Goal: Task Accomplishment & Management: Use online tool/utility

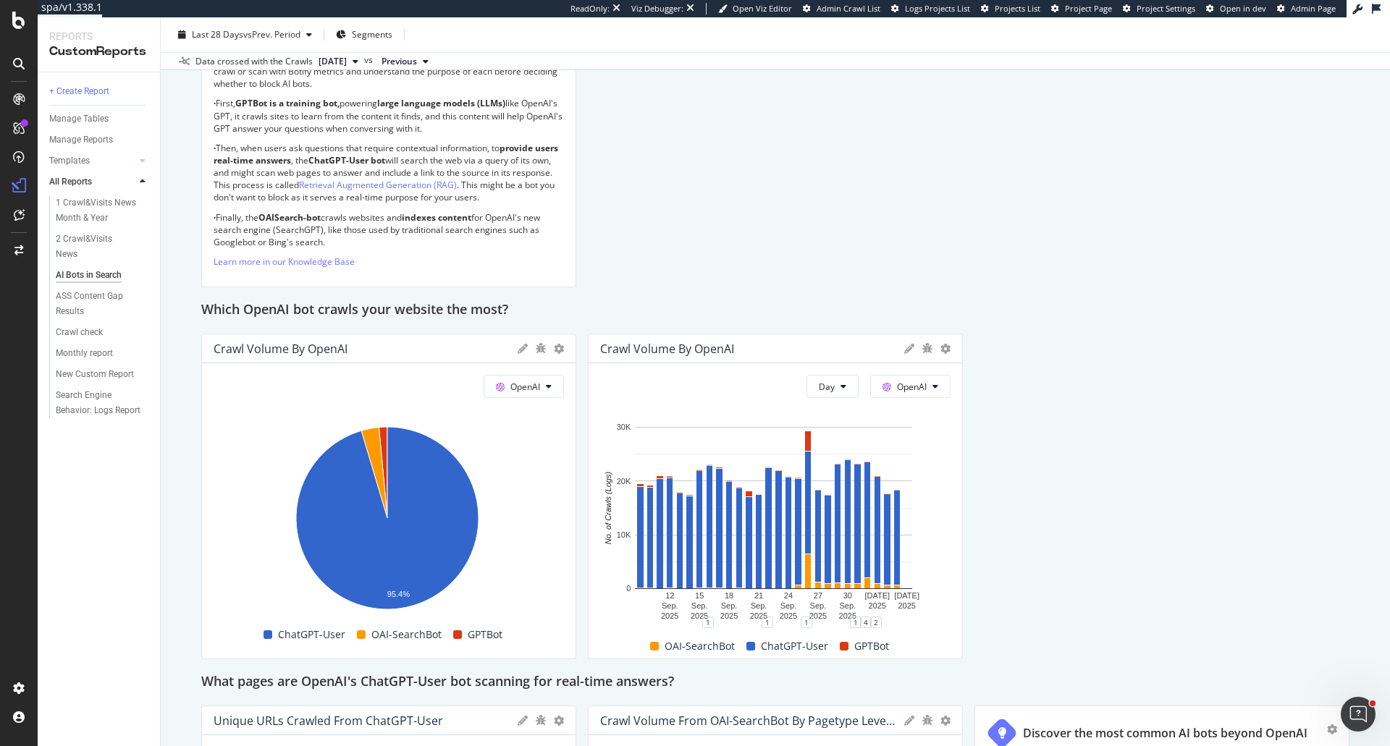
scroll to position [778, 0]
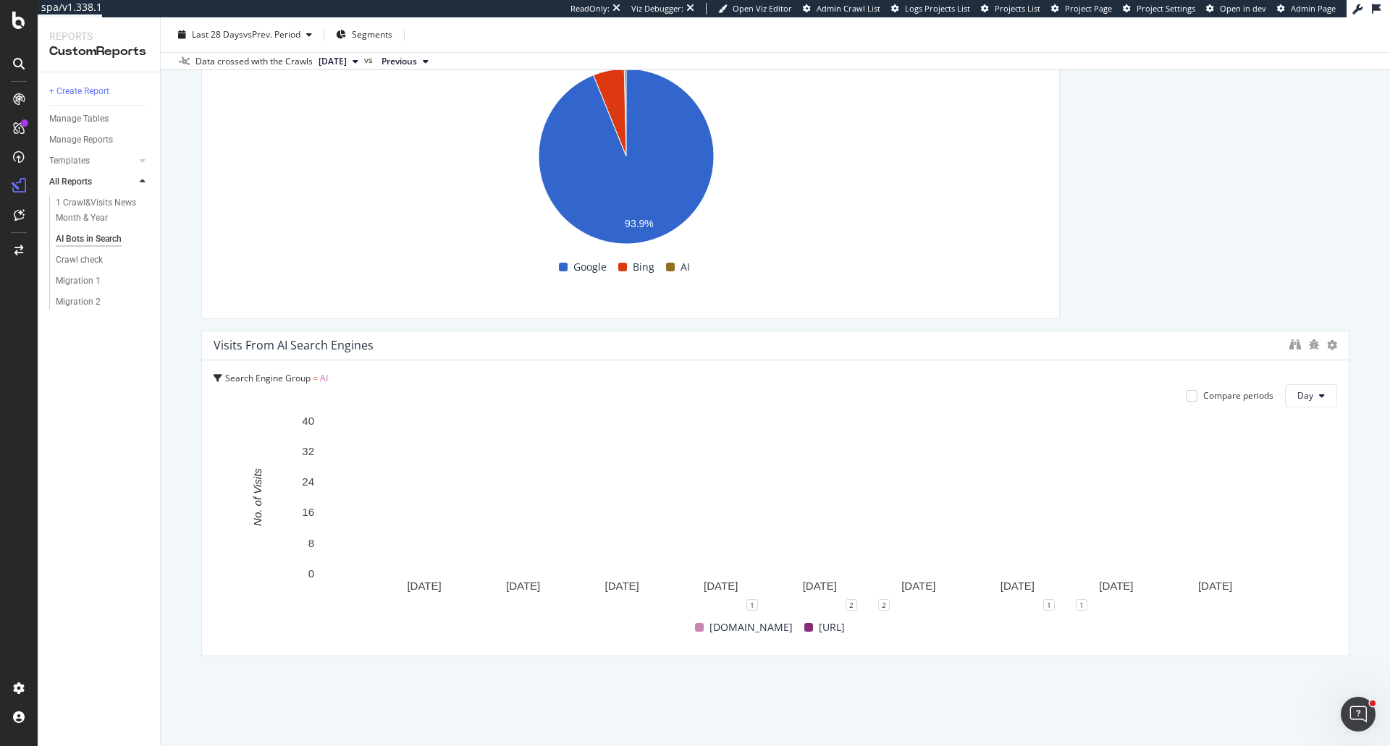
scroll to position [4345, 0]
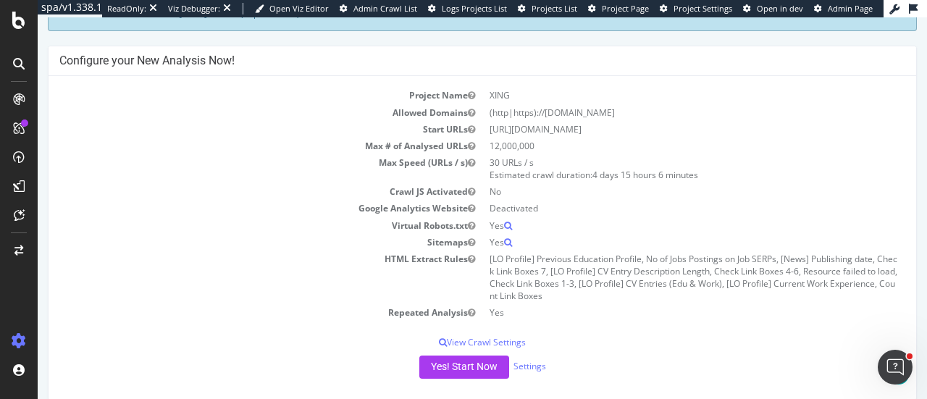
scroll to position [290, 0]
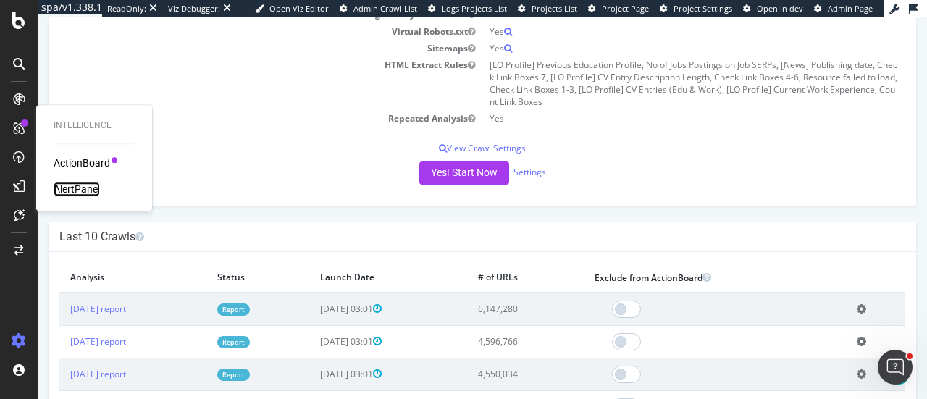
click at [90, 190] on div "AlertPanel" at bounding box center [77, 189] width 46 height 14
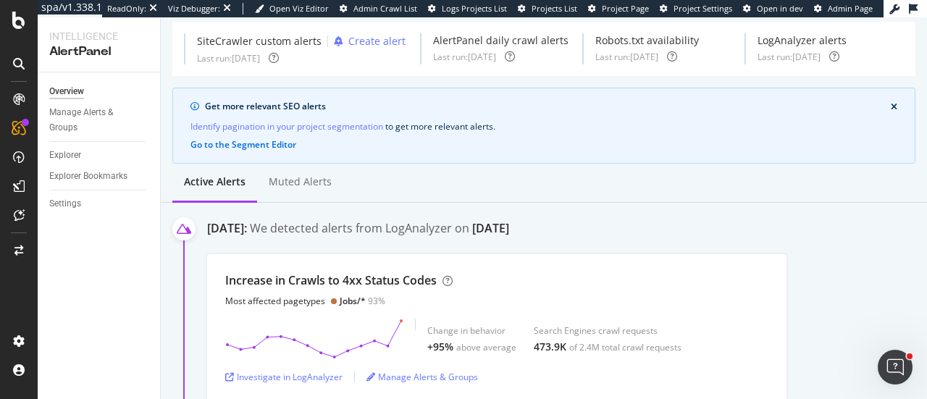
scroll to position [72, 0]
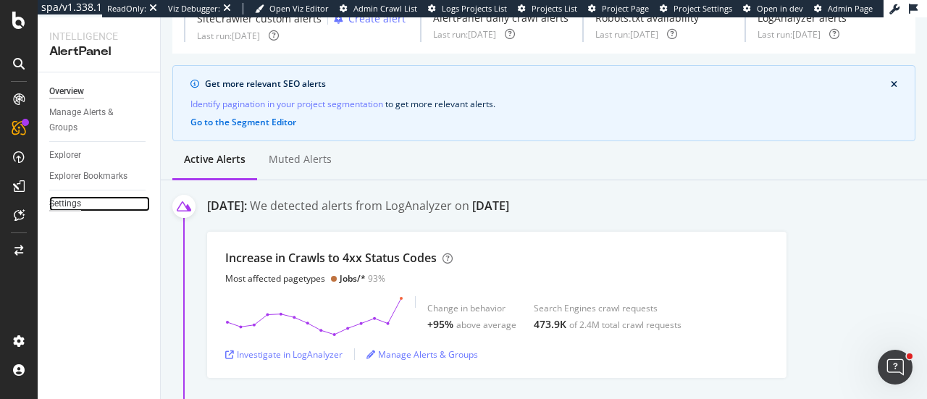
click at [78, 199] on div "Settings" at bounding box center [65, 203] width 32 height 15
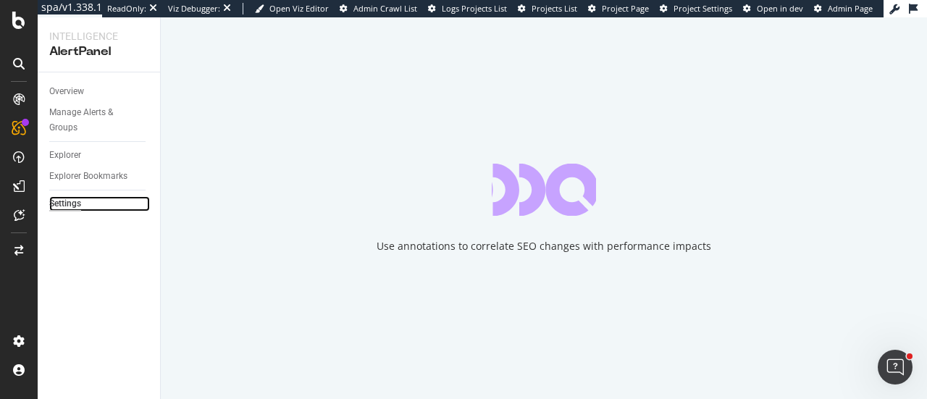
select select "03"
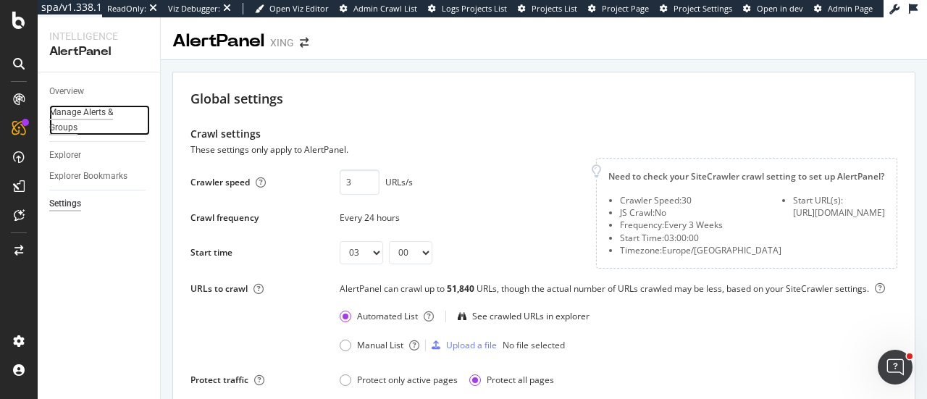
click at [85, 108] on div "Manage Alerts & Groups" at bounding box center [92, 120] width 87 height 30
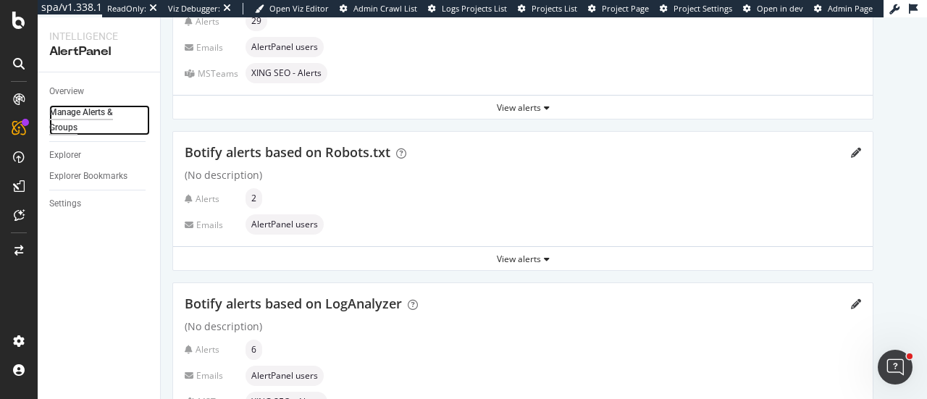
scroll to position [290, 0]
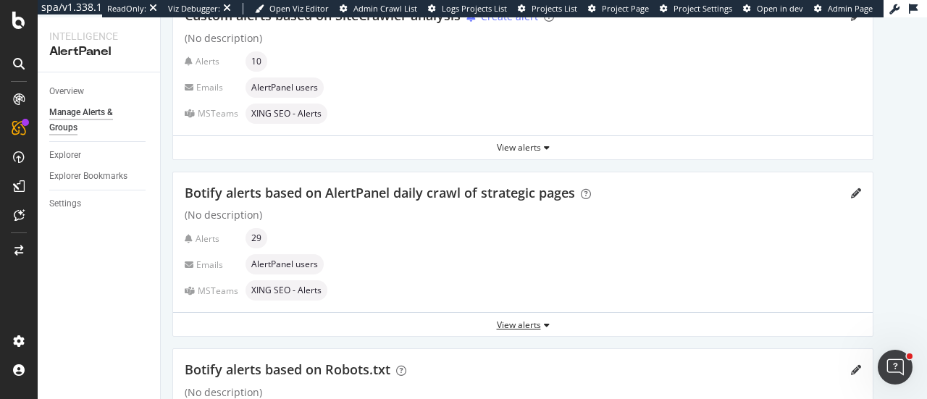
click at [542, 319] on div "View alerts" at bounding box center [522, 325] width 699 height 12
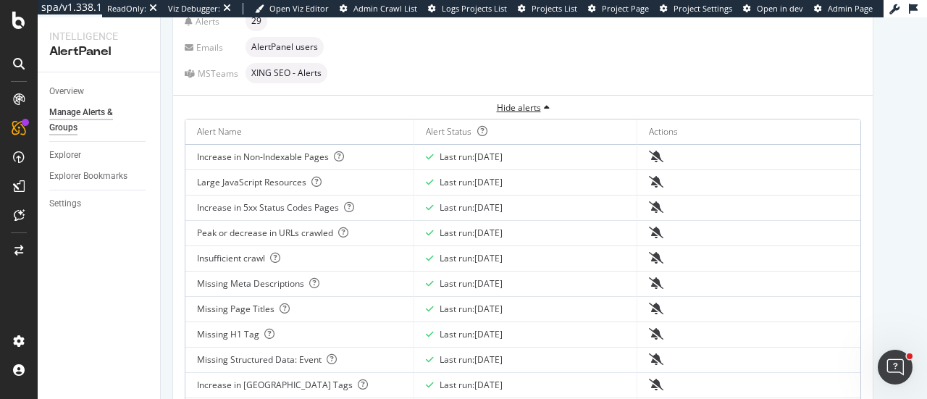
scroll to position [579, 0]
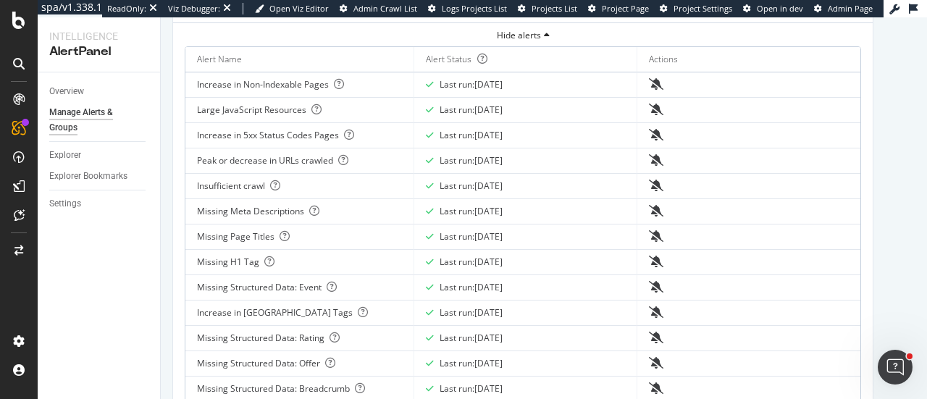
click at [245, 233] on div "Missing Page Titles" at bounding box center [299, 236] width 205 height 13
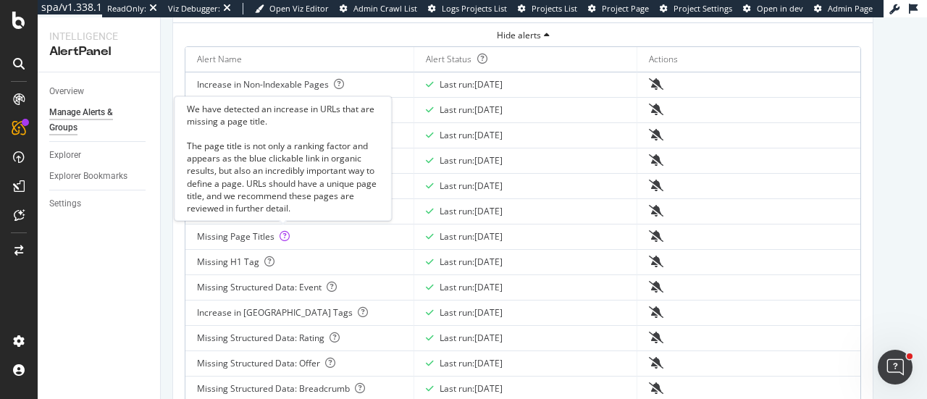
click at [279, 235] on icon at bounding box center [284, 236] width 10 height 10
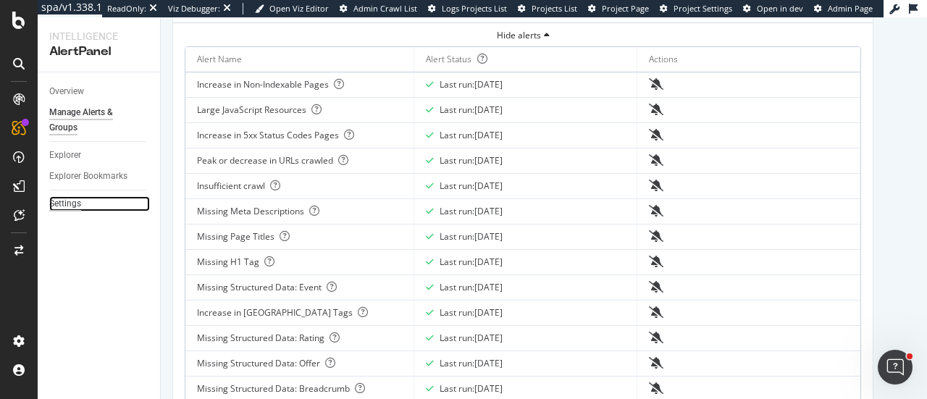
click at [71, 201] on div "Settings" at bounding box center [65, 203] width 32 height 15
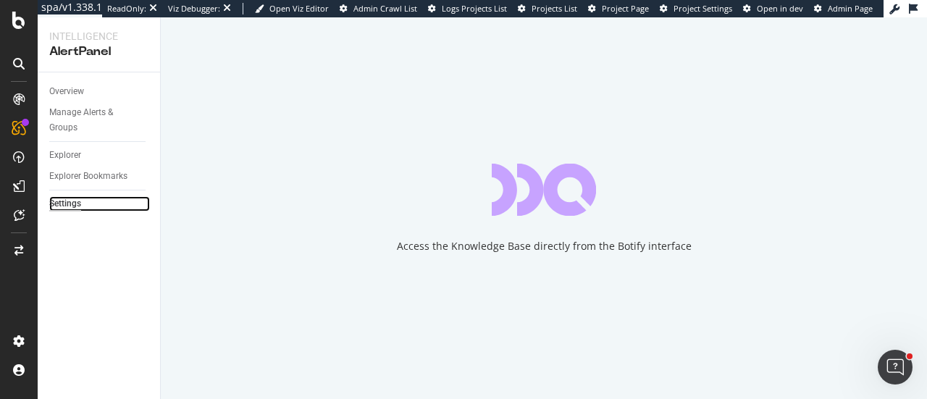
select select "03"
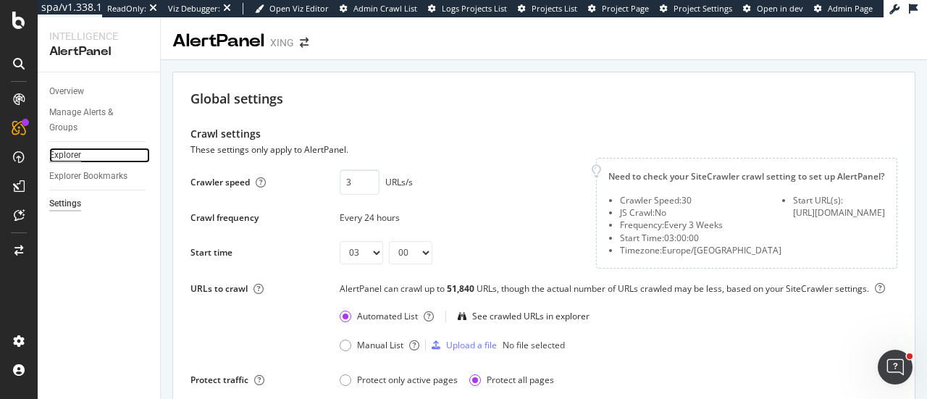
click at [77, 159] on div "Explorer" at bounding box center [65, 155] width 32 height 15
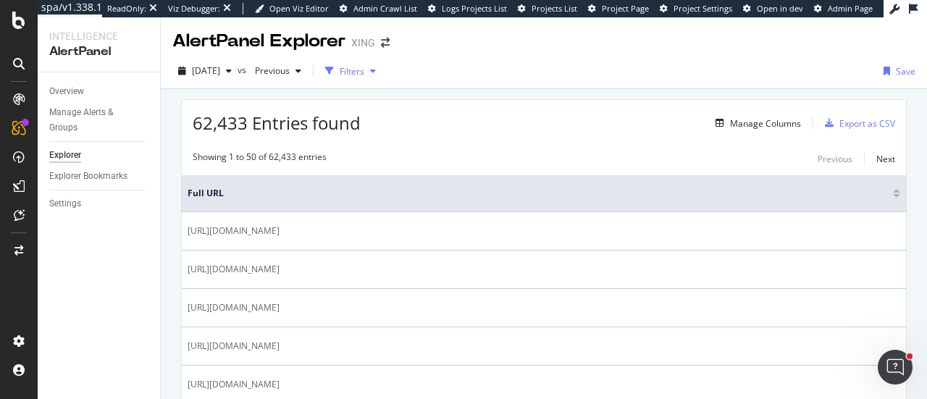
click at [340, 75] on div "button" at bounding box center [329, 71] width 20 height 20
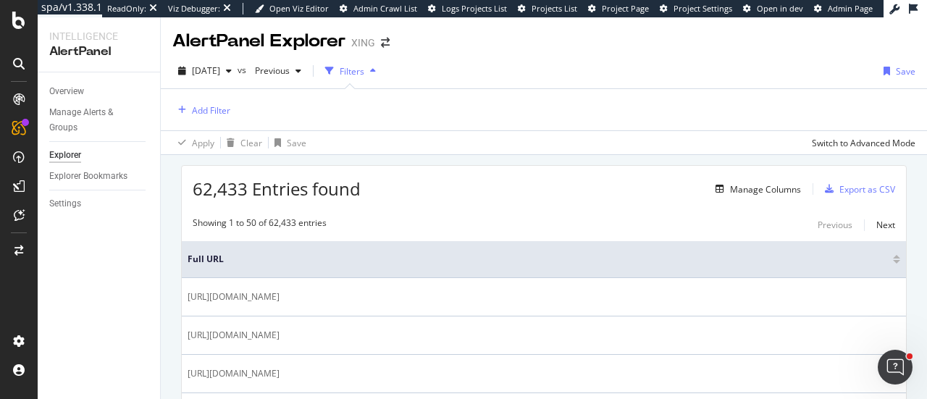
click at [185, 119] on div "Add Filter" at bounding box center [543, 109] width 743 height 41
click at [199, 112] on div "Add Filter" at bounding box center [211, 110] width 38 height 12
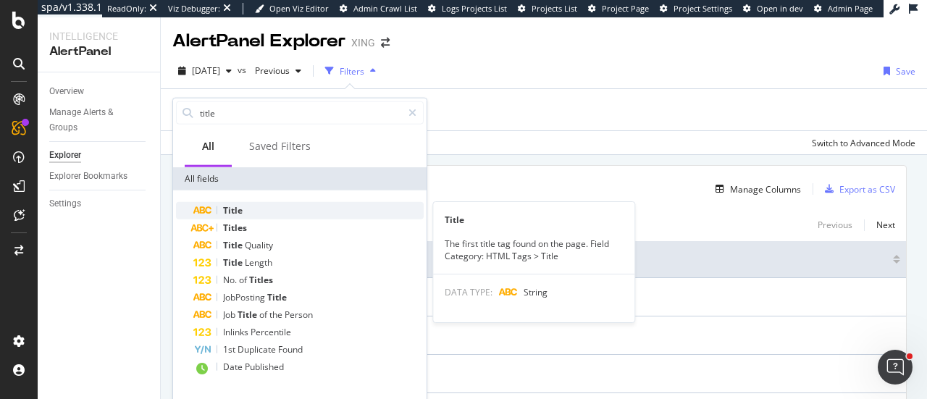
type input "title"
click at [261, 214] on div "Title" at bounding box center [308, 210] width 230 height 17
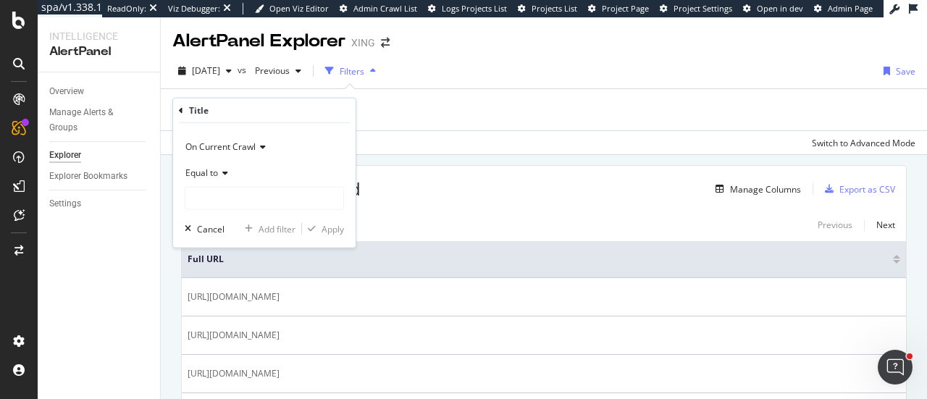
click at [217, 169] on span "Equal to" at bounding box center [201, 172] width 33 height 12
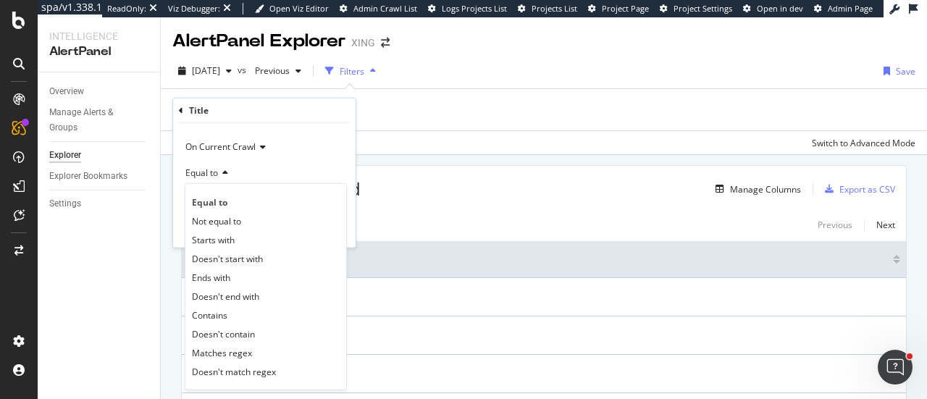
click at [181, 111] on icon at bounding box center [181, 110] width 4 height 9
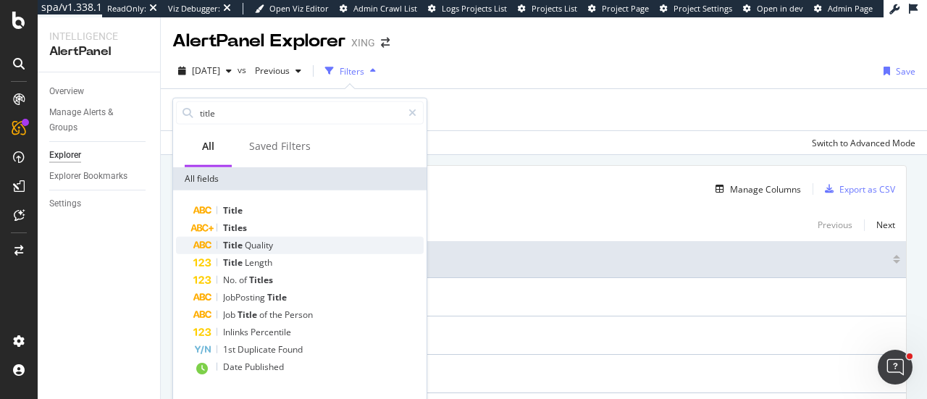
click at [262, 242] on span "Quality" at bounding box center [259, 245] width 28 height 12
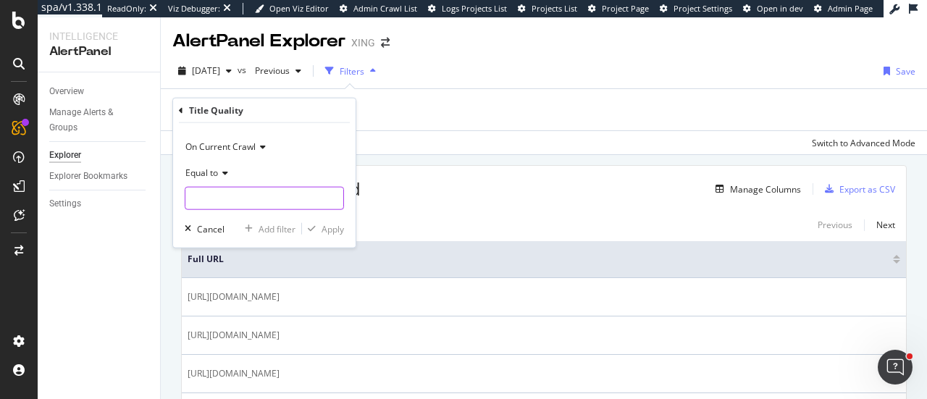
click at [216, 200] on input "text" at bounding box center [264, 198] width 158 height 23
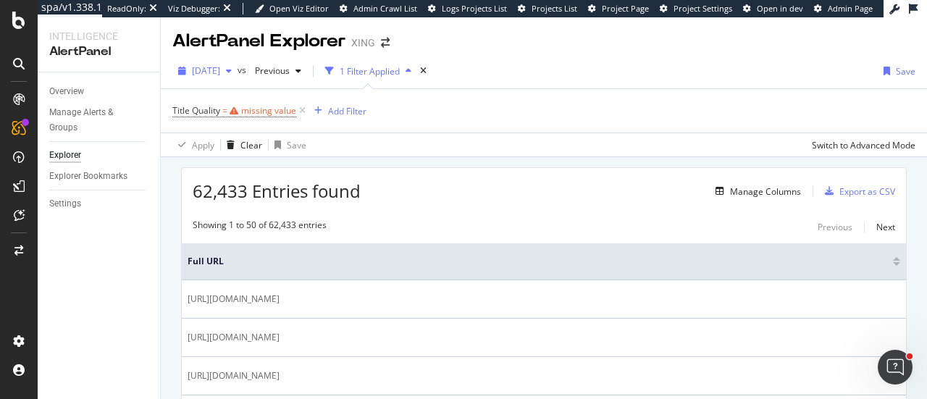
click at [220, 75] on span "2025 Oct. 7th" at bounding box center [206, 70] width 28 height 12
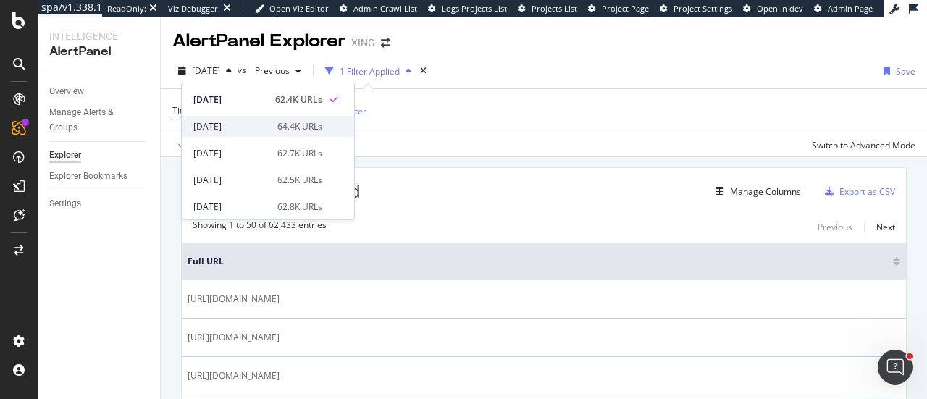
click at [231, 129] on div "2025 Oct. 6th" at bounding box center [230, 126] width 75 height 13
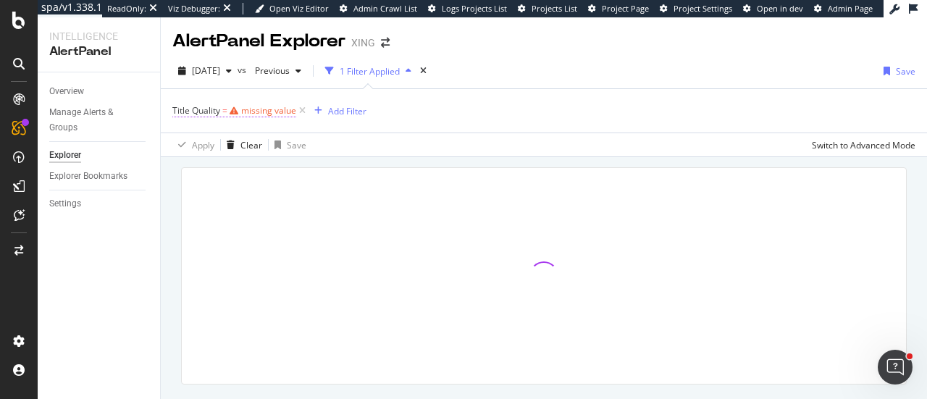
click at [251, 108] on div "missing value" at bounding box center [268, 110] width 55 height 12
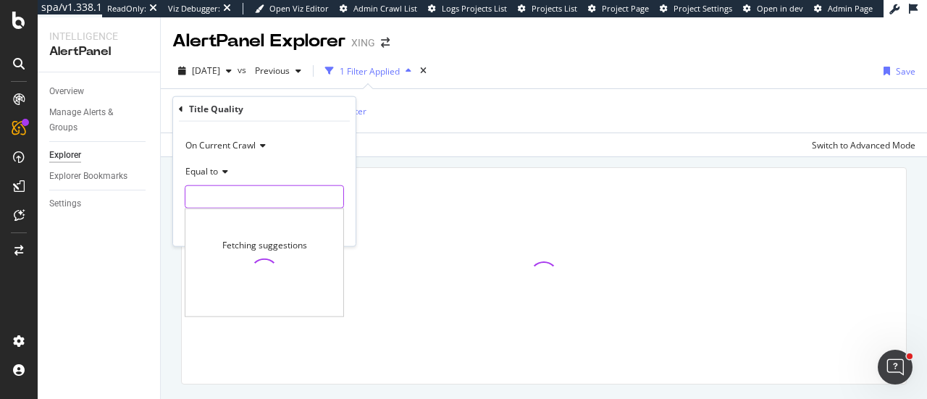
click at [222, 186] on input "text" at bounding box center [264, 196] width 158 height 23
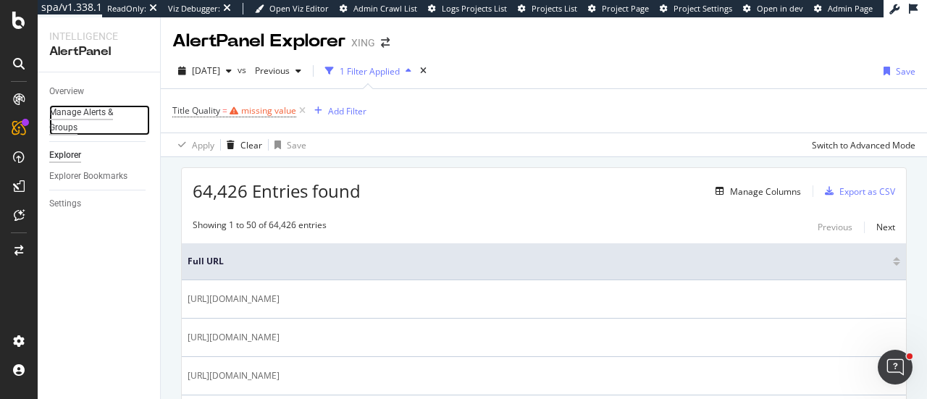
click at [99, 116] on div "Manage Alerts & Groups" at bounding box center [92, 120] width 87 height 30
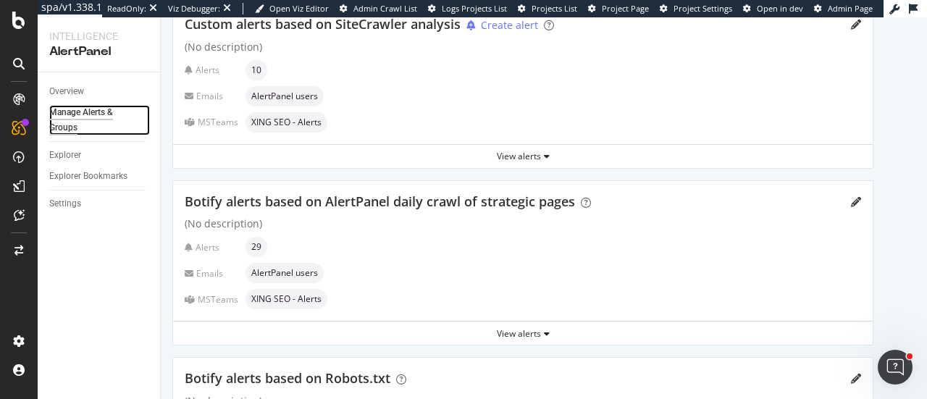
scroll to position [362, 0]
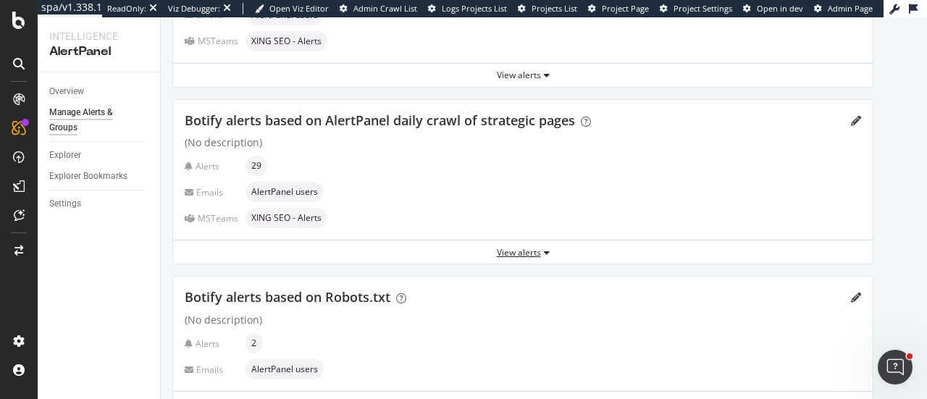
click at [534, 252] on div "View alerts" at bounding box center [522, 252] width 699 height 12
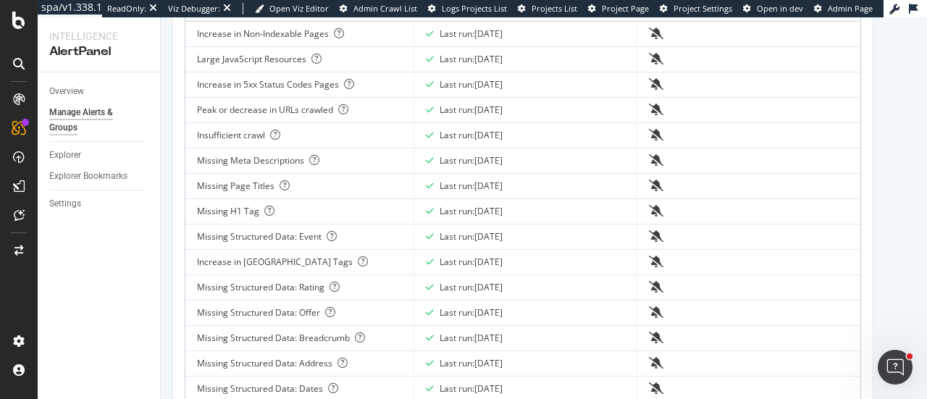
scroll to position [652, 0]
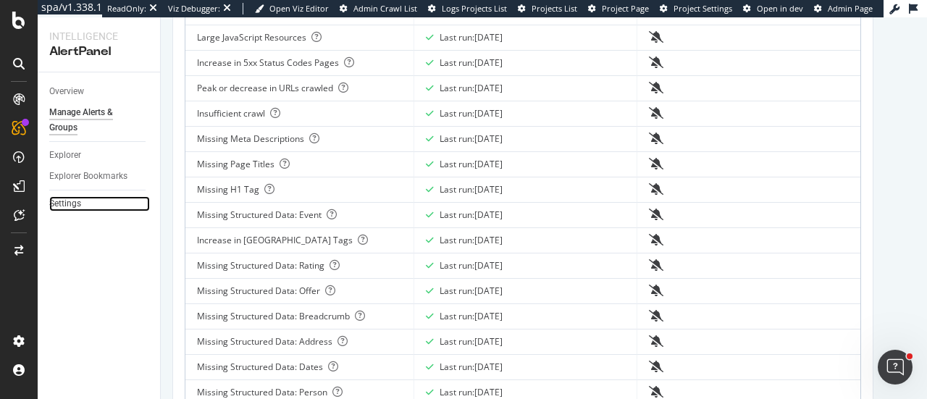
click at [83, 201] on link "Settings" at bounding box center [99, 203] width 101 height 15
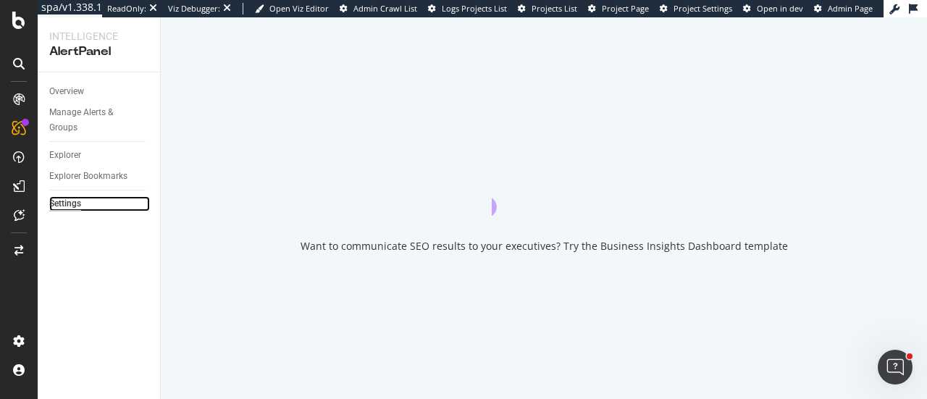
select select "03"
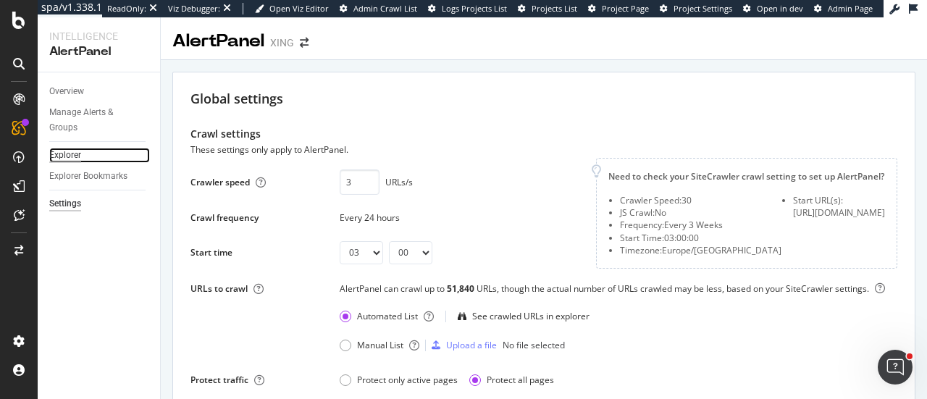
click at [72, 155] on div "Explorer" at bounding box center [65, 155] width 32 height 15
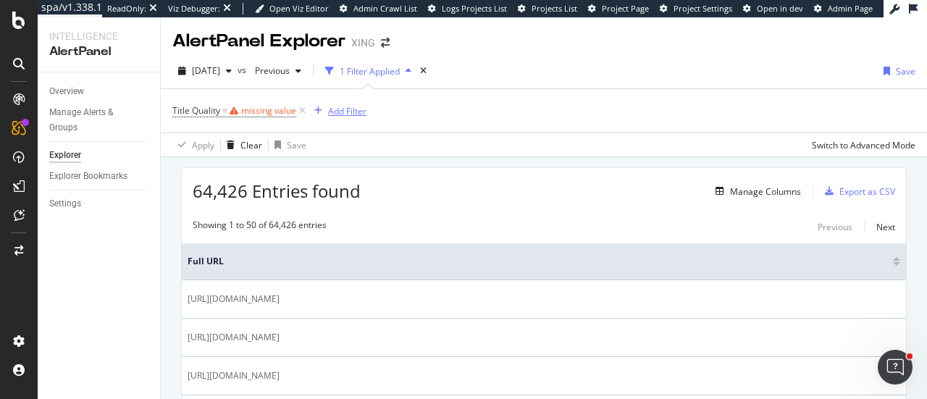
click at [342, 109] on div "Add Filter" at bounding box center [347, 111] width 38 height 12
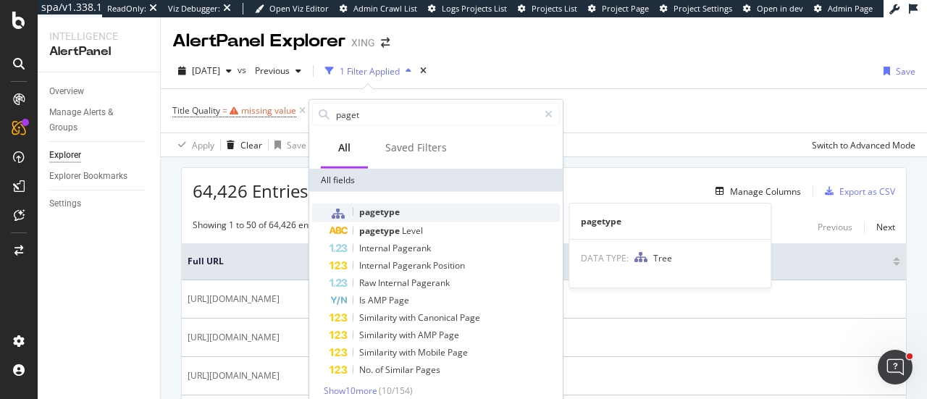
type input "paget"
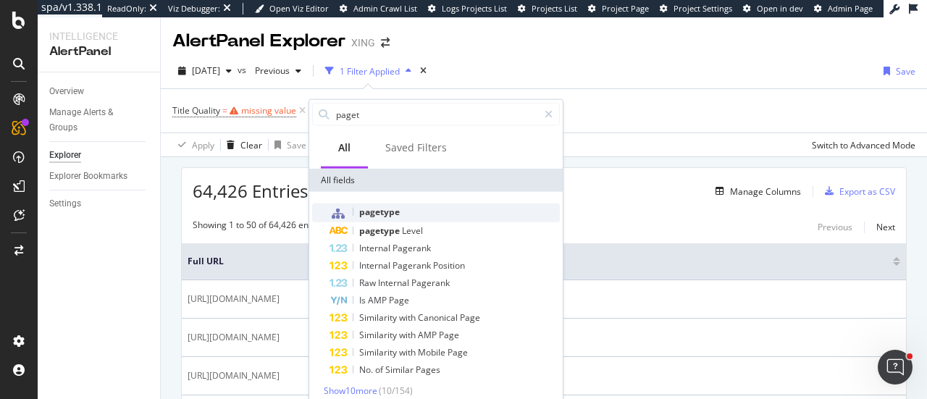
click at [395, 207] on span "pagetype" at bounding box center [379, 212] width 41 height 12
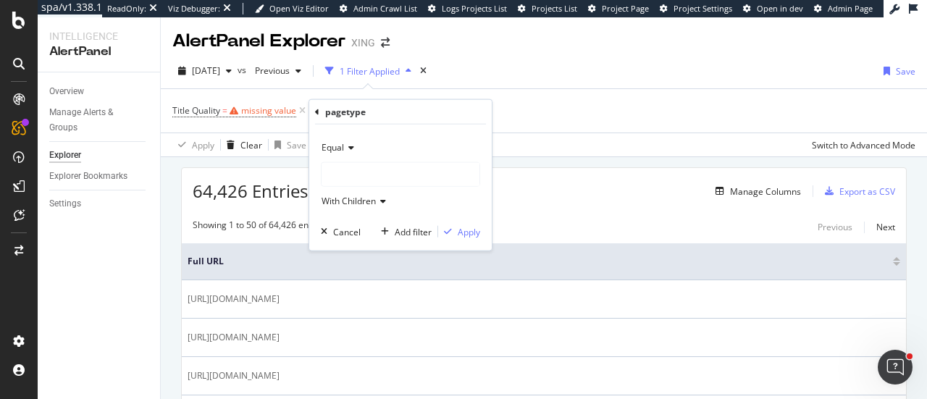
click at [349, 172] on div at bounding box center [400, 174] width 158 height 23
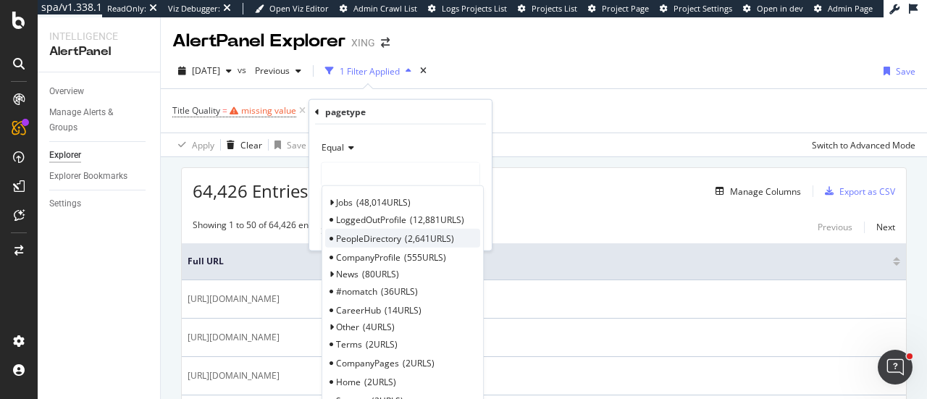
click at [361, 234] on span "PeopleDirectory" at bounding box center [368, 238] width 65 height 12
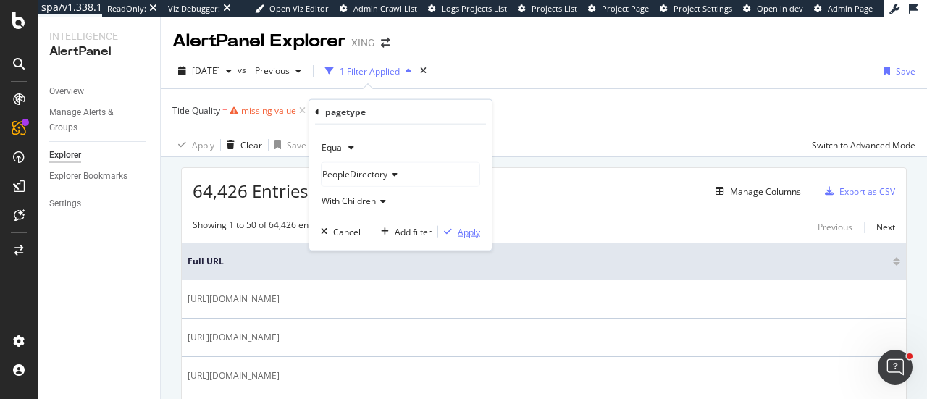
click at [472, 230] on div "Apply" at bounding box center [469, 231] width 22 height 12
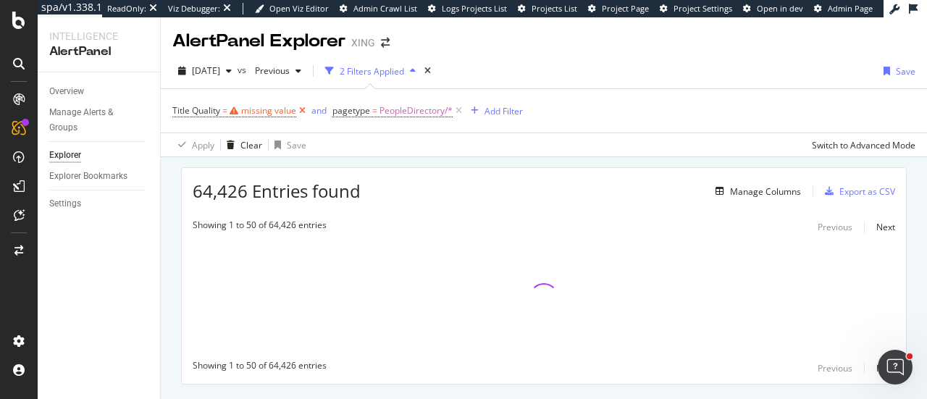
click at [306, 113] on icon at bounding box center [302, 111] width 12 height 14
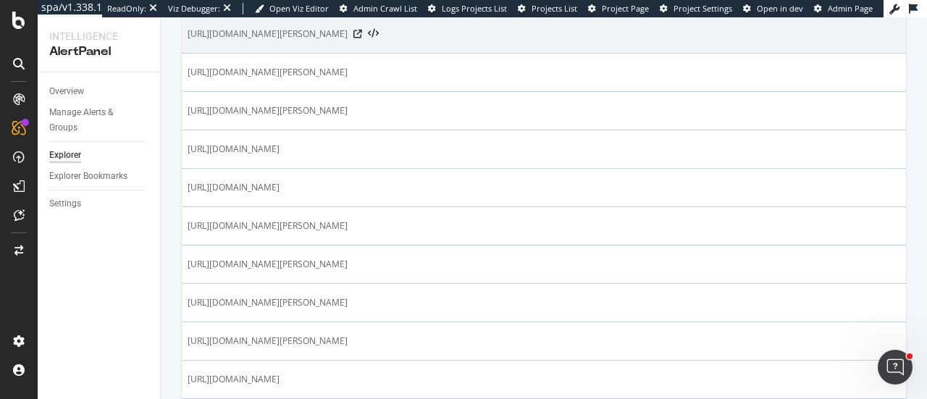
scroll to position [362, 0]
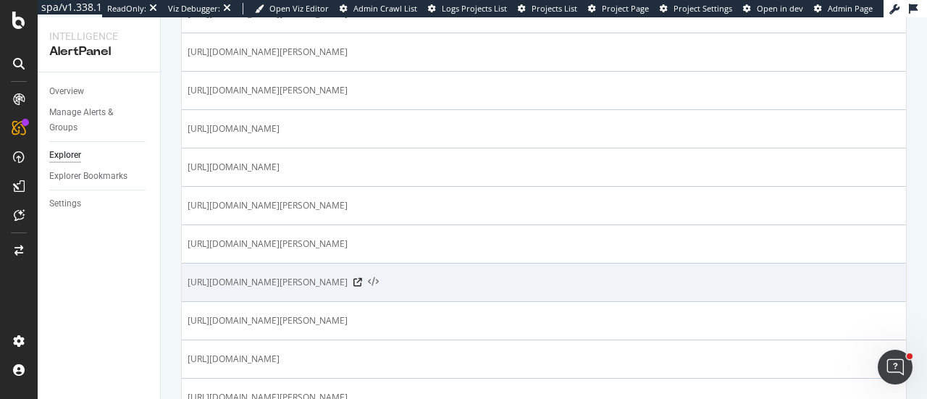
click at [379, 278] on icon at bounding box center [373, 282] width 11 height 10
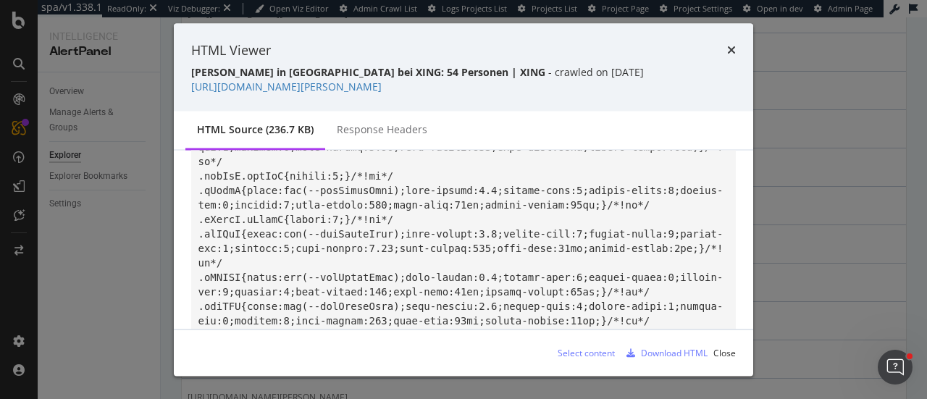
scroll to position [1086, 0]
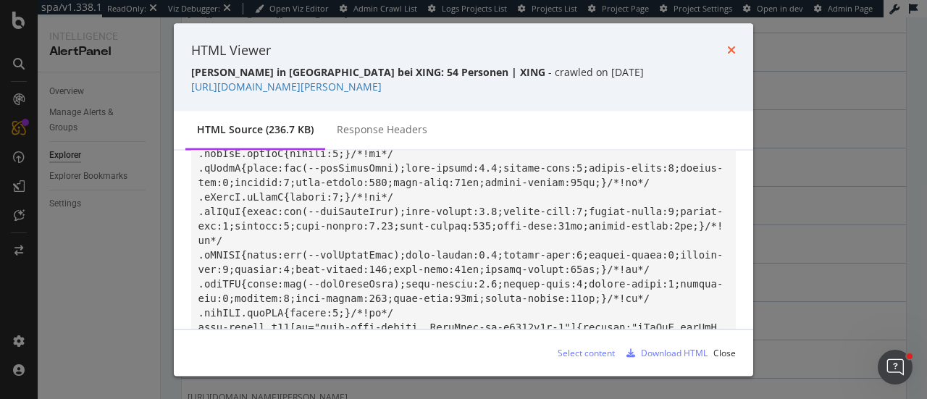
click at [731, 47] on icon "times" at bounding box center [731, 50] width 9 height 12
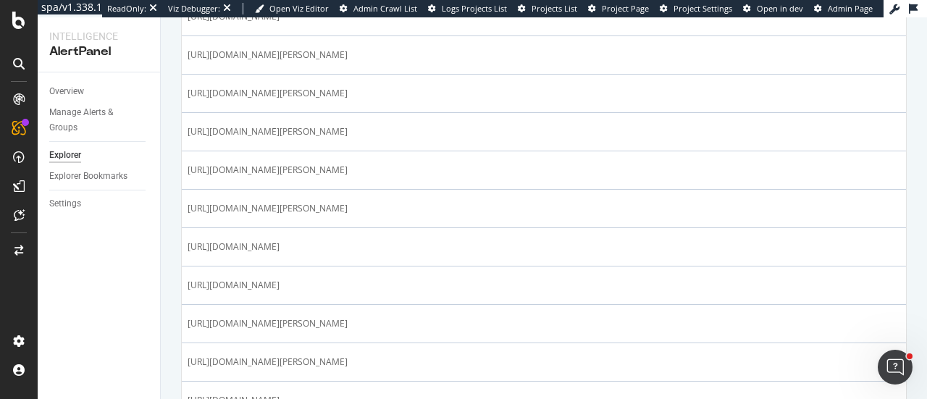
scroll to position [1376, 0]
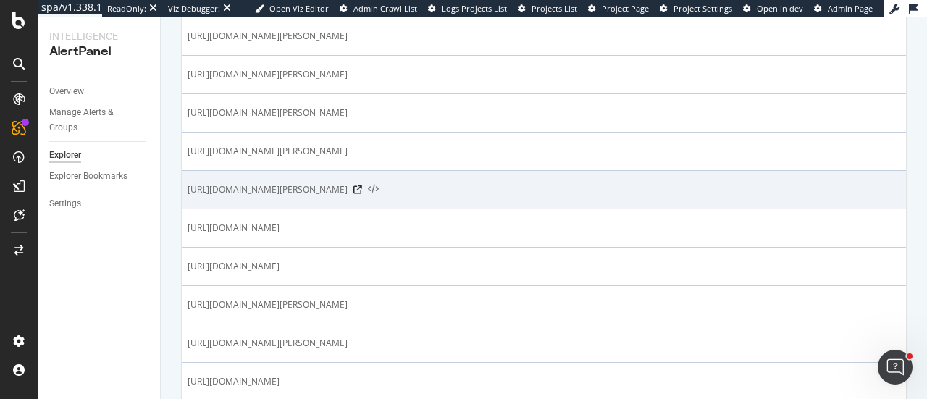
click at [379, 185] on icon at bounding box center [373, 190] width 11 height 10
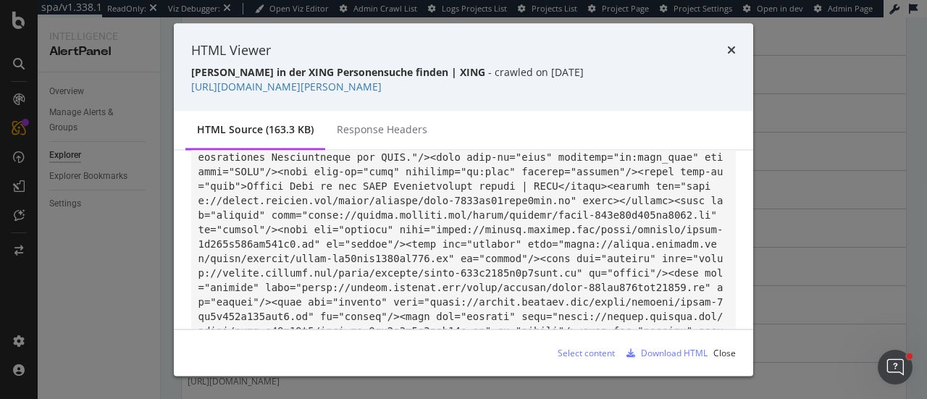
scroll to position [290, 0]
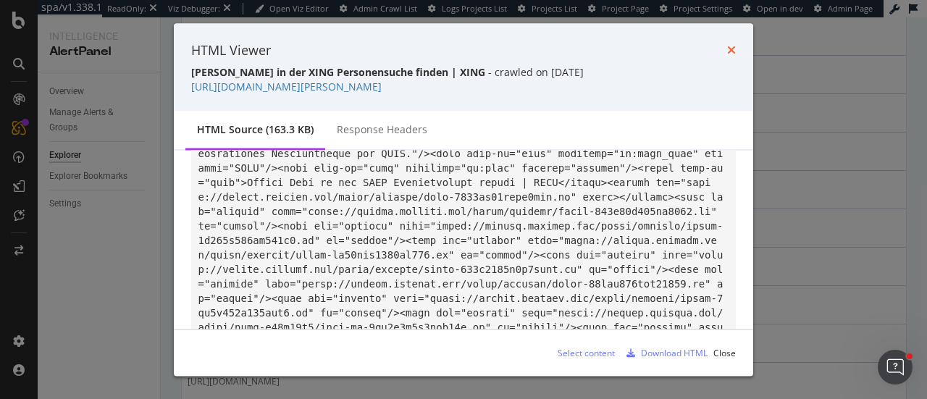
click at [727, 51] on icon "times" at bounding box center [731, 50] width 9 height 12
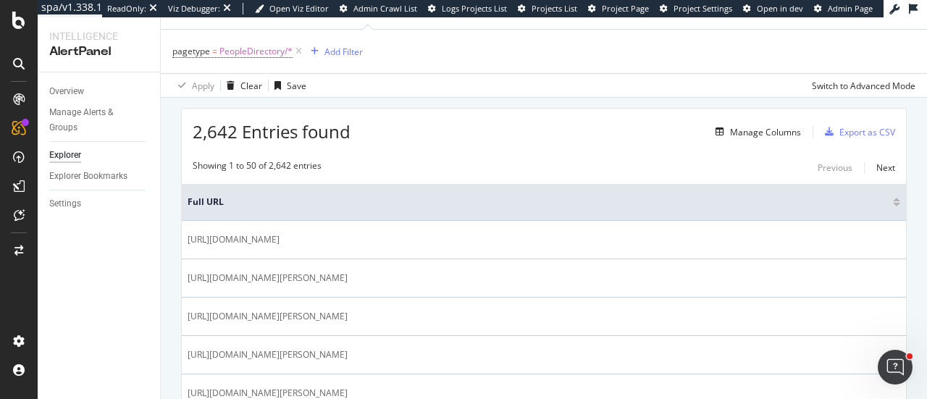
scroll to position [0, 0]
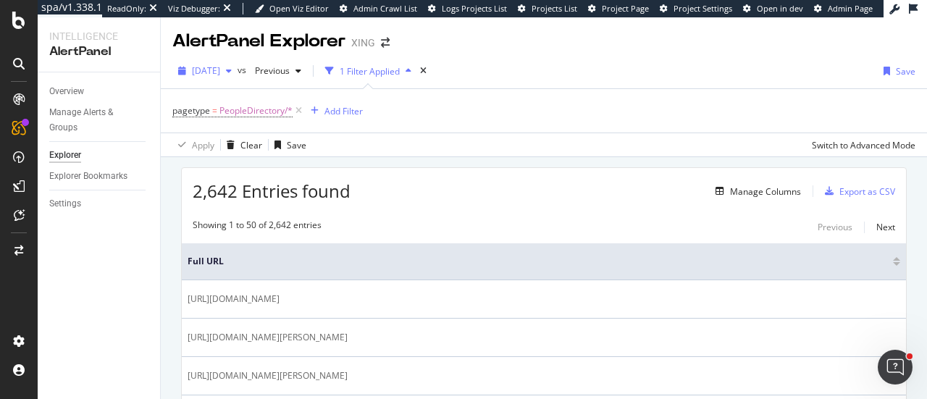
click at [216, 64] on span "2025 Oct. 6th" at bounding box center [206, 70] width 28 height 12
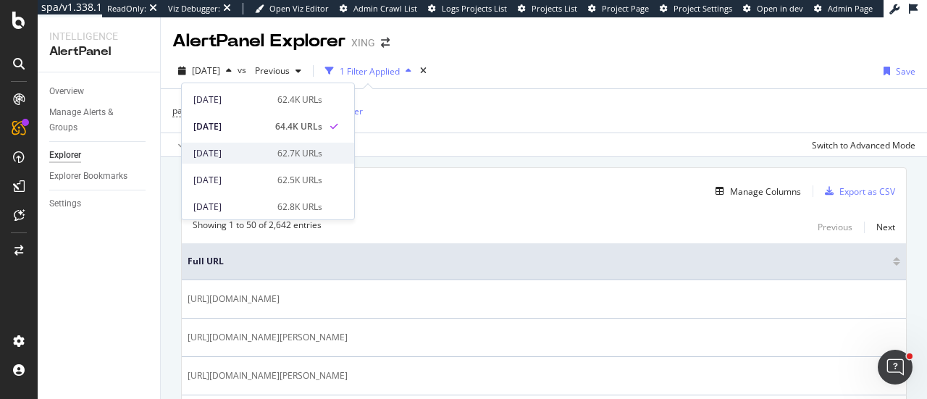
click at [242, 157] on div "2025 Oct. 5th" at bounding box center [230, 153] width 75 height 13
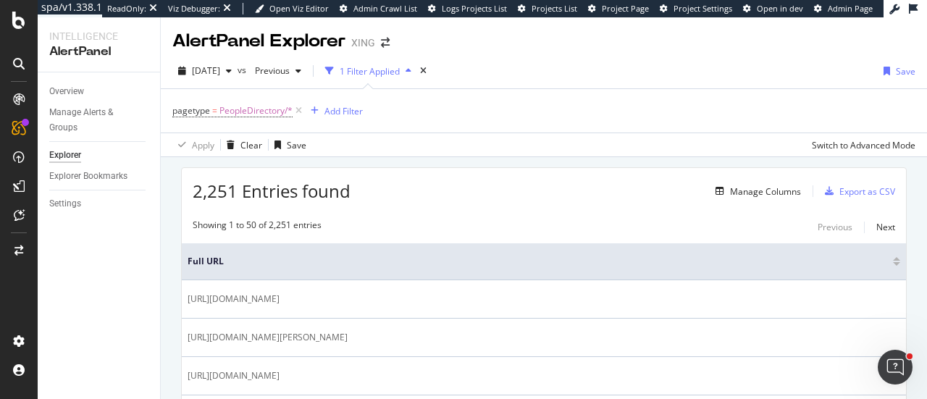
scroll to position [145, 0]
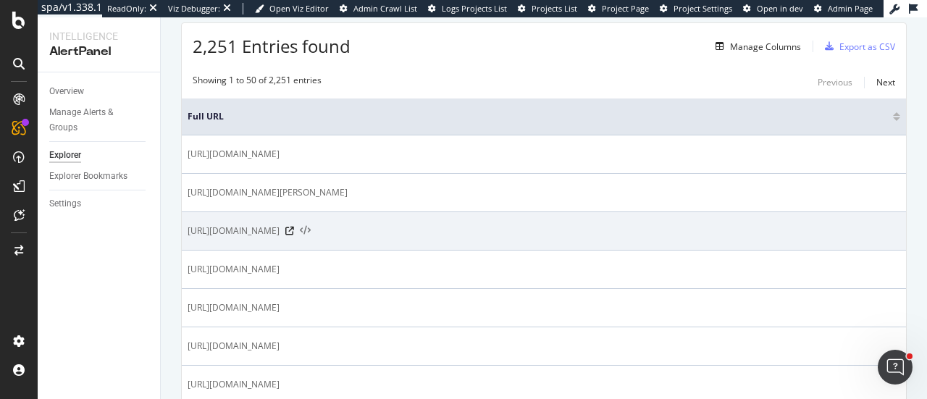
click at [311, 230] on icon at bounding box center [305, 231] width 11 height 10
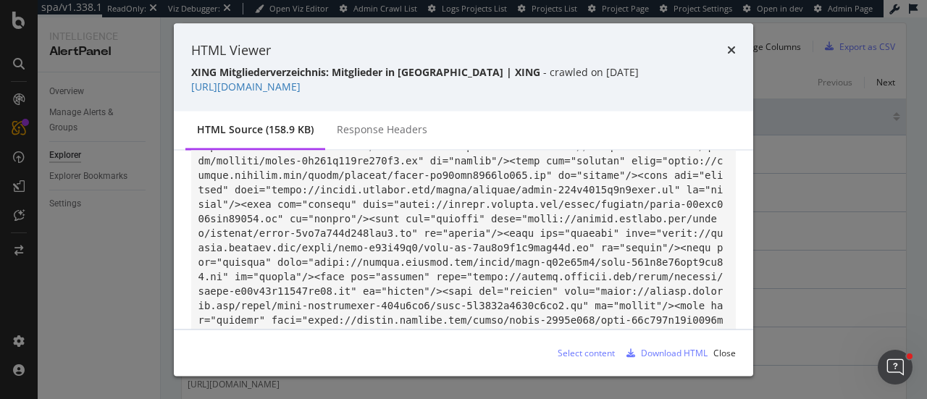
scroll to position [362, 0]
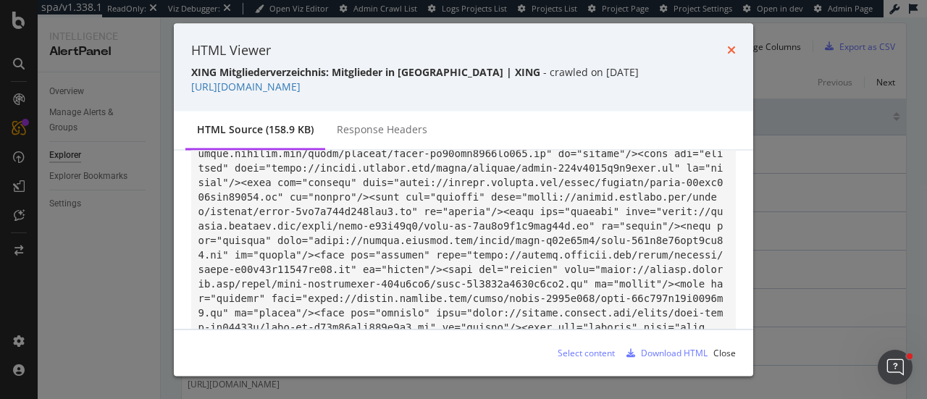
click at [733, 50] on icon "times" at bounding box center [731, 50] width 9 height 12
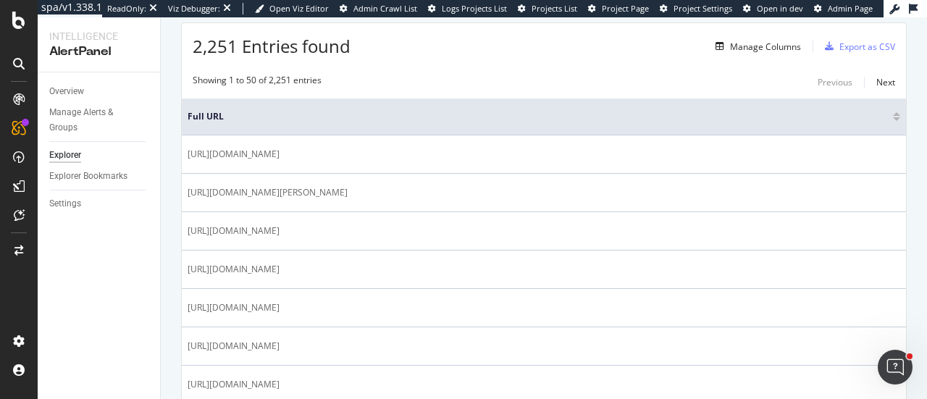
scroll to position [0, 0]
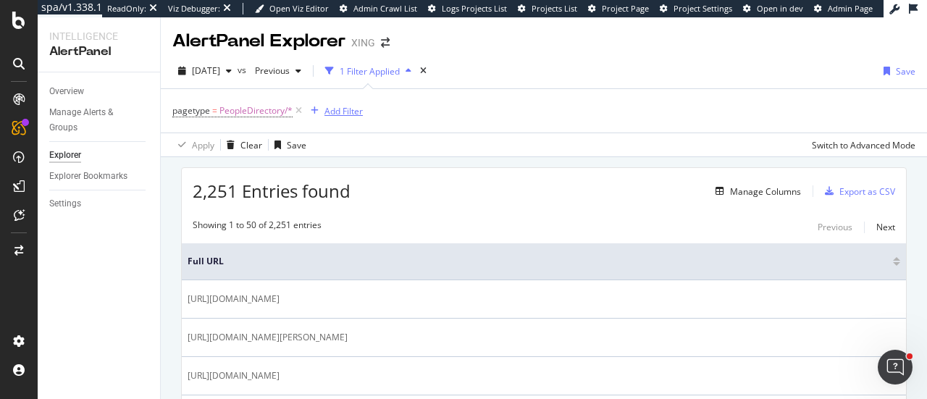
click at [330, 109] on div "Add Filter" at bounding box center [343, 111] width 38 height 12
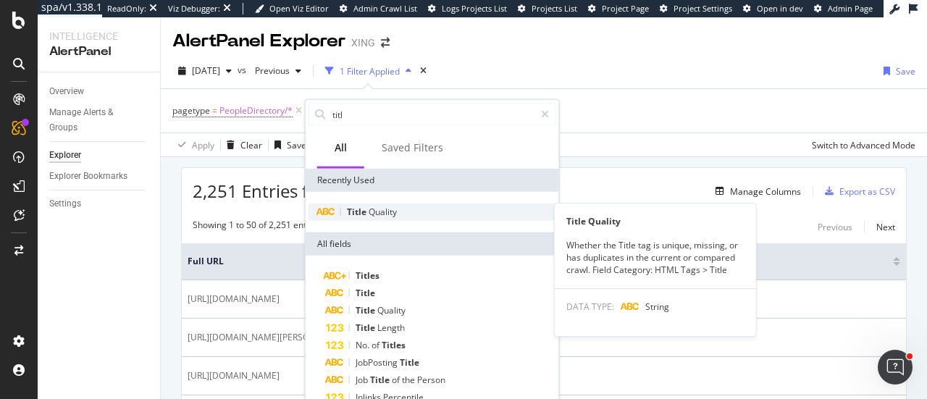
type input "titl"
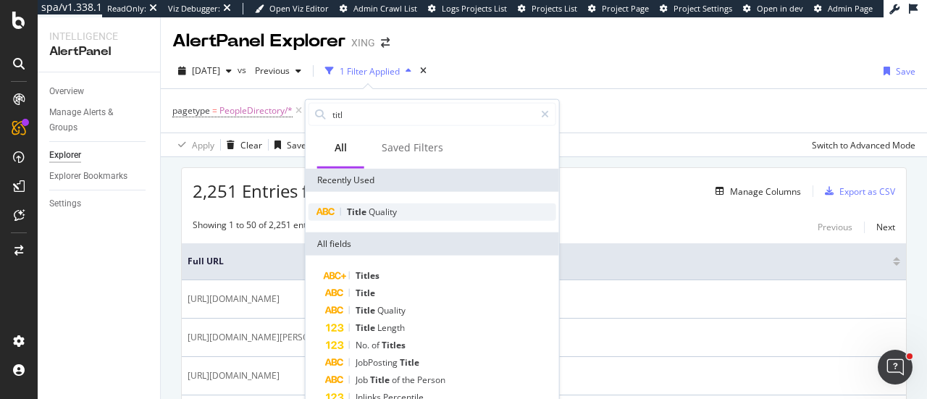
click at [363, 209] on span "Title" at bounding box center [358, 212] width 22 height 12
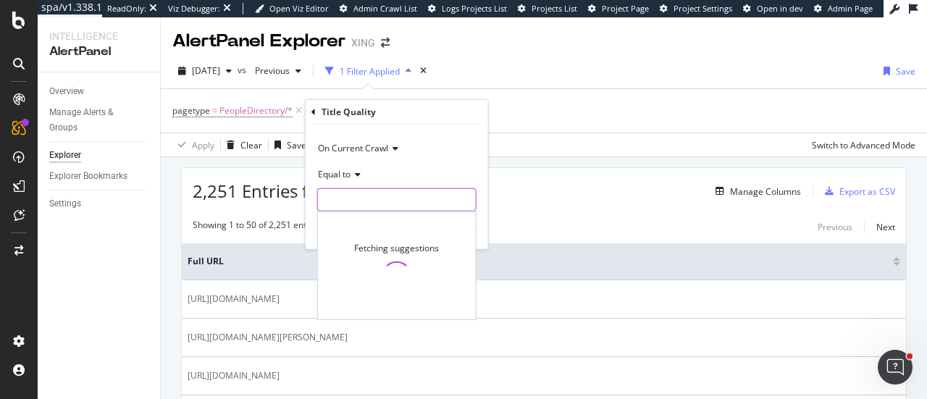
click at [340, 193] on input "text" at bounding box center [397, 199] width 158 height 23
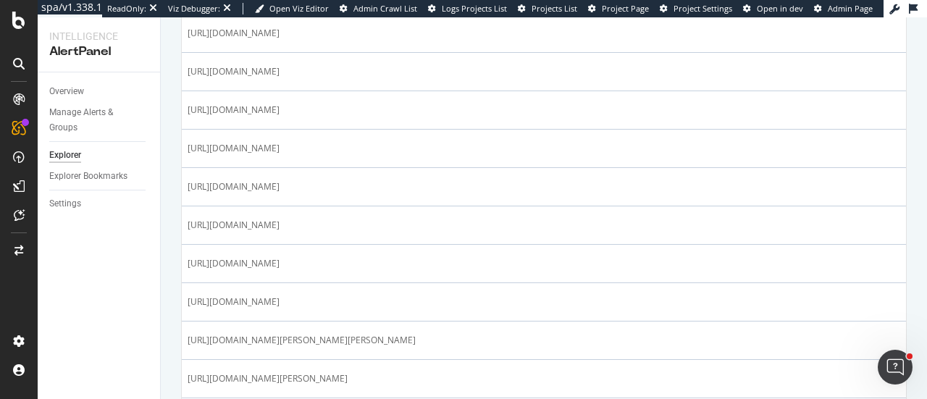
scroll to position [434, 0]
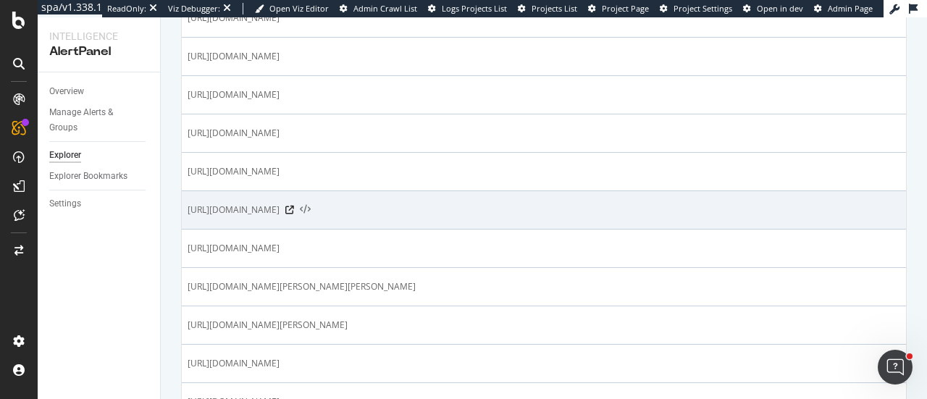
click at [311, 208] on icon at bounding box center [305, 210] width 11 height 10
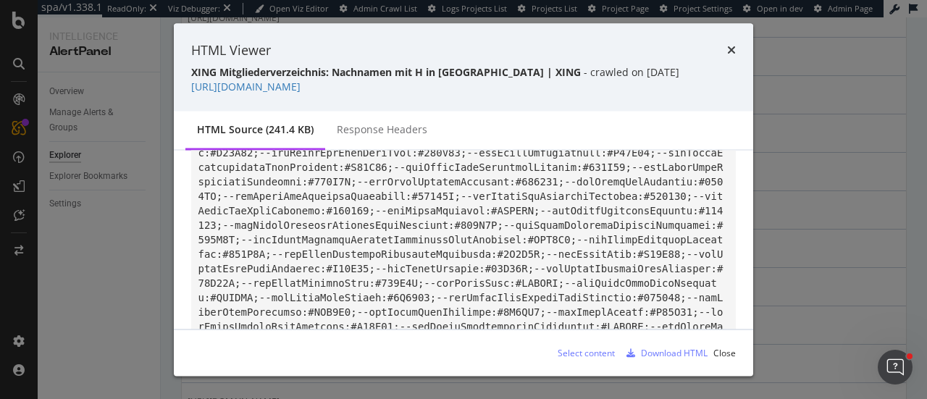
scroll to position [0, 0]
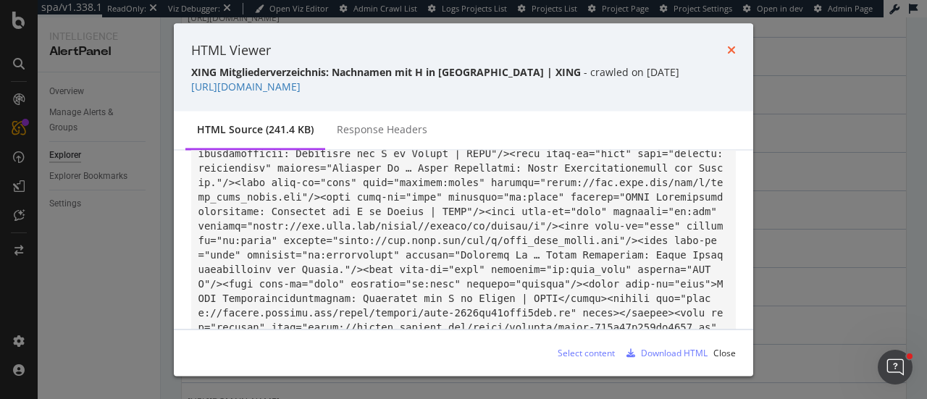
click at [730, 54] on icon "times" at bounding box center [731, 50] width 9 height 12
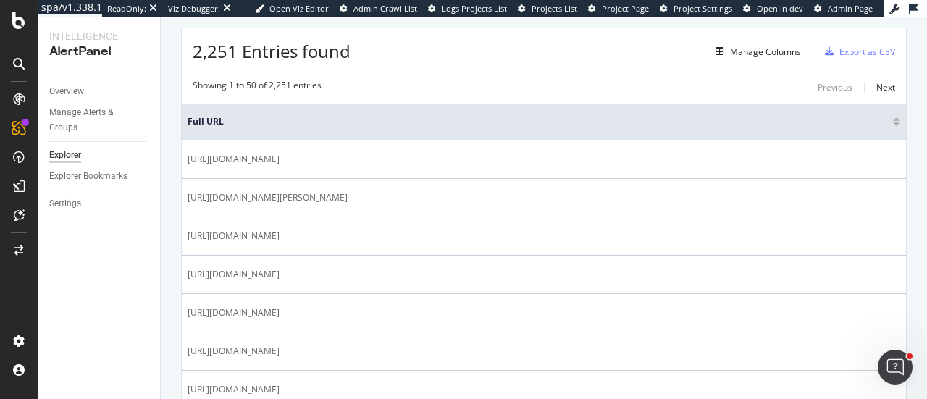
scroll to position [0, 0]
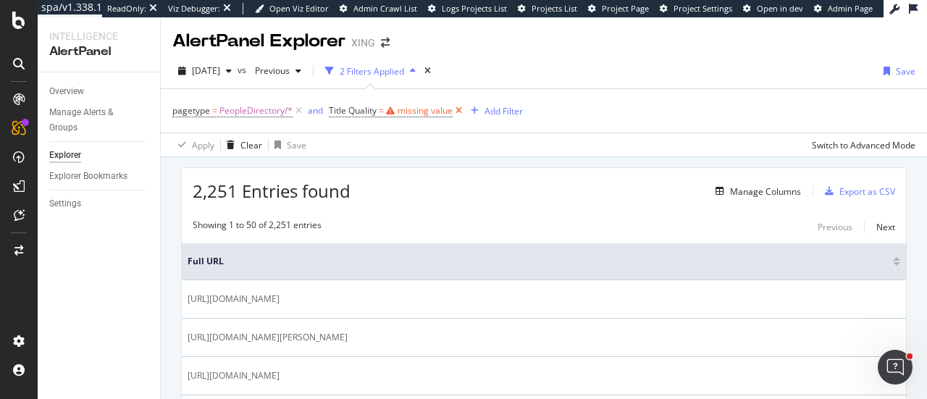
click at [459, 109] on icon at bounding box center [459, 111] width 12 height 14
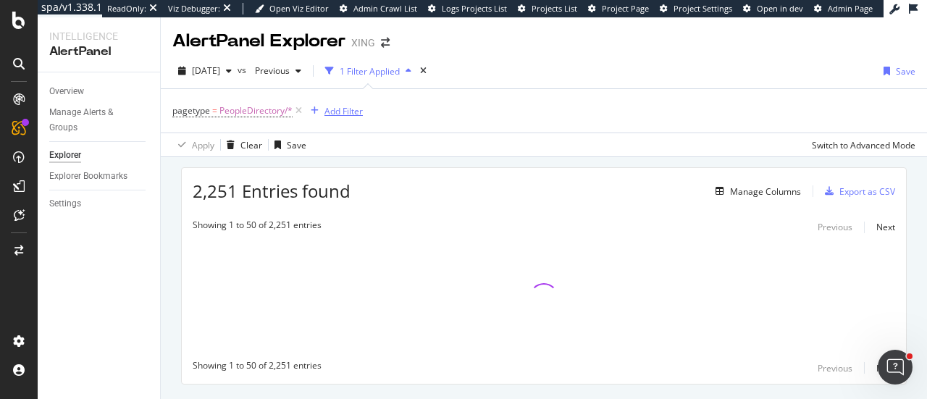
click at [336, 114] on div "Add Filter" at bounding box center [343, 111] width 38 height 12
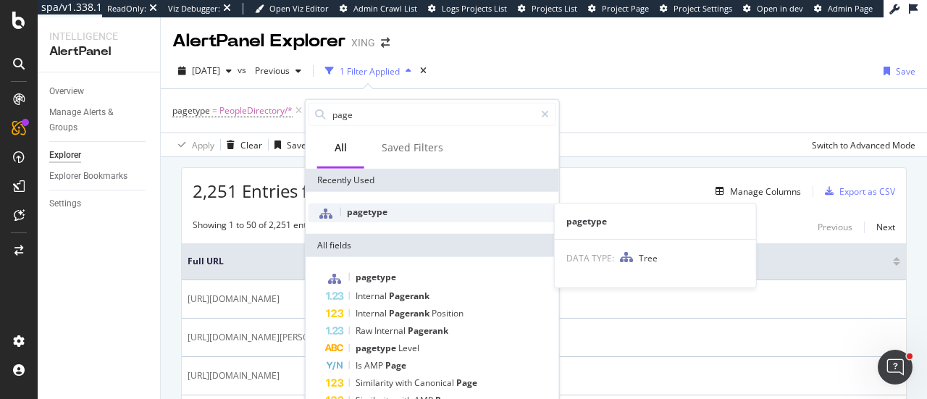
type input "page"
click at [376, 214] on span "pagetype" at bounding box center [367, 212] width 41 height 12
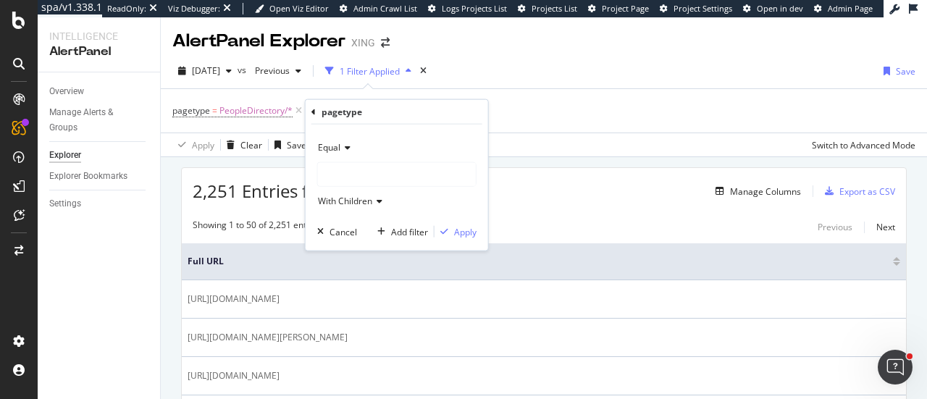
click at [363, 173] on div at bounding box center [397, 174] width 158 height 23
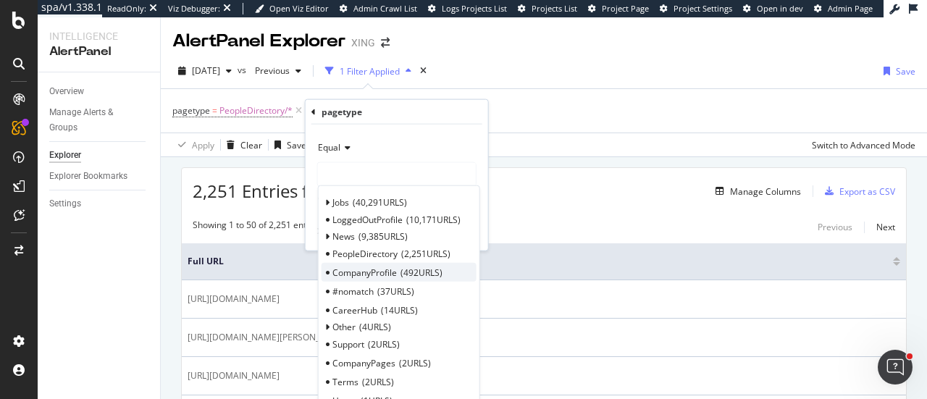
click at [384, 269] on span "CompanyProfile" at bounding box center [364, 272] width 64 height 12
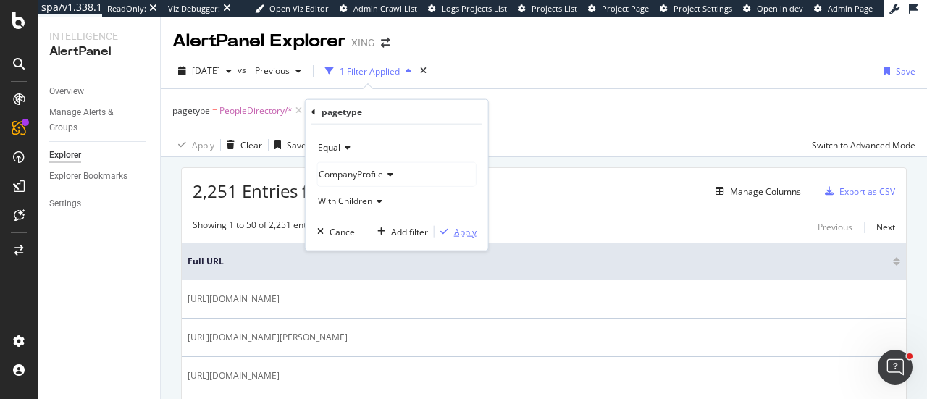
click at [456, 234] on div "Apply" at bounding box center [465, 231] width 22 height 12
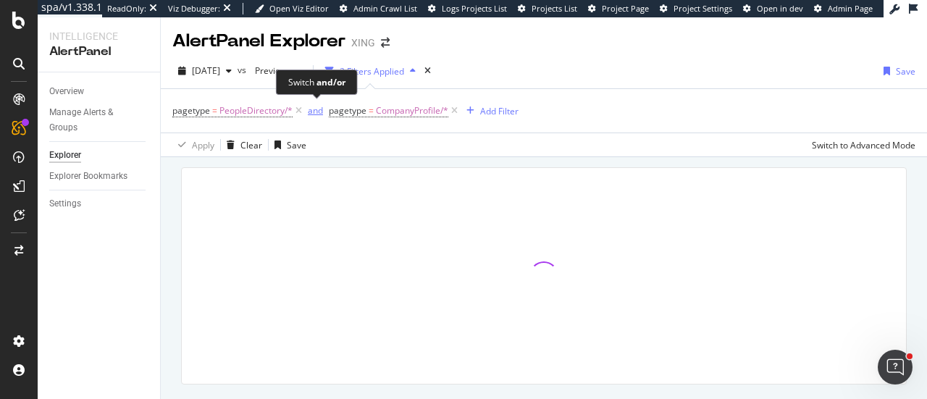
click at [317, 112] on div "and" at bounding box center [315, 110] width 15 height 12
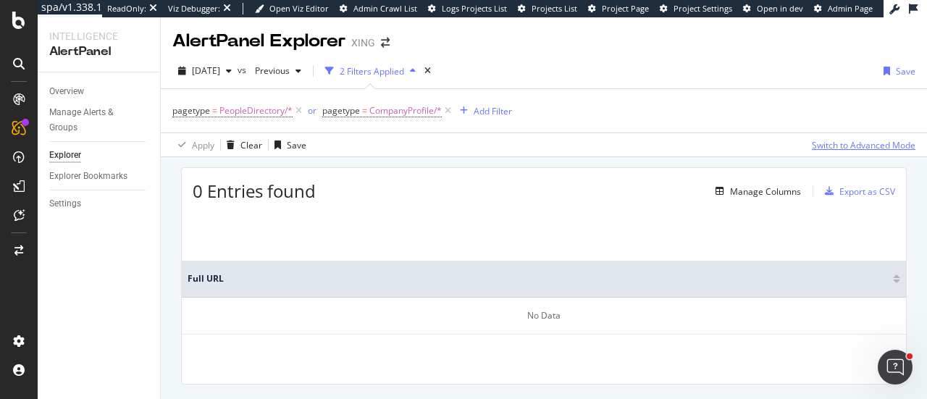
click at [865, 146] on div "Switch to Advanced Mode" at bounding box center [864, 145] width 104 height 12
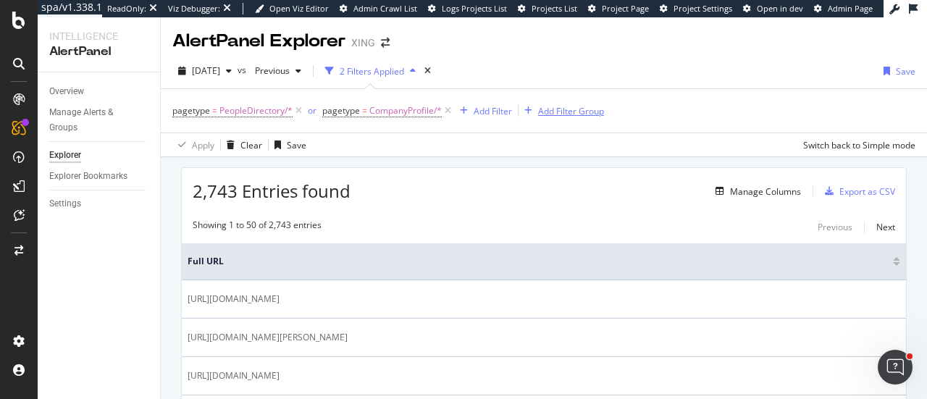
click at [556, 110] on div "Add Filter Group" at bounding box center [571, 111] width 66 height 12
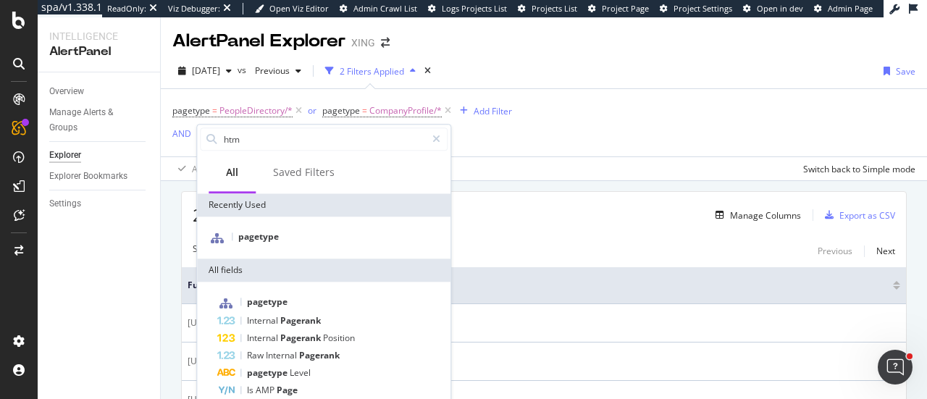
type input "html"
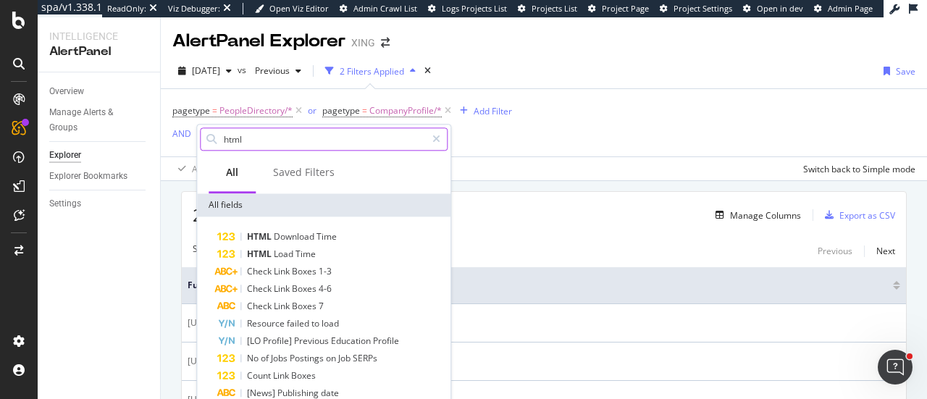
drag, startPoint x: 259, startPoint y: 141, endPoint x: 219, endPoint y: 141, distance: 40.5
click at [219, 141] on div "html" at bounding box center [324, 138] width 248 height 23
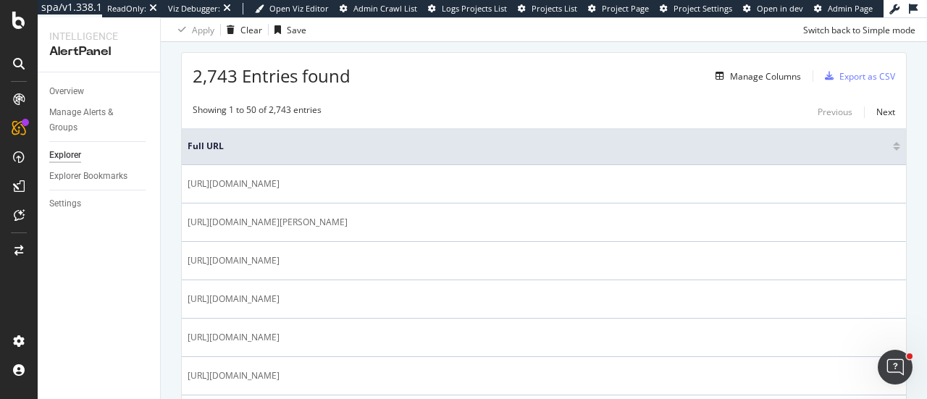
scroll to position [145, 0]
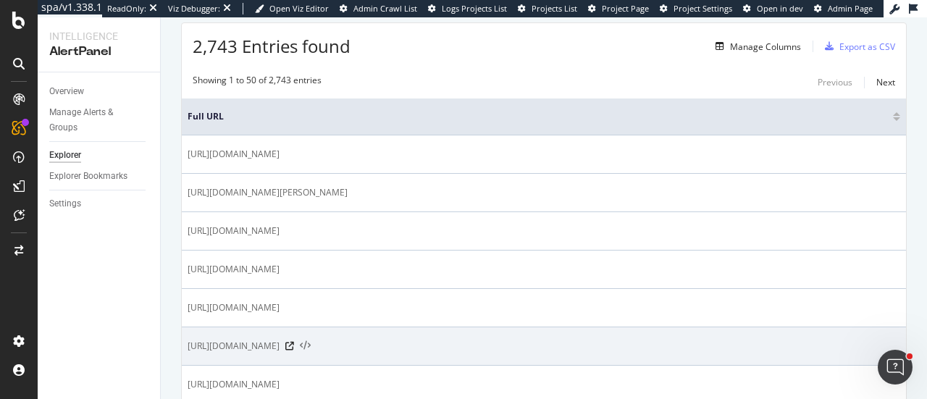
click at [311, 341] on icon at bounding box center [305, 346] width 11 height 10
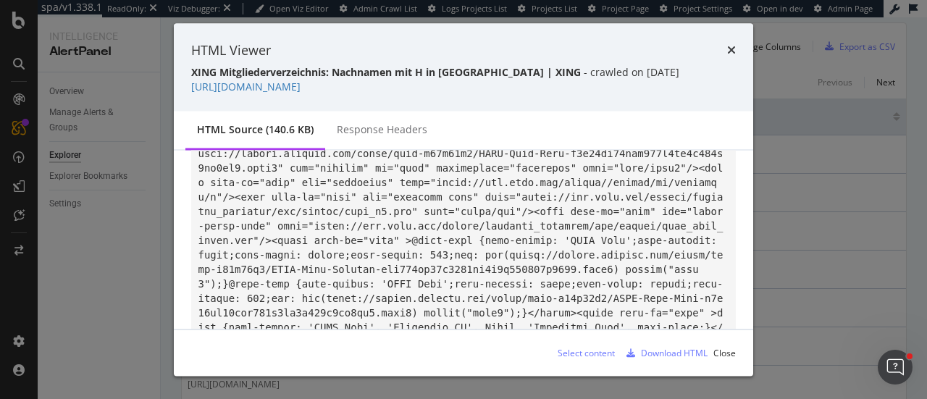
scroll to position [724, 0]
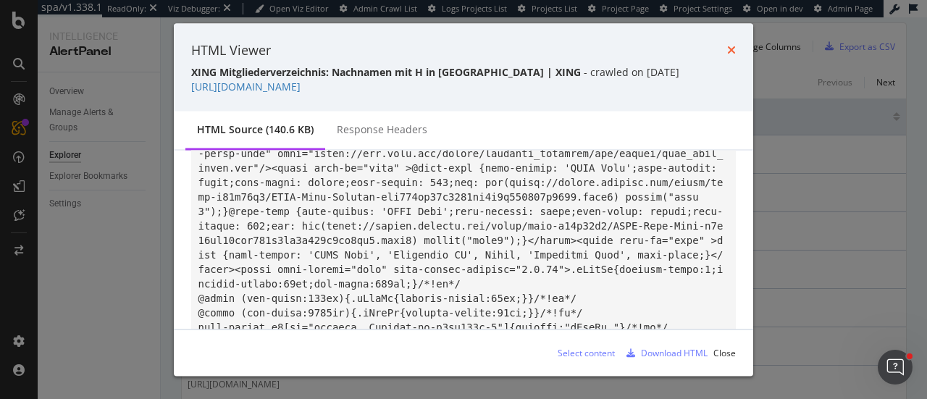
click at [733, 53] on icon "times" at bounding box center [731, 50] width 9 height 12
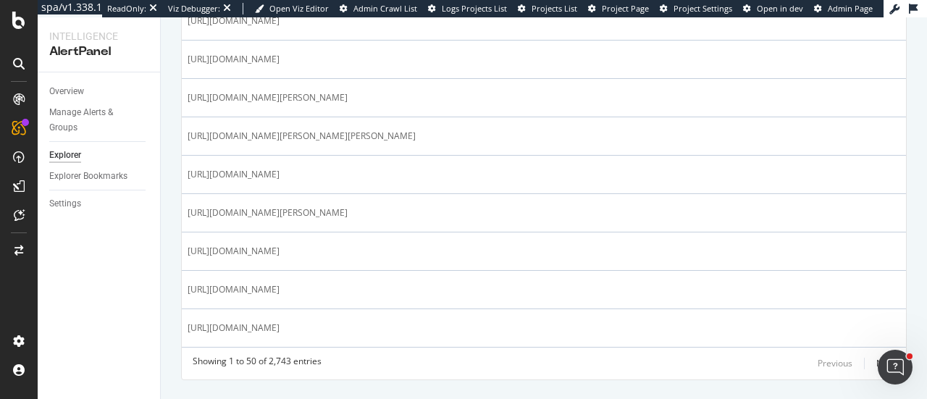
scroll to position [1869, 0]
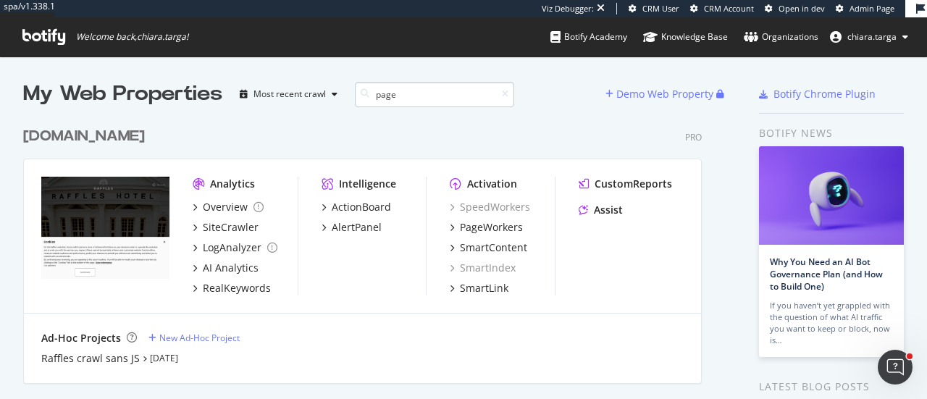
scroll to position [329, 678]
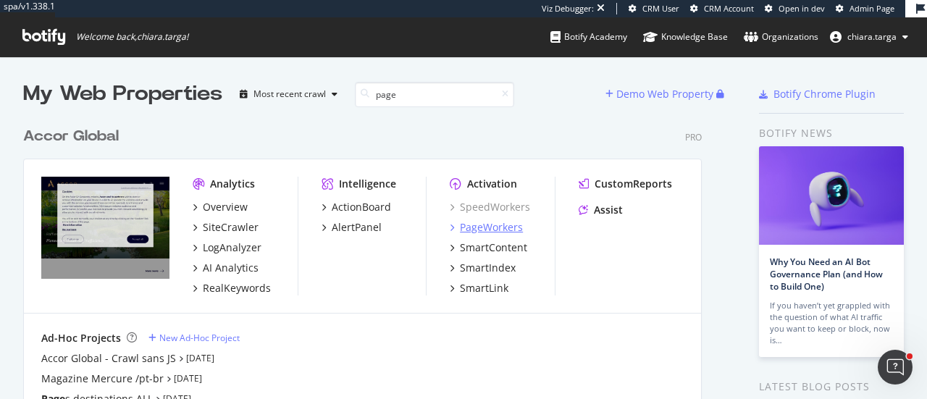
type input "page"
click at [494, 231] on div "PageWorkers" at bounding box center [491, 227] width 63 height 14
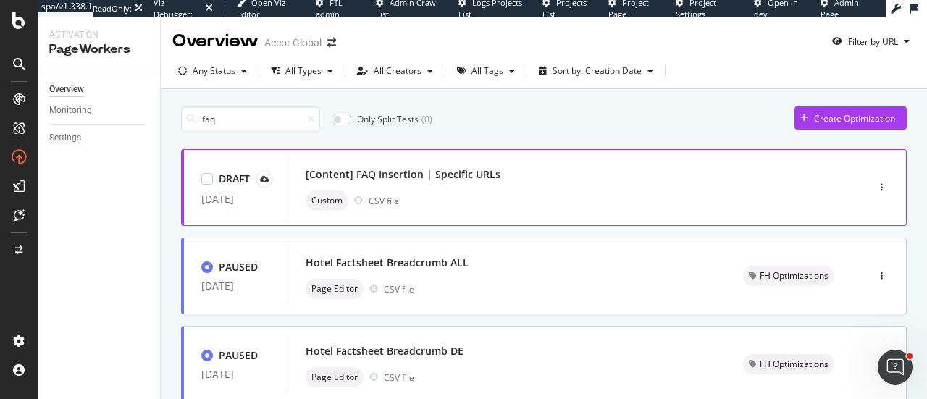
click at [410, 173] on div "[Content] FAQ Insertion | Specific URLs" at bounding box center [403, 174] width 195 height 14
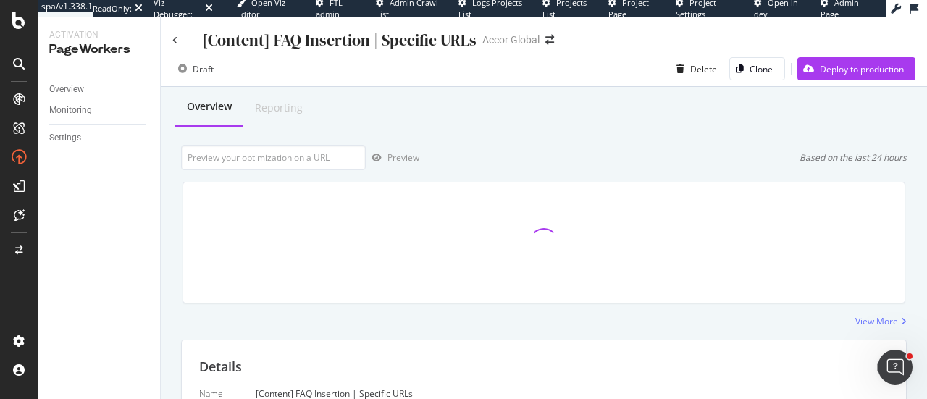
scroll to position [306, 0]
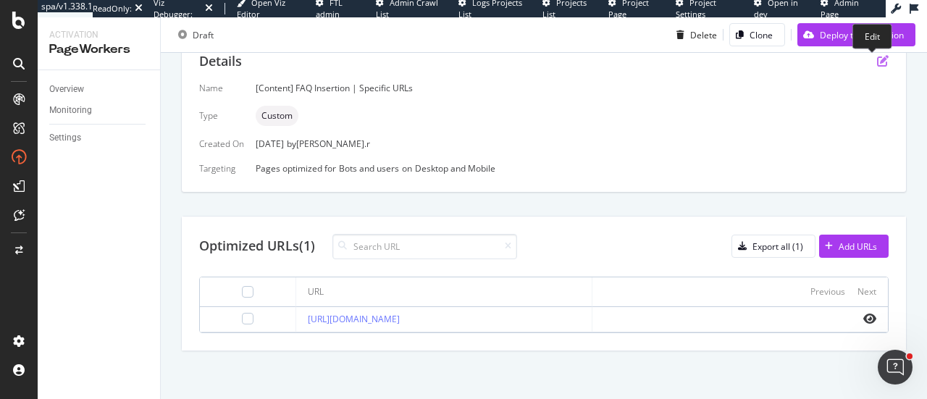
click at [877, 61] on icon "pen-to-square" at bounding box center [883, 61] width 12 height 12
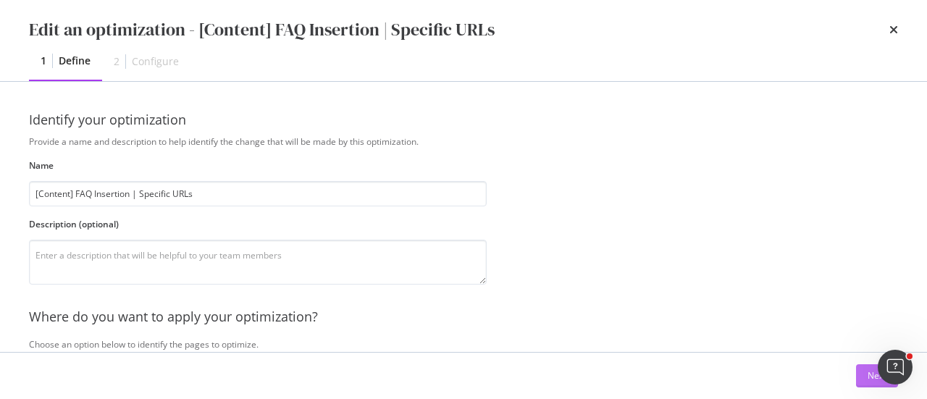
click at [861, 379] on button "Next" at bounding box center [877, 375] width 42 height 23
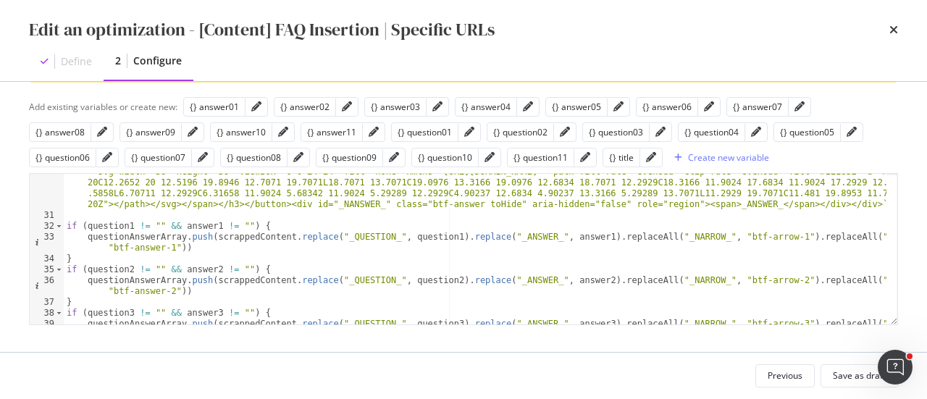
scroll to position [348, 0]
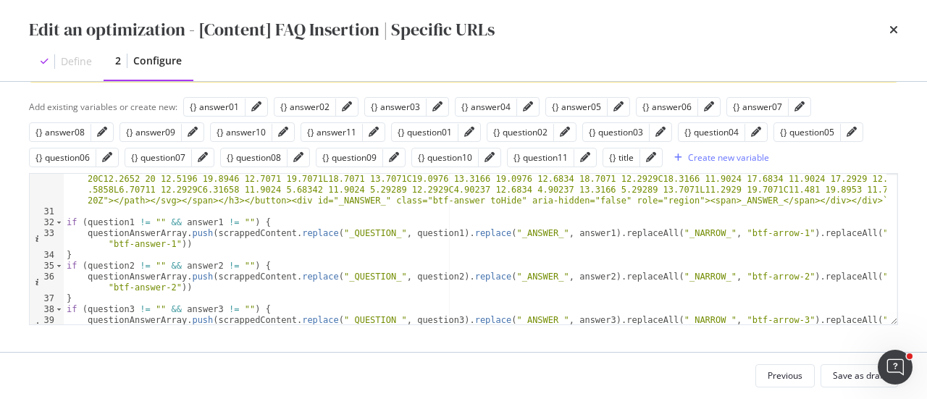
type textarea "if (question1 != "" && answer1 != "") {"
drag, startPoint x: 80, startPoint y: 221, endPoint x: 245, endPoint y: 222, distance: 164.4
click at [245, 222] on div "const scrappedContent = ` <div style="width: 100%"><button class="btf-faq-eleme…" at bounding box center [475, 260] width 822 height 238
click at [881, 32] on div "Edit an optimization - [Content] FAQ Insertion | Specific URLs" at bounding box center [463, 29] width 869 height 25
click at [893, 33] on icon "times" at bounding box center [893, 30] width 9 height 12
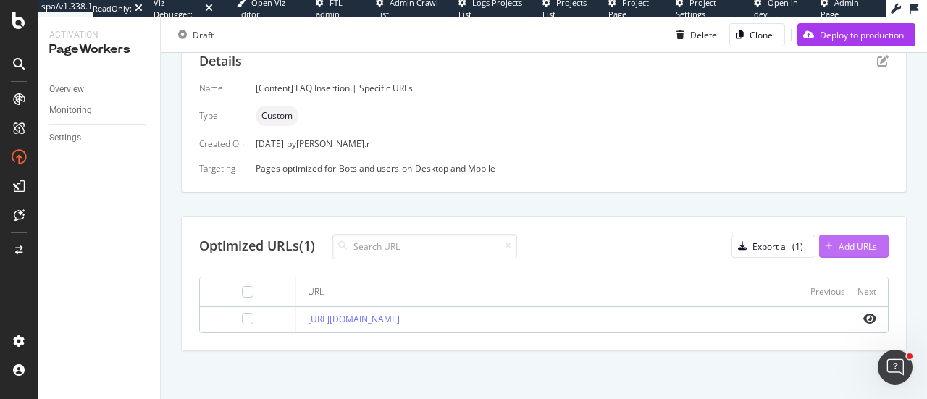
click at [856, 244] on div "Add URLs" at bounding box center [857, 246] width 38 height 12
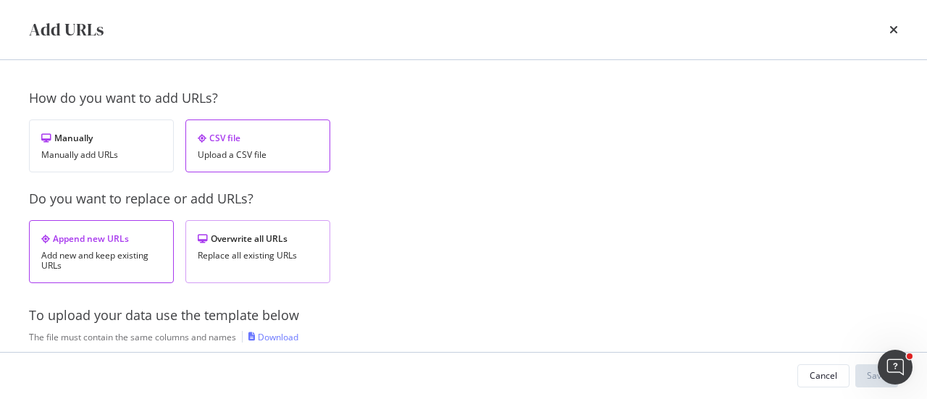
click at [292, 247] on div "Overwrite all URLs Replace all existing URLs" at bounding box center [257, 251] width 145 height 63
click at [274, 338] on div "Download" at bounding box center [278, 337] width 41 height 12
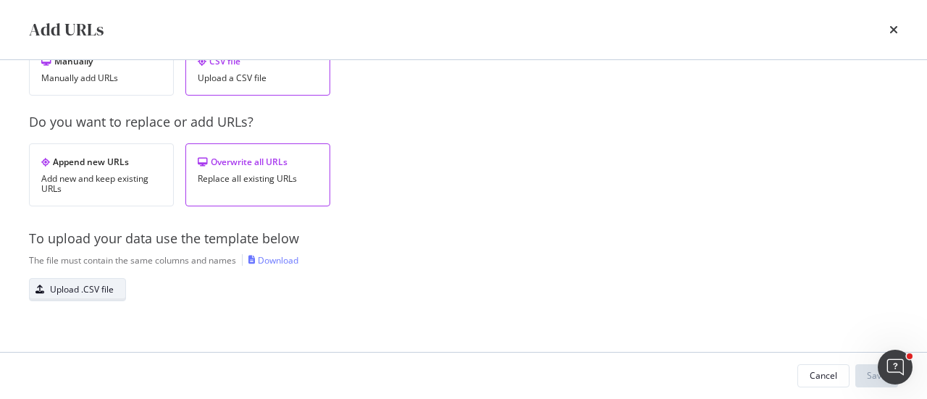
click at [96, 292] on div "Upload .CSV file" at bounding box center [82, 289] width 64 height 12
click at [63, 330] on div "Replace" at bounding box center [65, 330] width 32 height 12
click at [863, 376] on button "Save" at bounding box center [876, 375] width 43 height 23
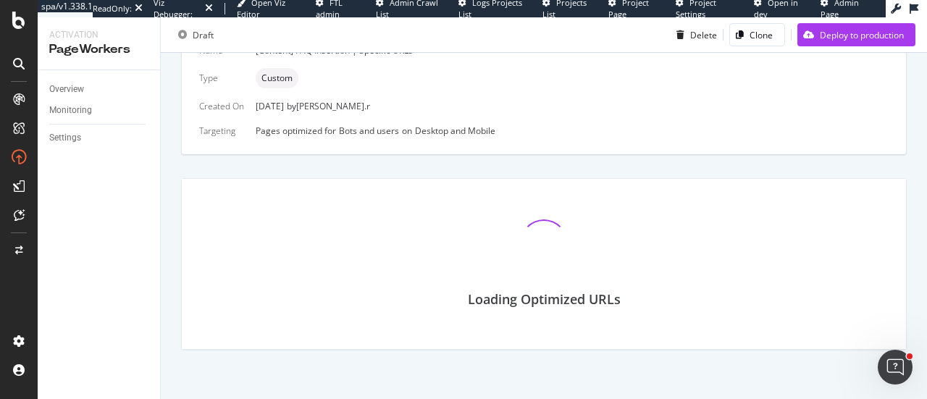
scroll to position [397, 0]
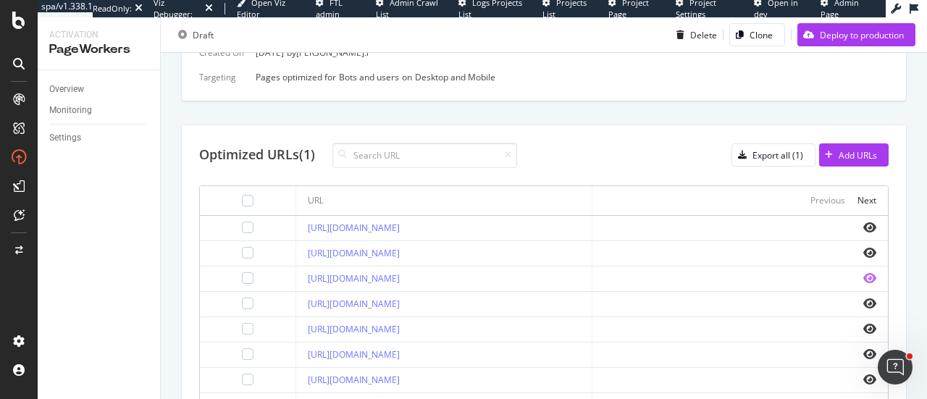
click at [863, 274] on icon "eye" at bounding box center [869, 278] width 13 height 12
click at [838, 154] on div "Add URLs" at bounding box center [857, 155] width 38 height 12
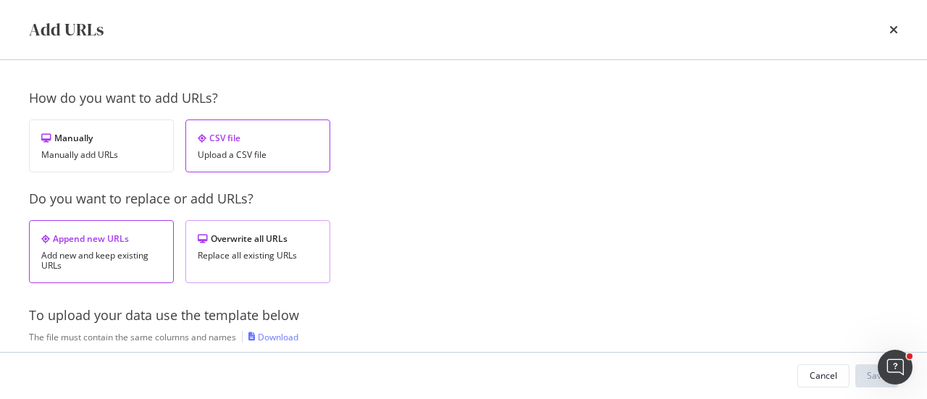
click at [266, 251] on div "Replace all existing URLs" at bounding box center [258, 256] width 120 height 10
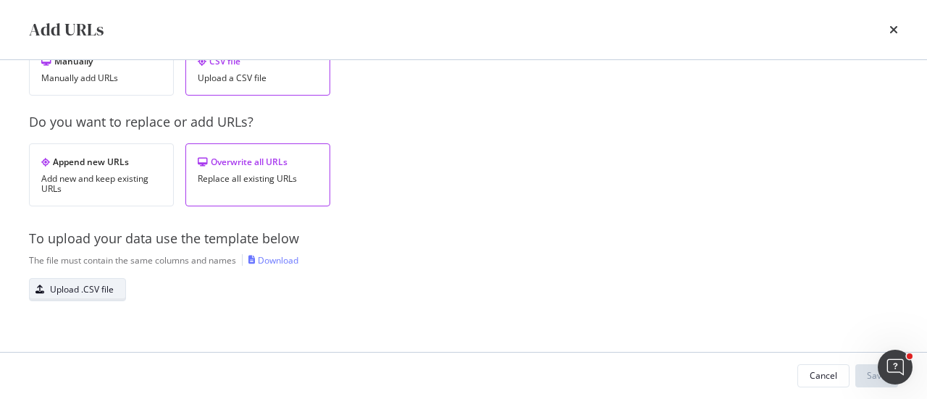
click at [85, 298] on div "Upload .CSV file" at bounding box center [72, 289] width 84 height 20
click at [874, 373] on div "Save" at bounding box center [877, 375] width 20 height 12
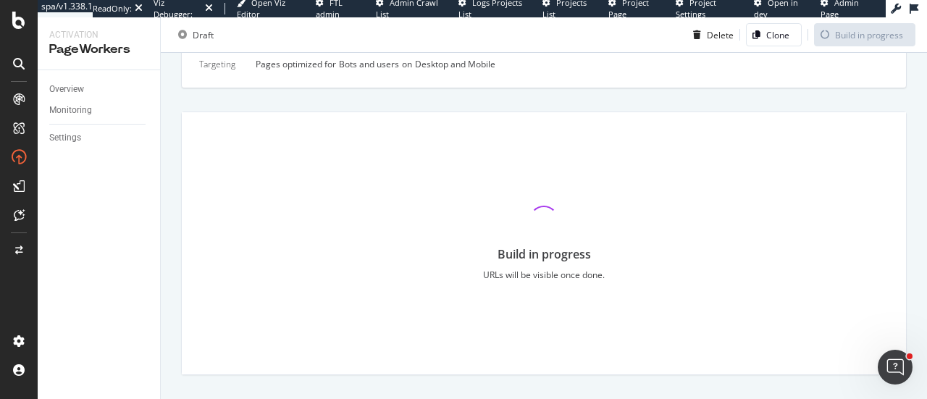
scroll to position [384, 0]
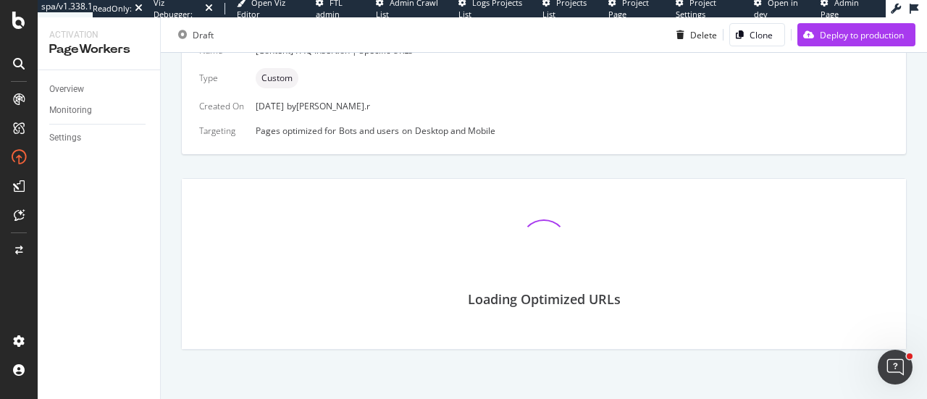
click at [844, 153] on div "Details Name [Content] FAQ Insertion | Specific URLs Type Custom Created On 07 …" at bounding box center [543, 173] width 725 height 354
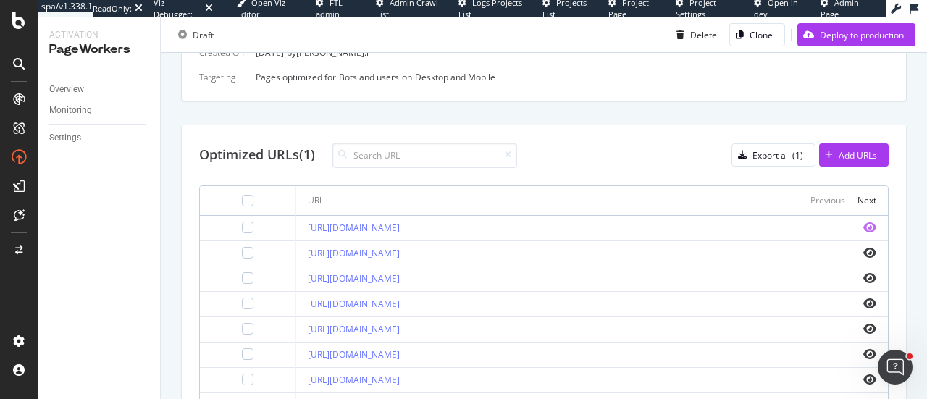
click at [863, 225] on icon "eye" at bounding box center [869, 228] width 13 height 12
click at [369, 151] on input at bounding box center [424, 155] width 185 height 25
paste input "https://all.accor.com/hotel/B980/index.fr.shtml"
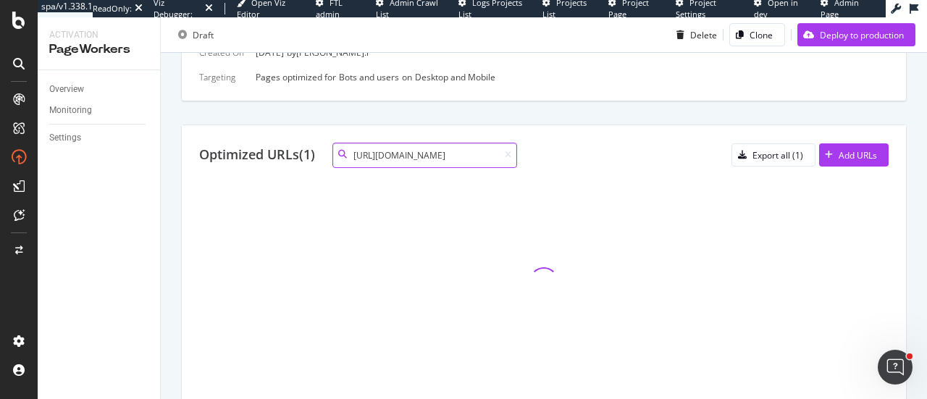
scroll to position [306, 0]
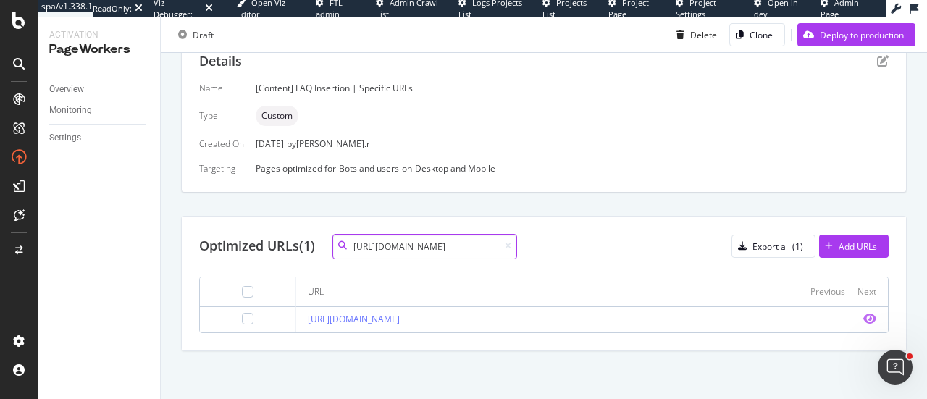
type input "https://all.accor.com/hotel/B980/index.fr.shtml"
click at [863, 315] on icon "eye" at bounding box center [869, 319] width 13 height 12
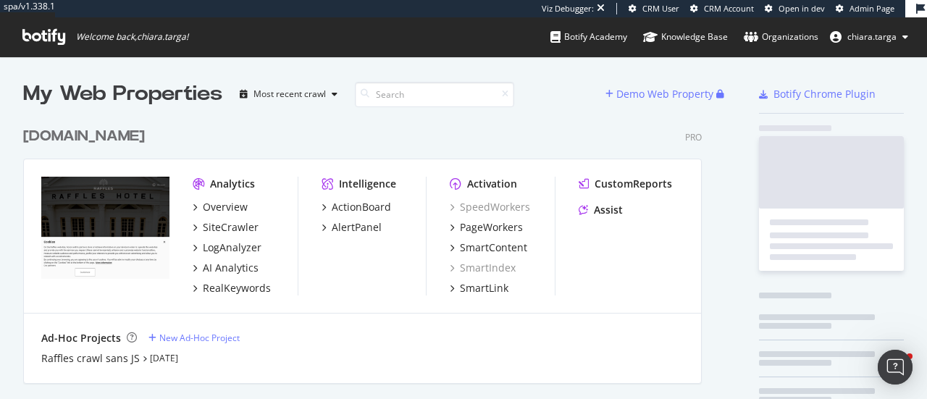
scroll to position [3177, 678]
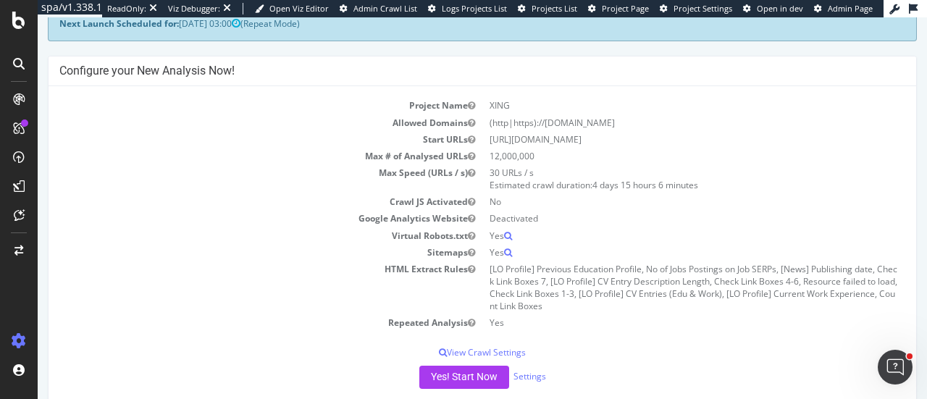
scroll to position [72, 0]
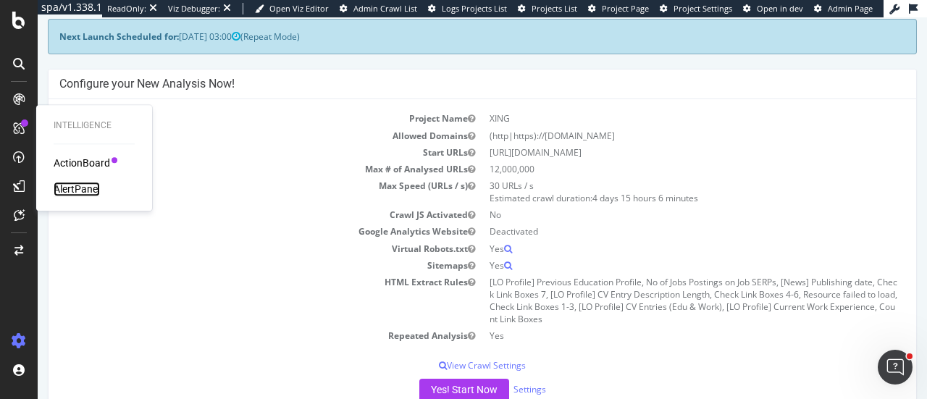
click at [66, 186] on div "AlertPanel" at bounding box center [77, 189] width 46 height 14
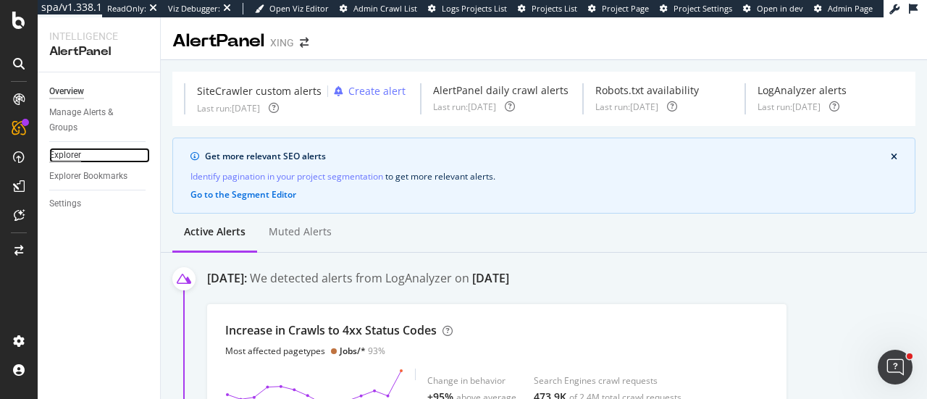
click at [79, 159] on div "Explorer" at bounding box center [65, 155] width 32 height 15
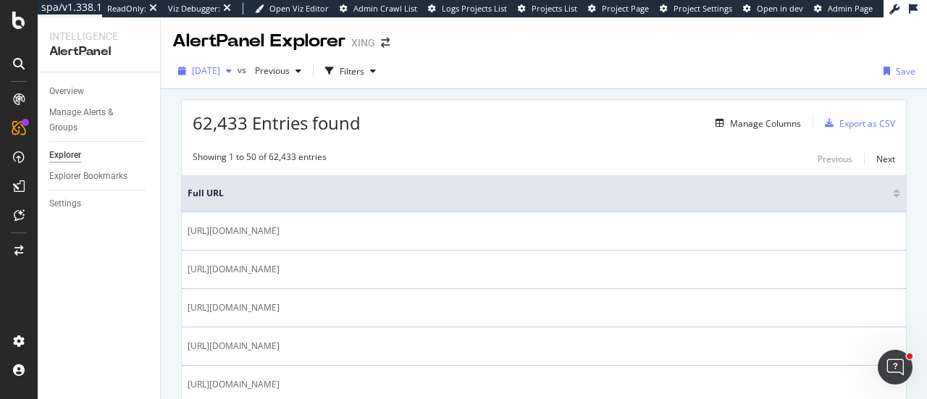
click at [232, 72] on icon "button" at bounding box center [229, 71] width 6 height 9
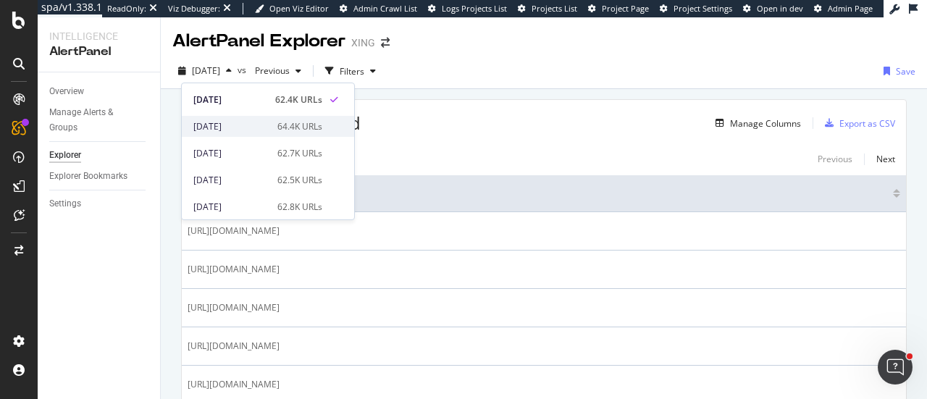
click at [257, 128] on div "2025 Oct. 6th" at bounding box center [230, 126] width 75 height 13
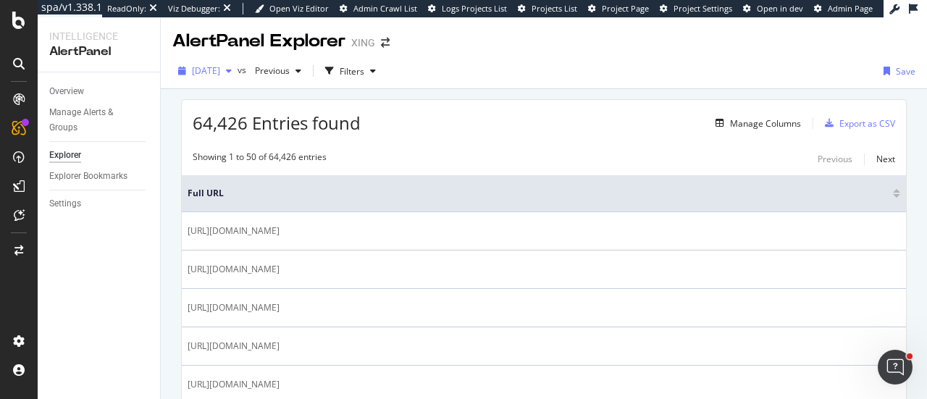
click at [220, 72] on span "2025 Oct. 6th" at bounding box center [206, 70] width 28 height 12
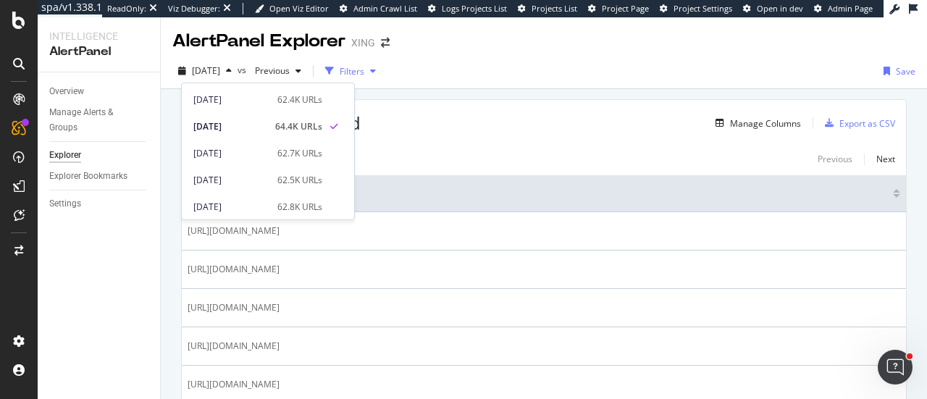
click at [364, 72] on div "Filters" at bounding box center [352, 71] width 25 height 12
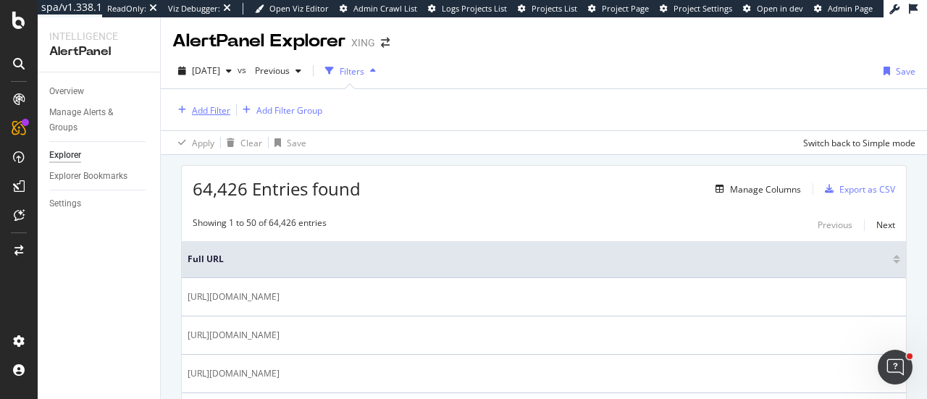
click at [196, 105] on div "Add Filter" at bounding box center [211, 110] width 38 height 12
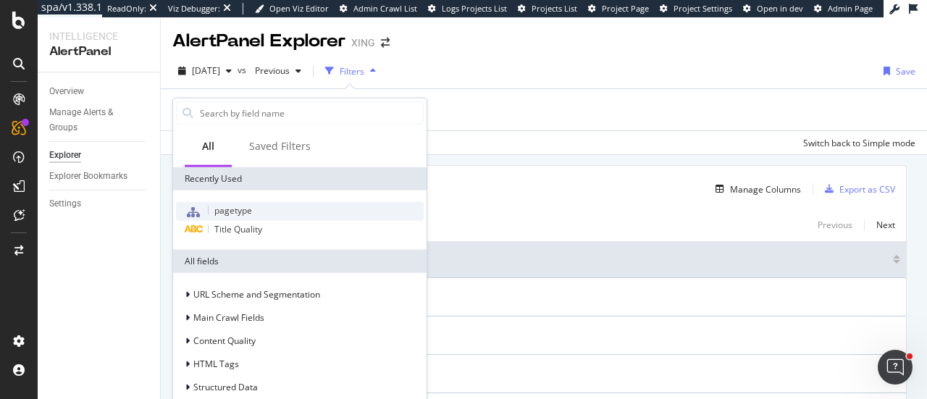
click at [242, 205] on span "pagetype" at bounding box center [233, 210] width 38 height 12
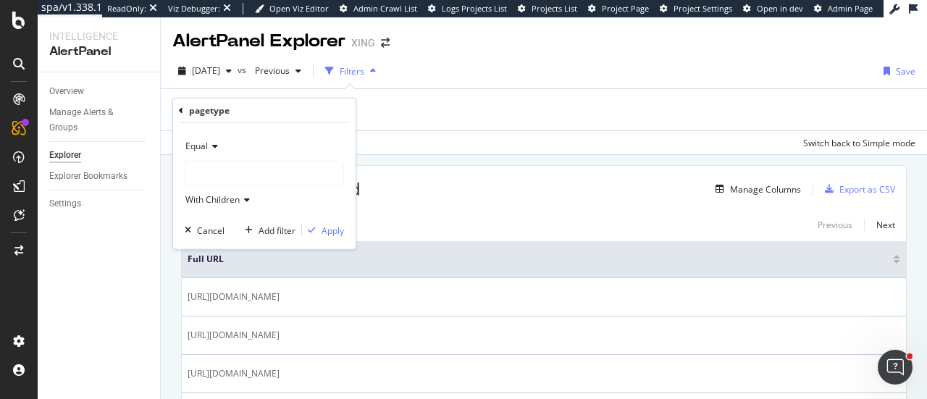
click at [242, 163] on div at bounding box center [264, 172] width 158 height 23
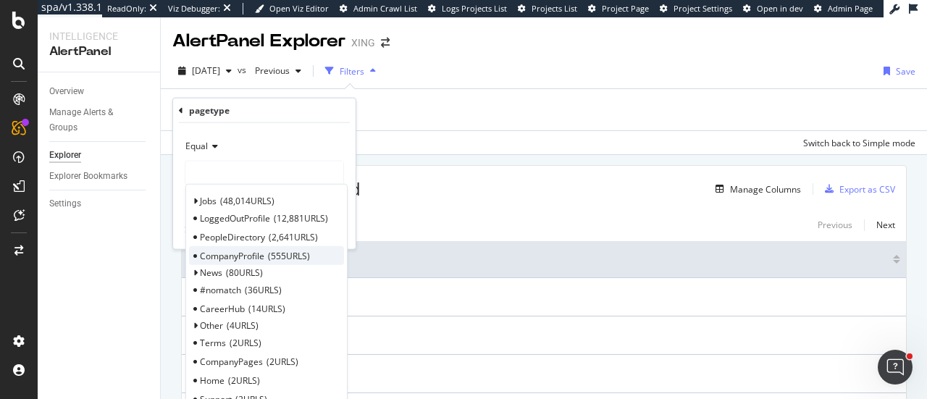
click at [313, 253] on div "CompanyProfile 555 URLS" at bounding box center [266, 255] width 155 height 19
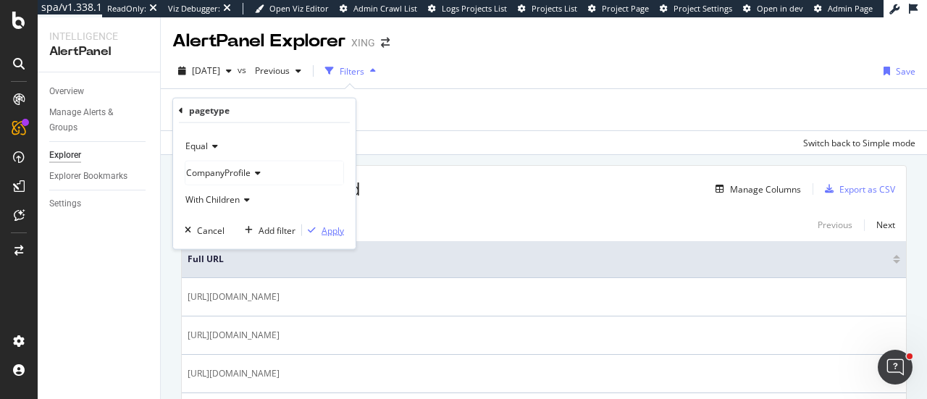
click at [330, 236] on button "Apply" at bounding box center [323, 230] width 42 height 14
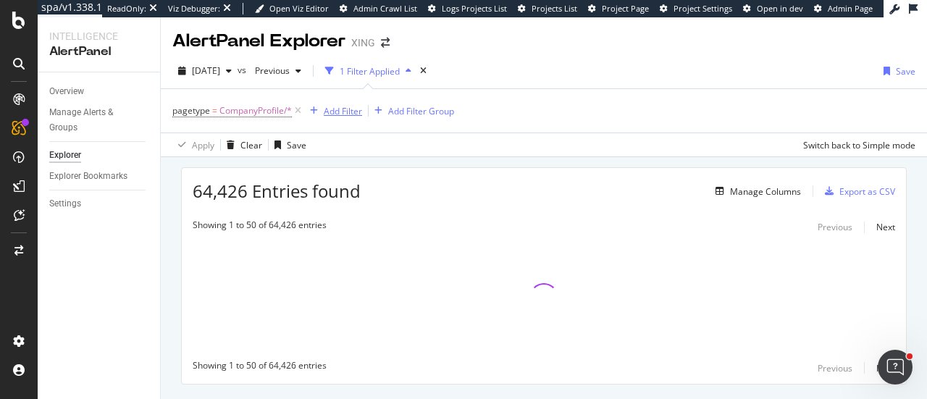
click at [346, 110] on div "Add Filter" at bounding box center [343, 111] width 38 height 12
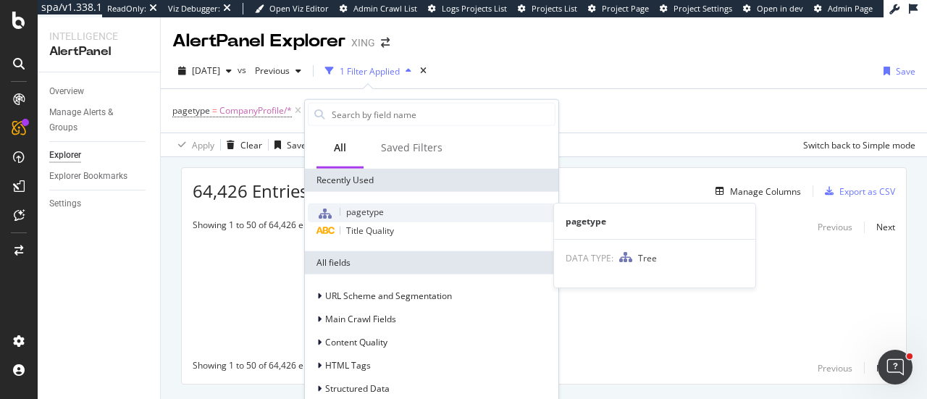
click at [356, 216] on span "pagetype" at bounding box center [365, 212] width 38 height 12
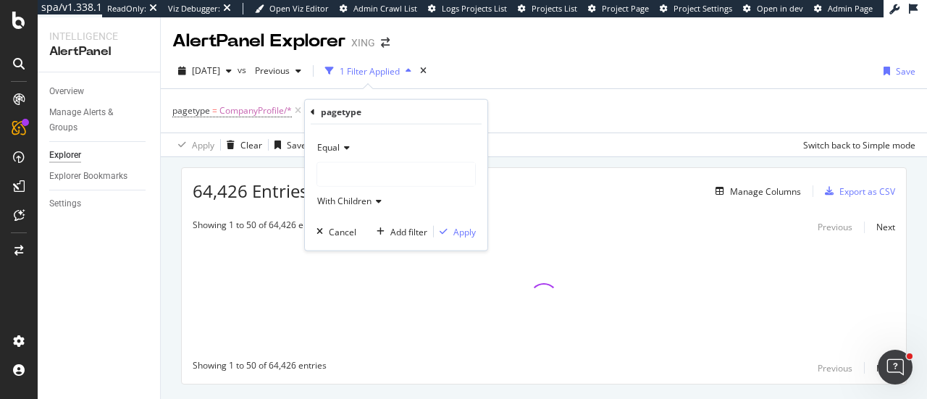
click at [350, 175] on div at bounding box center [396, 174] width 158 height 23
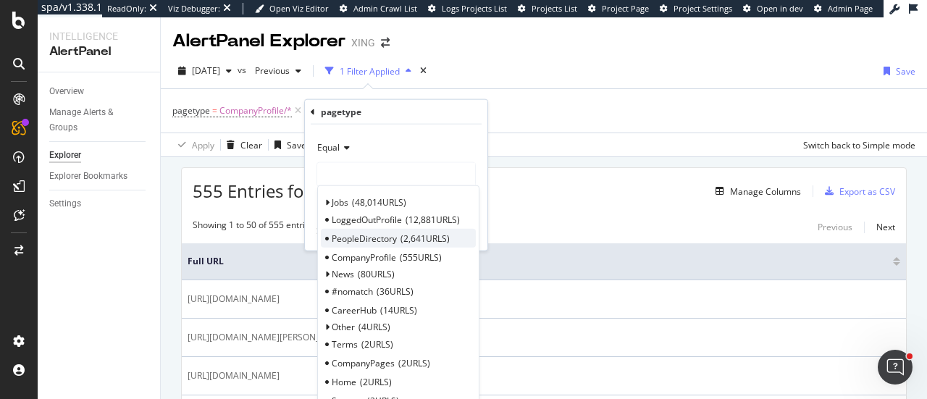
click at [408, 241] on span "2,641 URLS" at bounding box center [424, 238] width 49 height 12
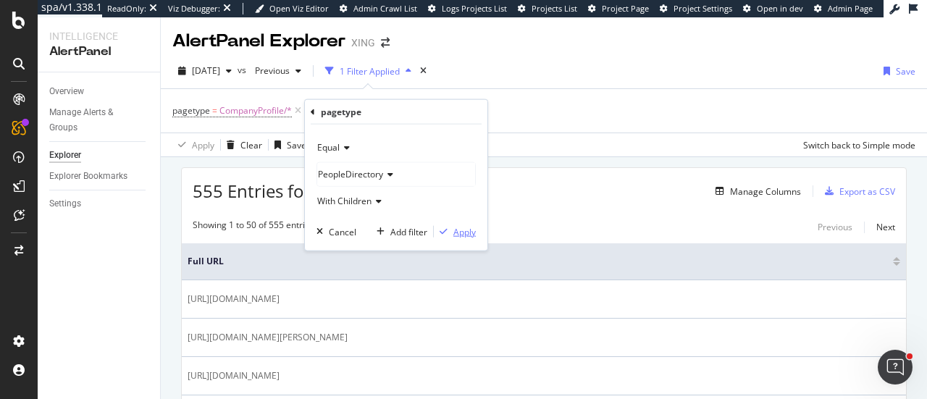
click at [455, 231] on div "Apply" at bounding box center [464, 231] width 22 height 12
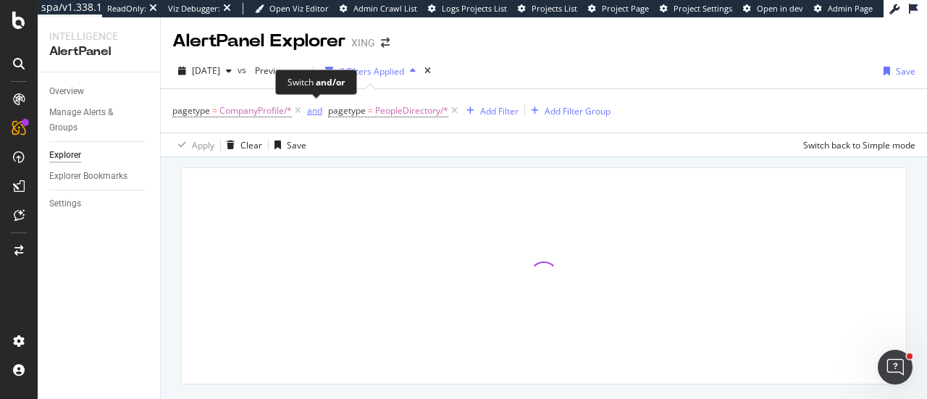
click at [309, 111] on div "and" at bounding box center [314, 110] width 15 height 12
click at [270, 112] on span "CompanyProfile/*" at bounding box center [255, 111] width 72 height 20
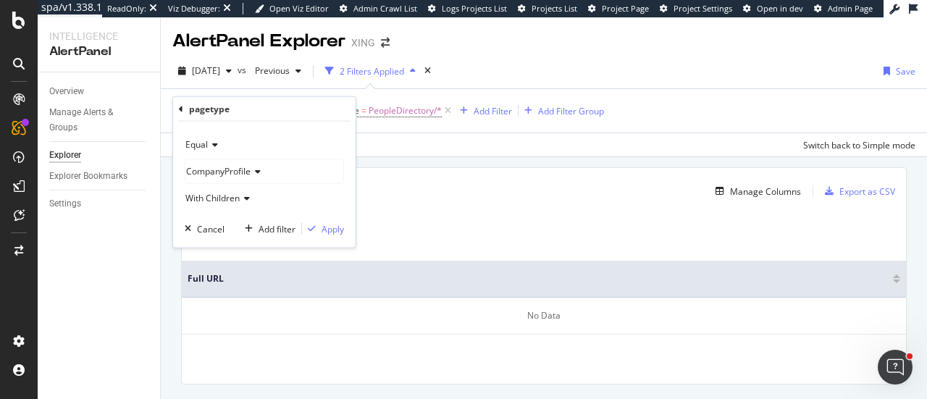
click at [266, 182] on div "CompanyProfile" at bounding box center [264, 171] width 158 height 23
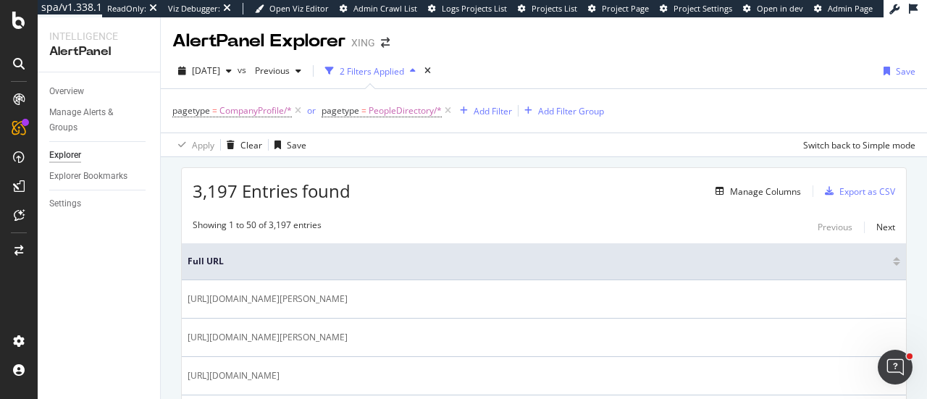
drag, startPoint x: 195, startPoint y: 195, endPoint x: 233, endPoint y: 192, distance: 37.8
click at [233, 192] on span "3,197 Entries found" at bounding box center [272, 191] width 158 height 24
copy span "3,197"
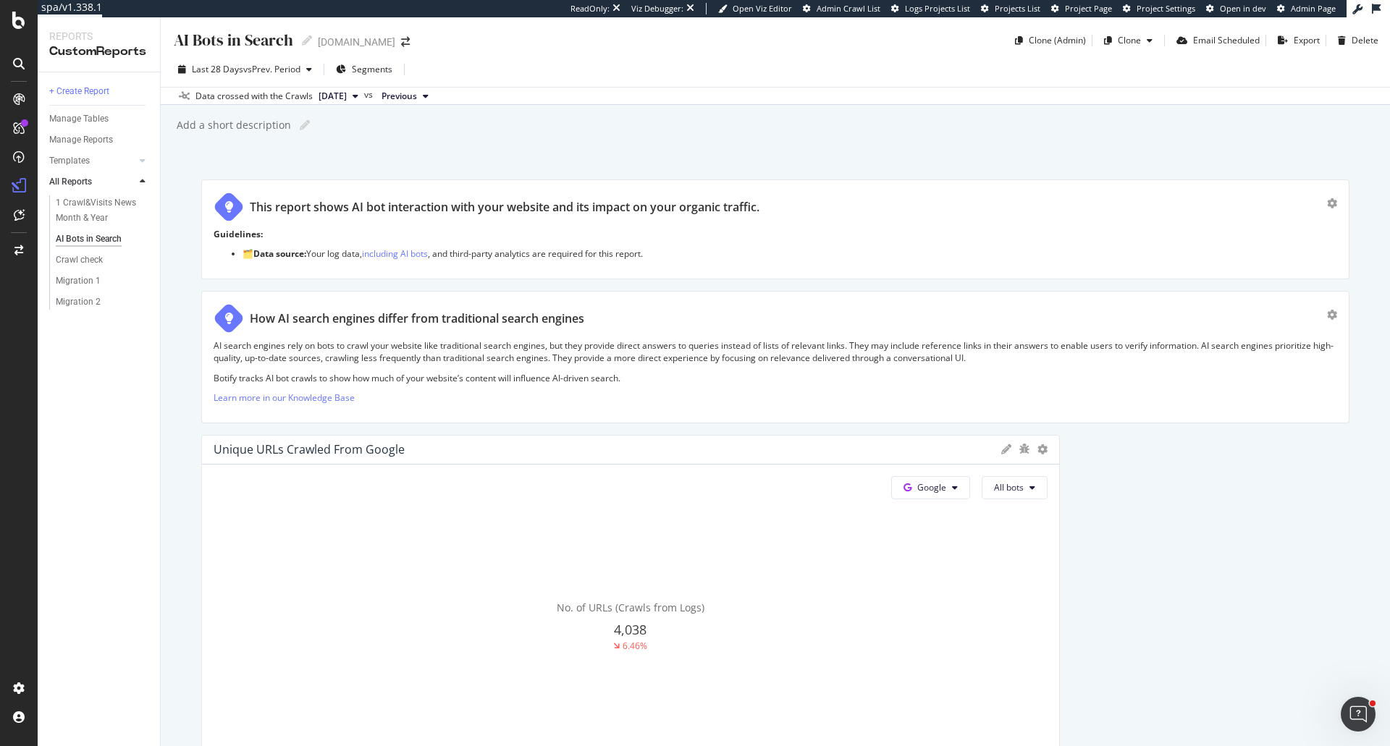
scroll to position [4342, 0]
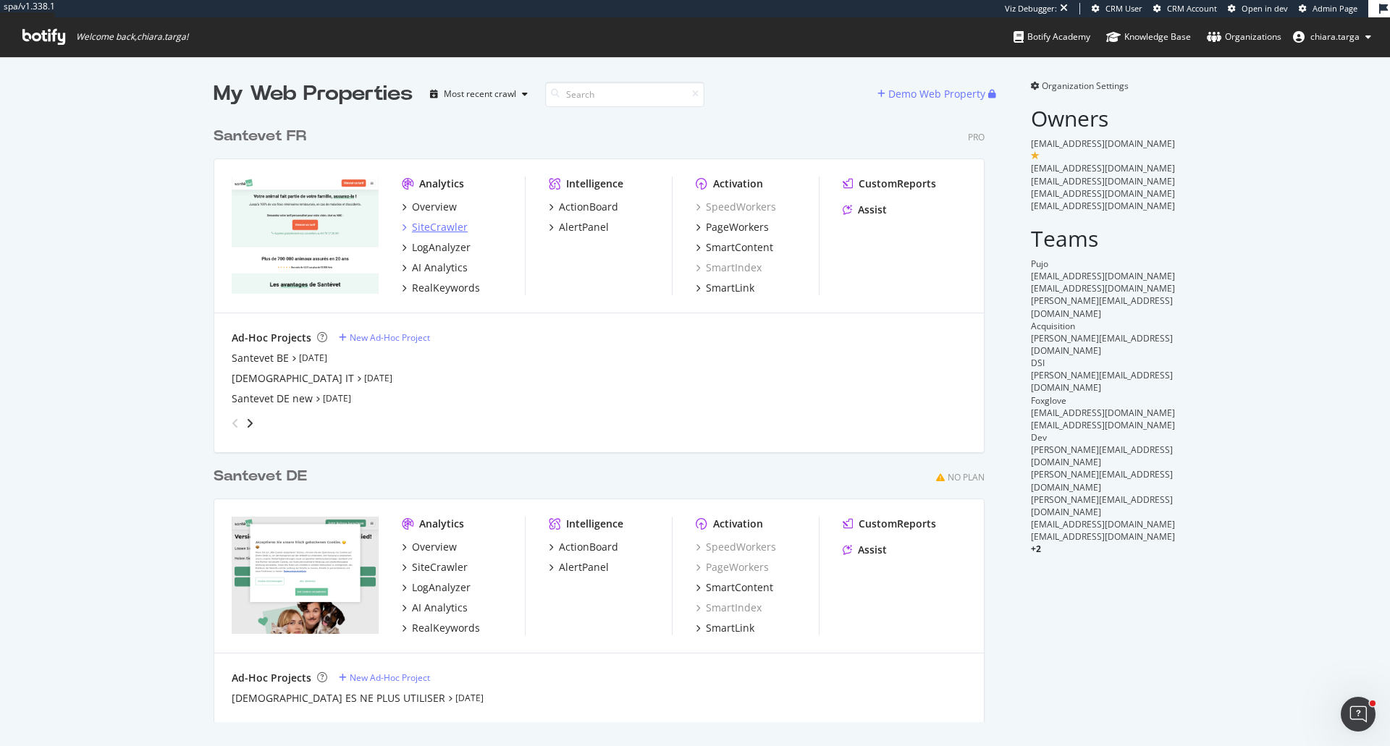
click at [455, 231] on div "SiteCrawler" at bounding box center [440, 227] width 56 height 14
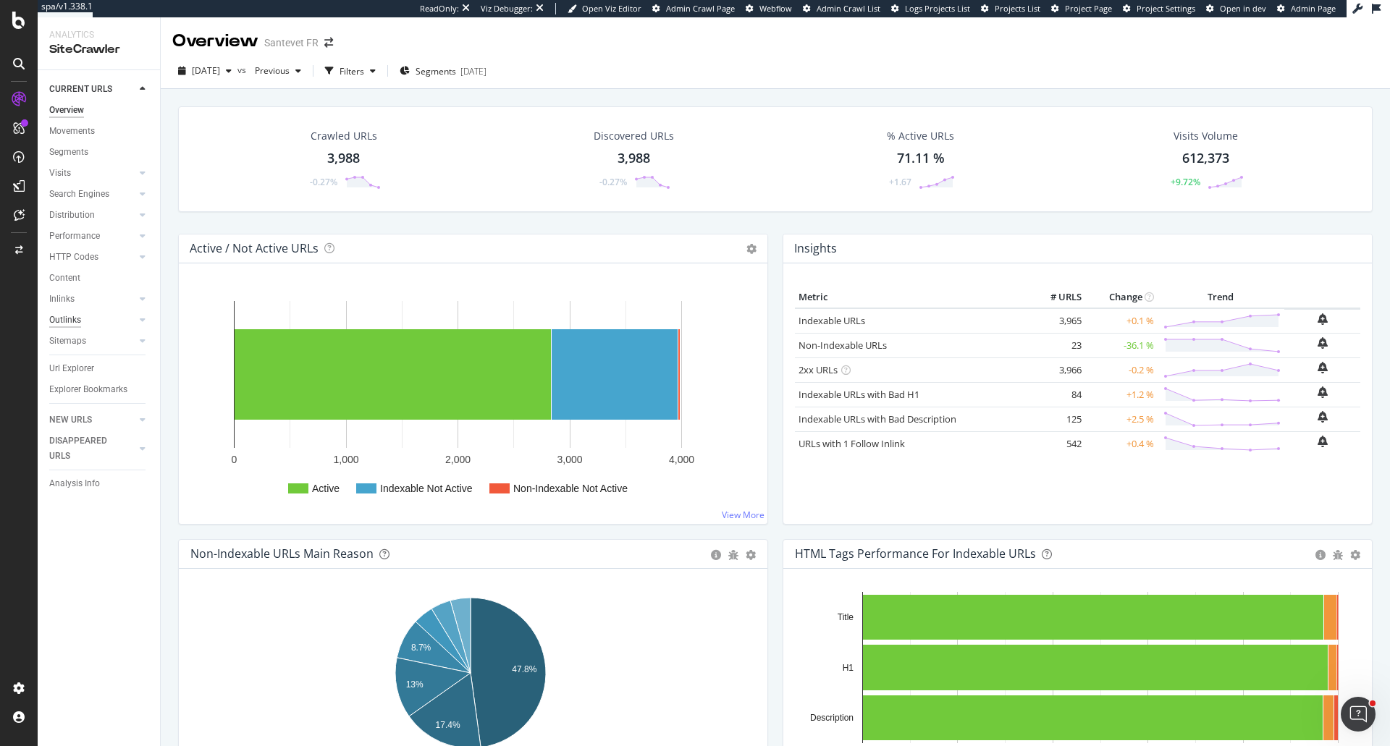
click at [64, 316] on div "Outlinks" at bounding box center [65, 320] width 32 height 15
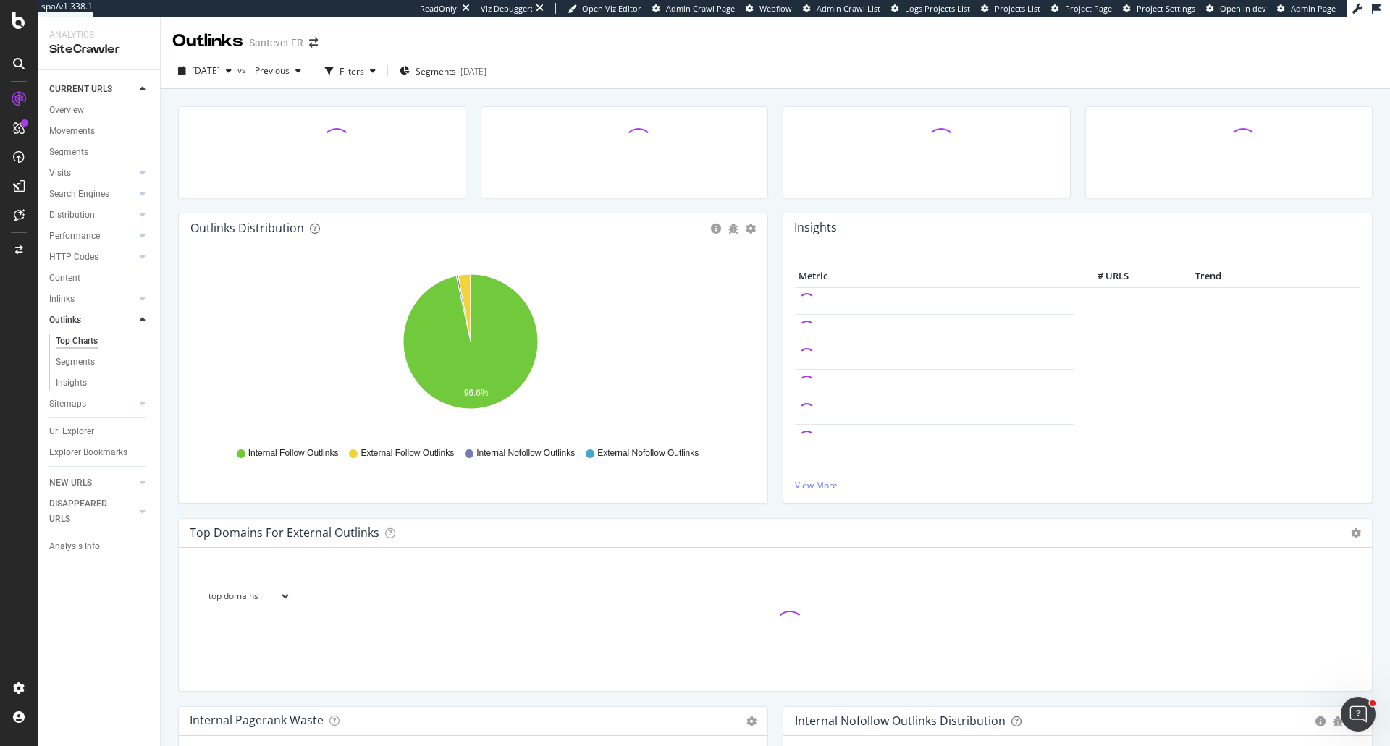
click at [85, 439] on div "Url Explorer" at bounding box center [104, 431] width 111 height 21
click at [87, 434] on div "Url Explorer" at bounding box center [71, 431] width 45 height 15
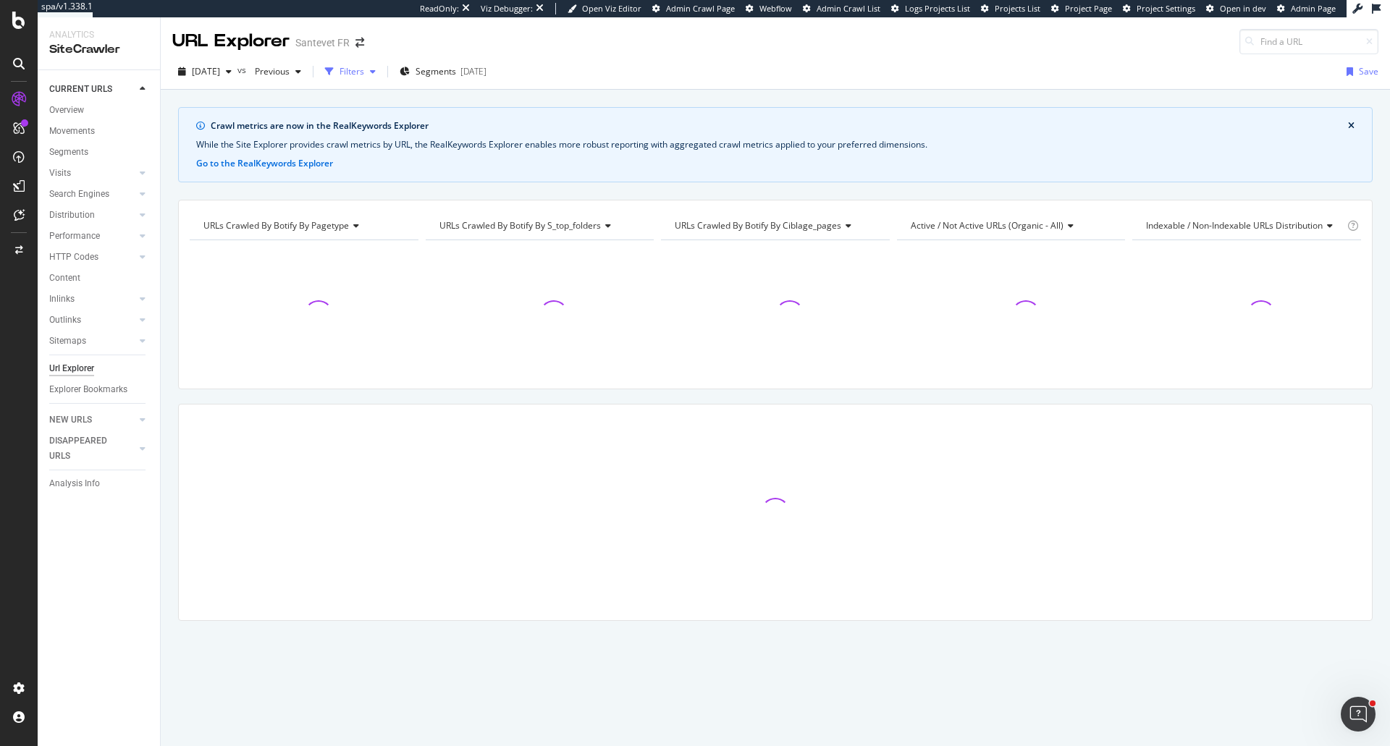
click at [340, 76] on div "button" at bounding box center [329, 72] width 20 height 20
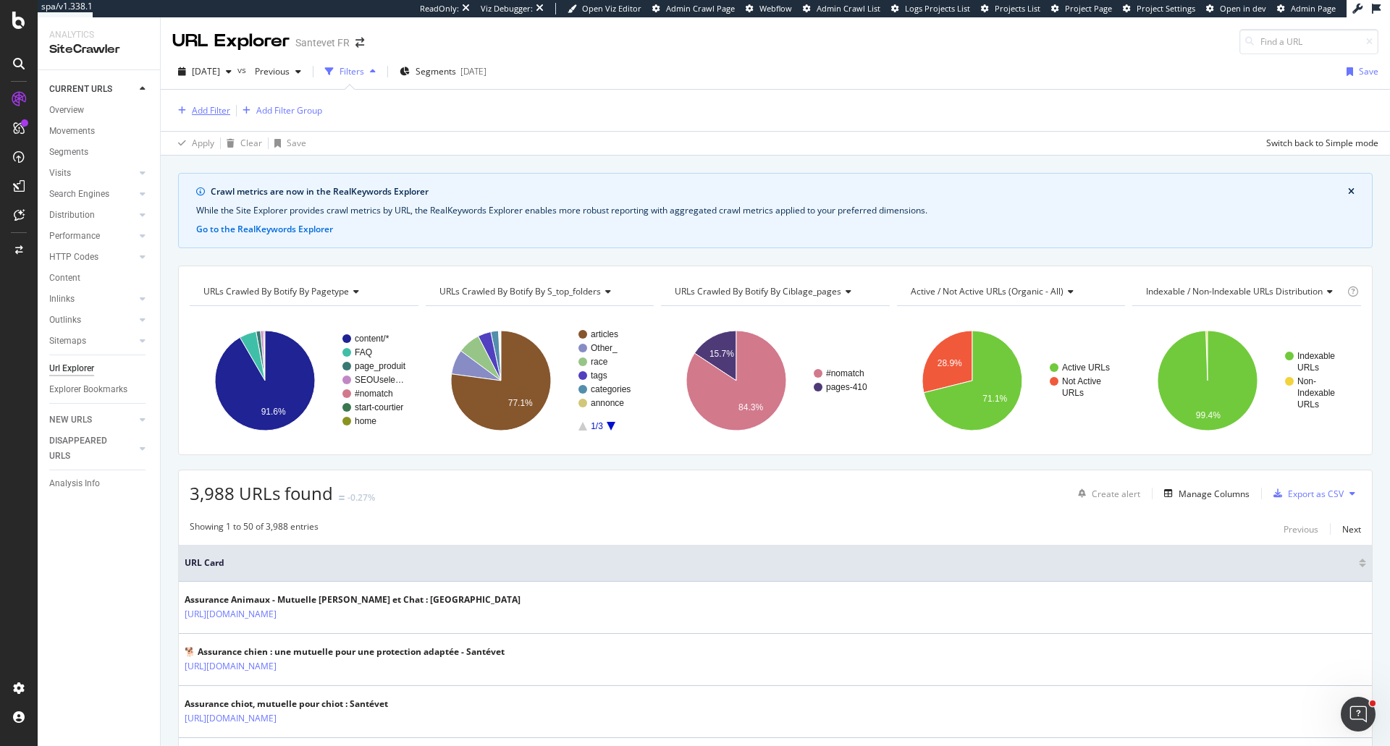
click at [212, 109] on div "Add Filter" at bounding box center [211, 110] width 38 height 12
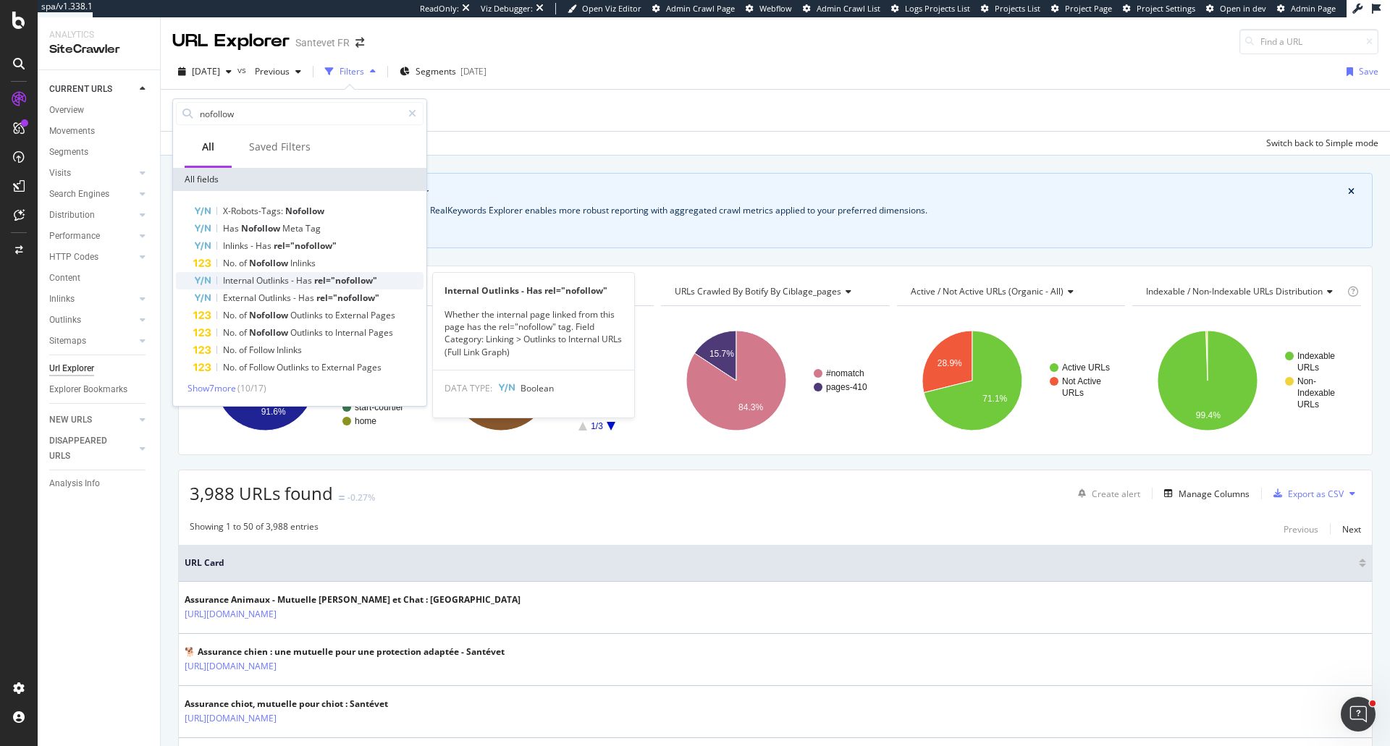
type input "nofollow"
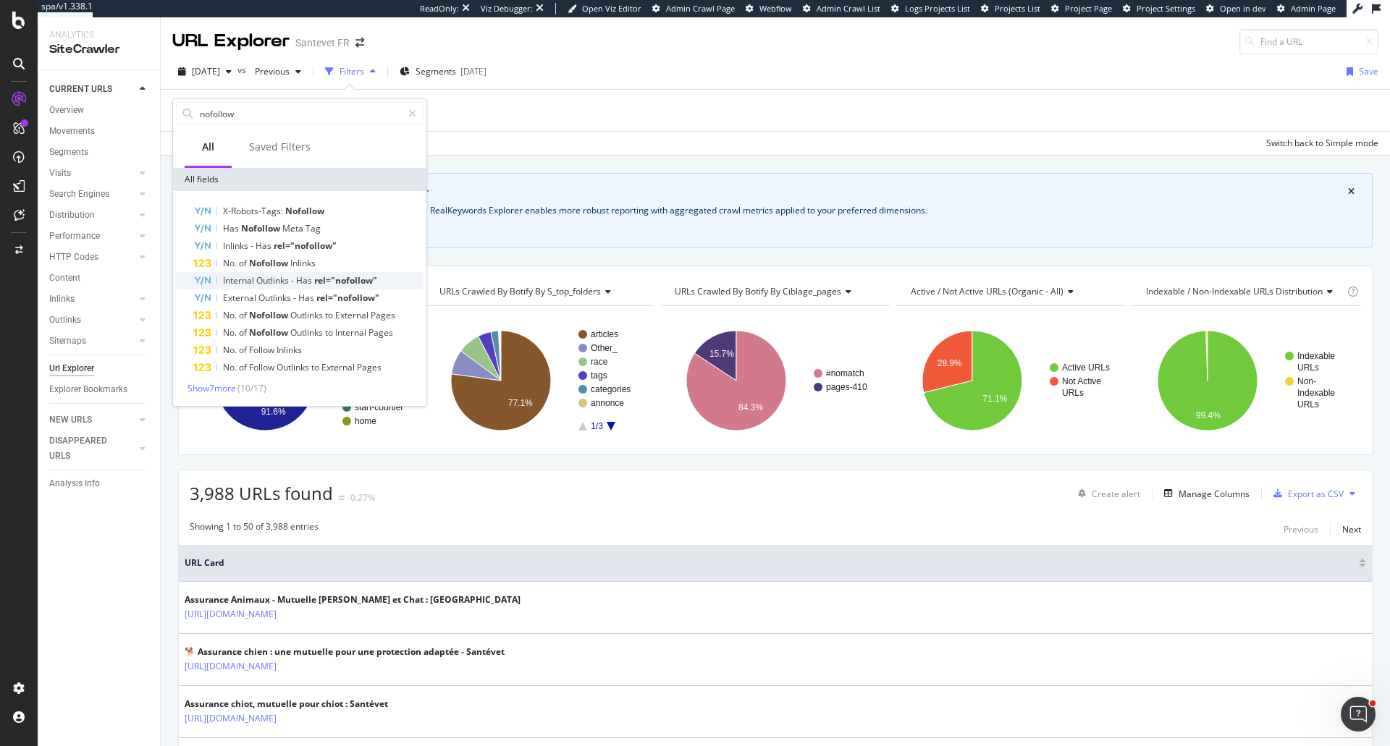
click at [379, 287] on div "Internal Outlinks - Has rel="nofollow"" at bounding box center [308, 280] width 230 height 17
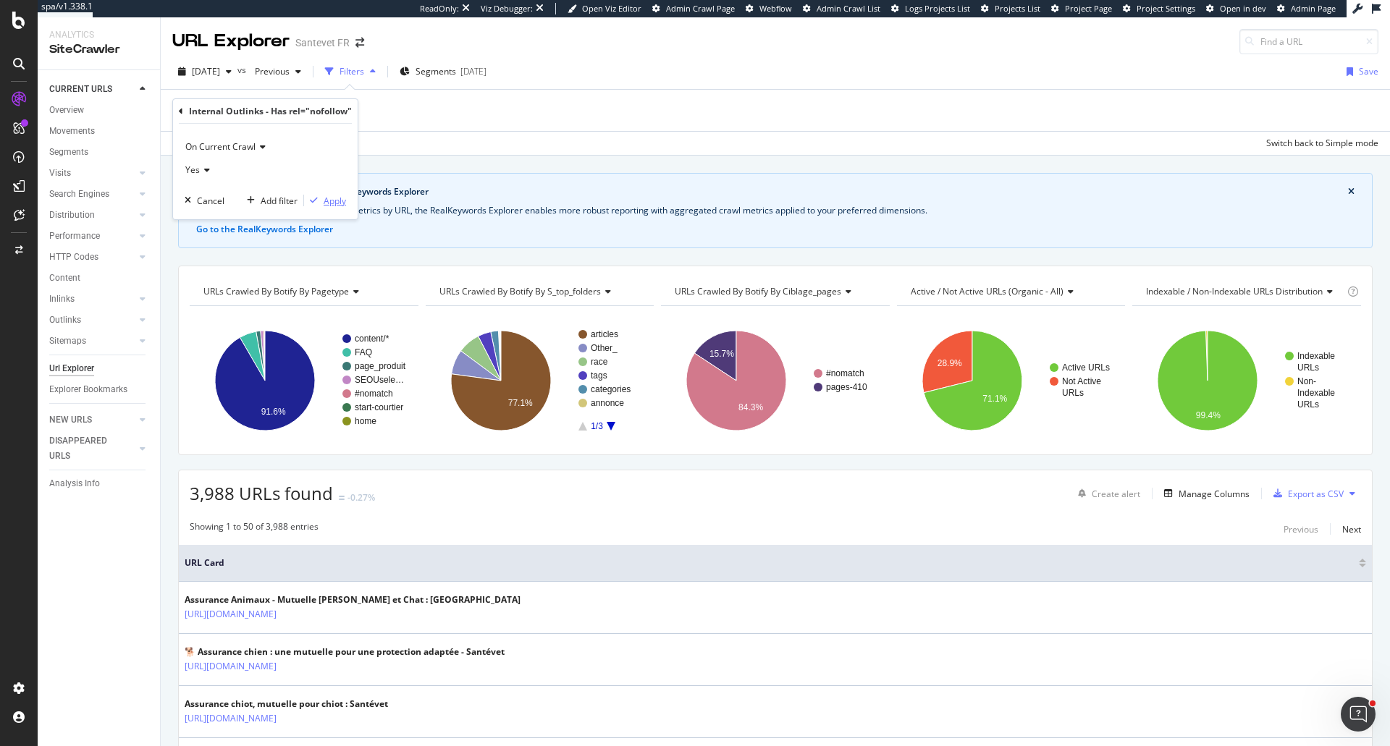
click at [327, 198] on div "Apply" at bounding box center [335, 201] width 22 height 12
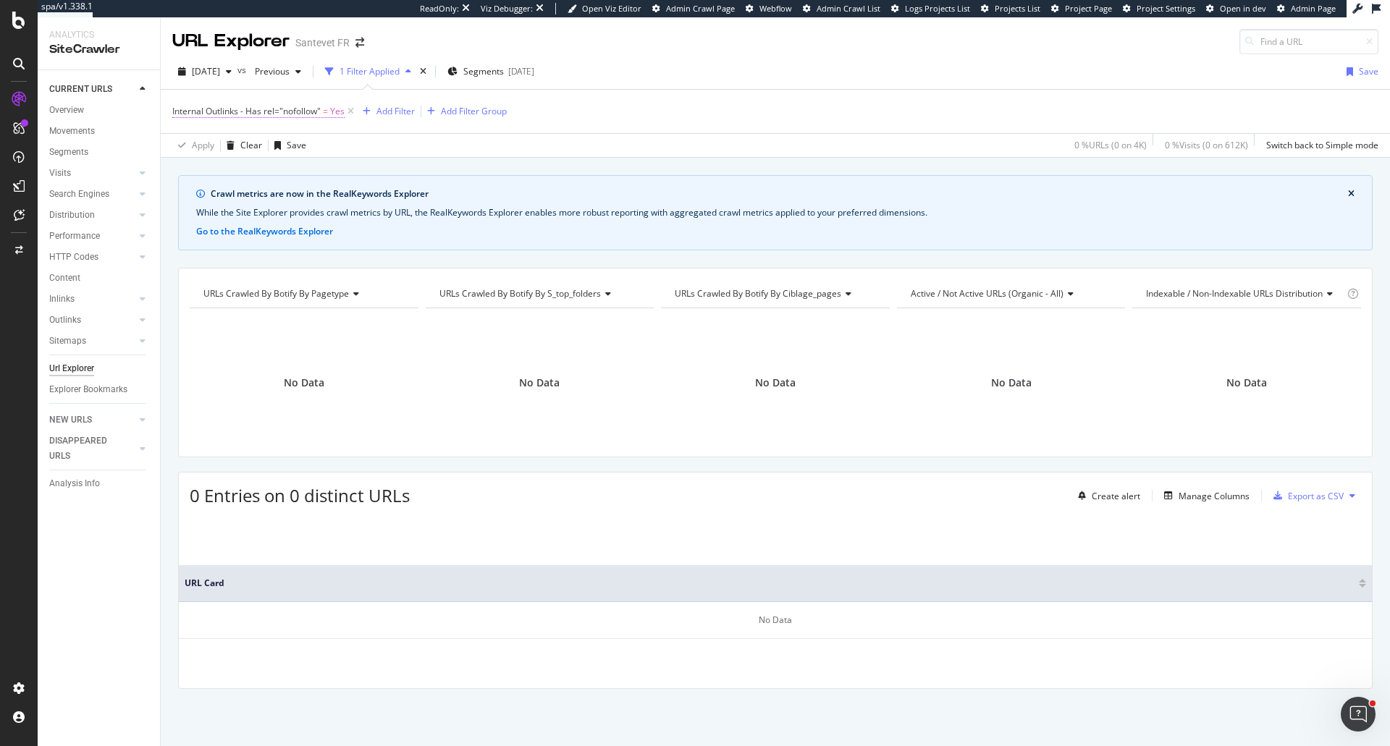
click at [324, 111] on span "Internal Outlinks - Has rel="nofollow" = Yes" at bounding box center [258, 111] width 172 height 13
click at [179, 110] on icon at bounding box center [181, 110] width 4 height 9
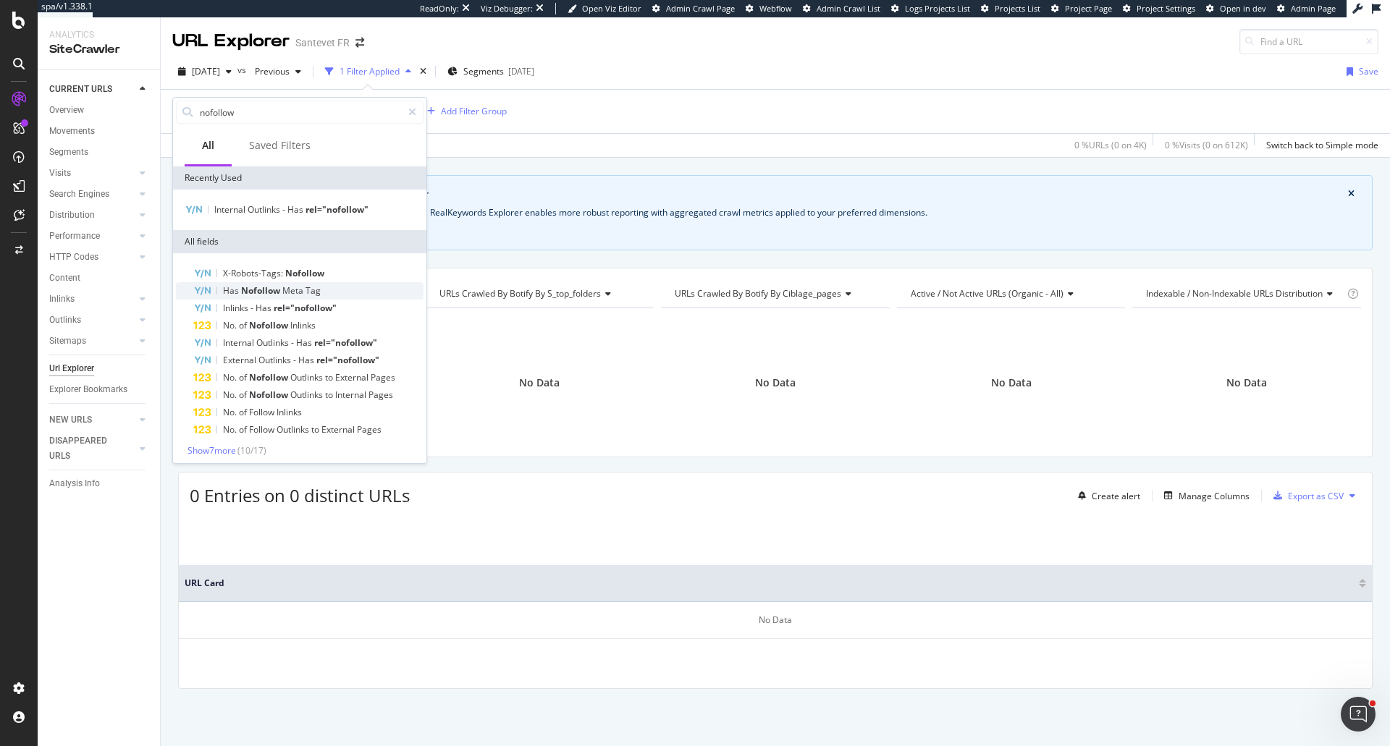
click at [387, 290] on div "Has Nofollow Meta Tag" at bounding box center [308, 290] width 230 height 17
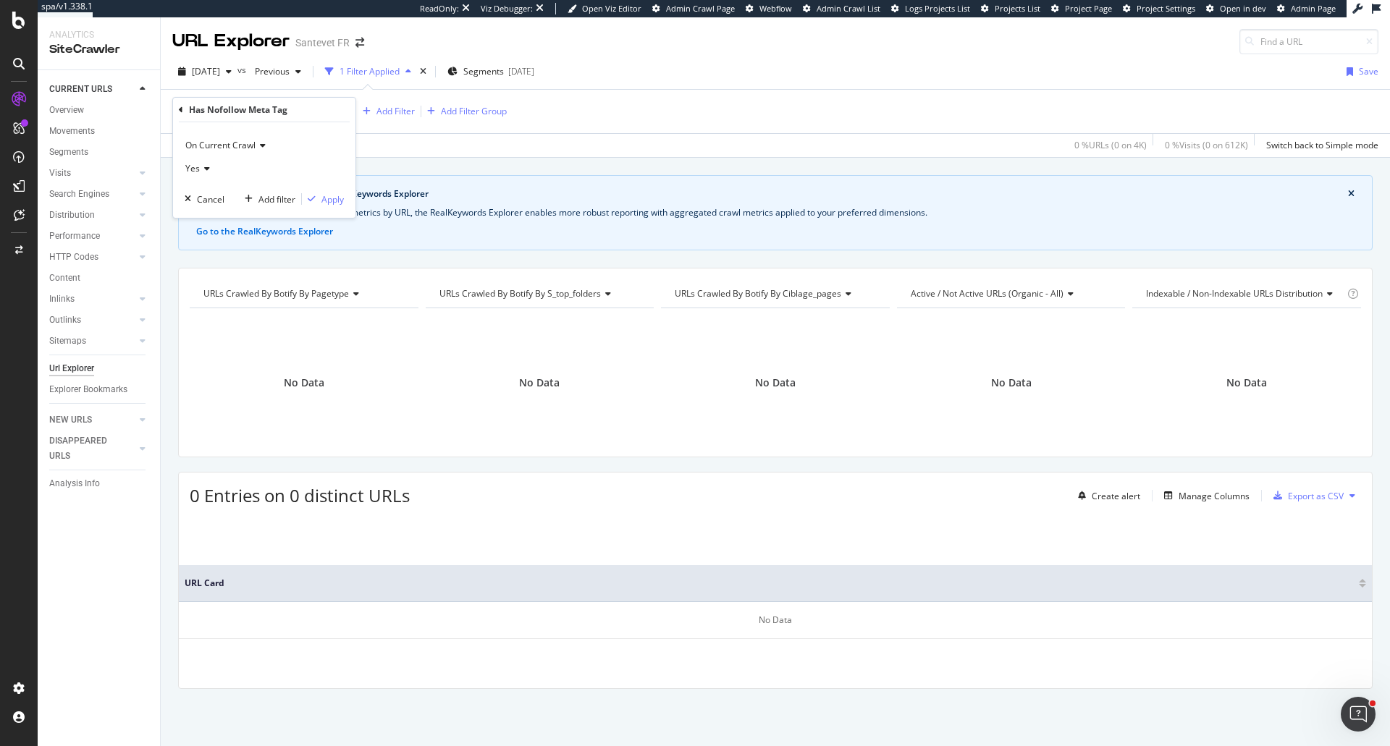
click at [344, 205] on div "On Current Crawl Yes Cancel Add filter Apply" at bounding box center [264, 170] width 182 height 96
click at [343, 204] on div "Apply" at bounding box center [332, 199] width 22 height 12
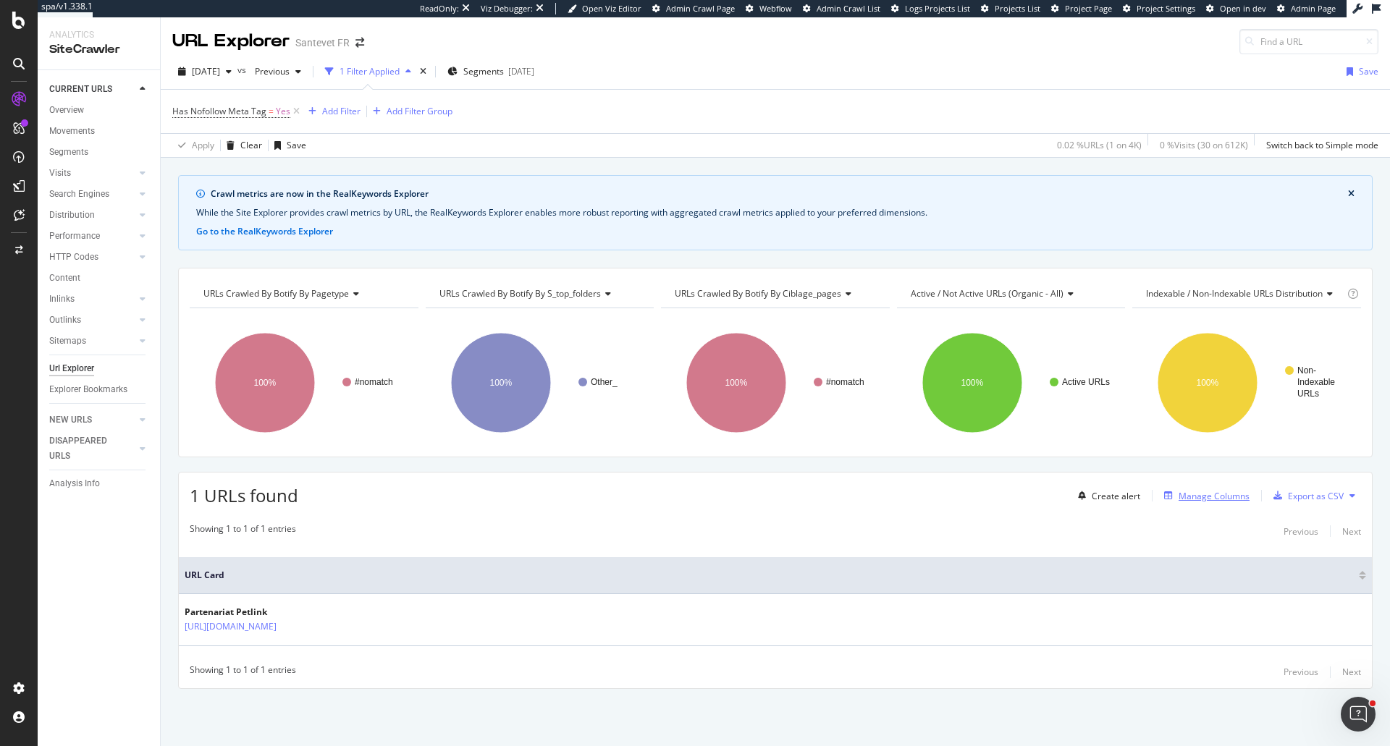
click at [1173, 492] on icon "button" at bounding box center [1168, 496] width 9 height 9
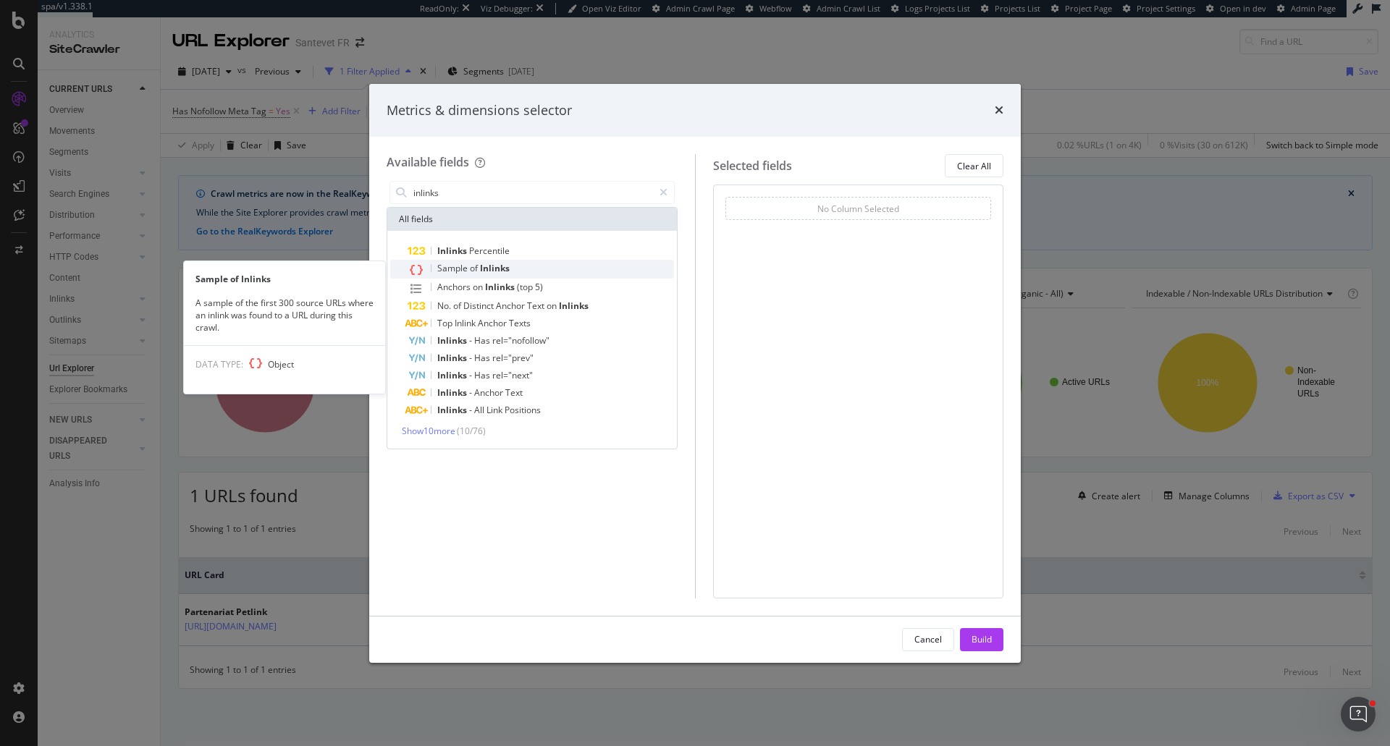
type input "inlinks"
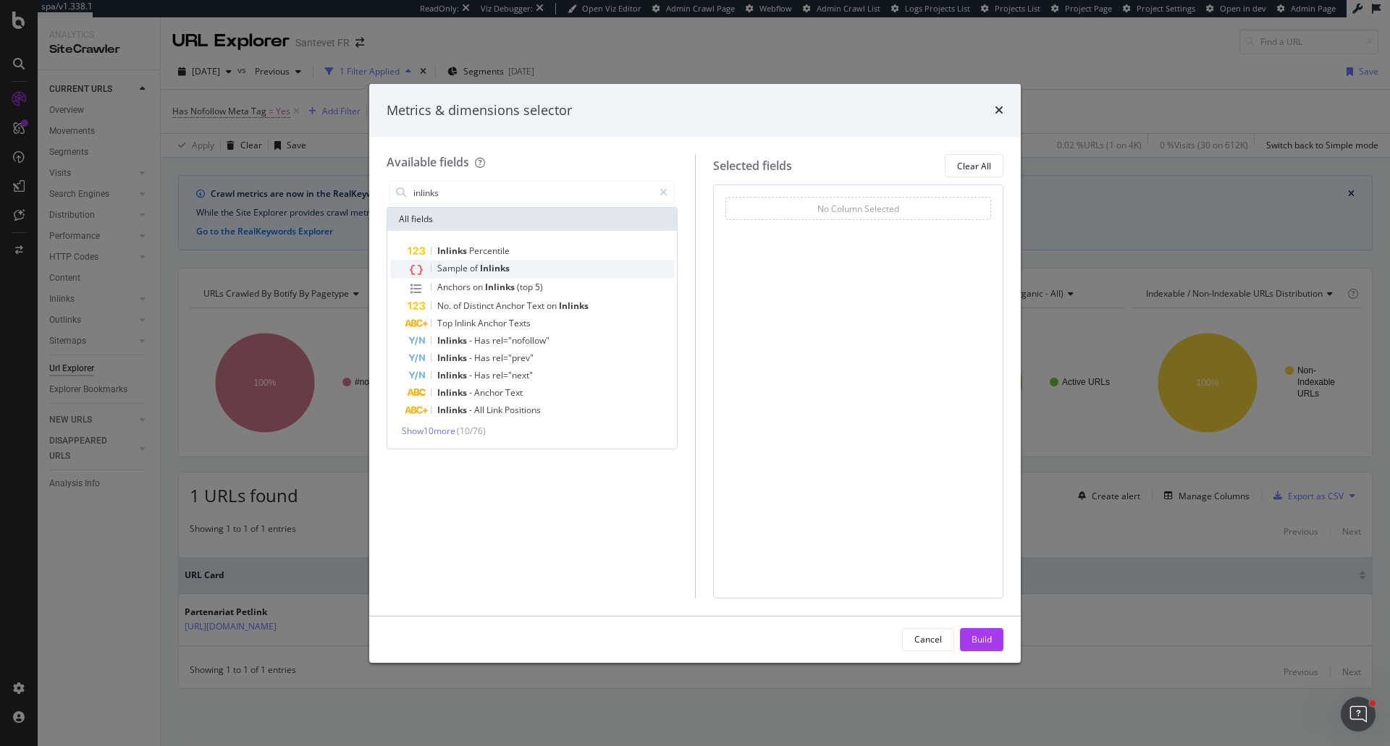
click at [530, 267] on div "Sample of Inlinks" at bounding box center [541, 269] width 266 height 19
click at [455, 438] on div "Inlinks Percentile Sample of Inlinks Anchors on Inlinks (top 5) No. of Distinct…" at bounding box center [532, 340] width 290 height 218
click at [449, 430] on span "Show 10 more" at bounding box center [429, 431] width 54 height 12
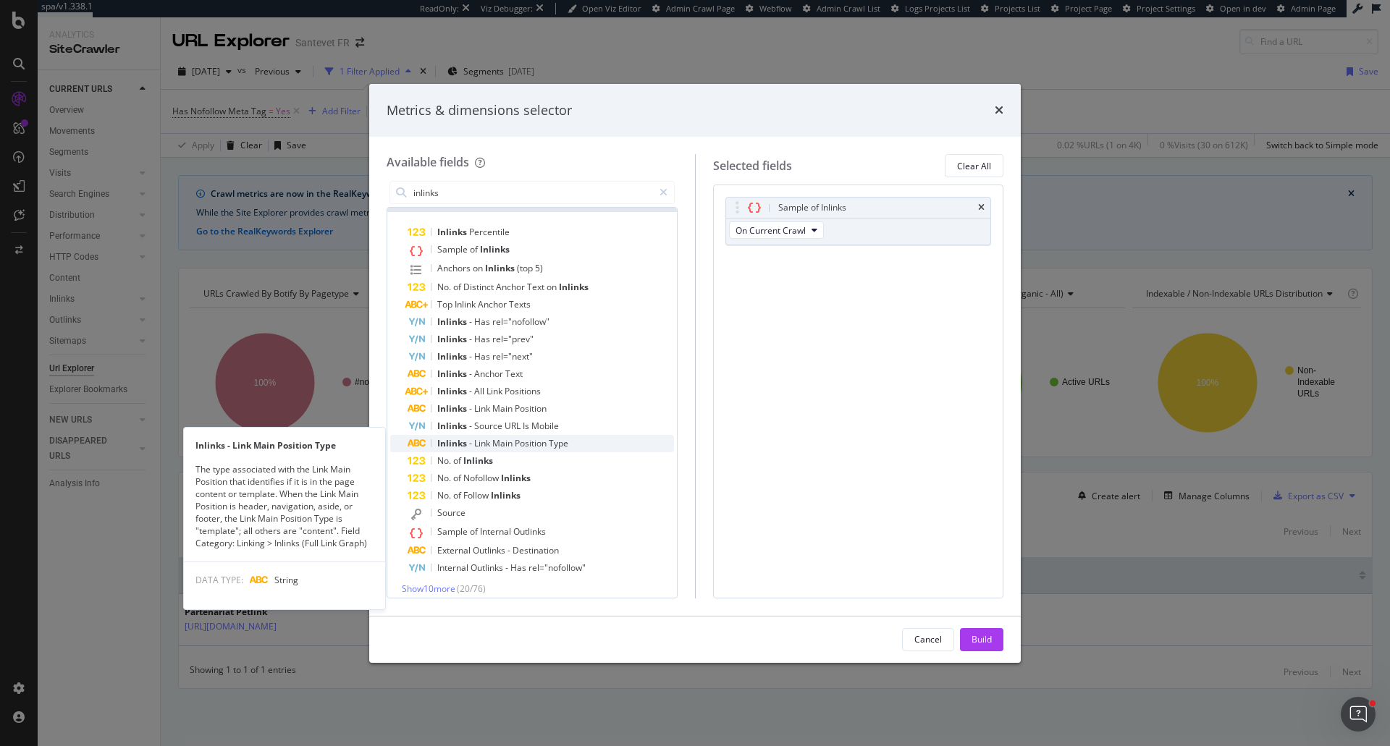
scroll to position [28, 0]
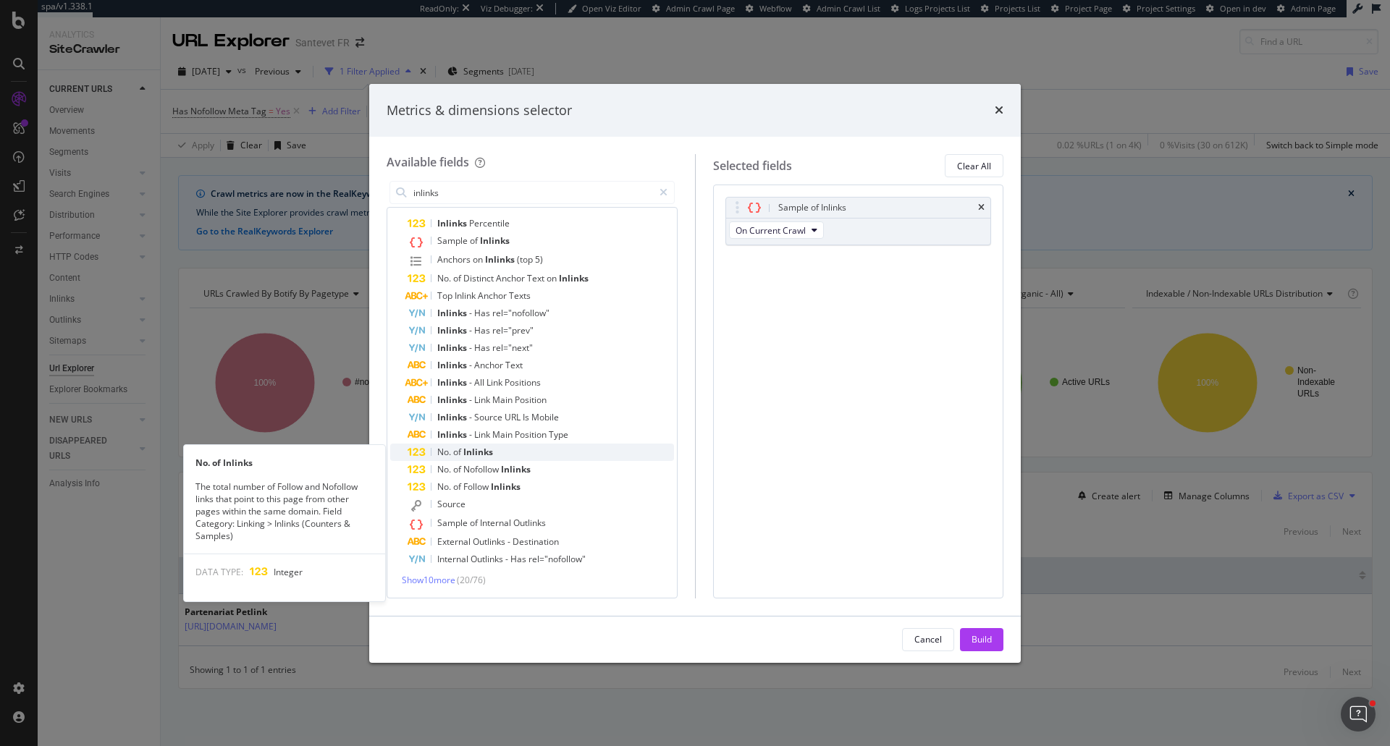
click at [536, 457] on div "No. of Inlinks" at bounding box center [541, 452] width 266 height 17
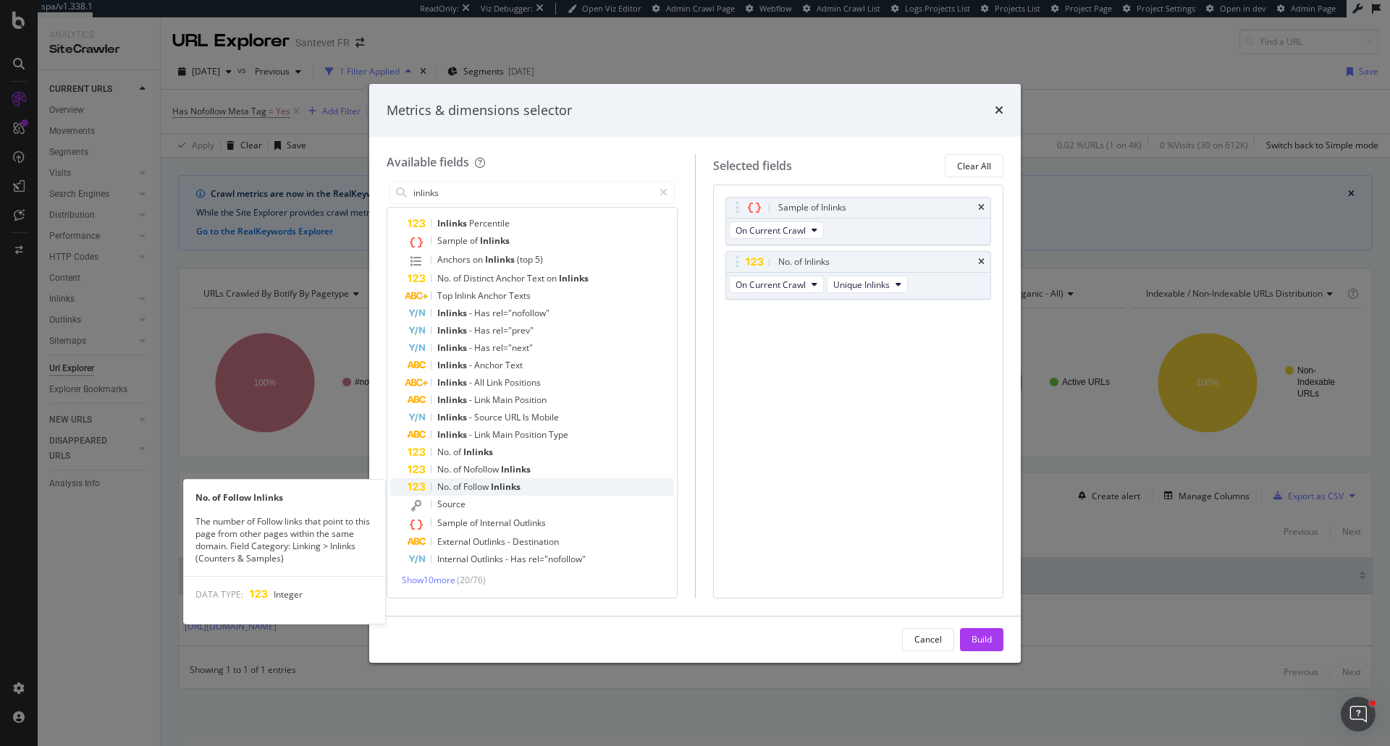
click at [531, 481] on div "No. of Follow Inlinks" at bounding box center [541, 487] width 266 height 17
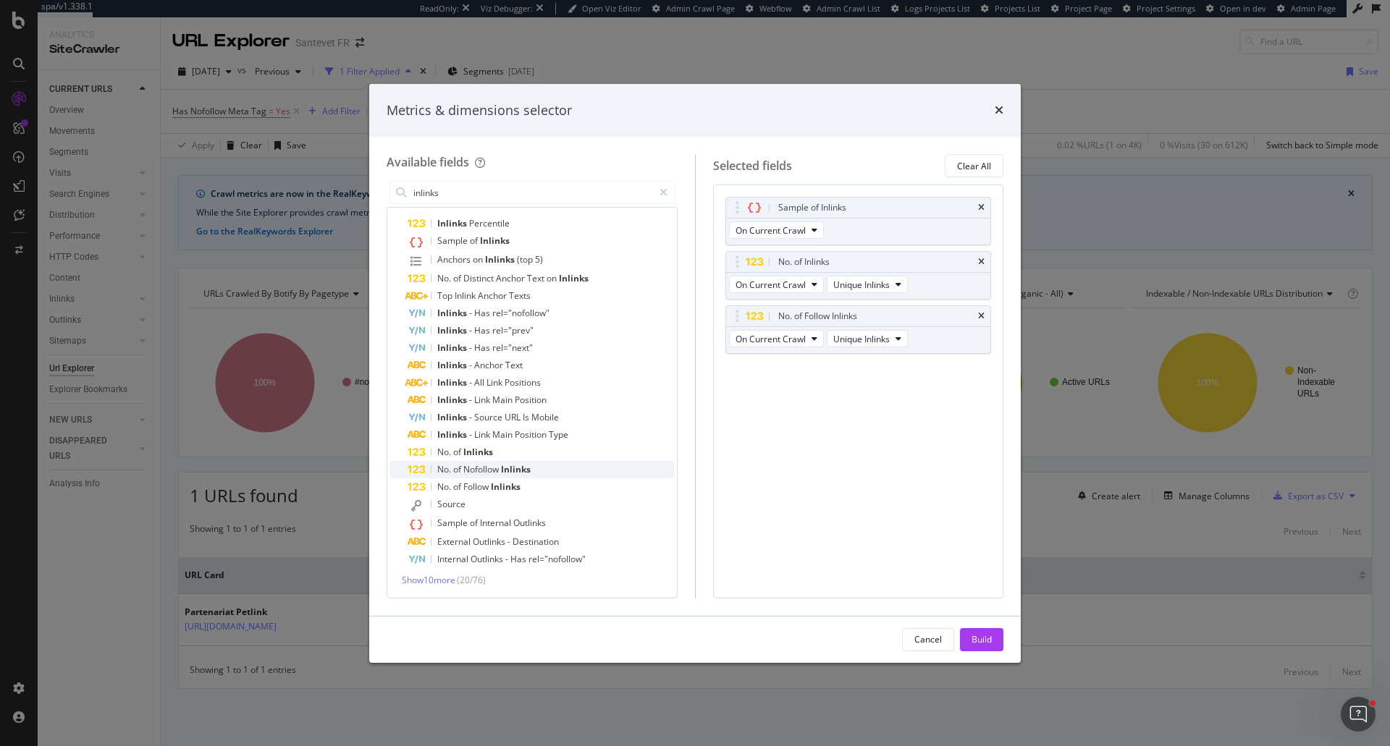
click at [532, 472] on div "No. of Nofollow Inlinks" at bounding box center [541, 469] width 266 height 17
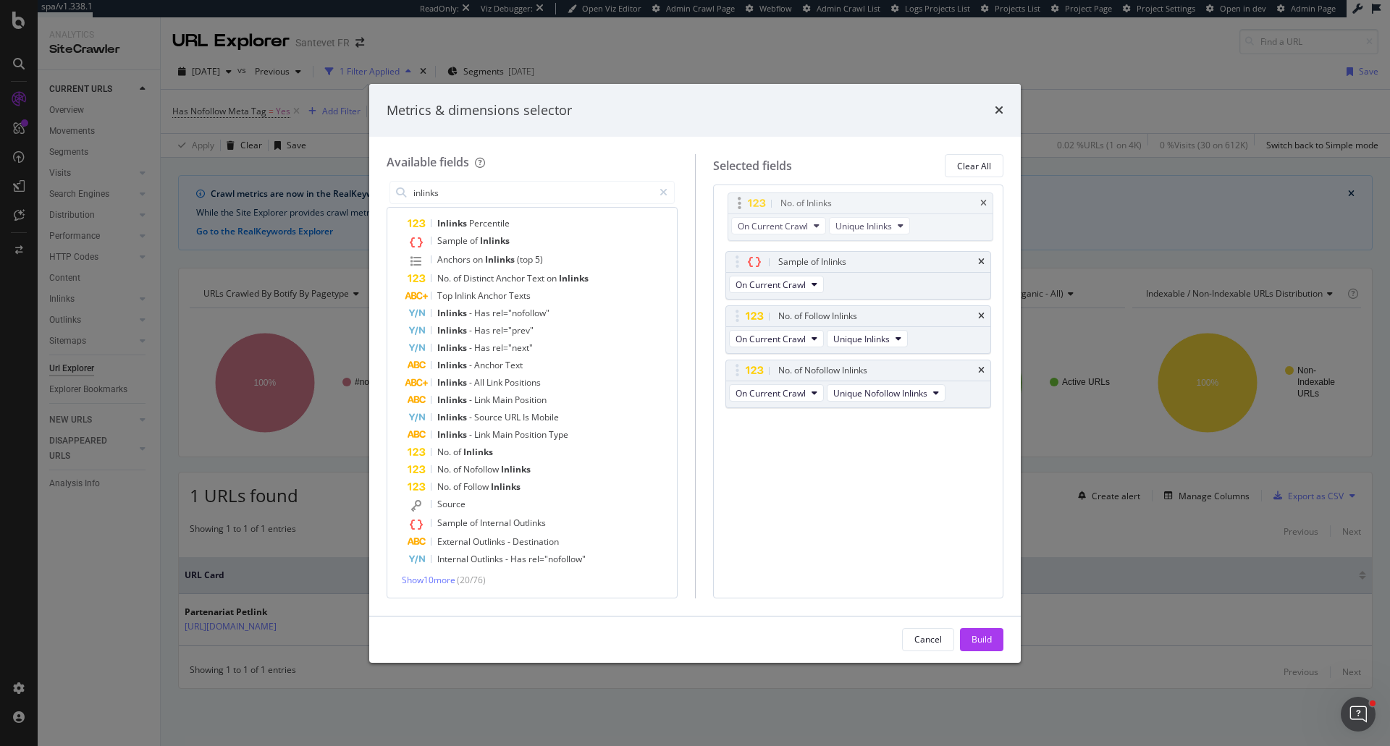
drag, startPoint x: 733, startPoint y: 256, endPoint x: 735, endPoint y: 195, distance: 61.6
click at [735, 195] on body "spa/v1.338.1 ReadOnly: Viz Debugger: Open Viz Editor Admin Crawl Page Webflow A…" at bounding box center [695, 373] width 1390 height 746
click at [732, 303] on div "No. of Inlinks On Current Crawl Unique Inlinks Sample of Inlinks On Current Cra…" at bounding box center [858, 318] width 266 height 243
drag, startPoint x: 729, startPoint y: 320, endPoint x: 730, endPoint y: 294, distance: 26.1
click at [729, 266] on body "spa/v1.338.1 ReadOnly: Viz Debugger: Open Viz Editor Admin Crawl Page Webflow A…" at bounding box center [695, 373] width 1390 height 746
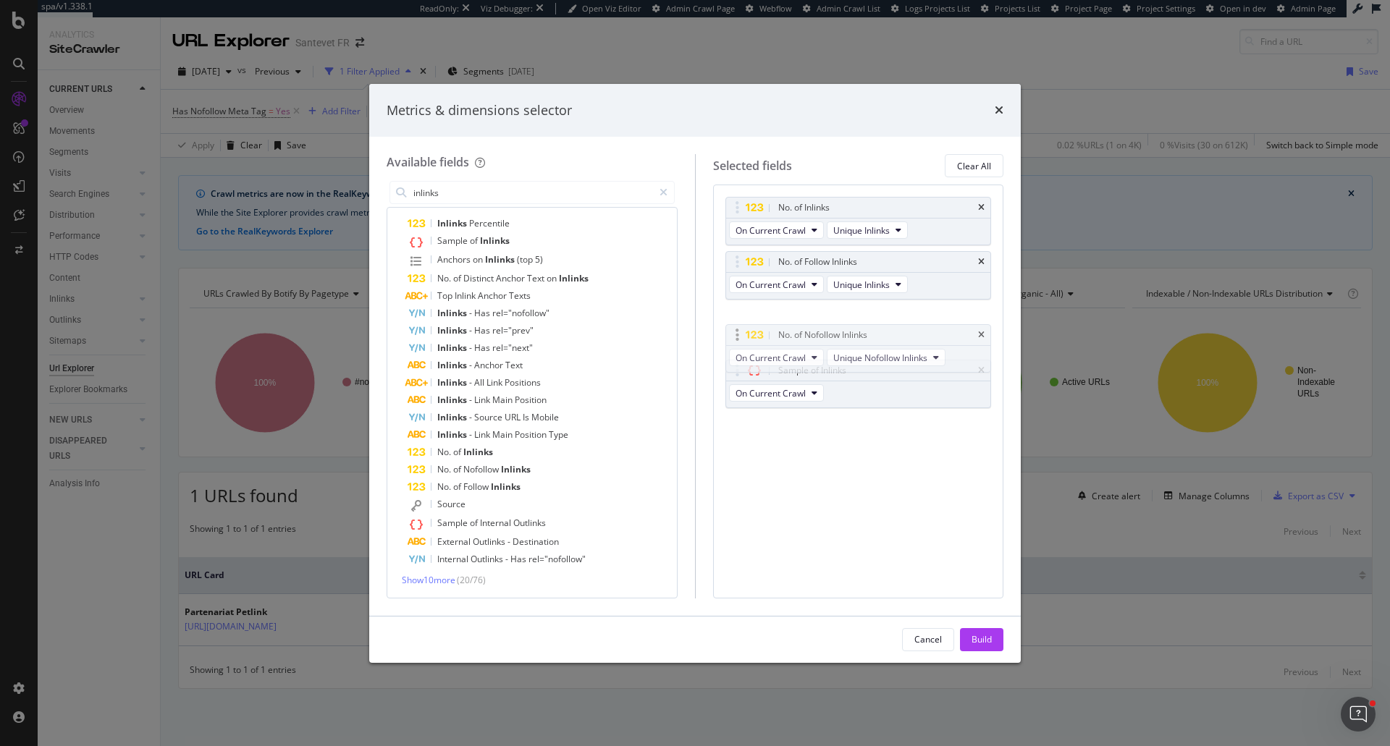
drag, startPoint x: 732, startPoint y: 363, endPoint x: 732, endPoint y: 306, distance: 56.5
click at [732, 306] on body "spa/v1.338.1 ReadOnly: Viz Debugger: Open Viz Editor Admin Crawl Page Webflow A…" at bounding box center [695, 373] width 1390 height 746
click at [993, 636] on button "Build" at bounding box center [981, 639] width 43 height 23
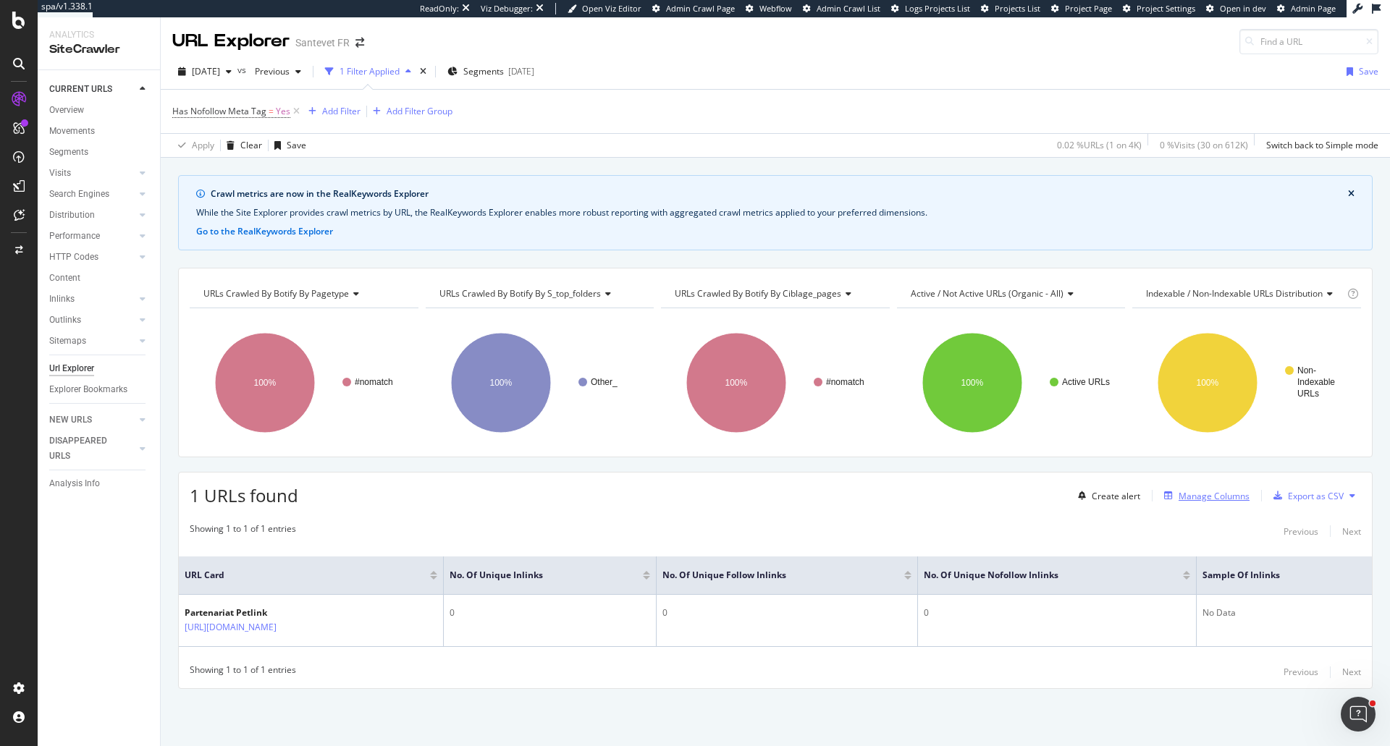
click at [1231, 496] on div "Manage Columns" at bounding box center [1214, 496] width 71 height 12
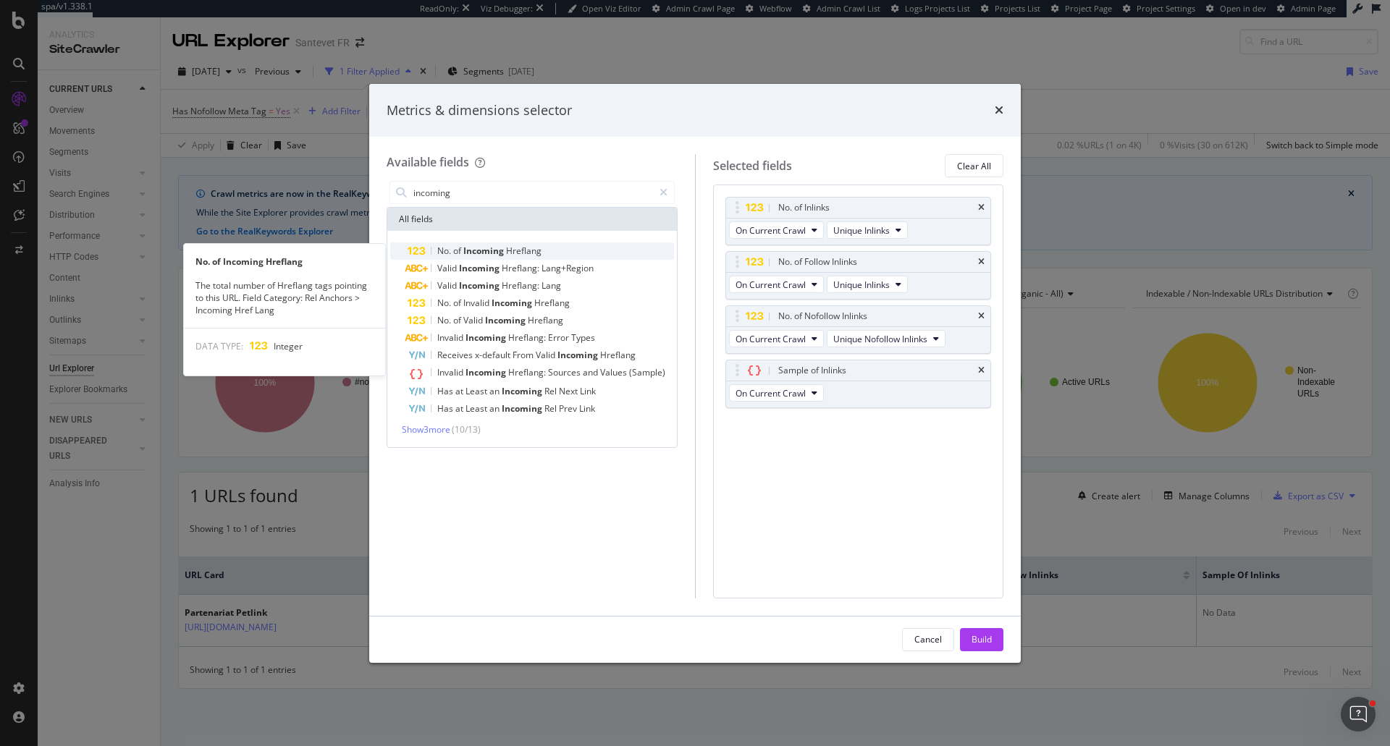
type input "incoming"
click at [535, 249] on span "Hreflang" at bounding box center [523, 251] width 35 height 12
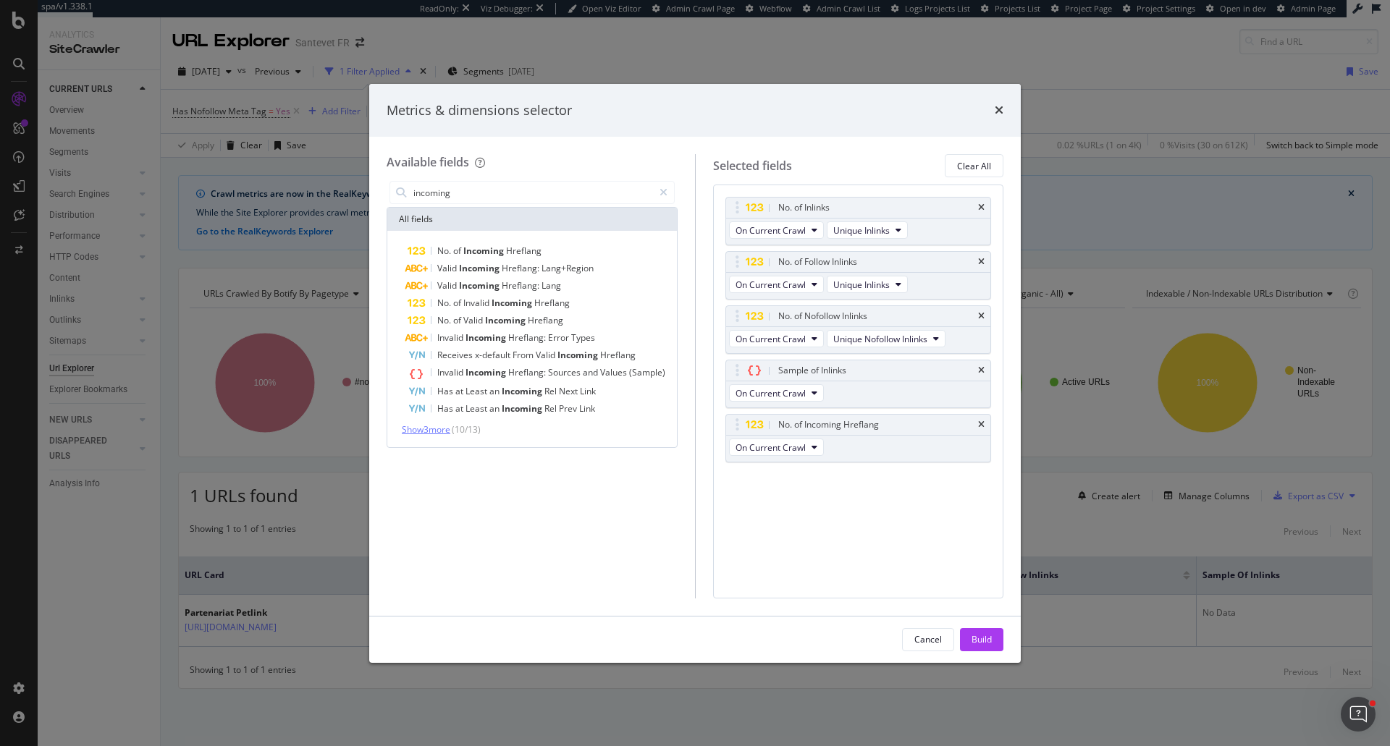
click at [434, 429] on span "Show 3 more" at bounding box center [426, 430] width 49 height 12
click at [508, 445] on span "Redirects" at bounding box center [525, 445] width 38 height 12
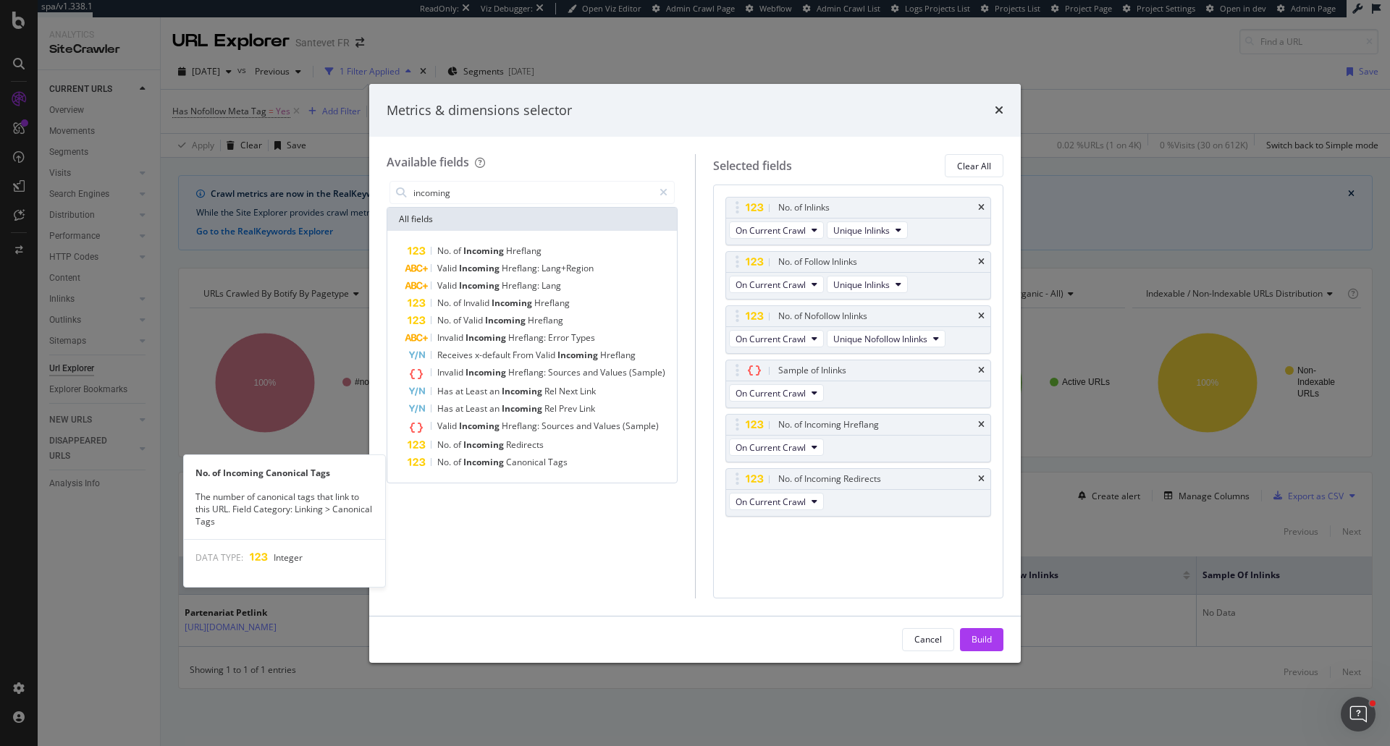
click at [521, 458] on span "Canonical" at bounding box center [527, 462] width 42 height 12
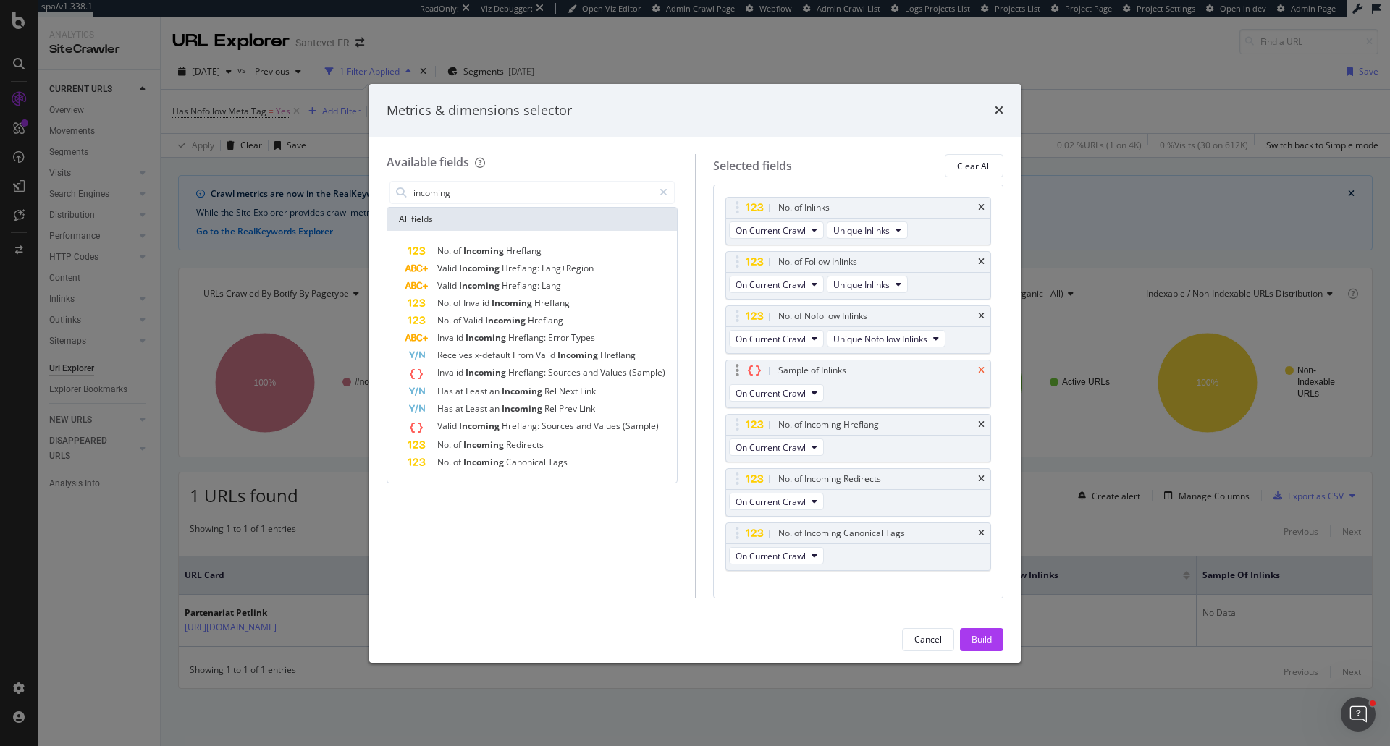
click at [978, 370] on icon "times" at bounding box center [981, 370] width 7 height 9
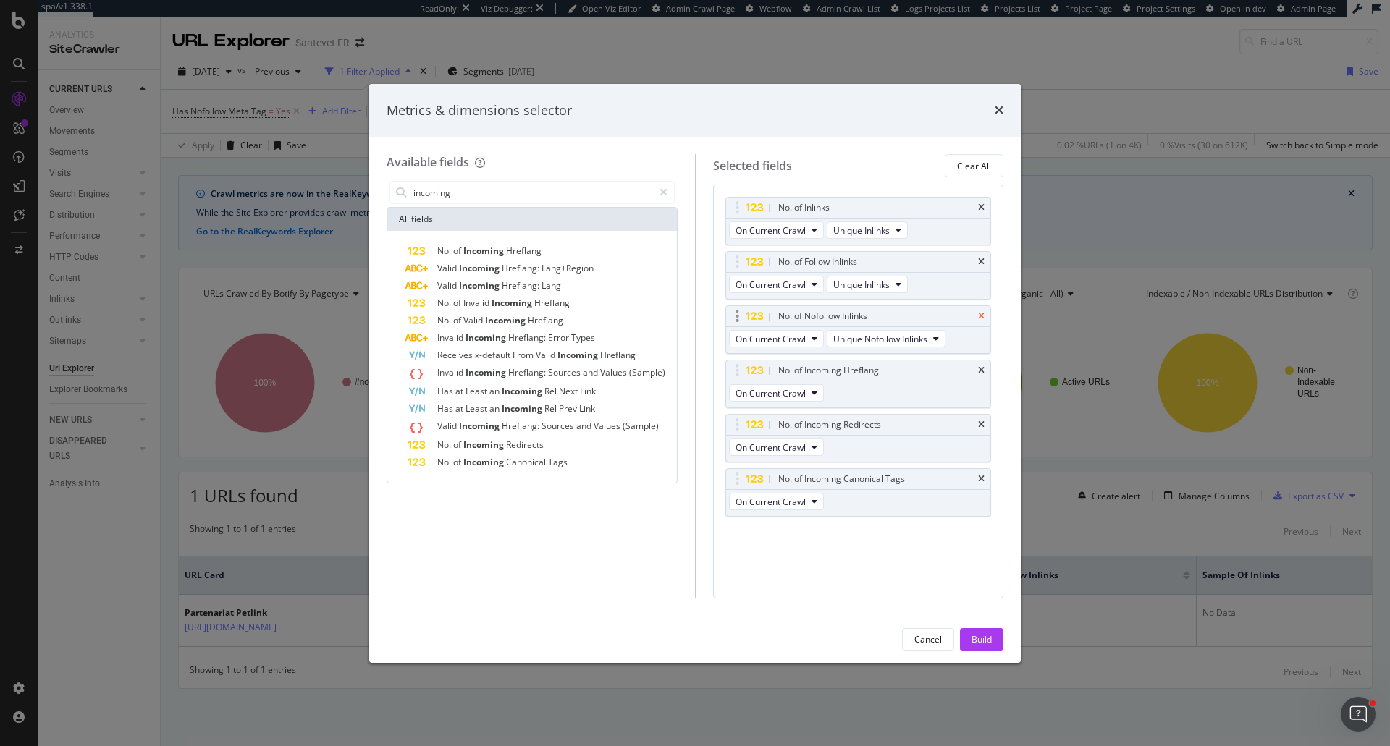
click at [984, 317] on icon "times" at bounding box center [981, 316] width 7 height 9
click at [981, 264] on icon "times" at bounding box center [981, 262] width 7 height 9
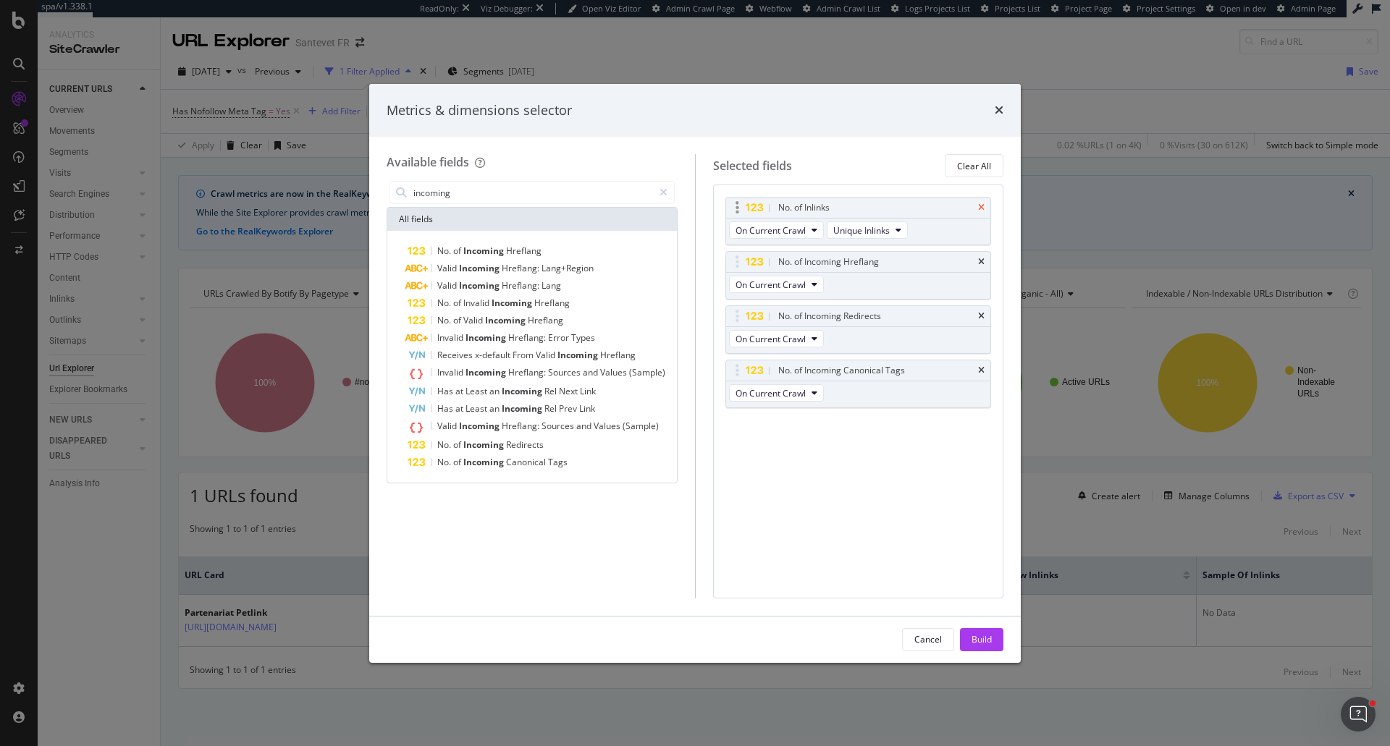
click at [980, 209] on icon "times" at bounding box center [981, 207] width 7 height 9
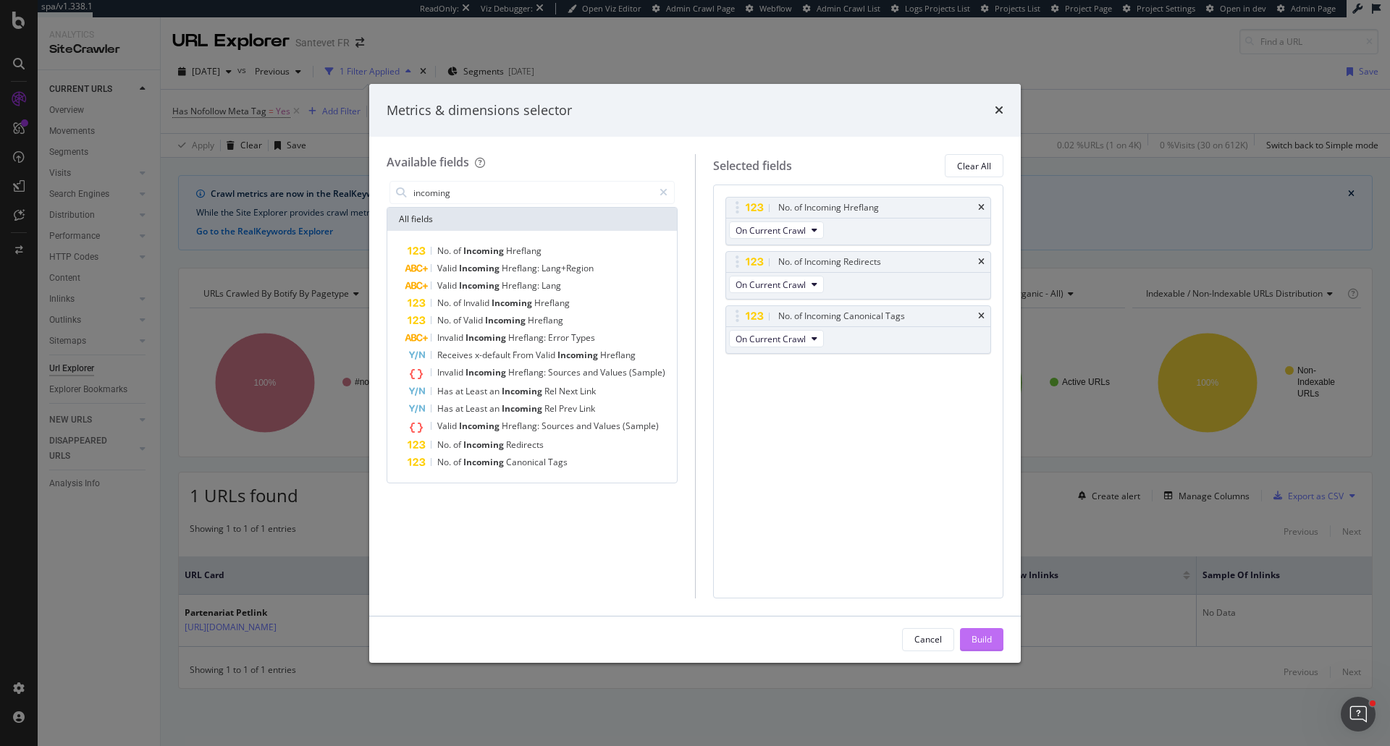
click at [996, 636] on button "Build" at bounding box center [981, 639] width 43 height 23
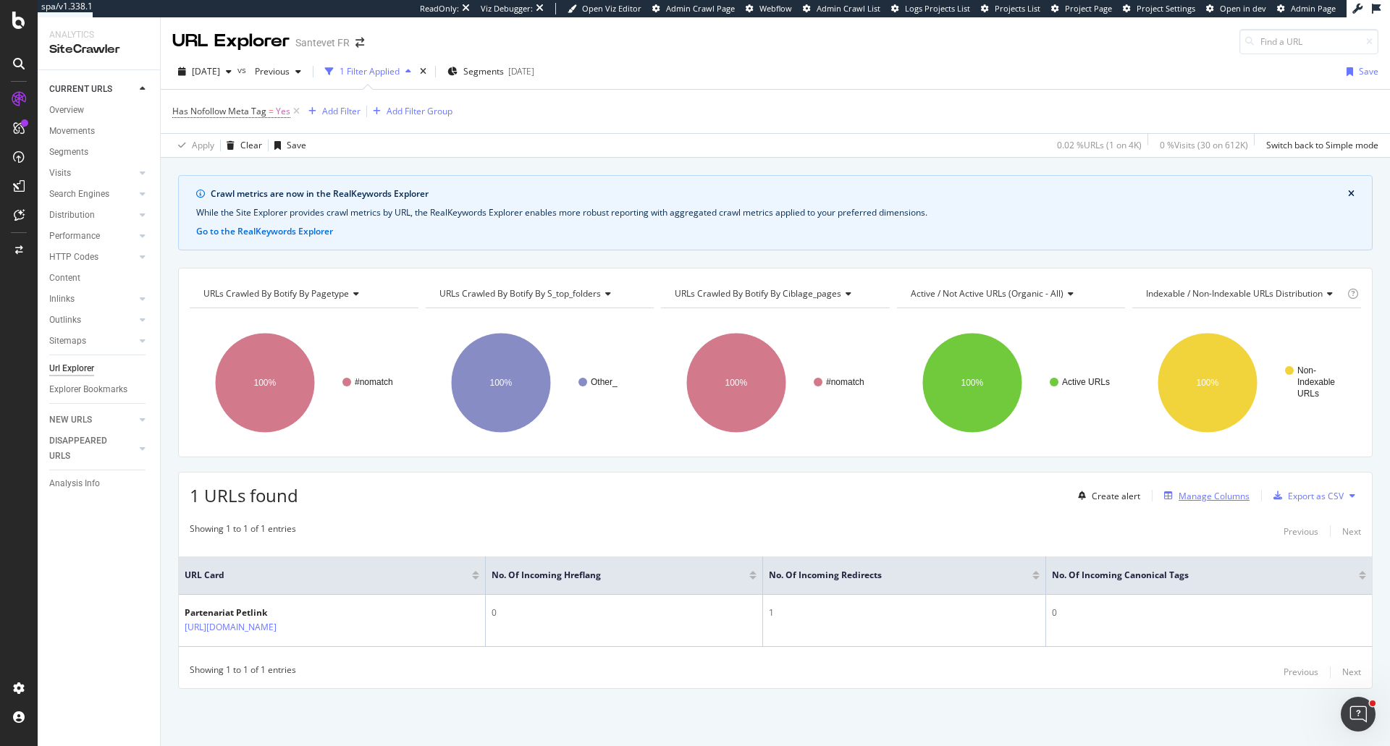
click at [1184, 501] on div "Manage Columns" at bounding box center [1214, 496] width 71 height 12
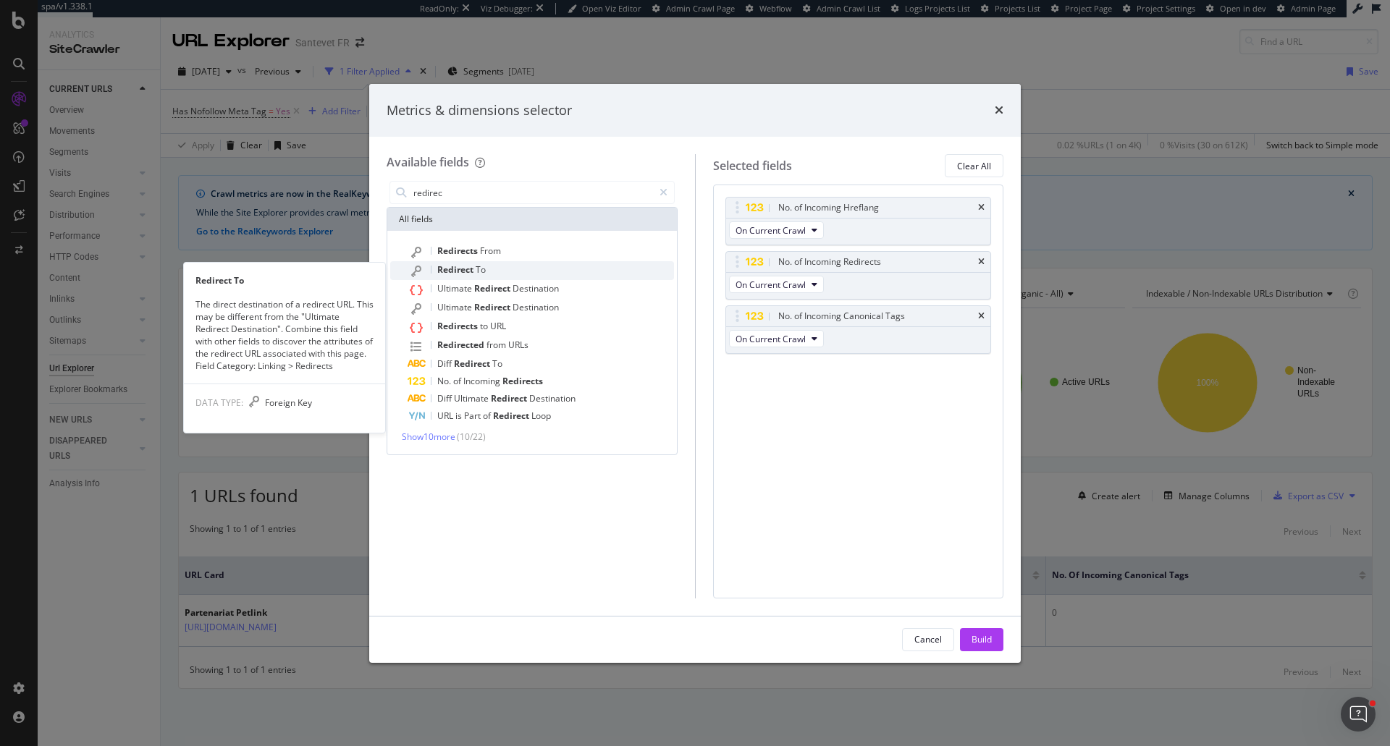
type input "redirec"
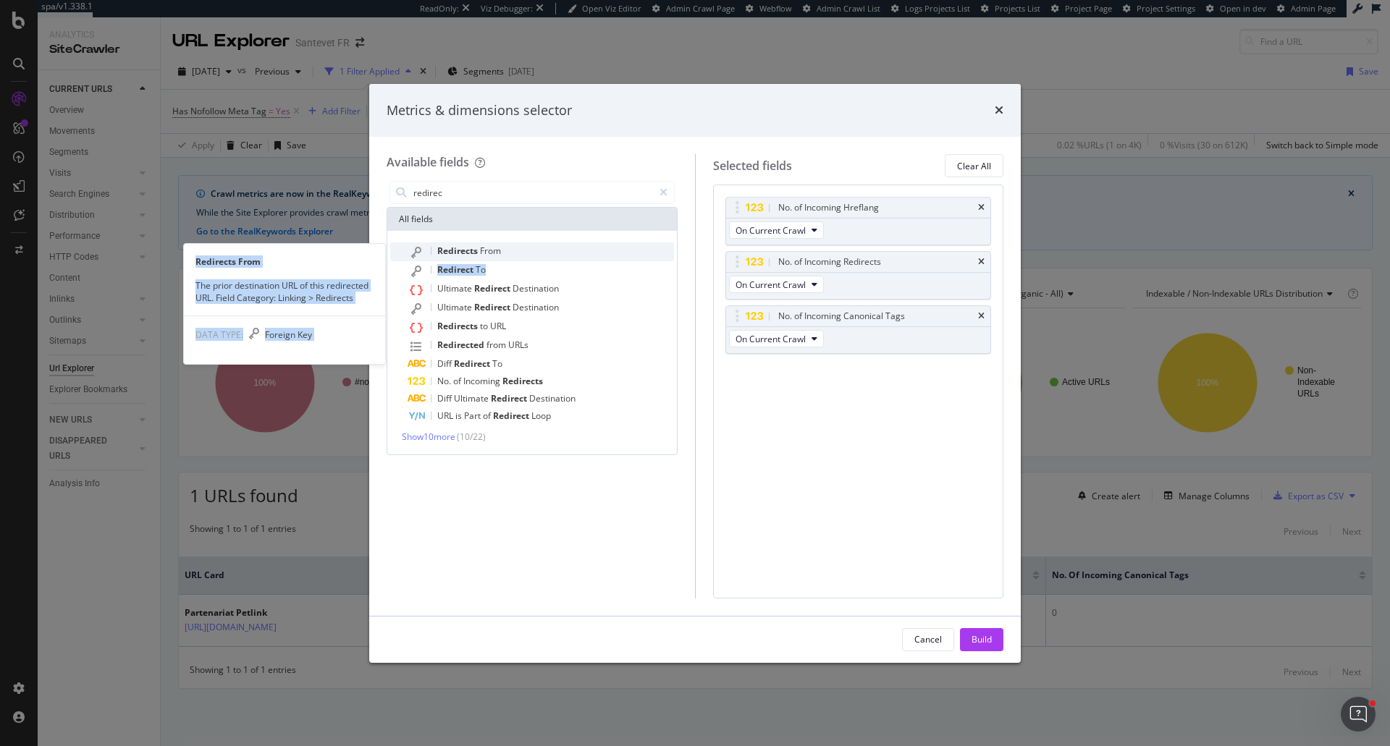
drag, startPoint x: 573, startPoint y: 264, endPoint x: 568, endPoint y: 256, distance: 8.4
click at [568, 256] on div "Redirects From Redirects From The prior destination URL of this redirected URL.…" at bounding box center [532, 334] width 284 height 182
click at [552, 255] on div "Redirects From" at bounding box center [541, 252] width 266 height 19
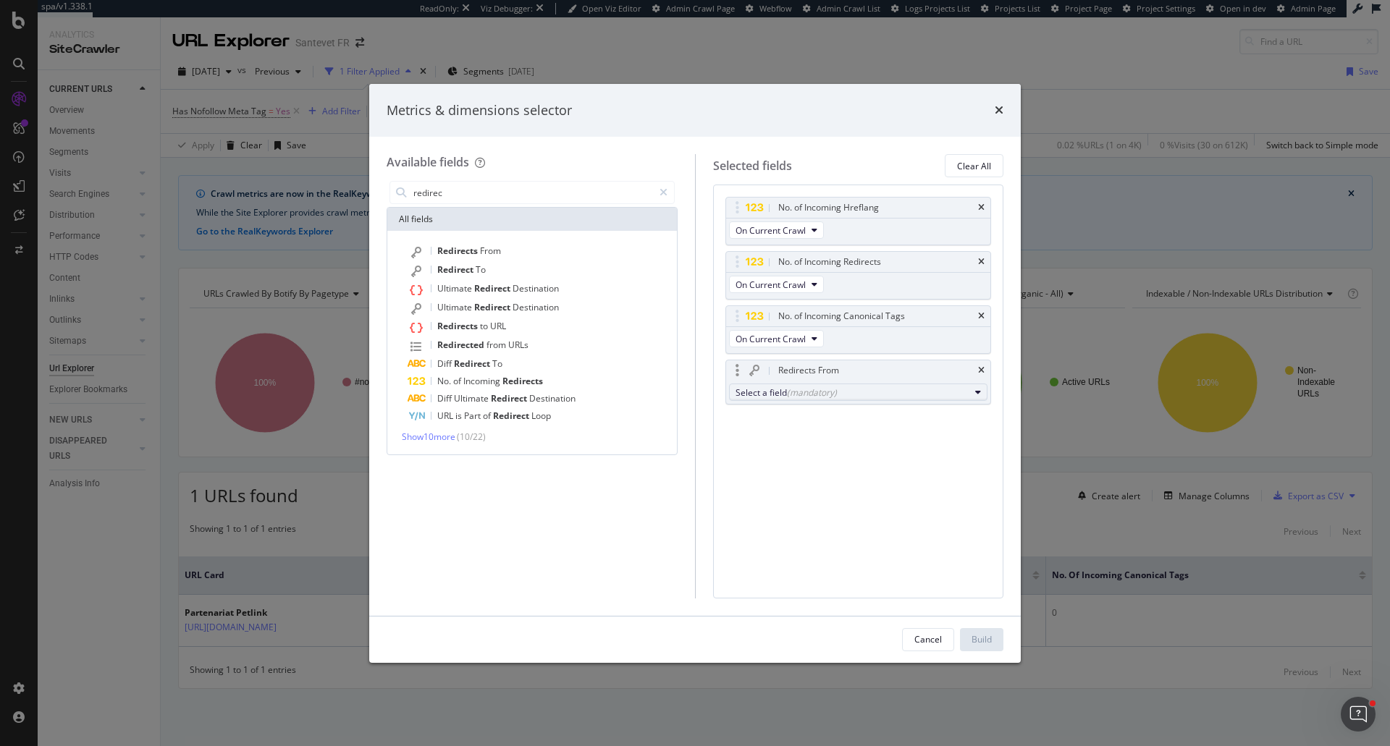
click at [860, 390] on div "Select a field (mandatory)" at bounding box center [853, 393] width 235 height 12
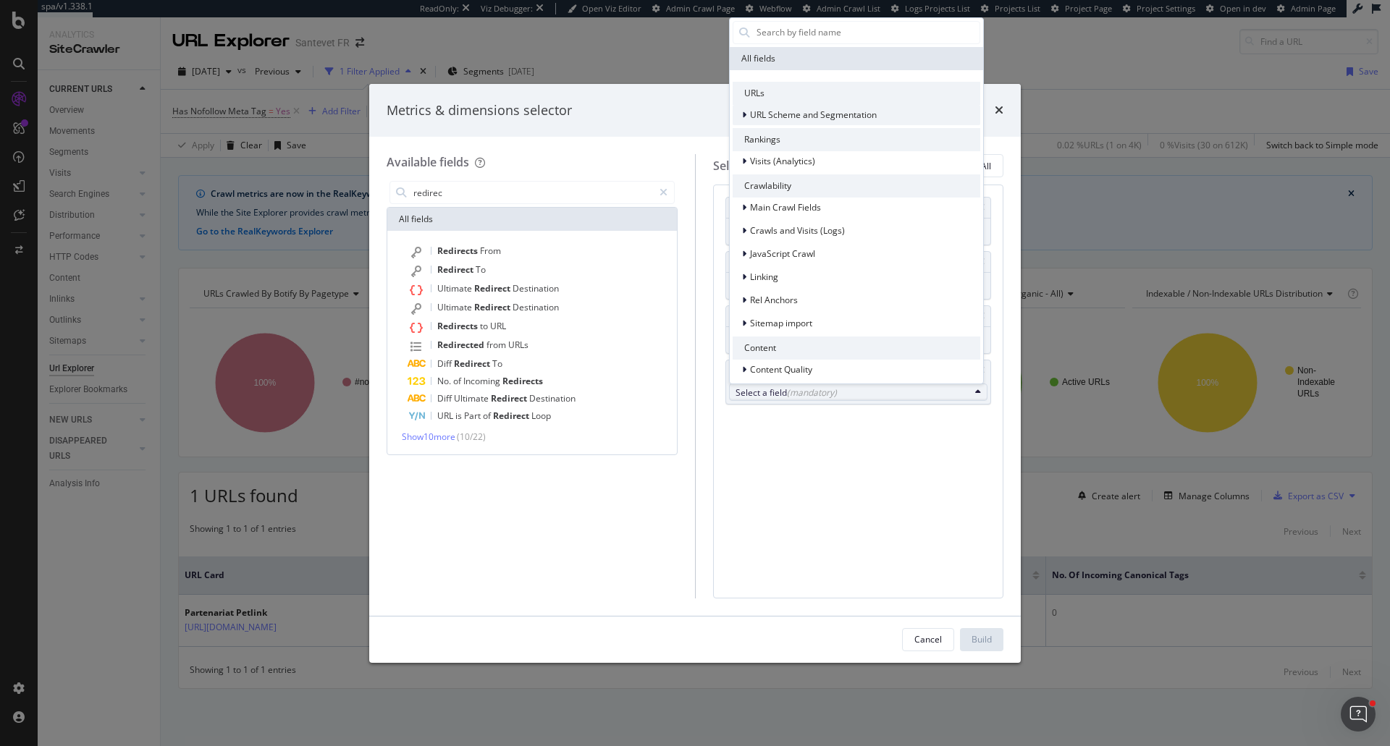
click at [804, 117] on span "URL Scheme and Segmentation" at bounding box center [813, 115] width 127 height 12
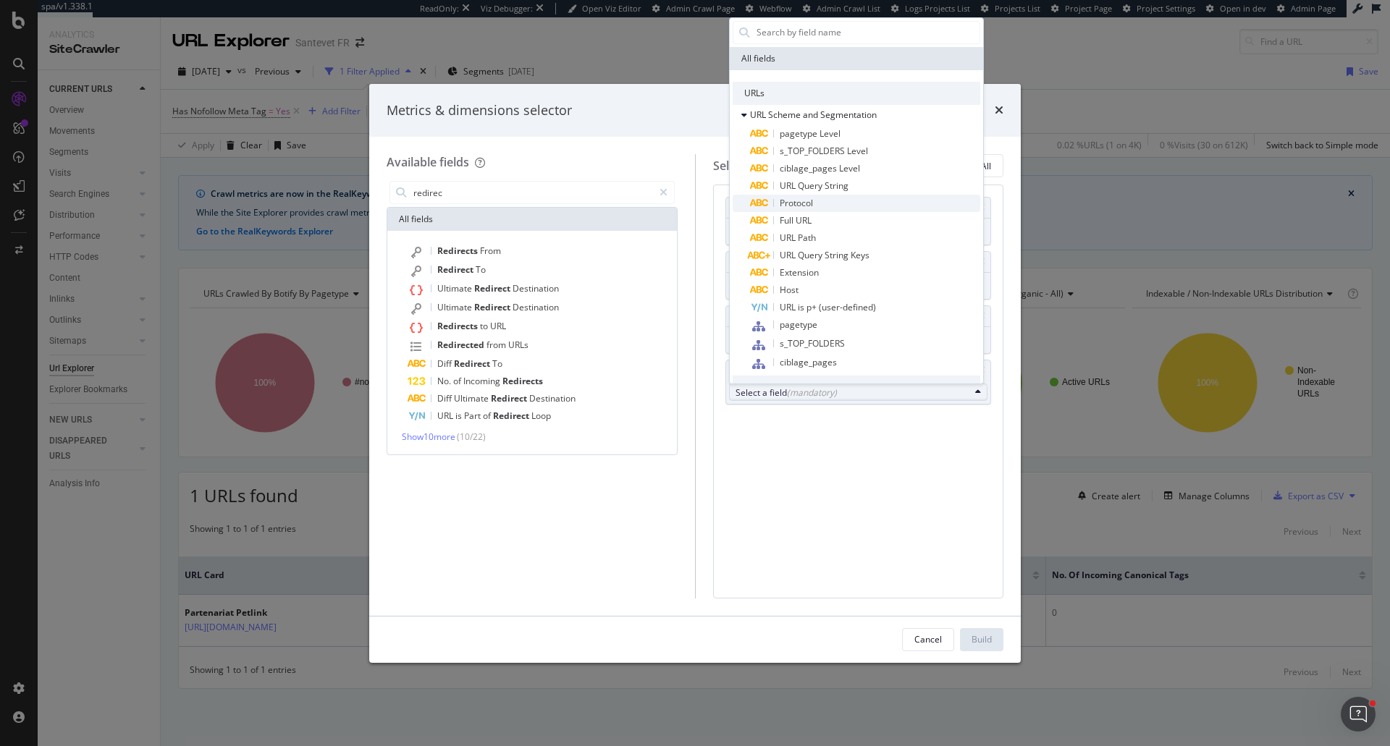
click at [821, 211] on span "Protocol" at bounding box center [865, 203] width 230 height 17
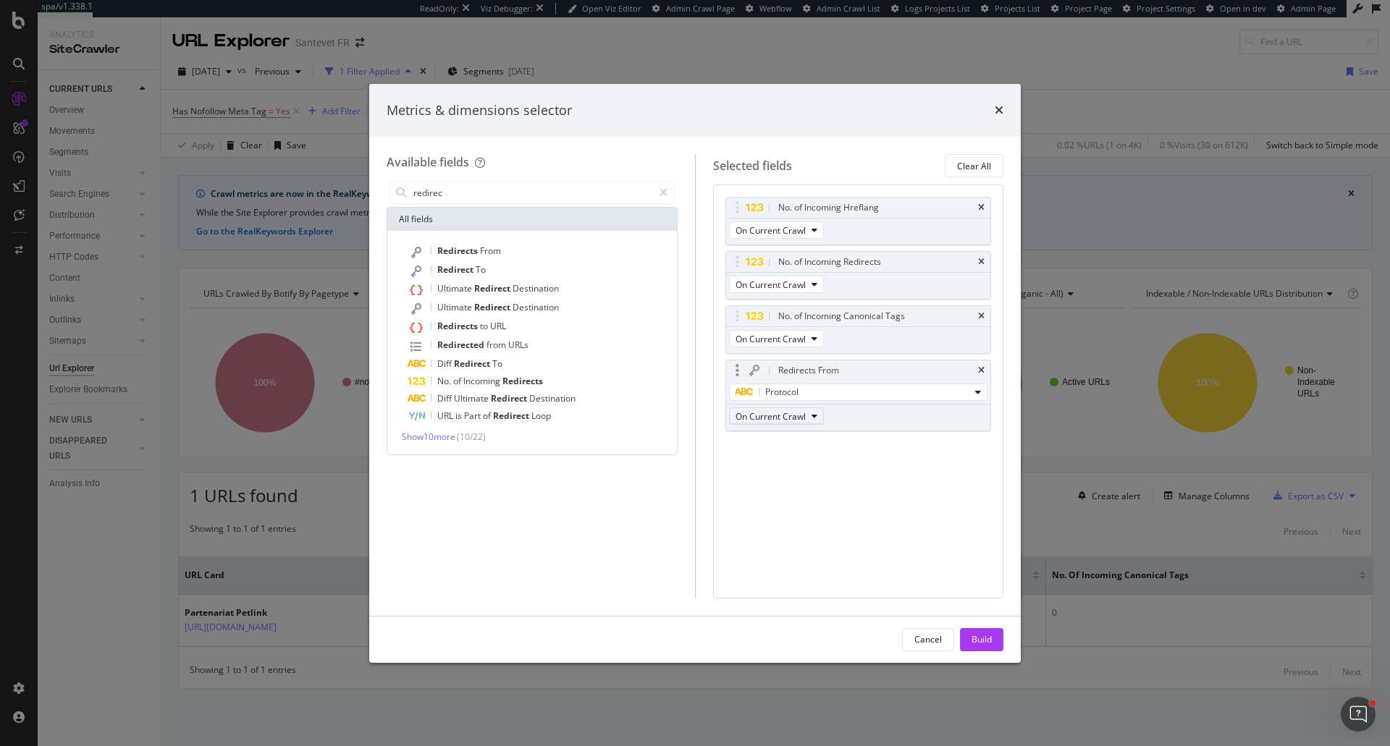
click at [802, 414] on span "On Current Crawl" at bounding box center [771, 417] width 70 height 12
click at [804, 395] on div "Protocol" at bounding box center [853, 392] width 235 height 17
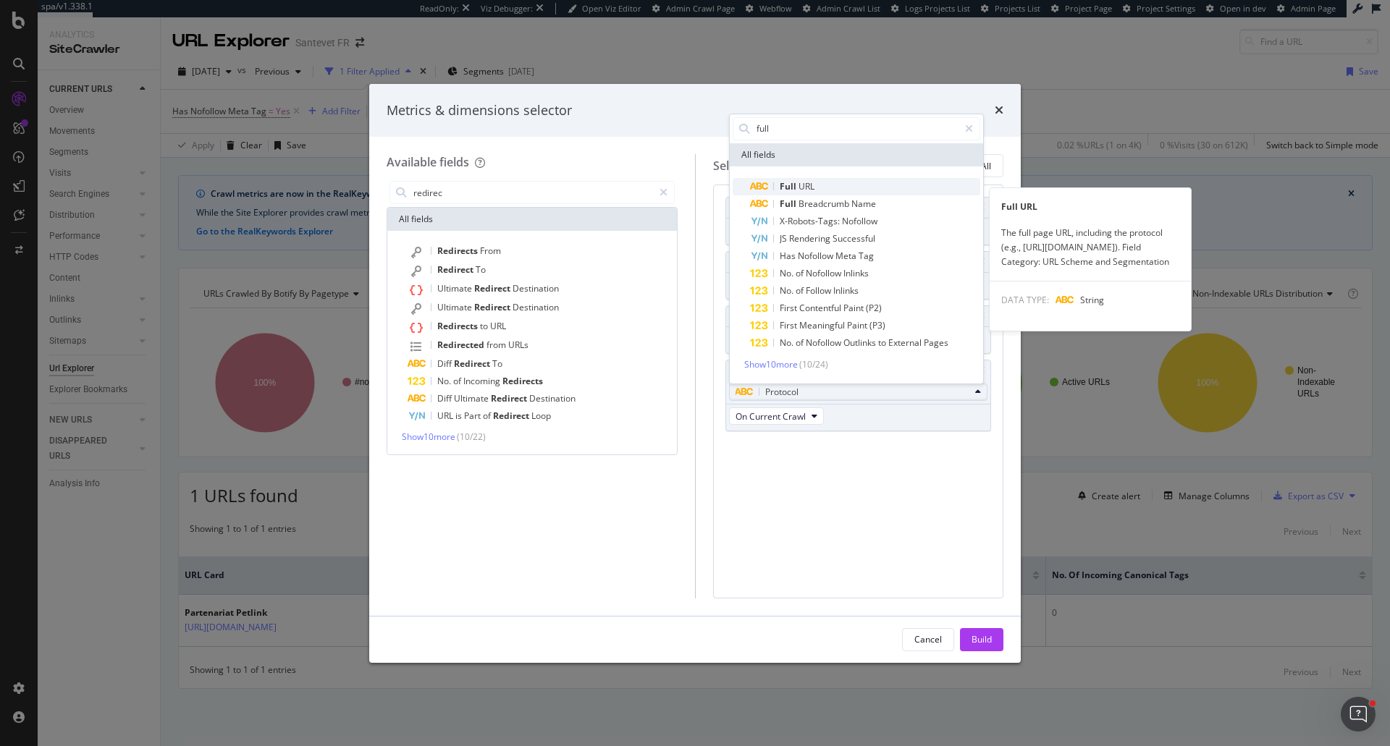
type input "full"
click at [817, 181] on span "Full URL" at bounding box center [865, 186] width 230 height 17
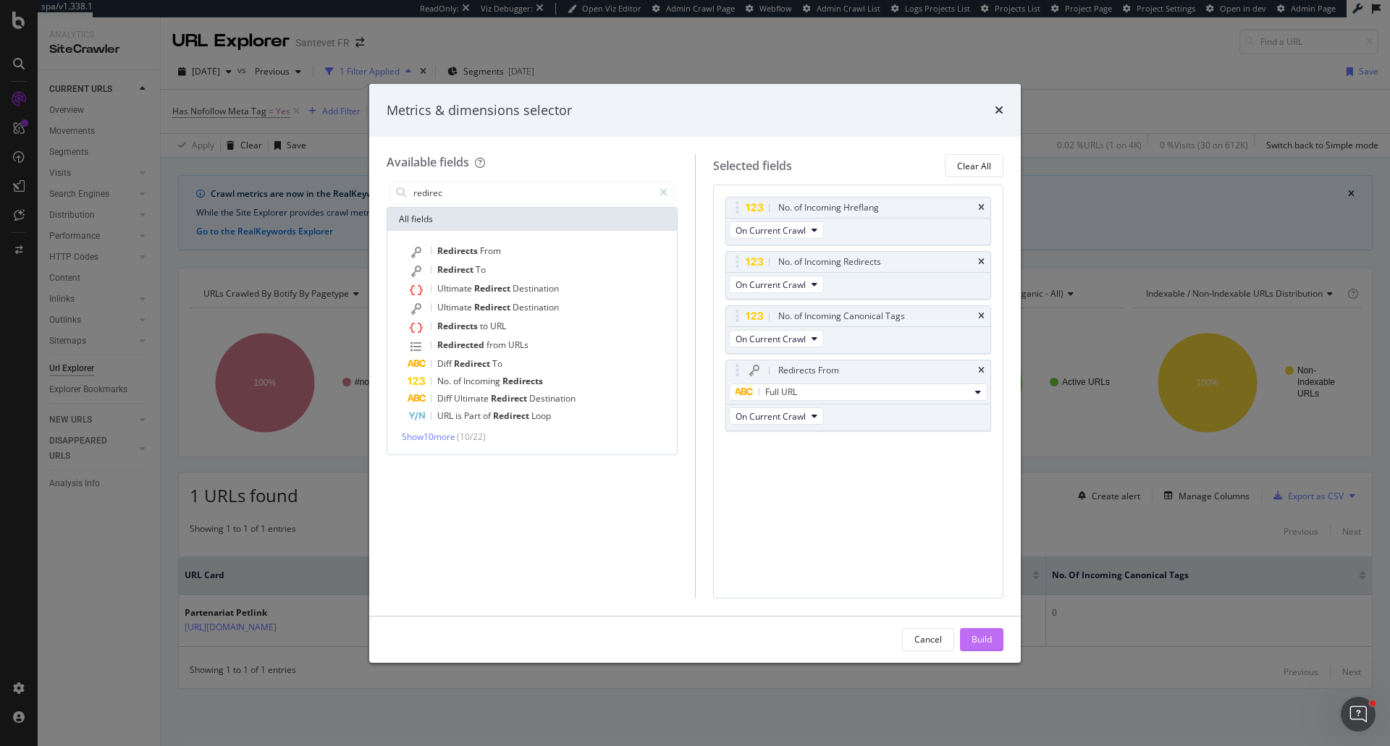
click at [963, 647] on button "Build" at bounding box center [981, 639] width 43 height 23
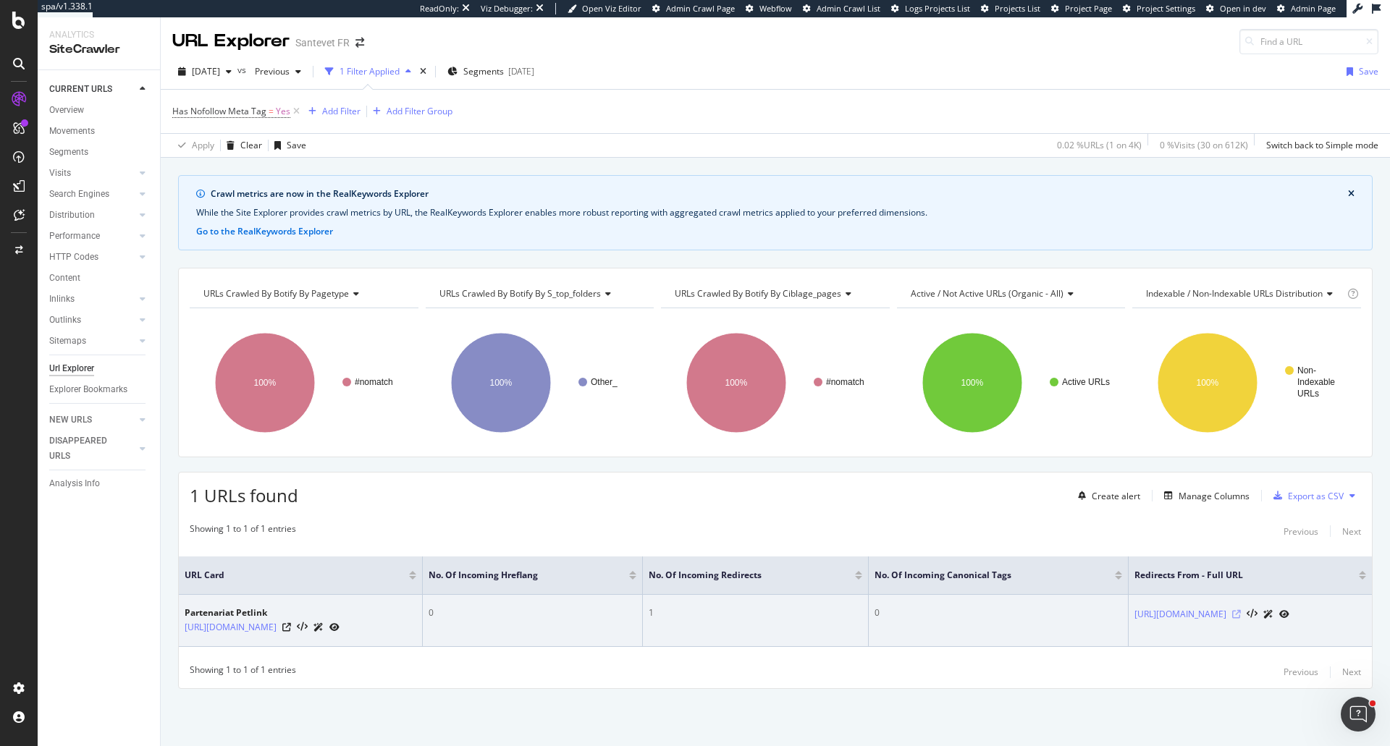
click at [1241, 618] on icon at bounding box center [1236, 614] width 9 height 9
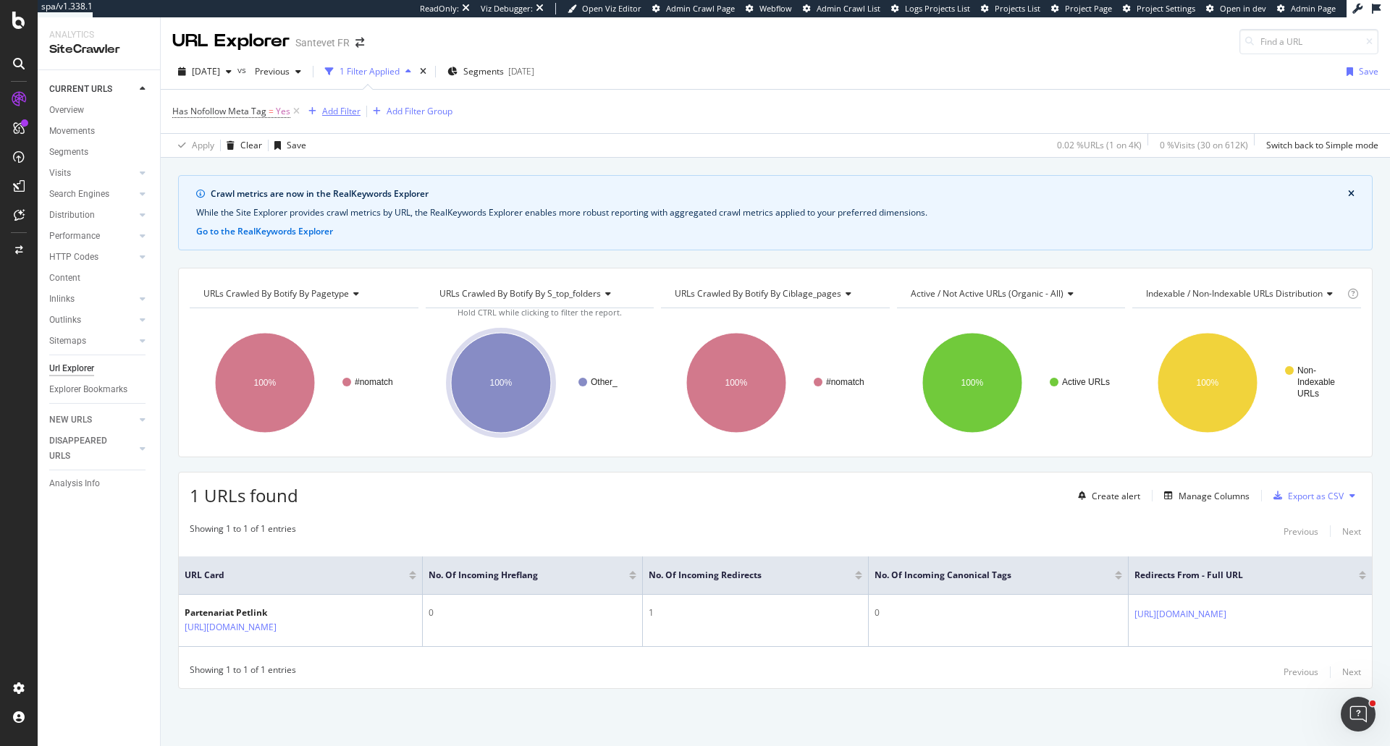
click at [354, 115] on div "Add Filter" at bounding box center [341, 111] width 38 height 12
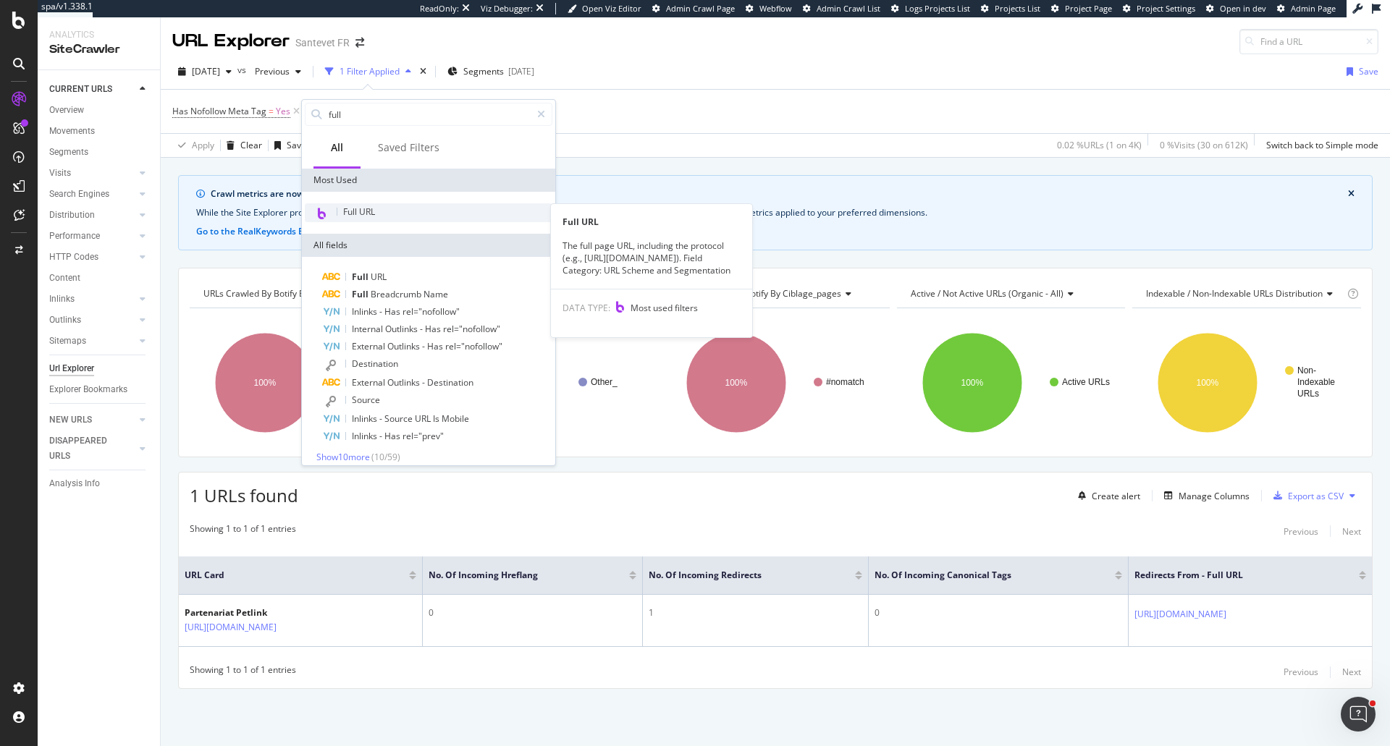
type input "full"
click at [400, 213] on div "Full URL" at bounding box center [429, 212] width 248 height 19
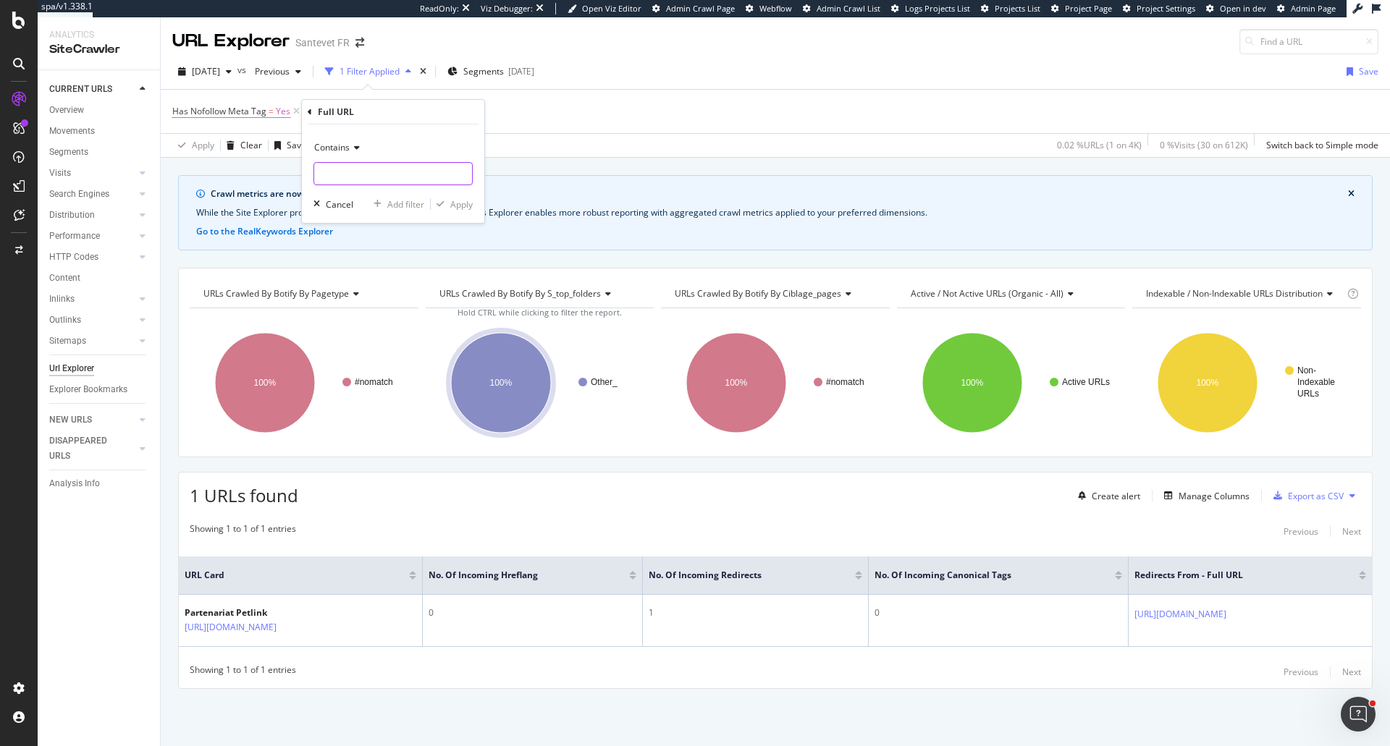
click at [353, 179] on input "text" at bounding box center [393, 173] width 158 height 23
type input "/partenariat-"
click at [471, 209] on div "Apply" at bounding box center [461, 204] width 22 height 12
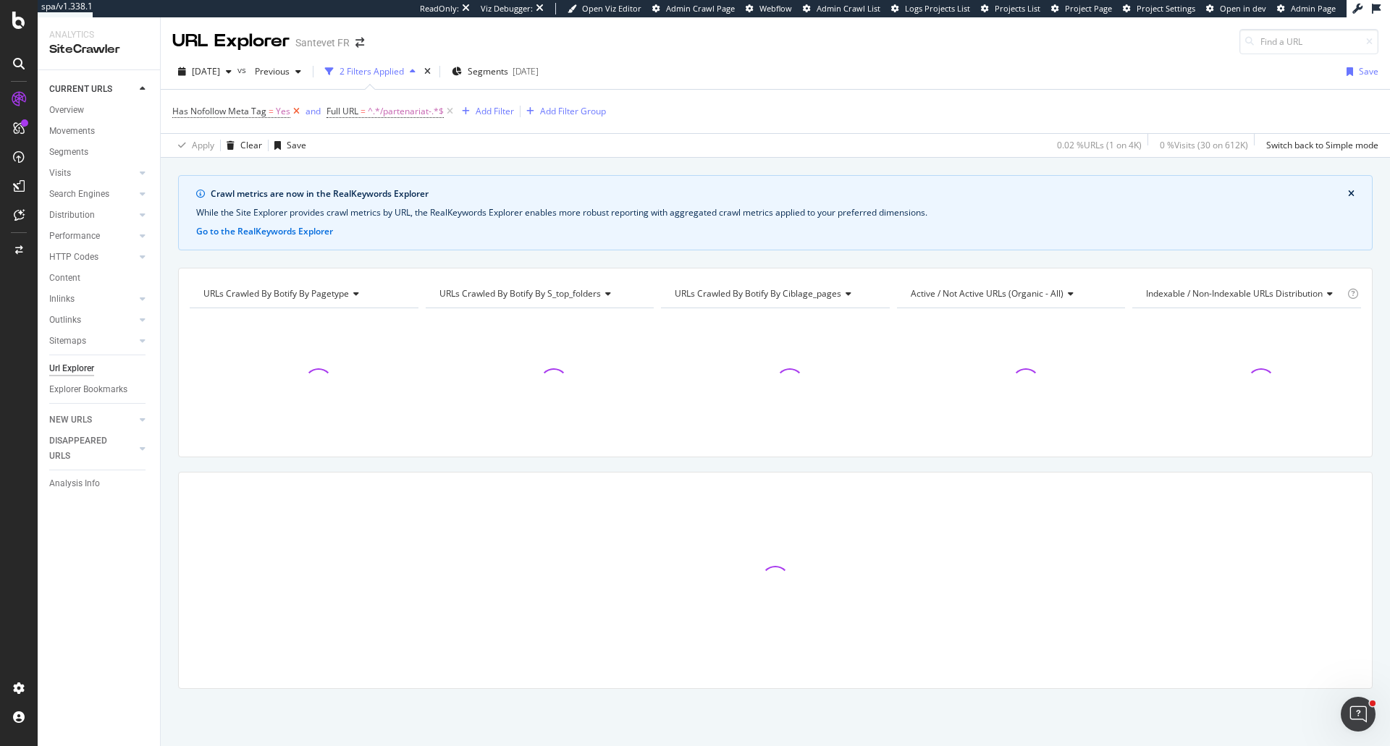
click at [291, 114] on icon at bounding box center [296, 111] width 12 height 14
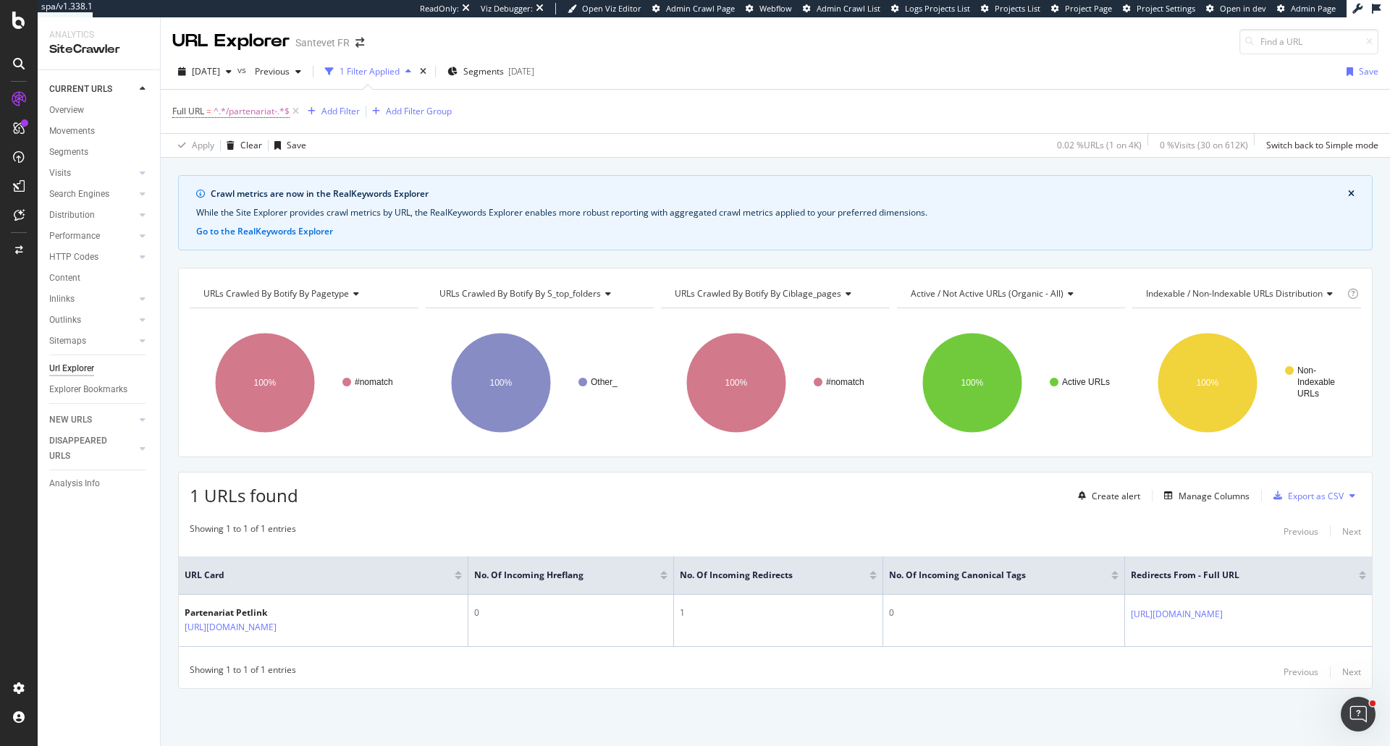
drag, startPoint x: 377, startPoint y: 627, endPoint x: 383, endPoint y: 595, distance: 32.4
click at [291, 627] on icon at bounding box center [286, 627] width 9 height 9
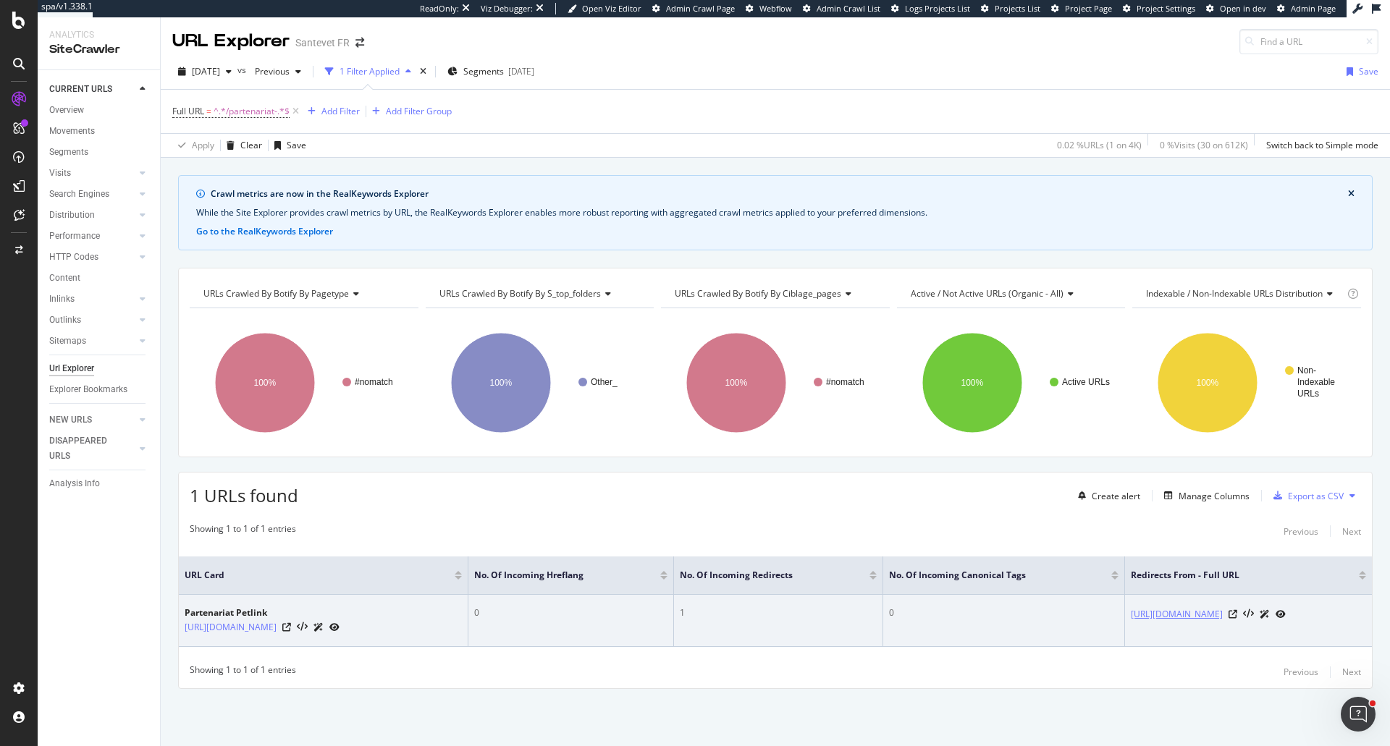
drag, startPoint x: 1129, startPoint y: 619, endPoint x: 1239, endPoint y: 616, distance: 109.4
click at [1239, 616] on td "https://start.santevet.com/" at bounding box center [1248, 621] width 247 height 52
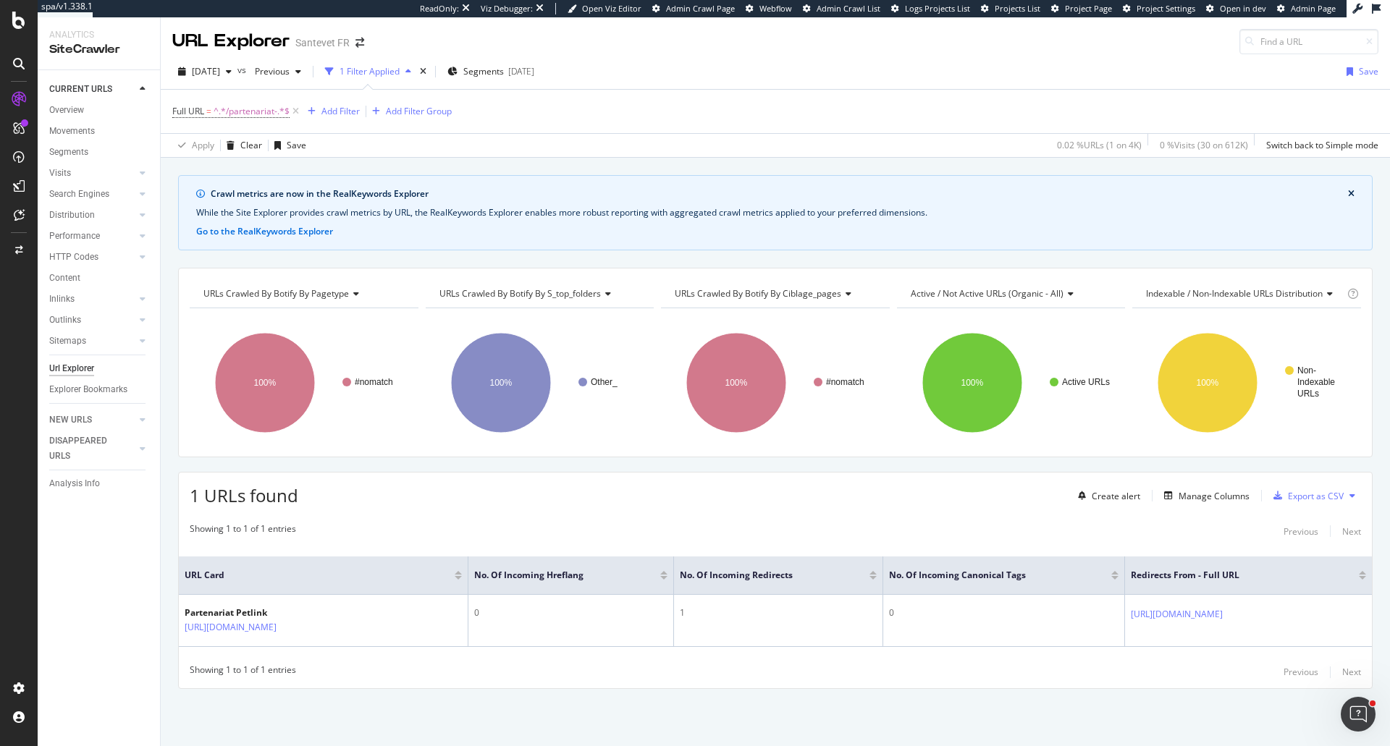
copy link "https://start.santevet.com/"
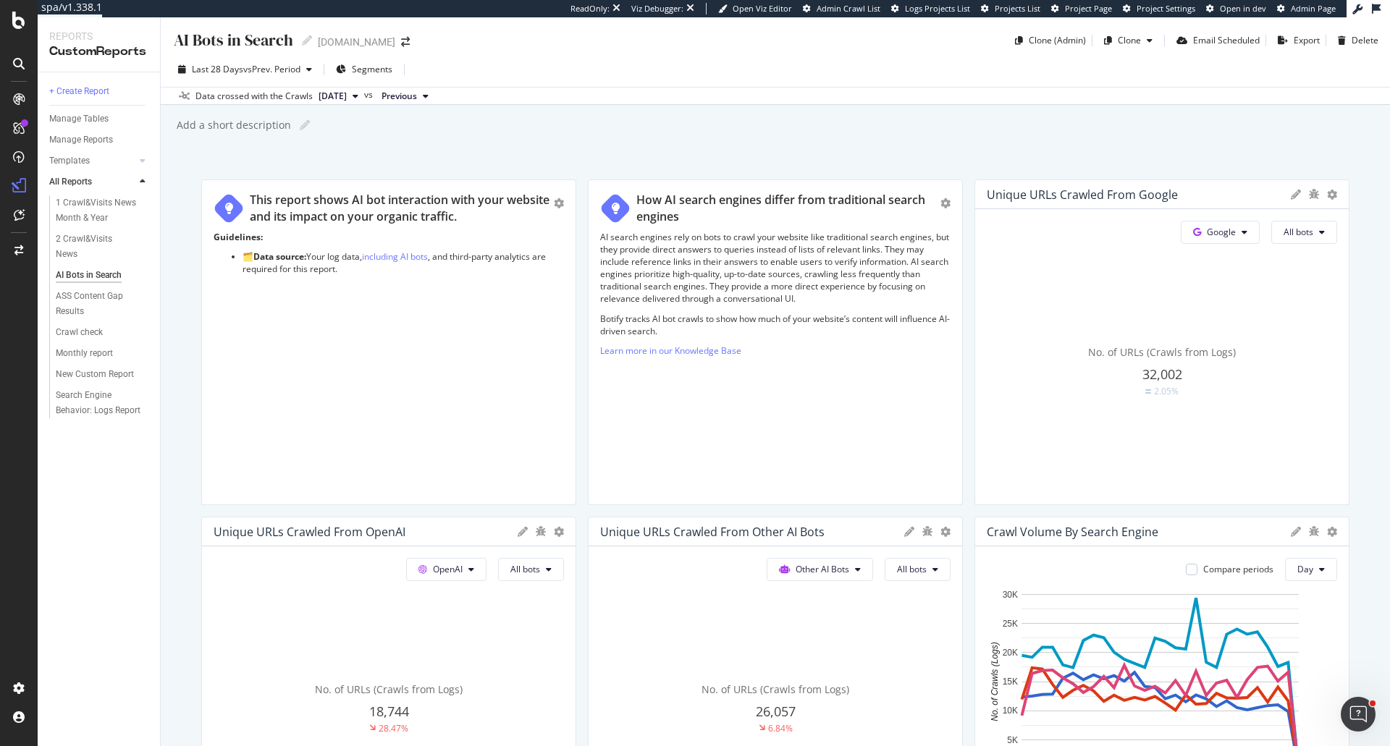
scroll to position [778, 0]
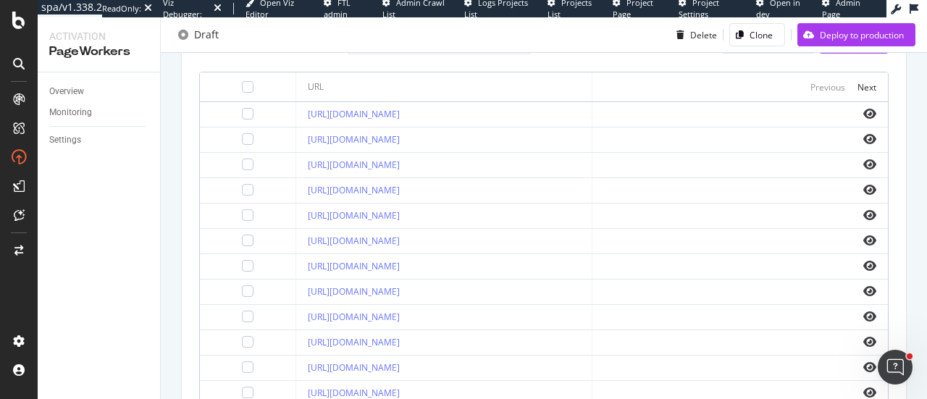
scroll to position [568, 0]
click at [863, 190] on icon "eye" at bounding box center [869, 191] width 13 height 12
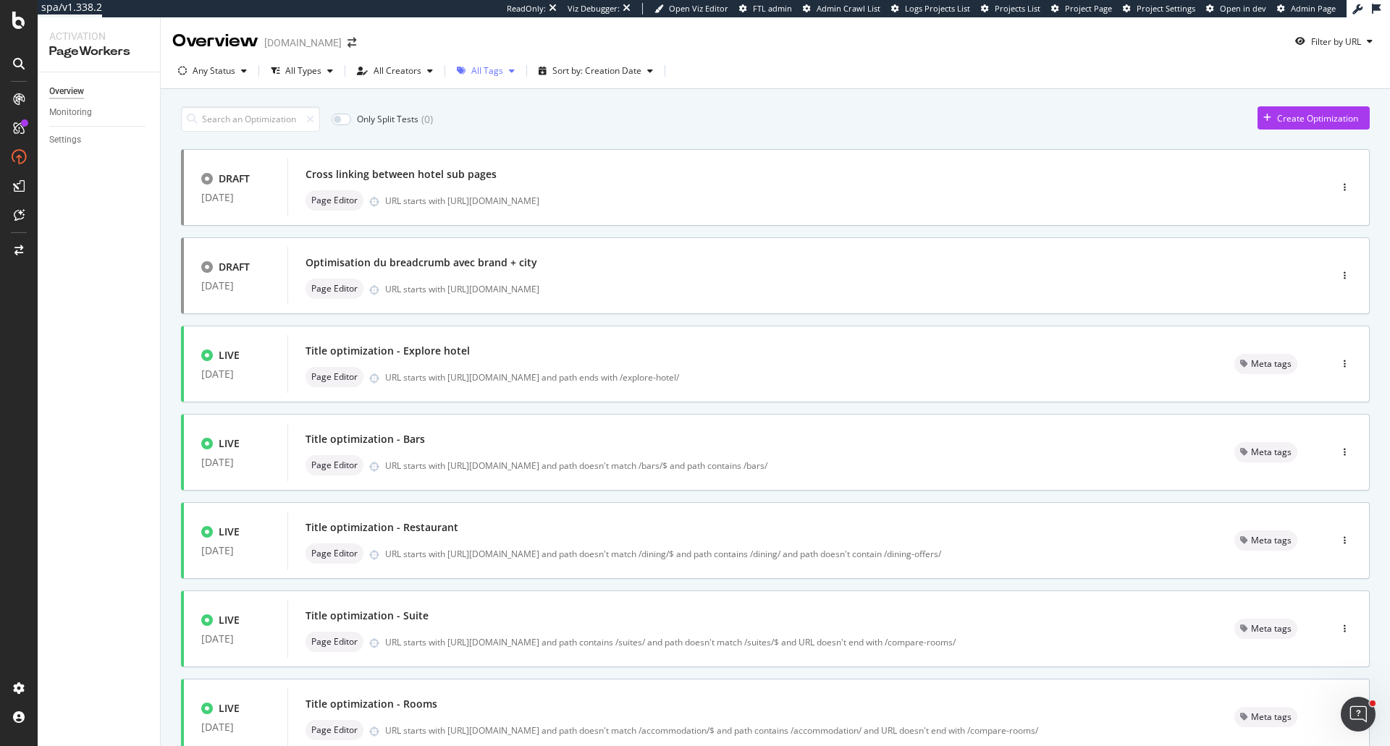
click at [479, 67] on div "All Tags" at bounding box center [487, 71] width 32 height 9
click at [463, 151] on div at bounding box center [466, 149] width 12 height 12
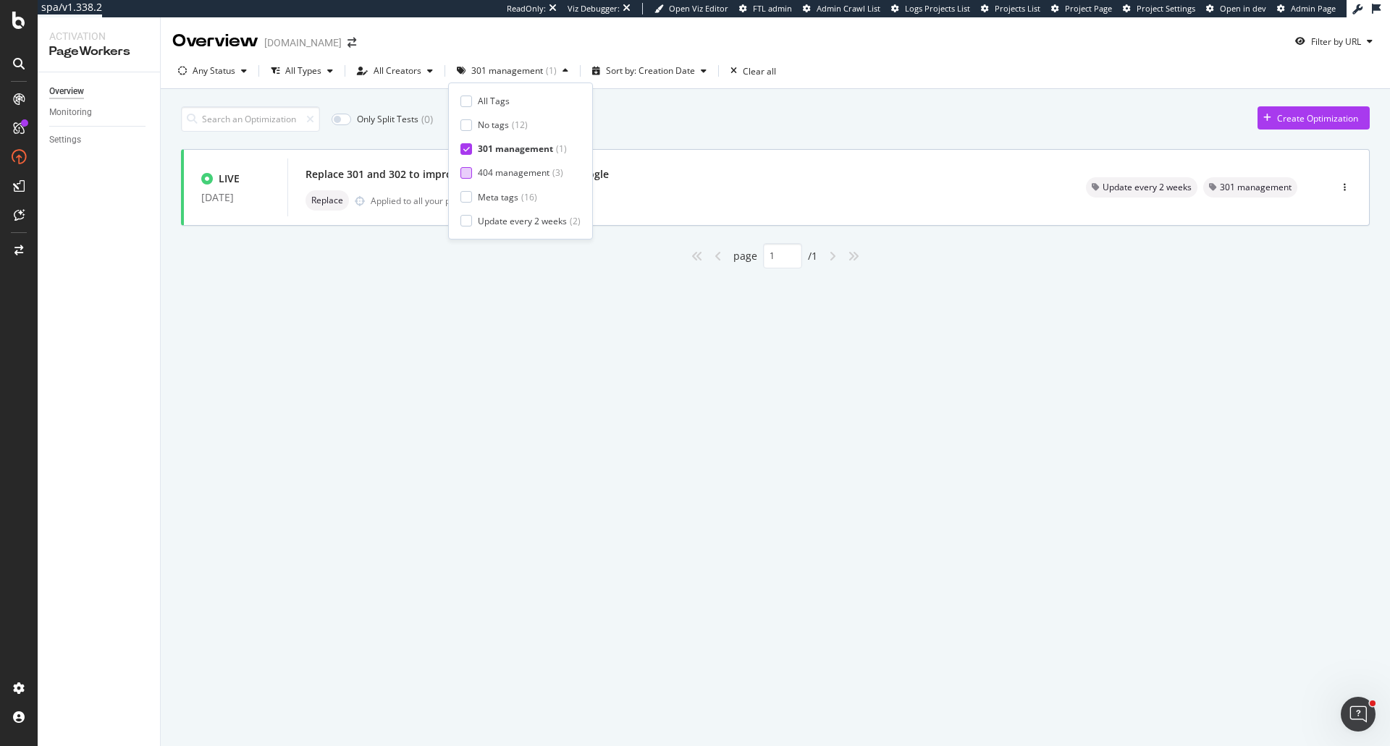
click at [463, 167] on div at bounding box center [466, 173] width 12 height 12
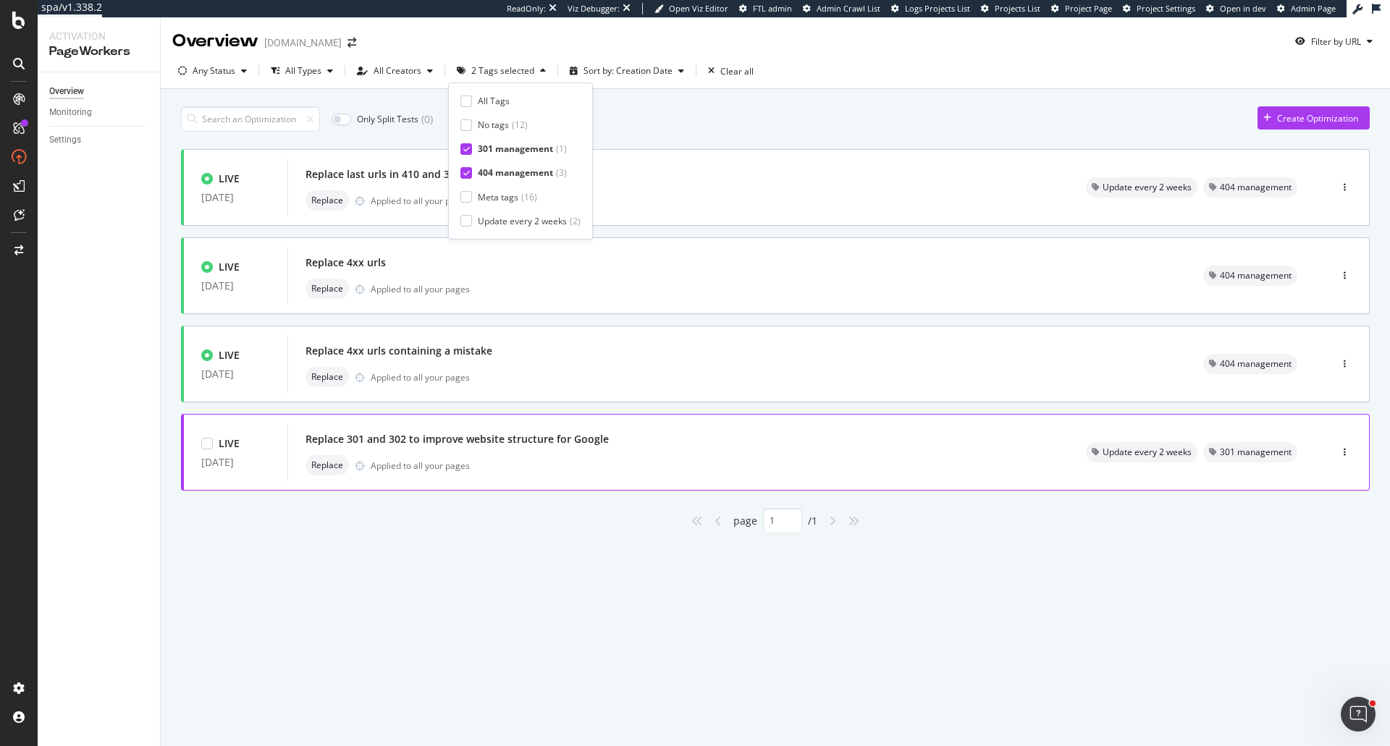
click at [513, 467] on div "Replace Applied to all your pages" at bounding box center [679, 465] width 746 height 20
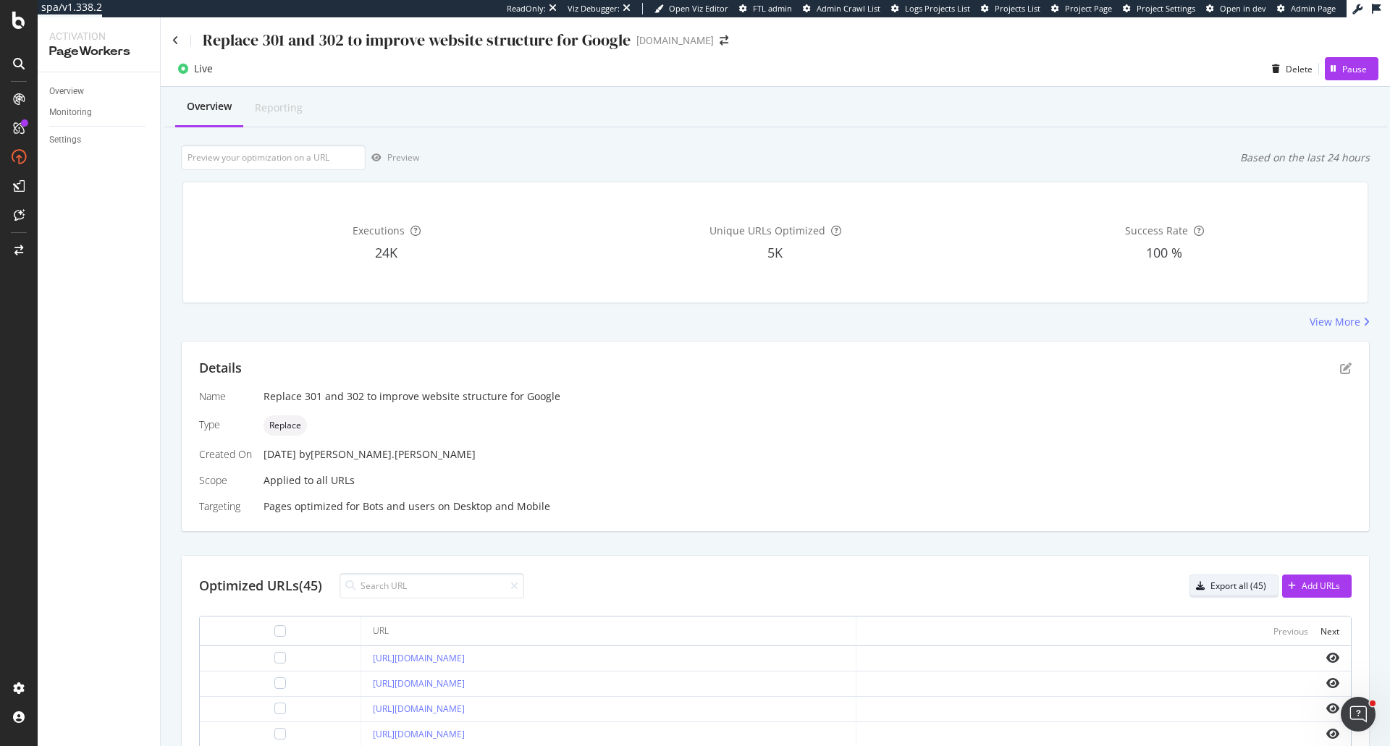
click at [1242, 594] on div "Export all (45)" at bounding box center [1228, 586] width 76 height 20
click at [22, 25] on icon at bounding box center [18, 20] width 13 height 17
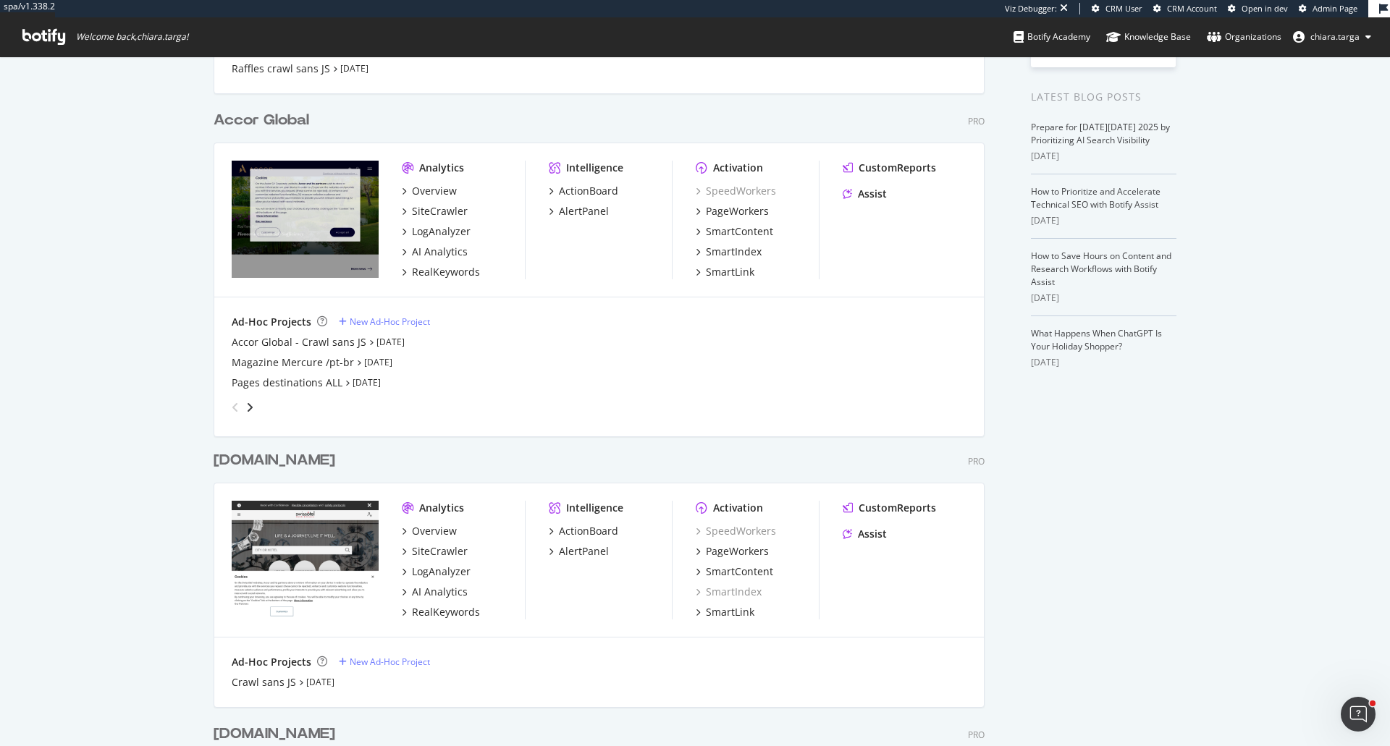
scroll to position [507, 0]
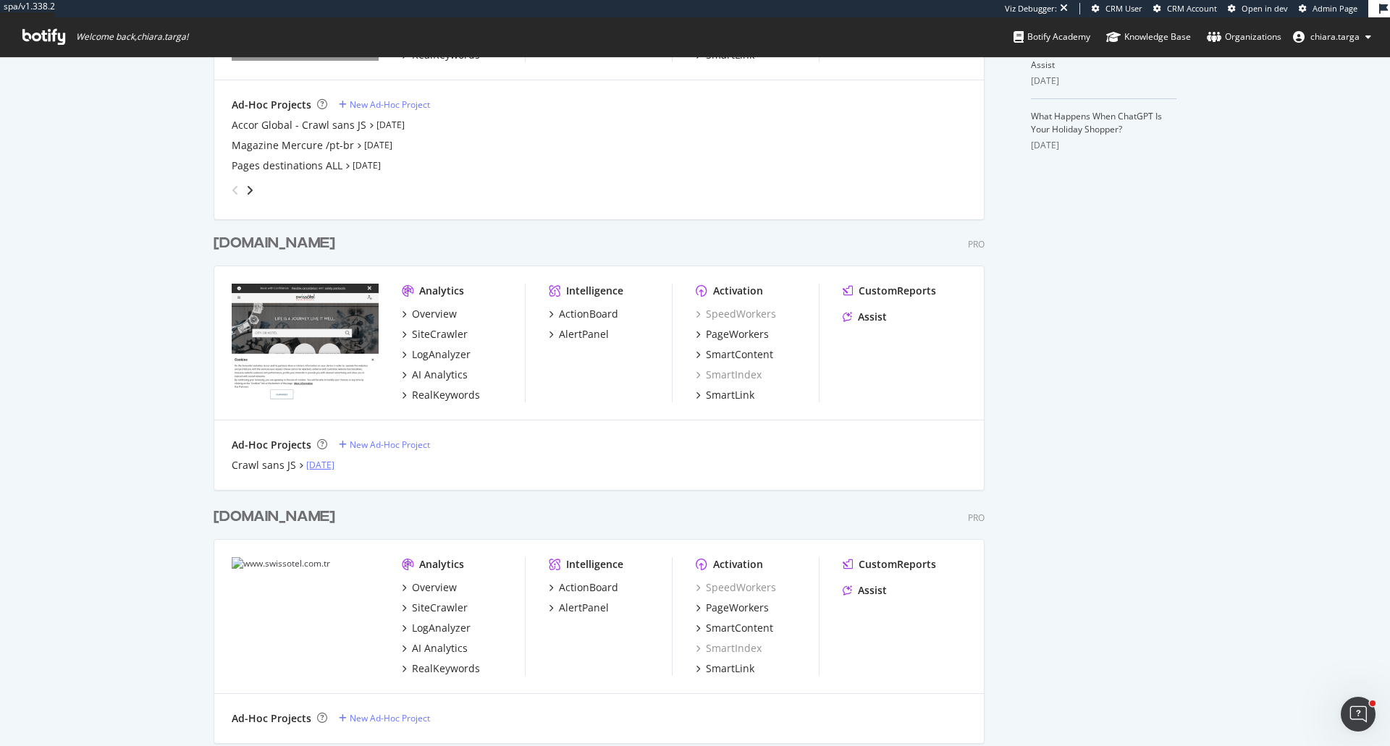
click at [334, 471] on link "[DATE]" at bounding box center [320, 465] width 28 height 12
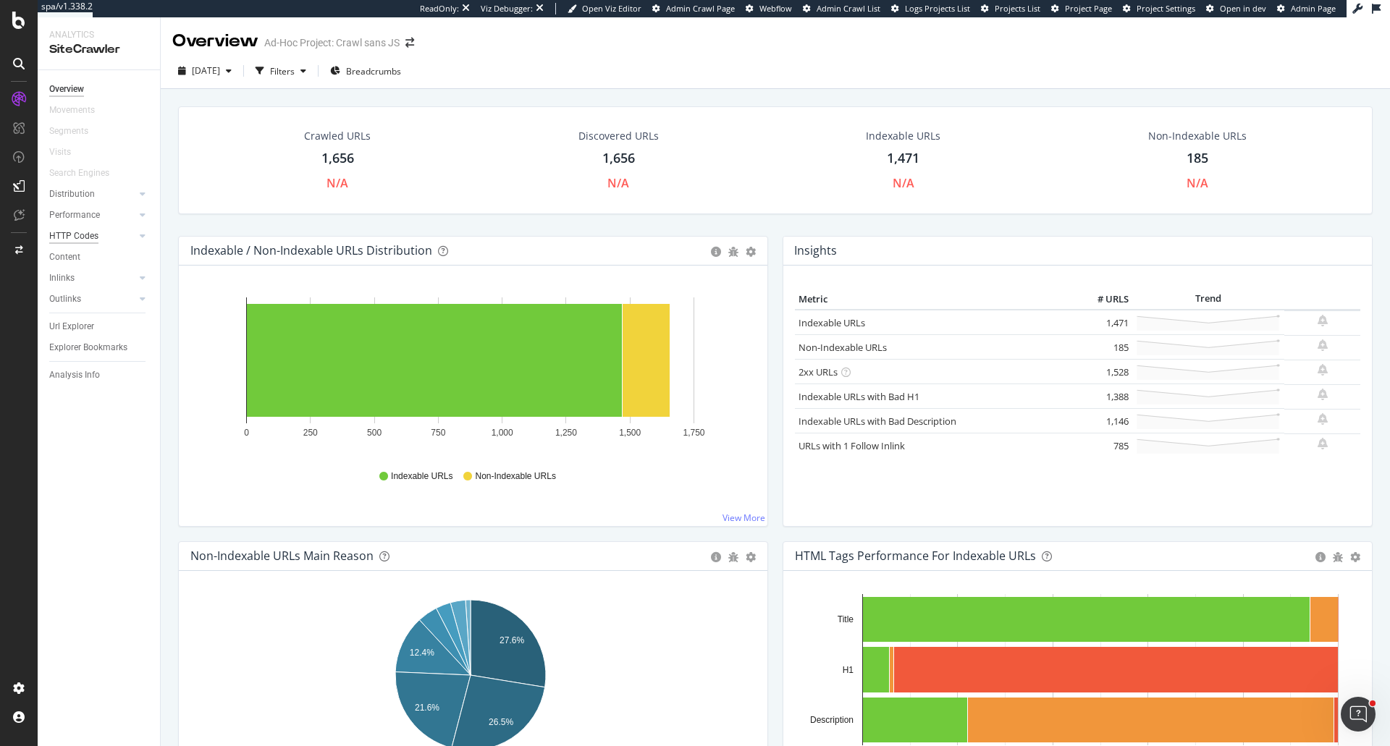
click at [83, 236] on div "HTTP Codes" at bounding box center [73, 236] width 49 height 15
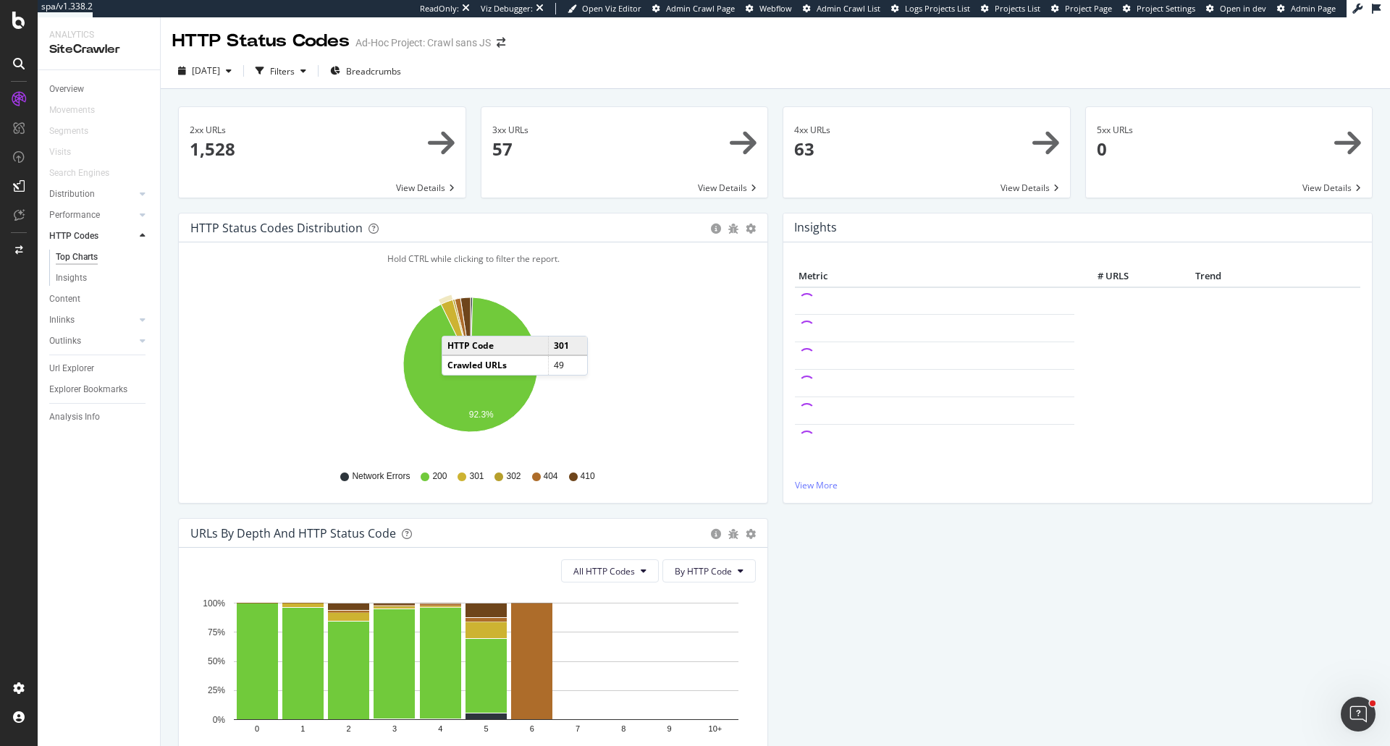
click at [456, 321] on icon "A chart." at bounding box center [456, 332] width 30 height 65
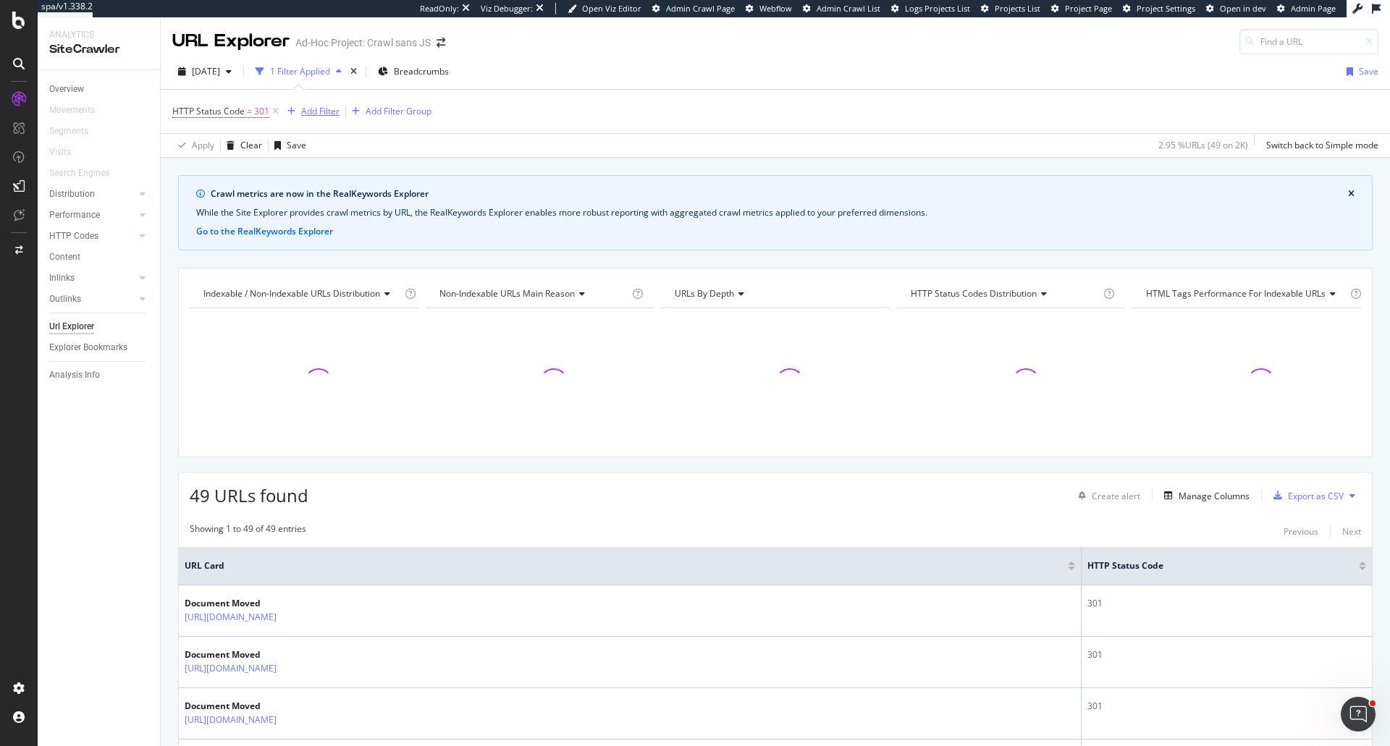
click at [318, 111] on div "Add Filter" at bounding box center [320, 111] width 38 height 12
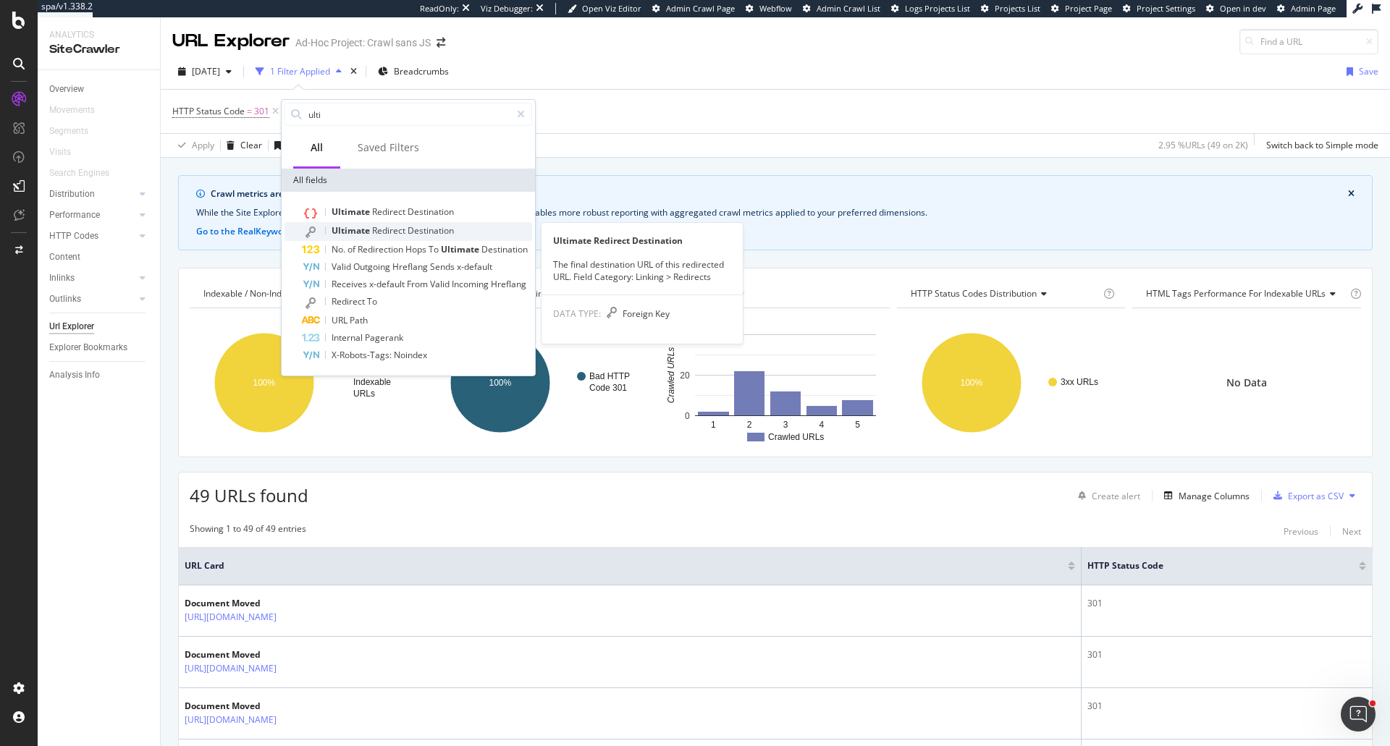
type input "ulti"
click at [388, 224] on div "Ultimate Redirect Destination" at bounding box center [417, 231] width 230 height 19
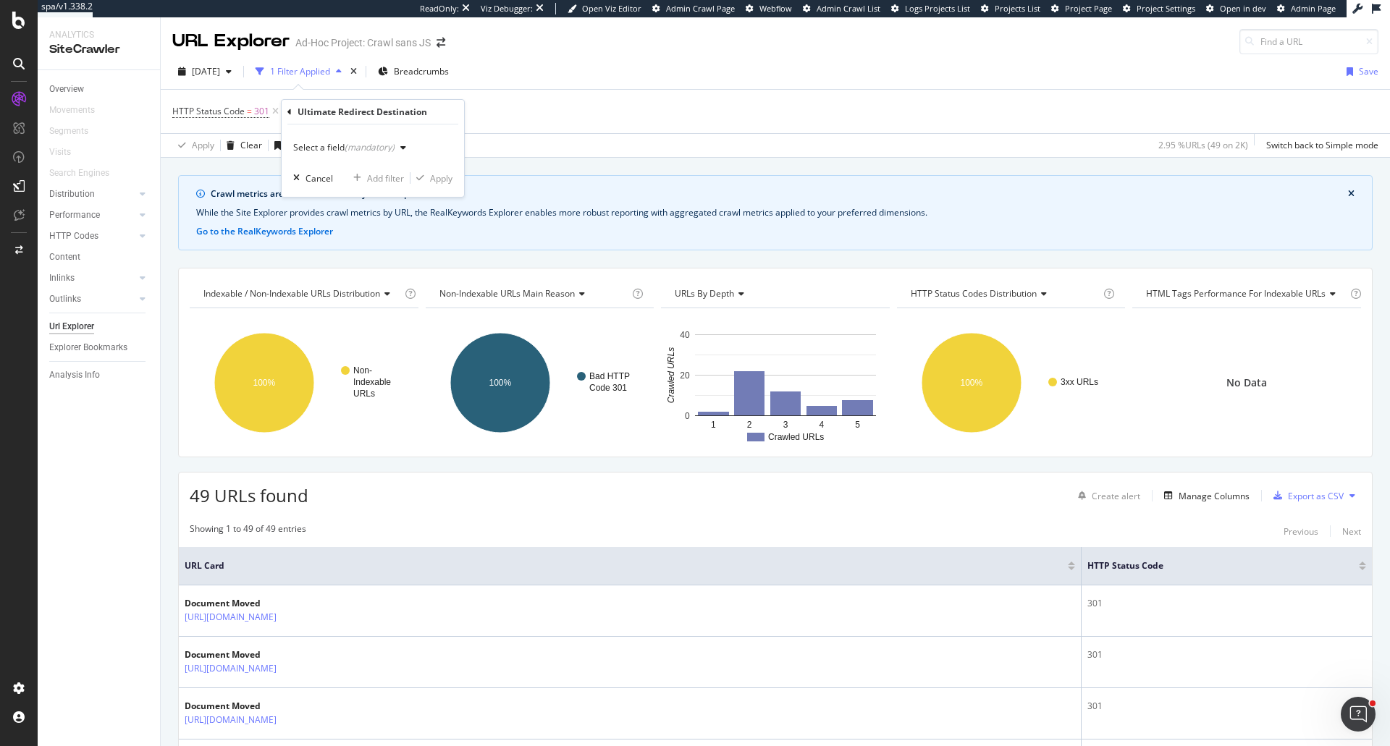
click at [368, 157] on div "Select a field (mandatory)" at bounding box center [352, 148] width 119 height 22
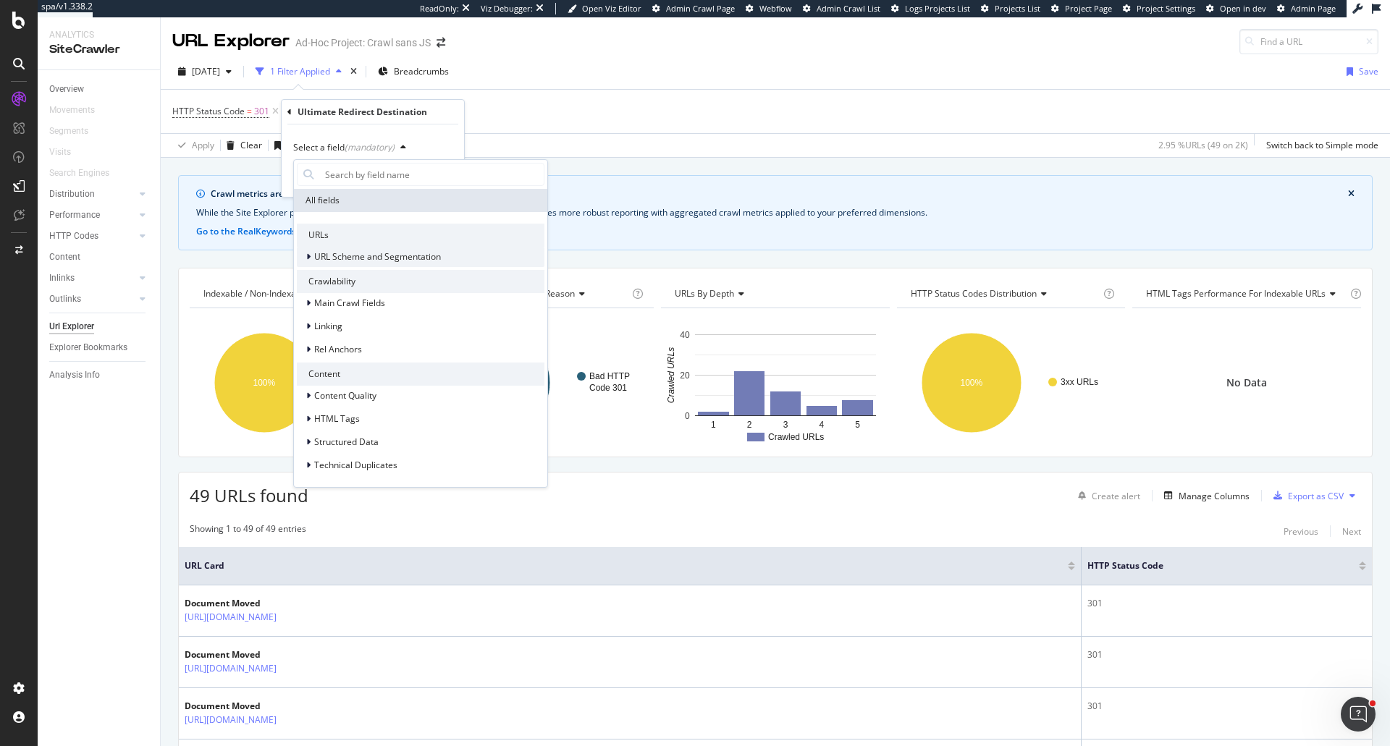
click at [305, 259] on div "URL Scheme and Segmentation" at bounding box center [369, 257] width 144 height 14
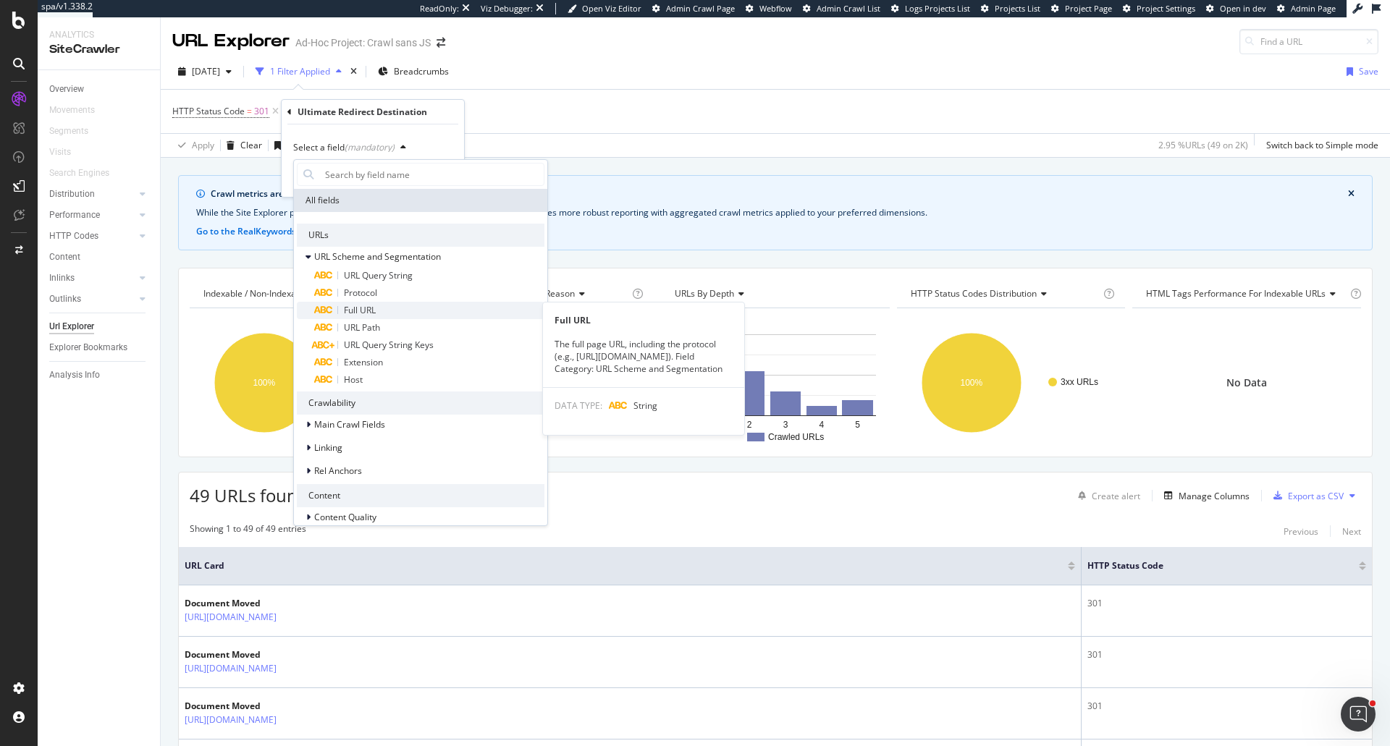
click at [365, 307] on span "Full URL" at bounding box center [360, 310] width 32 height 12
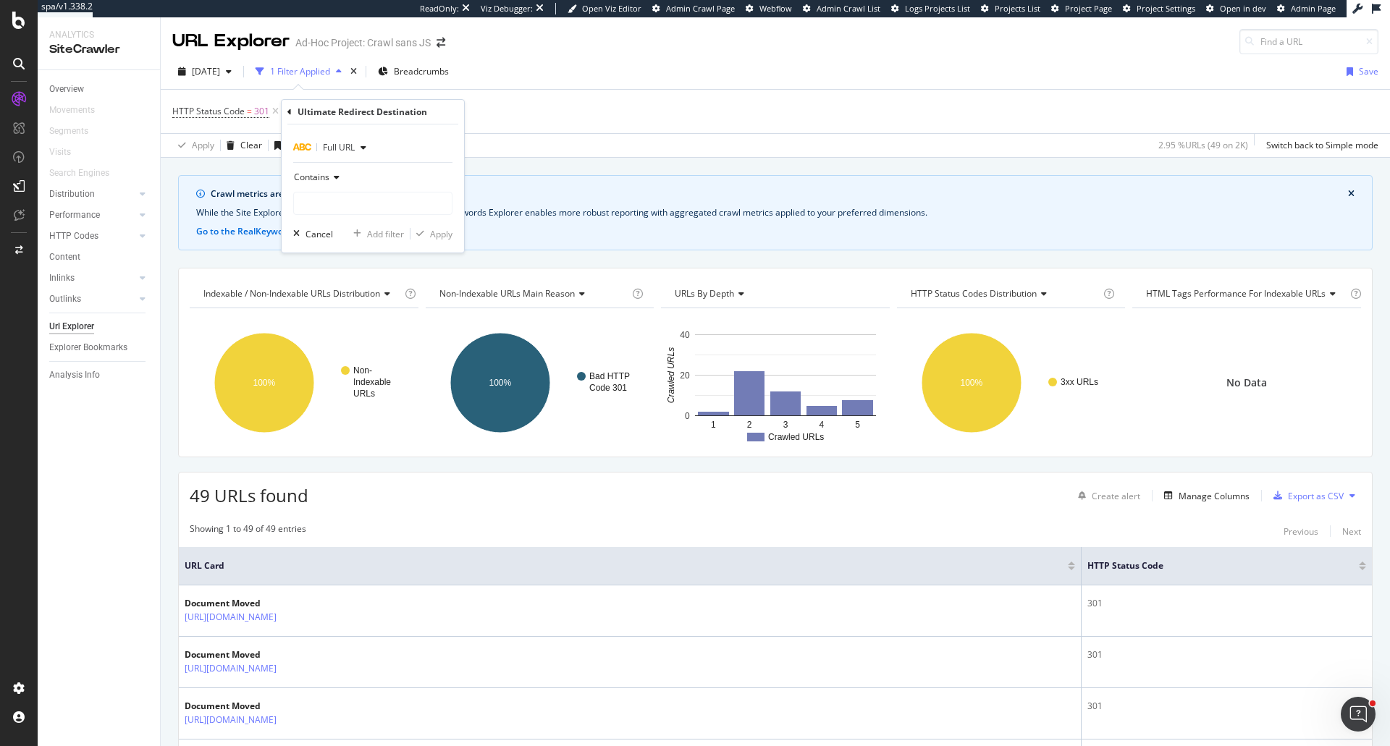
click at [302, 178] on span "Contains" at bounding box center [311, 177] width 35 height 12
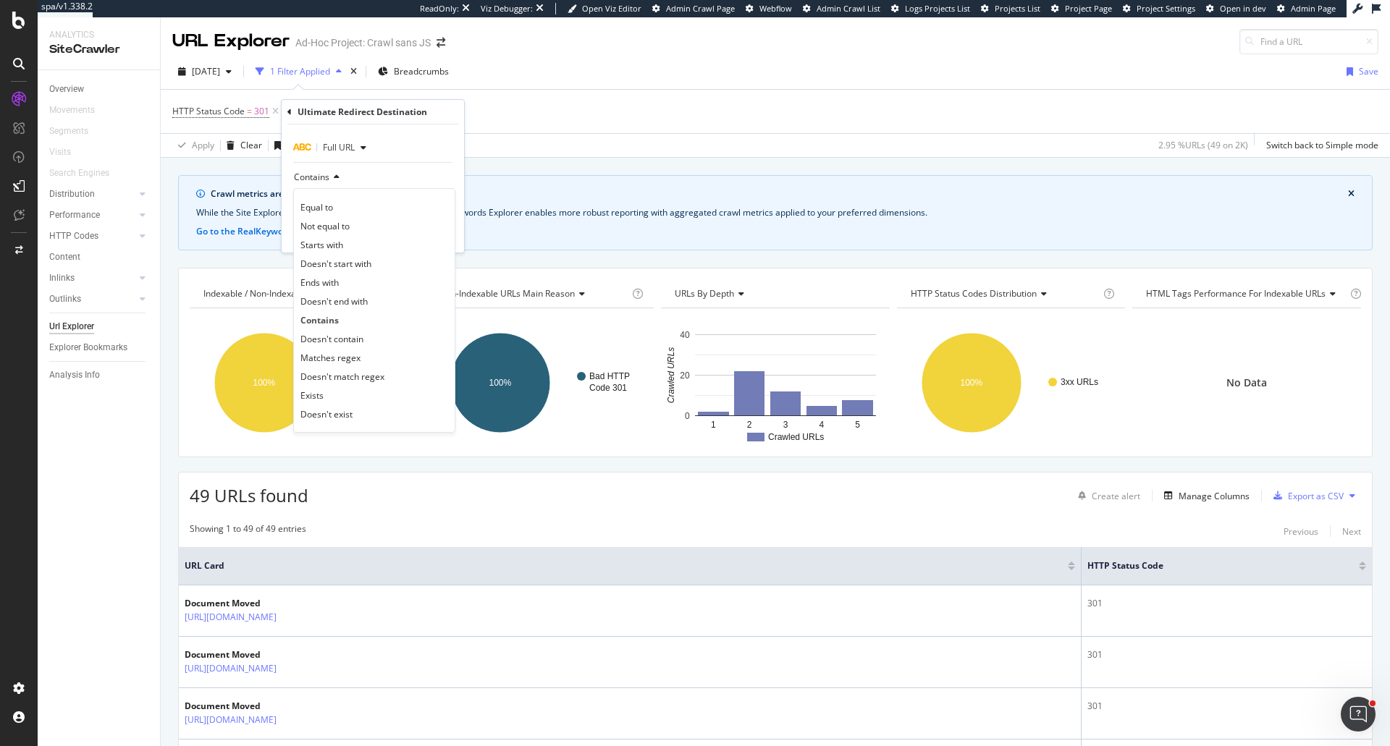
click at [303, 158] on div "Full URL" at bounding box center [332, 148] width 79 height 22
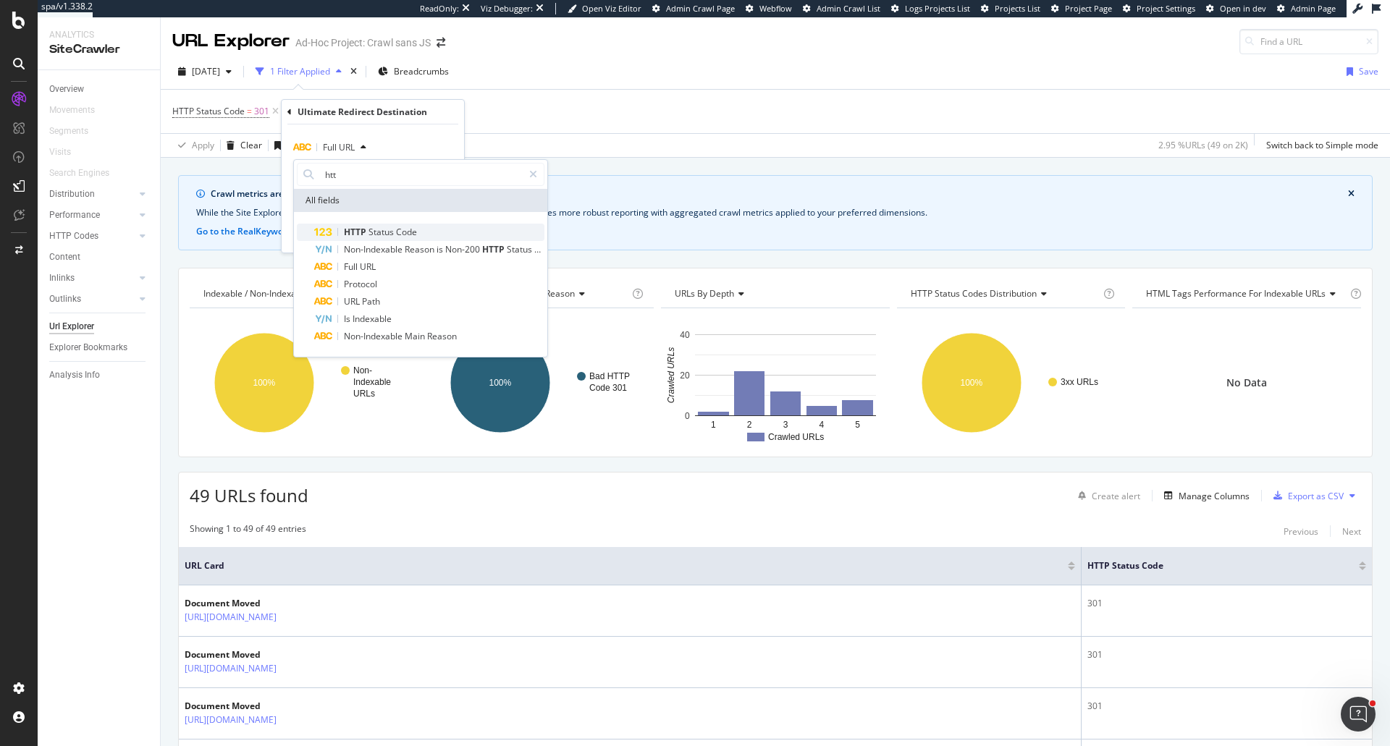
type input "htt"
click at [348, 225] on div "HTTP Status Code" at bounding box center [429, 232] width 230 height 17
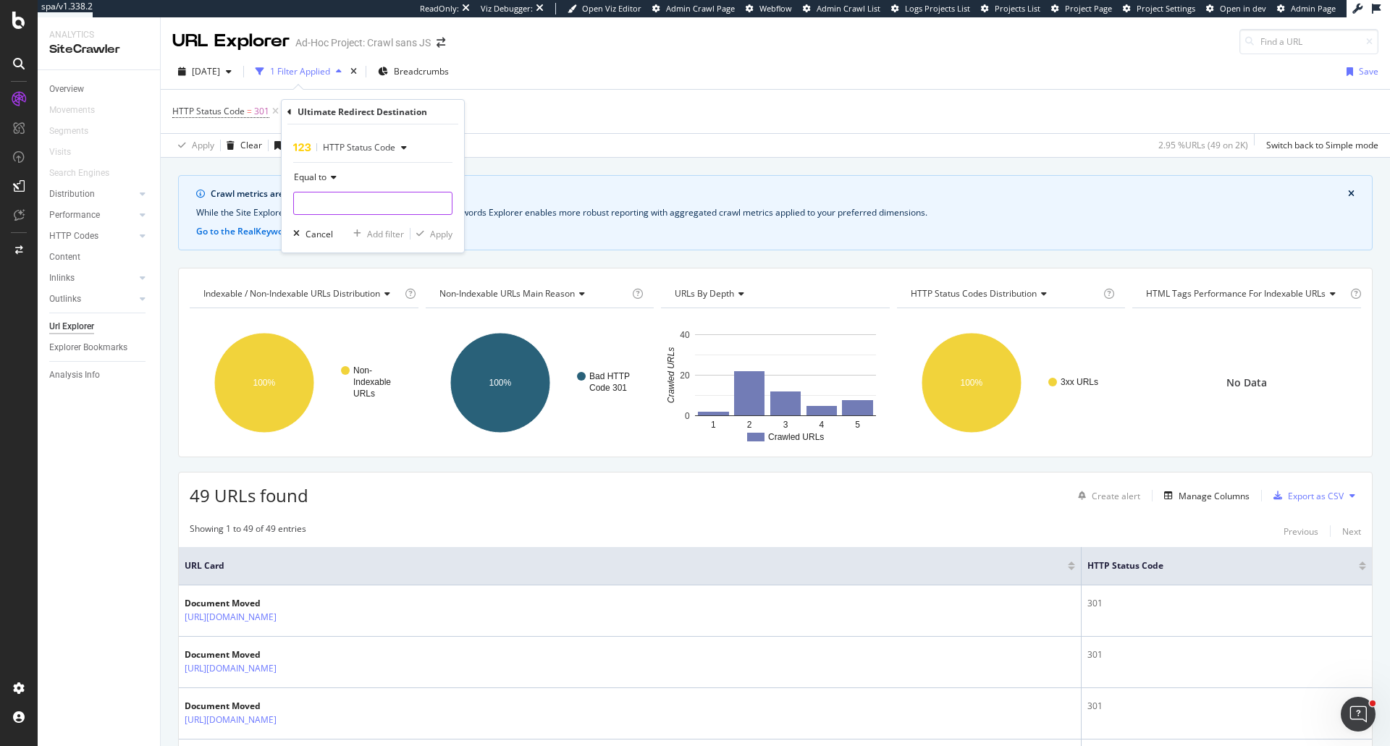
click at [349, 206] on input "number" at bounding box center [372, 203] width 159 height 23
click at [356, 224] on span "200" at bounding box center [351, 222] width 106 height 12
type input "200"
click at [447, 233] on div "Apply" at bounding box center [441, 234] width 22 height 12
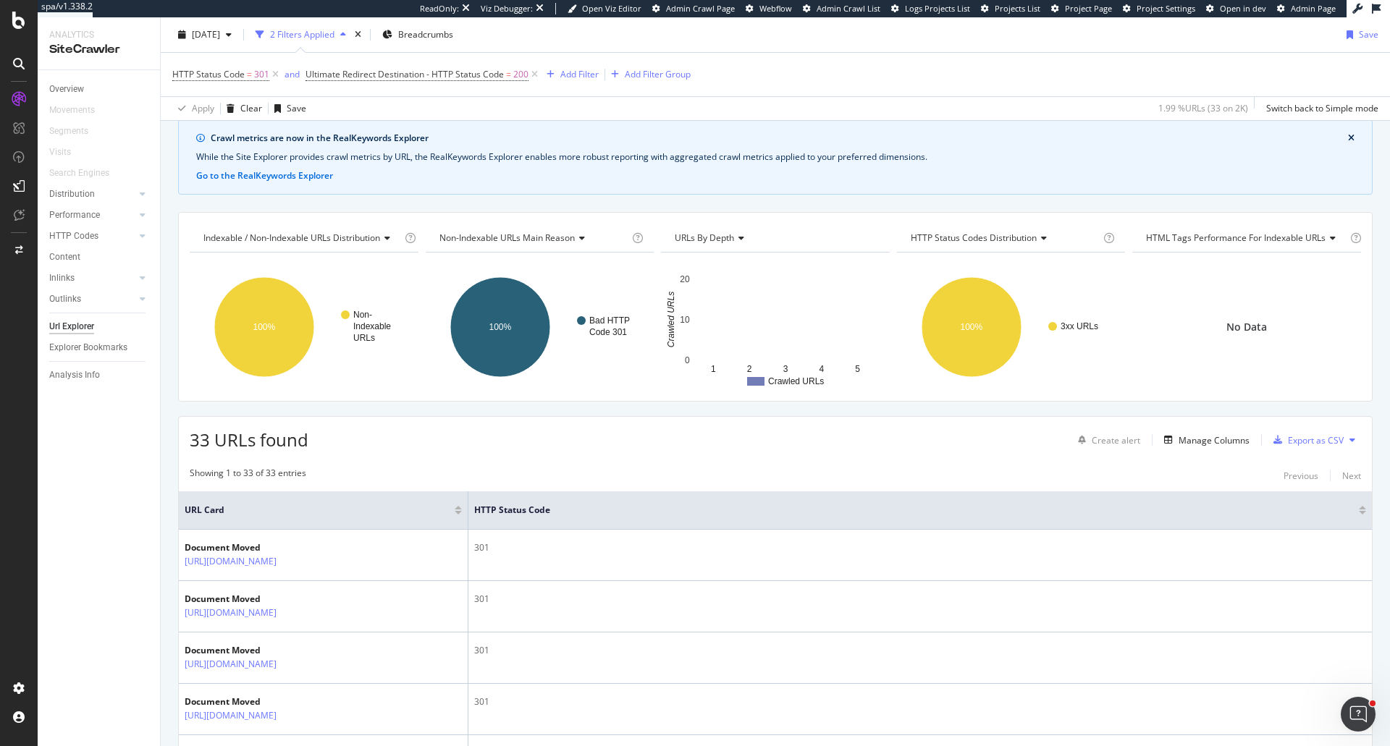
scroll to position [26, 0]
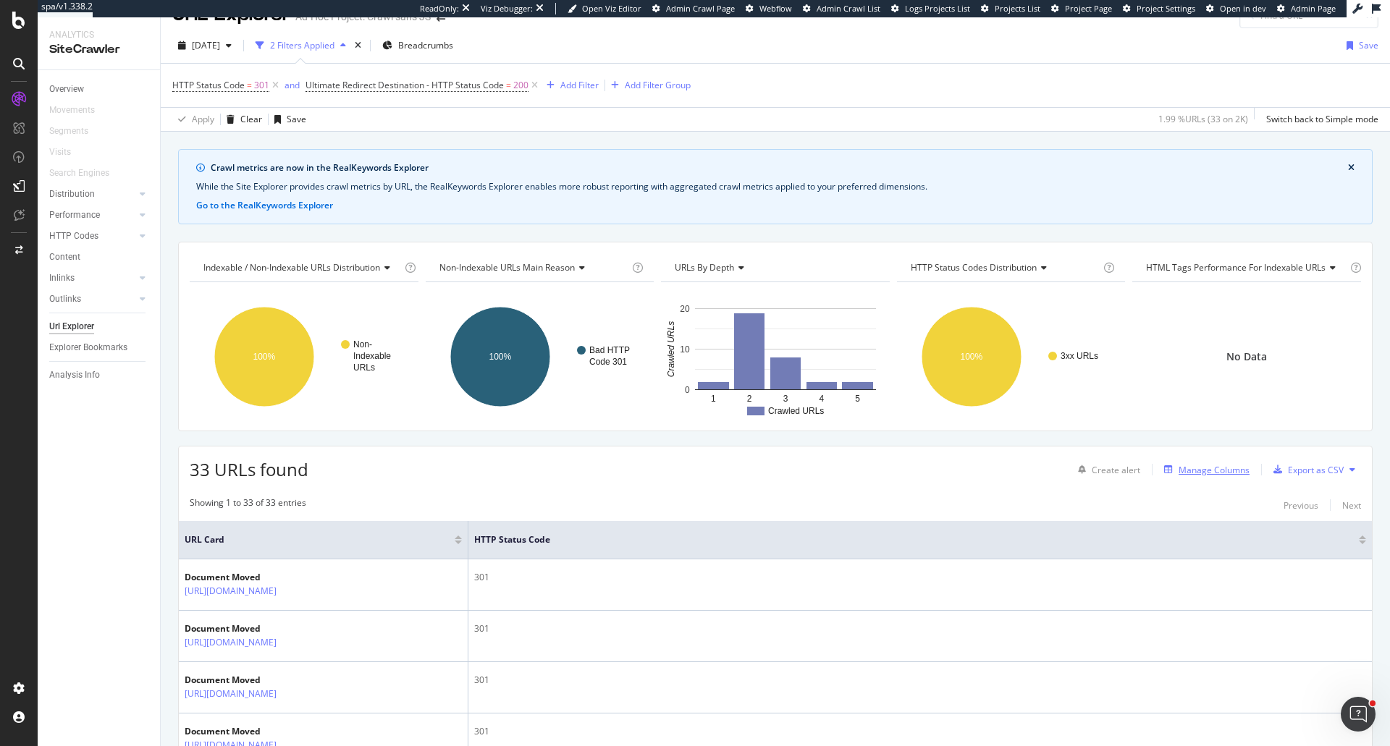
click at [1192, 468] on div "Manage Columns" at bounding box center [1214, 470] width 71 height 12
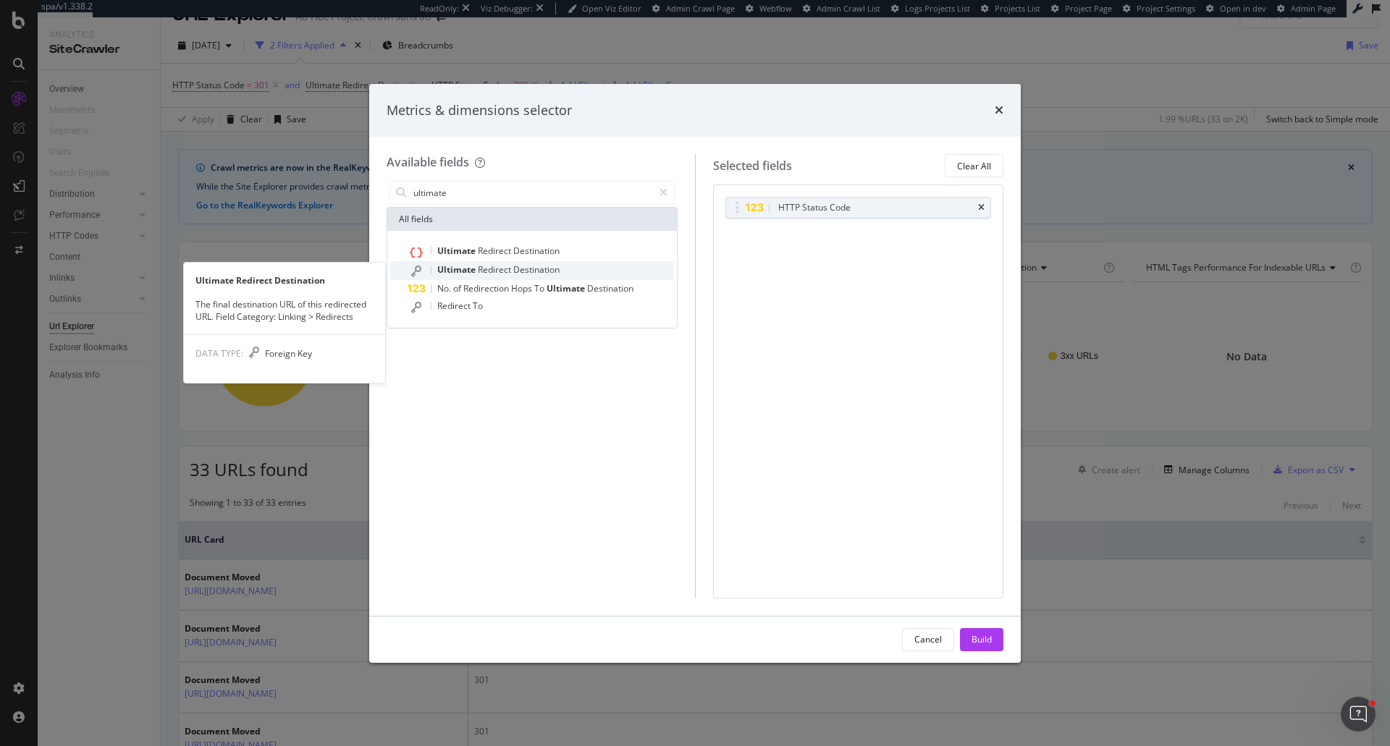
type input "ultimate"
click at [586, 270] on div "Ultimate Redirect Destination" at bounding box center [541, 270] width 266 height 19
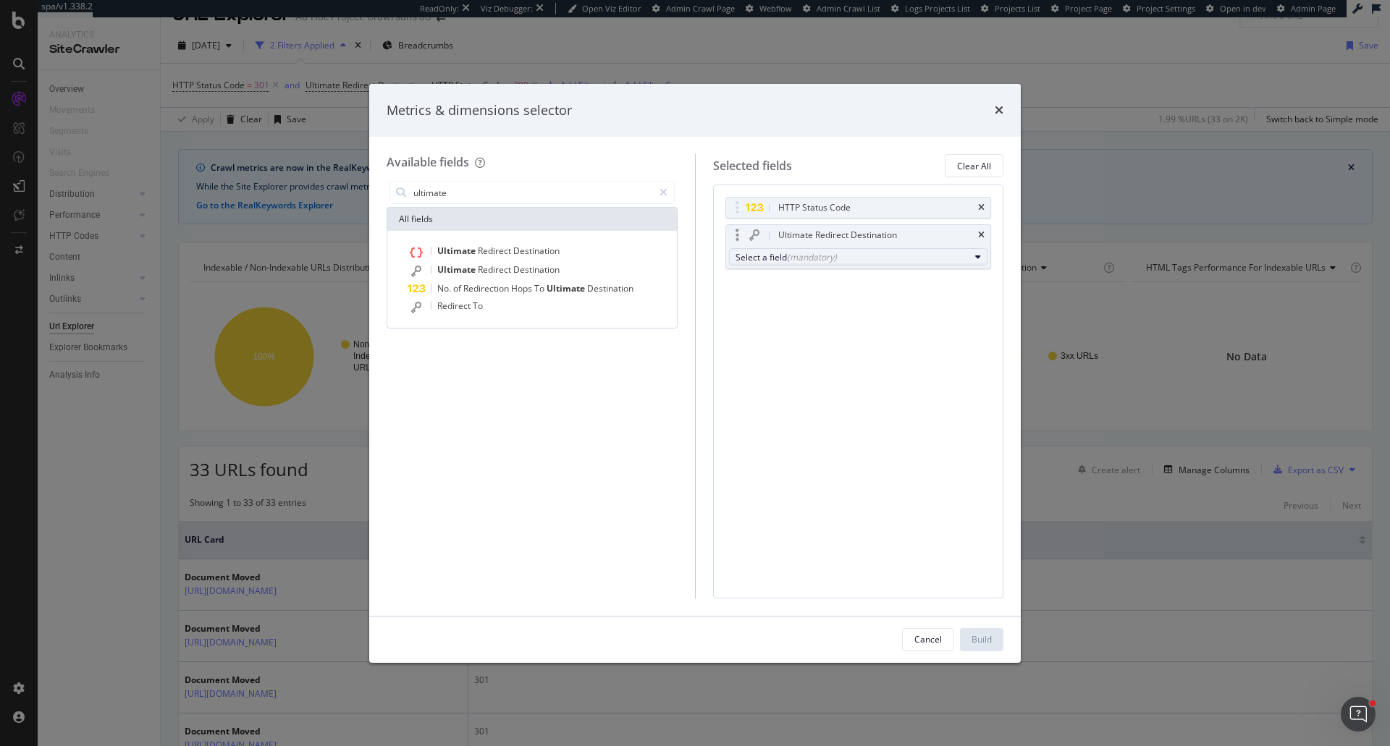
click at [961, 258] on div "Select a field (mandatory)" at bounding box center [853, 257] width 235 height 12
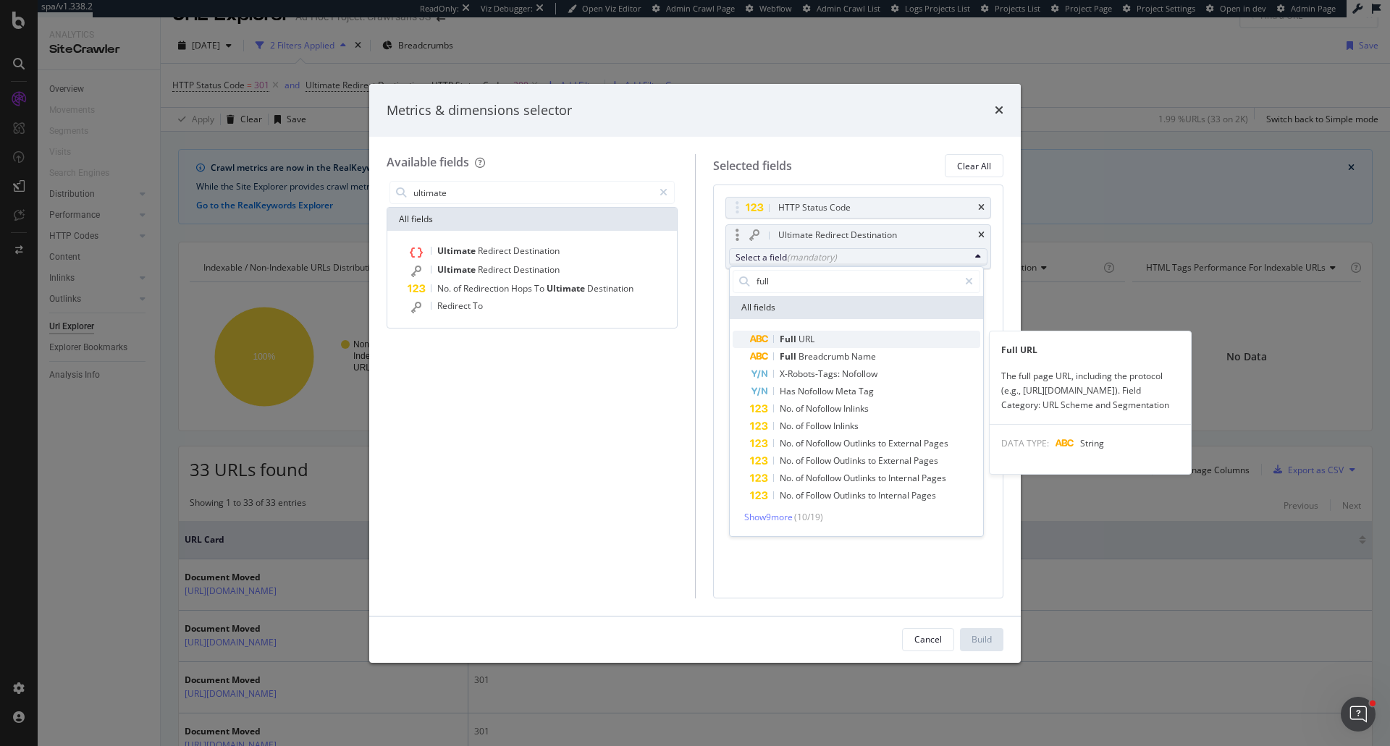
type input "full"
click at [854, 331] on span "Full URL" at bounding box center [865, 339] width 230 height 17
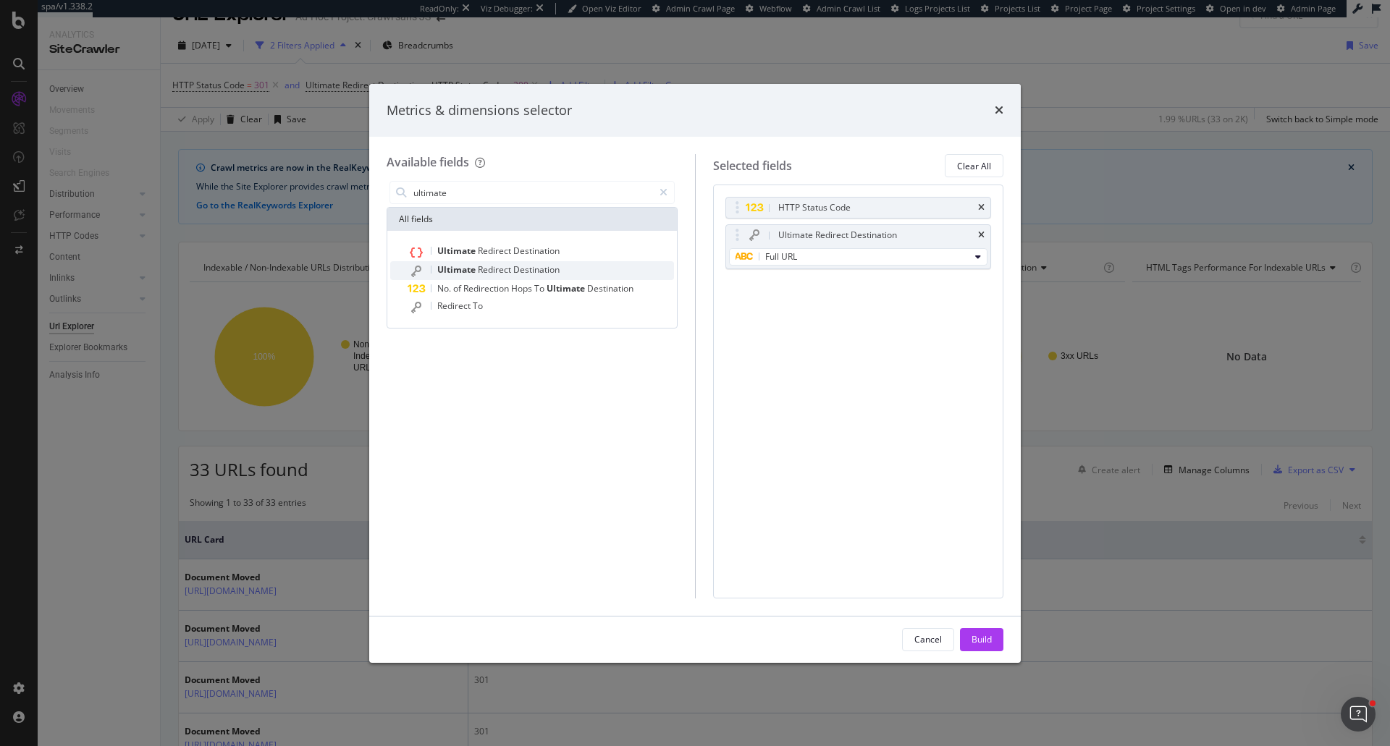
click at [552, 266] on span "Destination" at bounding box center [536, 270] width 46 height 12
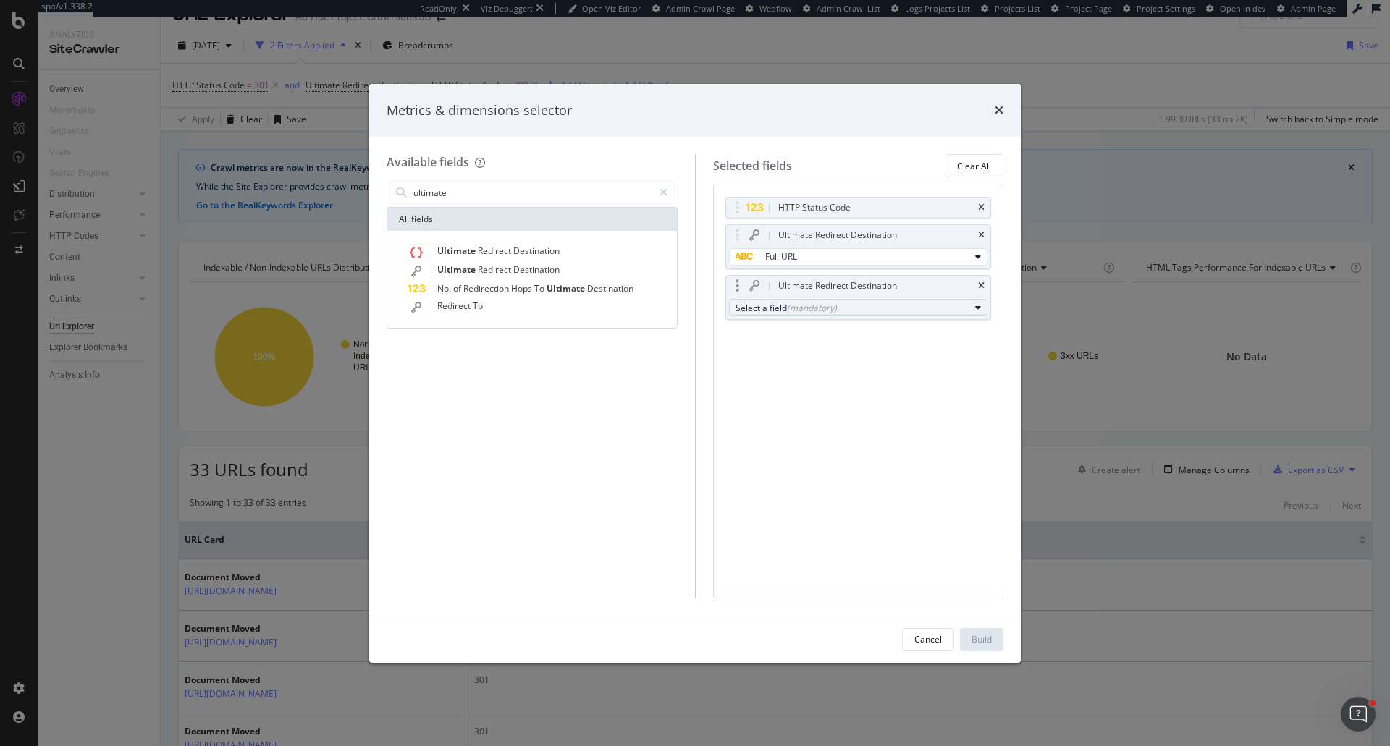
click at [783, 302] on div "Select a field (mandatory)" at bounding box center [853, 308] width 235 height 12
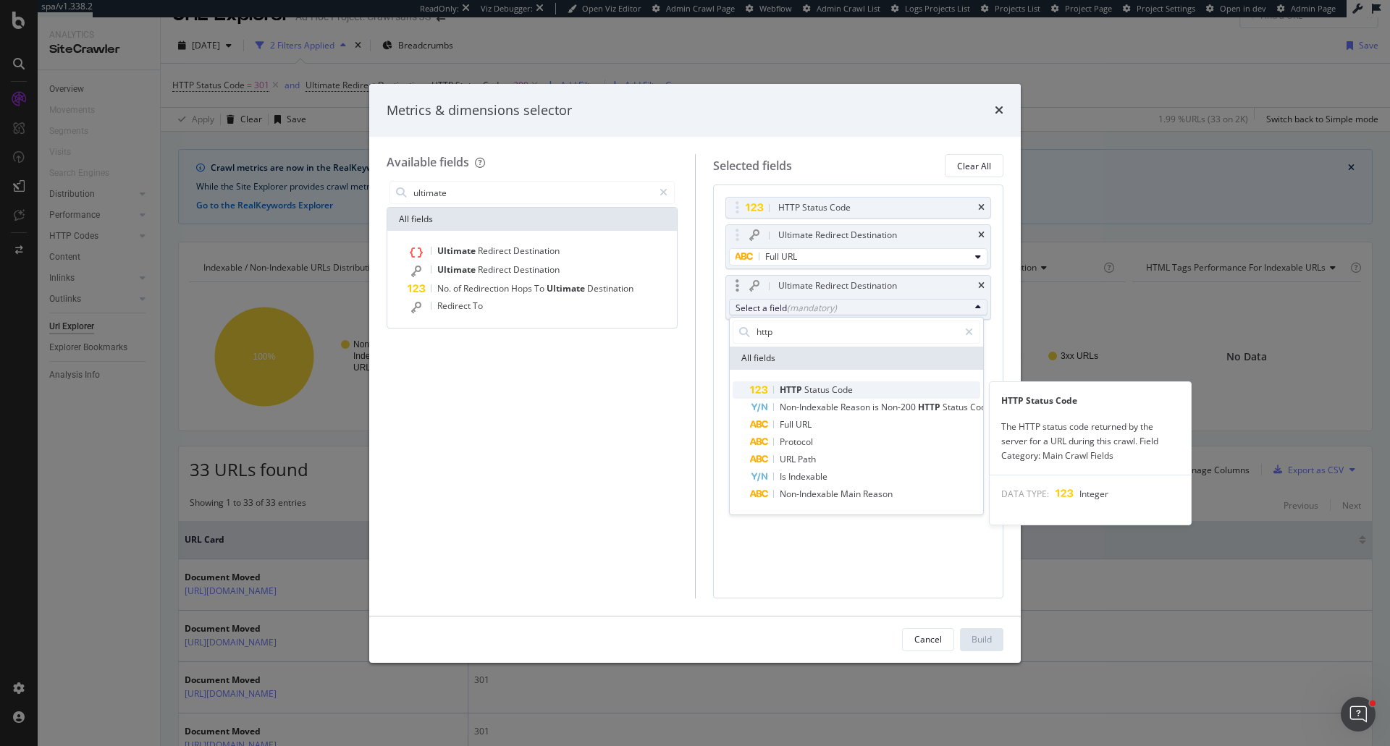
type input "http"
click at [798, 390] on span "HTTP" at bounding box center [792, 390] width 25 height 12
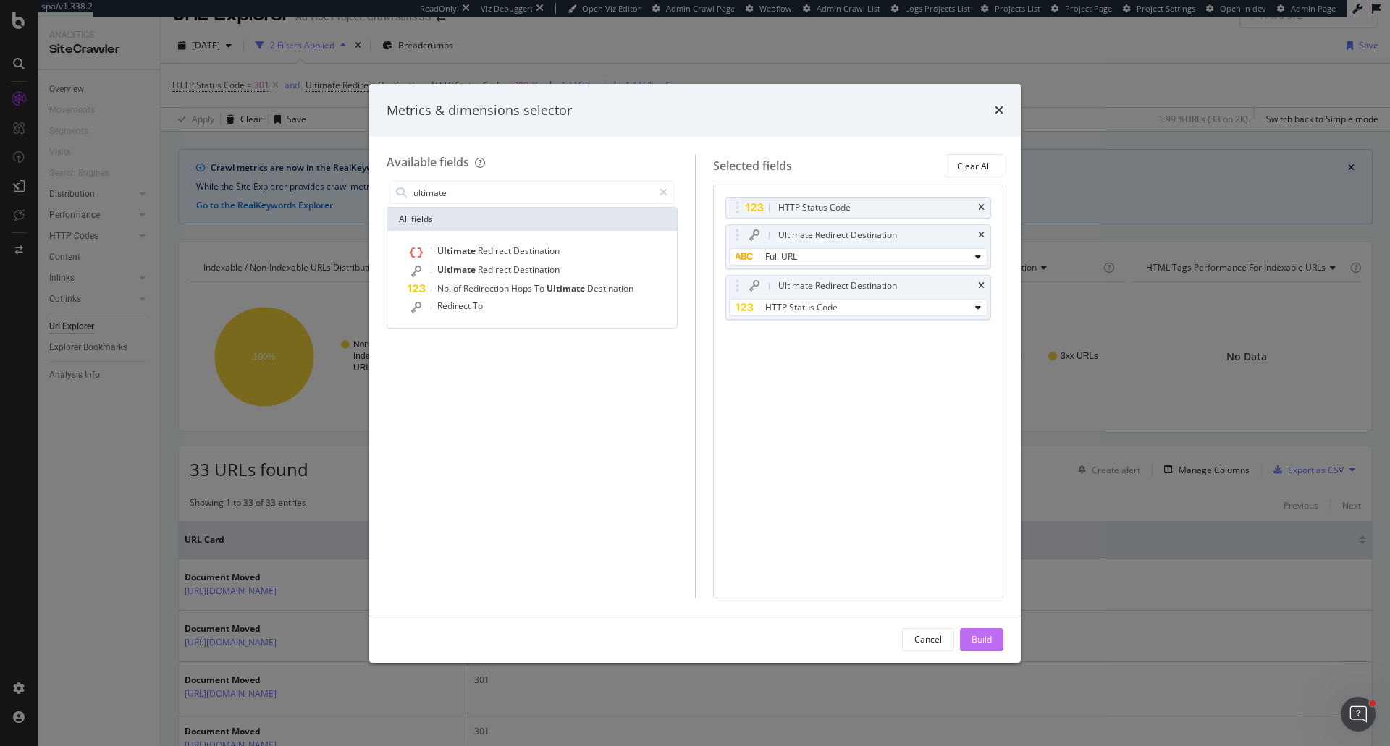
click at [990, 639] on div "Build" at bounding box center [982, 640] width 20 height 12
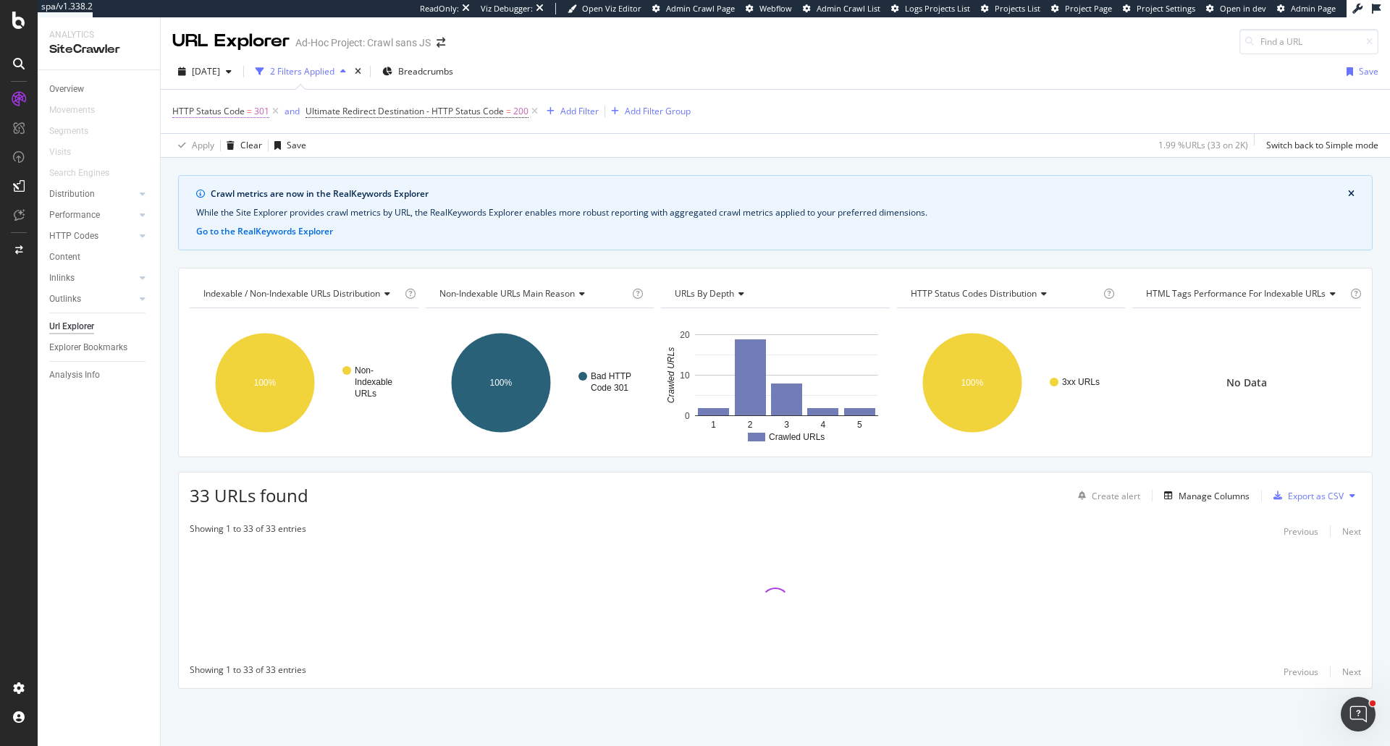
click at [247, 109] on span "=" at bounding box center [249, 111] width 5 height 12
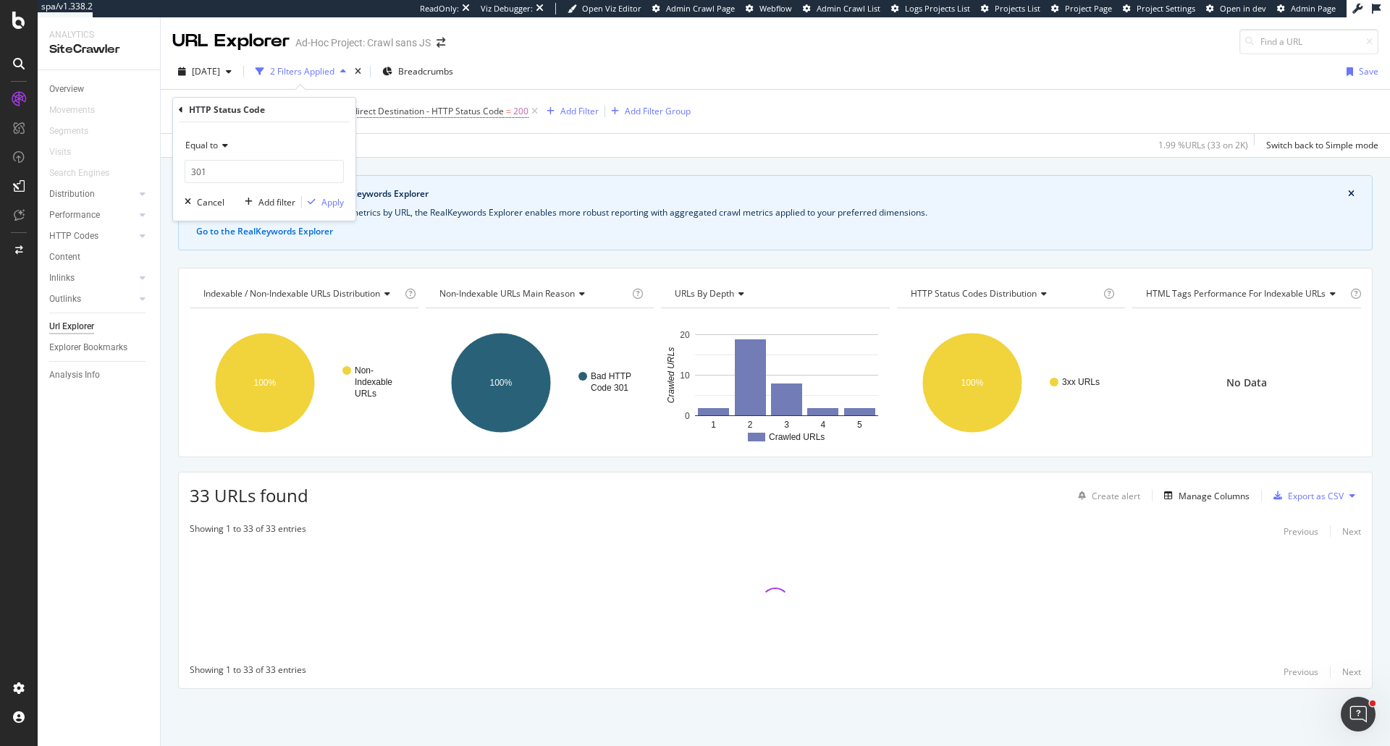
click at [221, 147] on icon at bounding box center [223, 145] width 10 height 9
click at [235, 282] on div "Between" at bounding box center [265, 288] width 155 height 19
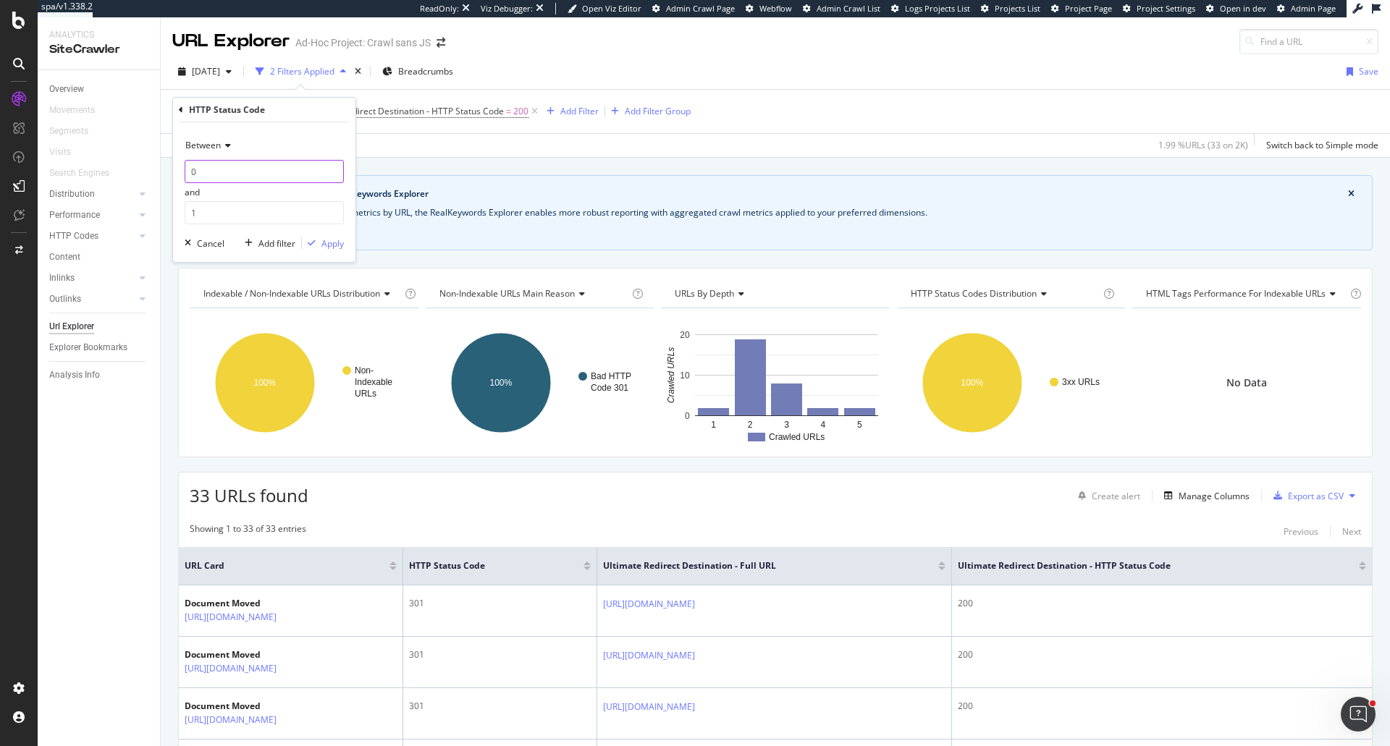
drag, startPoint x: 235, startPoint y: 169, endPoint x: 172, endPoint y: 167, distance: 63.1
click at [172, 167] on div "HTTP Status Code Between 0 and 1 Cancel Add filter Apply" at bounding box center [264, 180] width 184 height 166
type input "301"
click at [206, 200] on div "301 and 1" at bounding box center [264, 192] width 159 height 64
click at [203, 209] on input "1" at bounding box center [264, 212] width 159 height 23
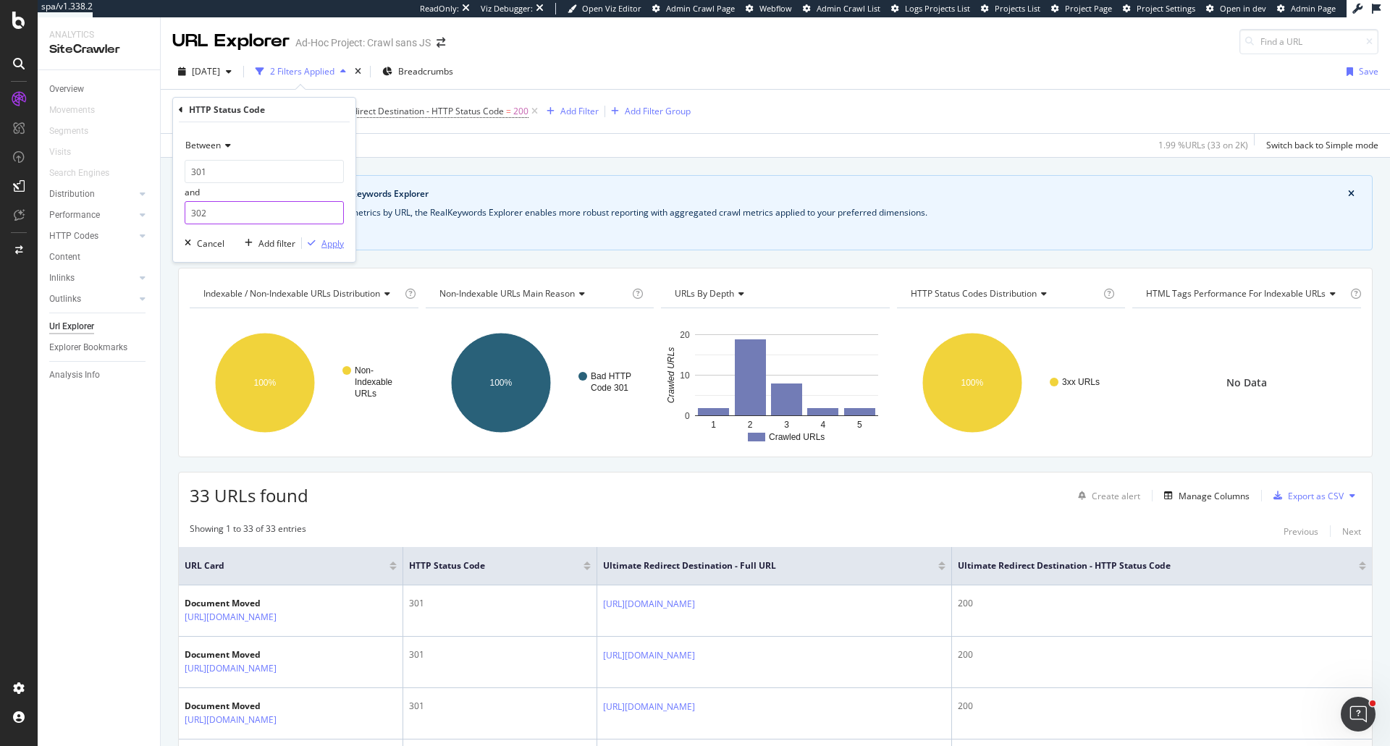
type input "302"
click at [308, 243] on icon "button" at bounding box center [312, 243] width 8 height 9
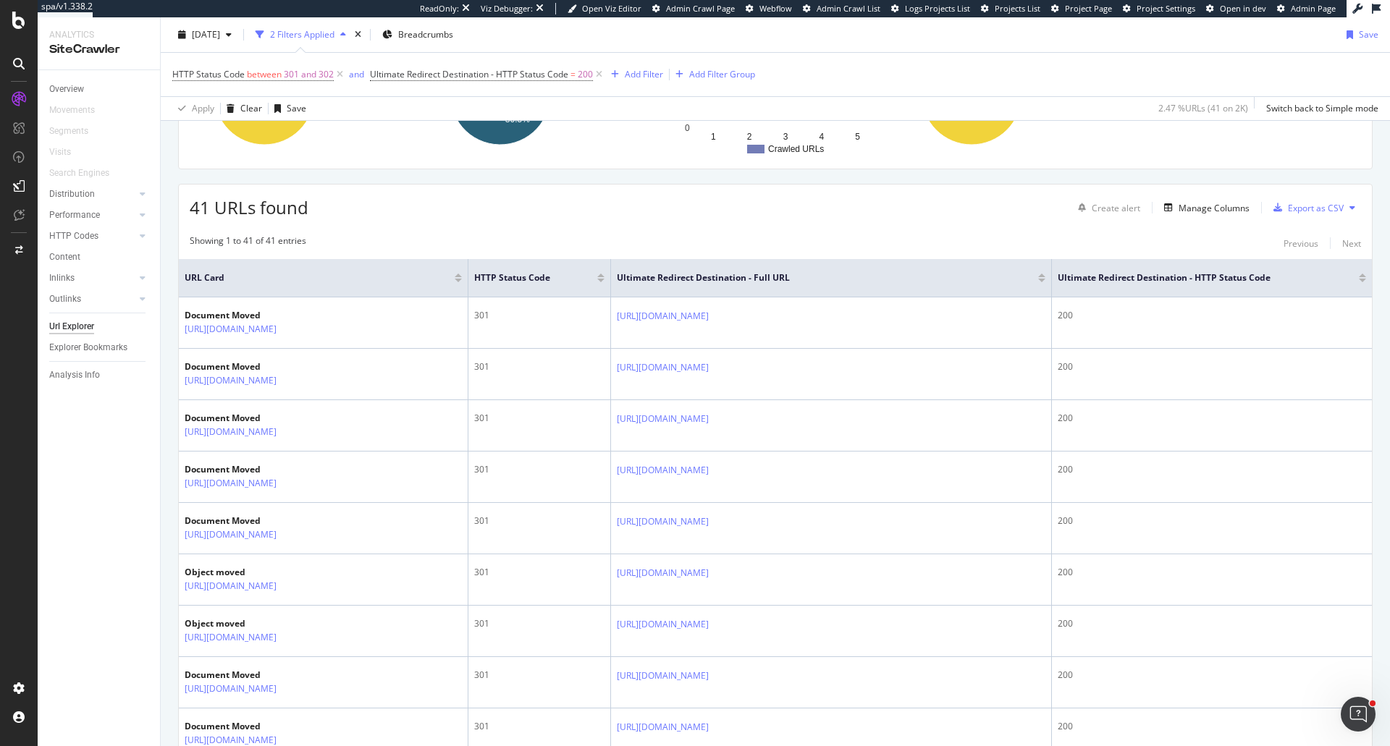
scroll to position [264, 0]
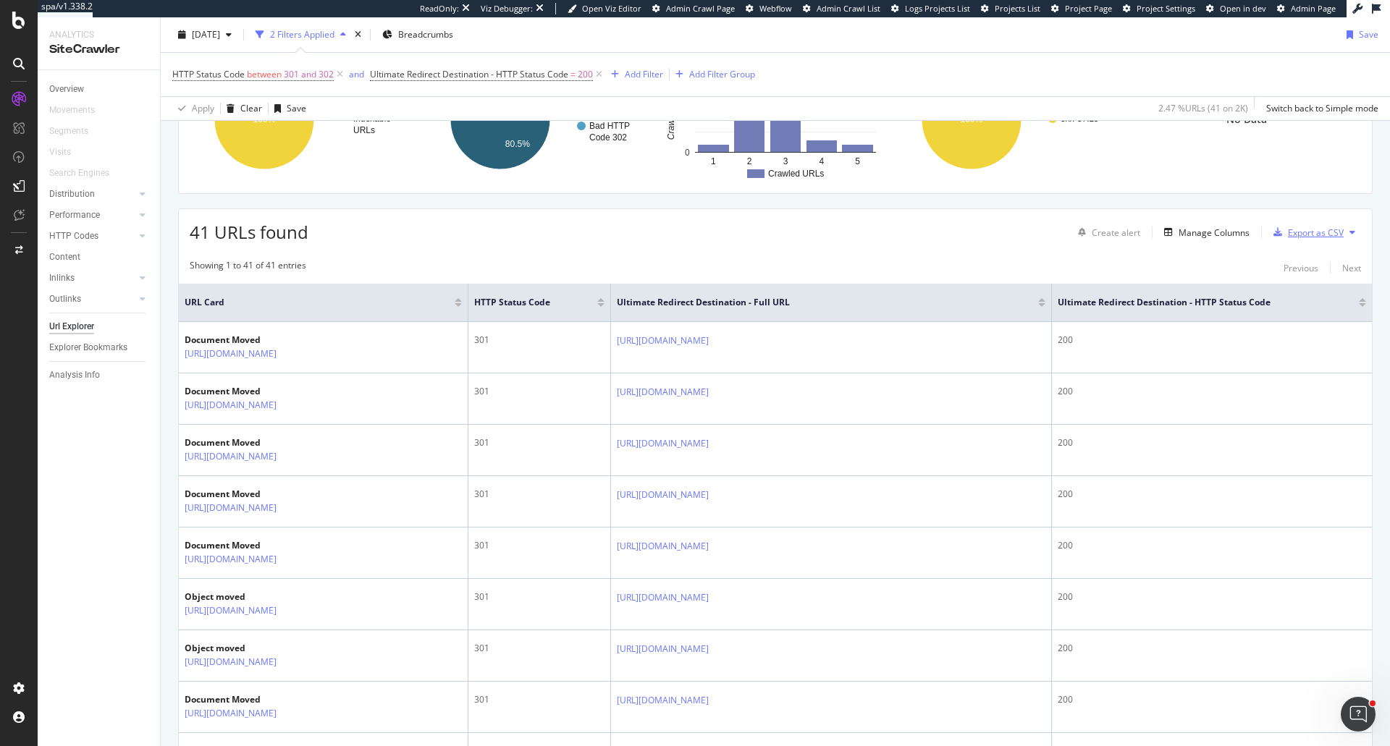
click at [1314, 235] on div "Export as CSV" at bounding box center [1316, 233] width 56 height 12
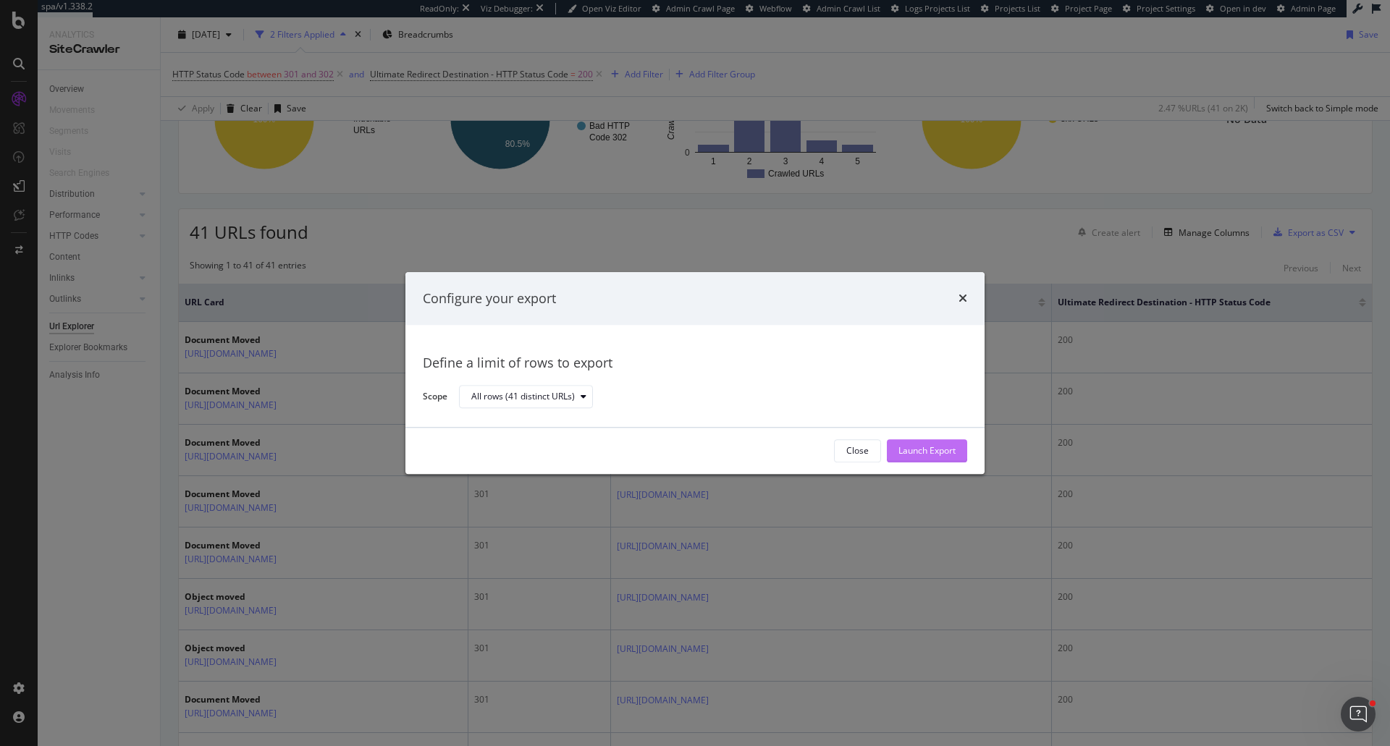
click at [912, 445] on div "Launch Export" at bounding box center [926, 451] width 57 height 12
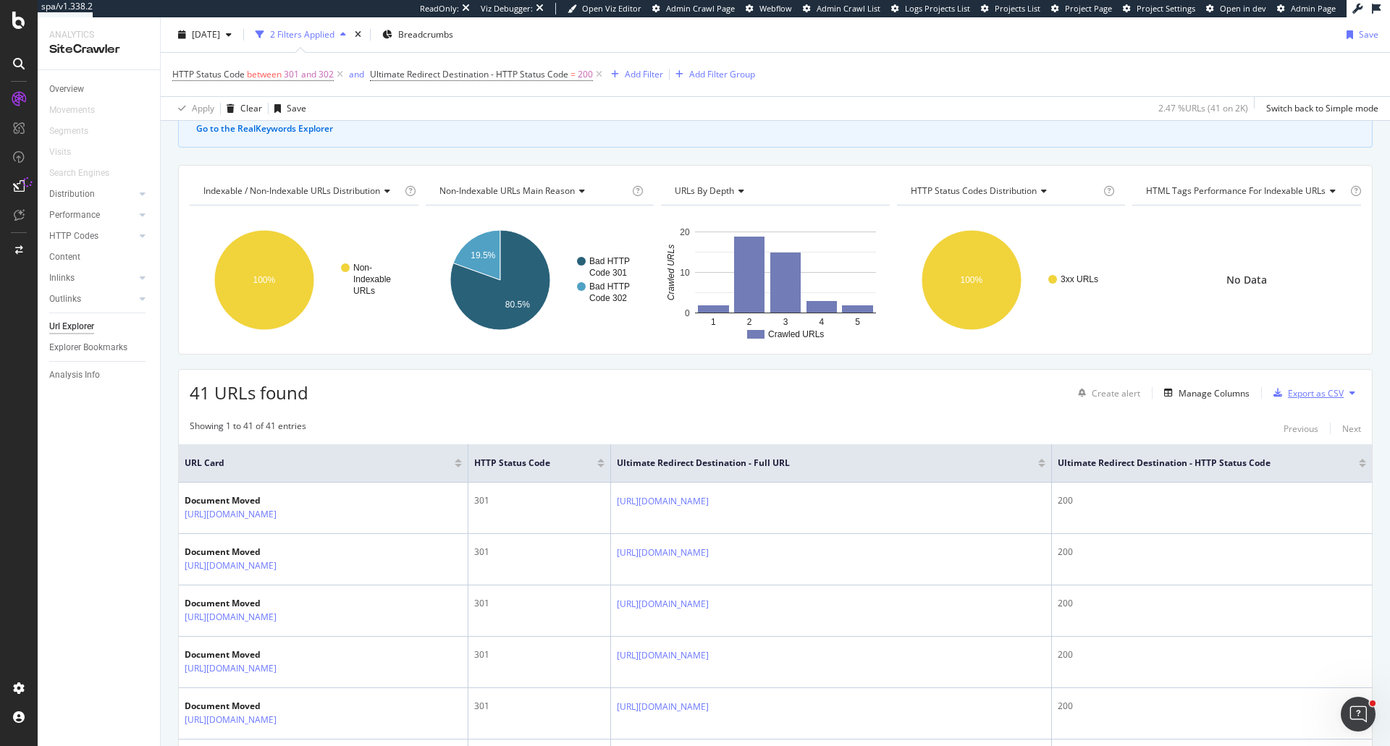
scroll to position [0, 0]
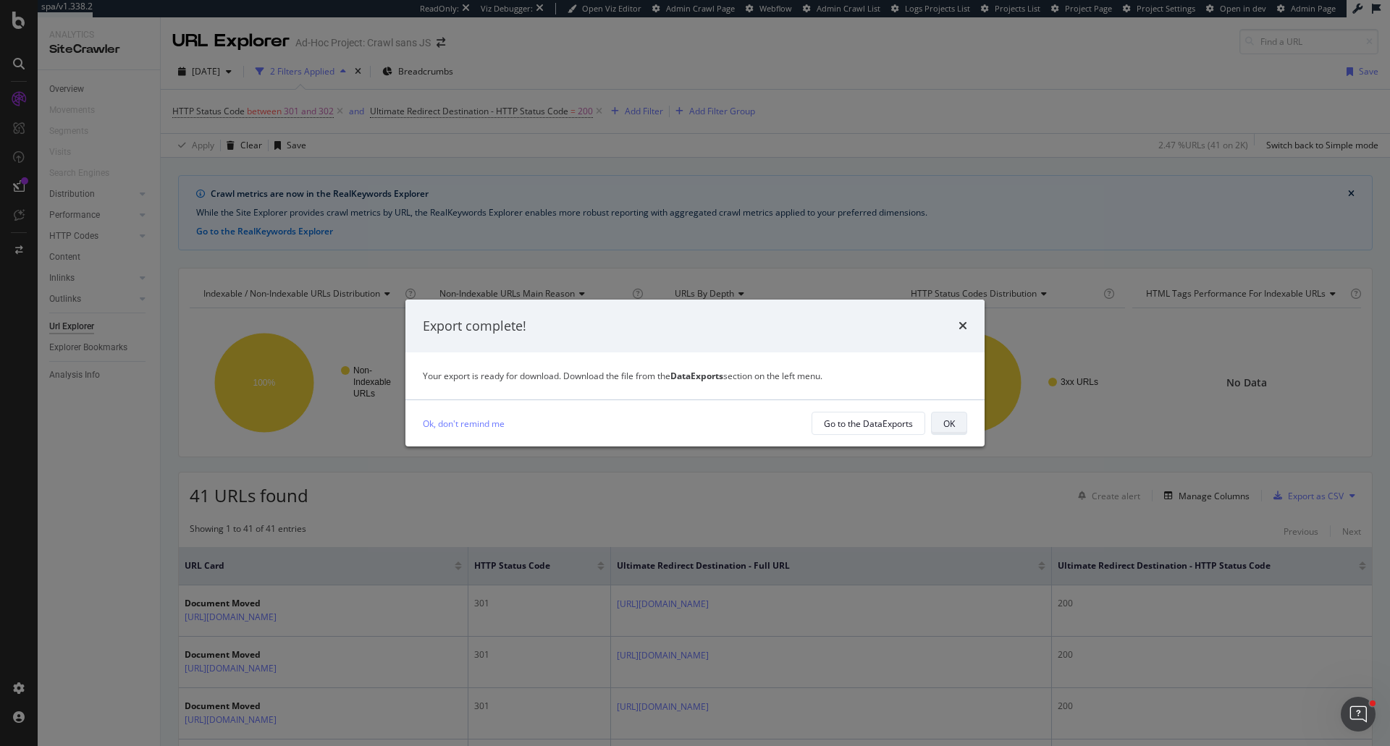
click at [938, 417] on button "OK" at bounding box center [949, 423] width 36 height 23
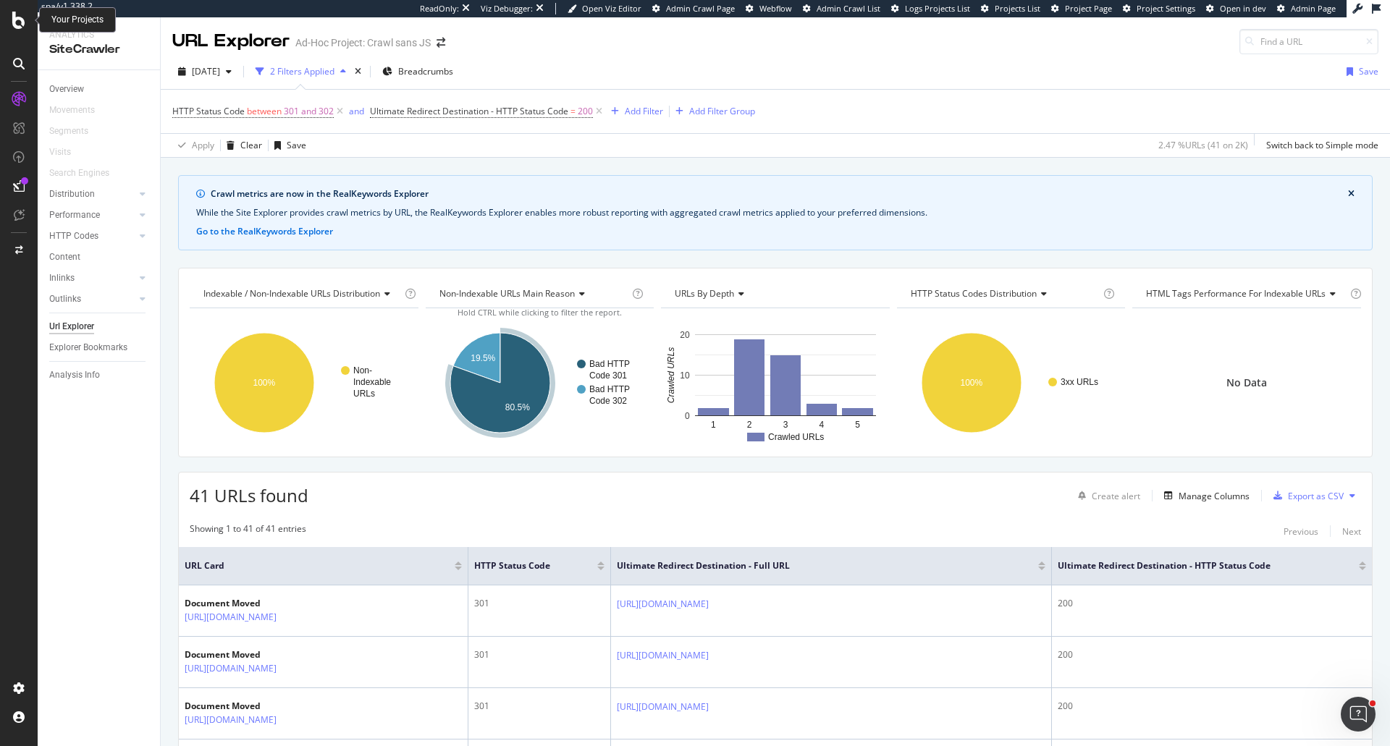
click at [20, 25] on icon at bounding box center [18, 20] width 13 height 17
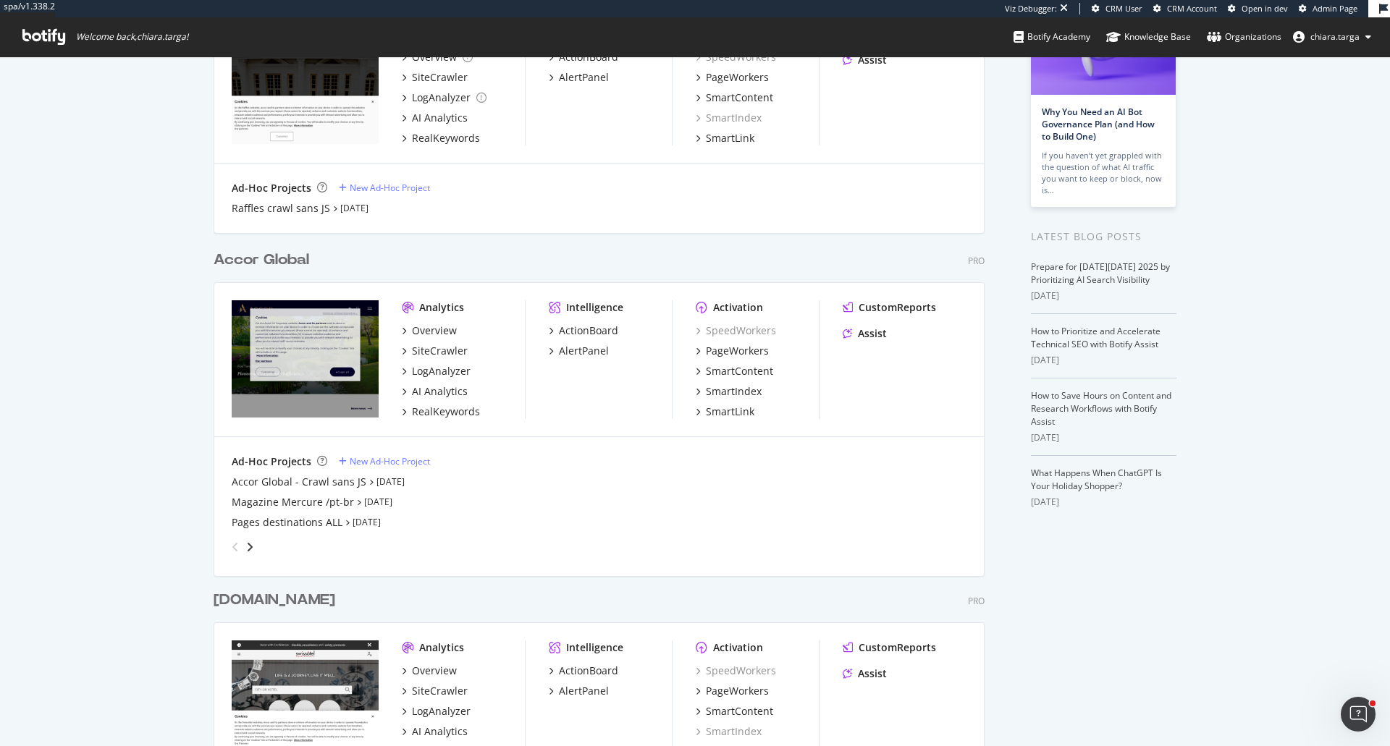
scroll to position [507, 0]
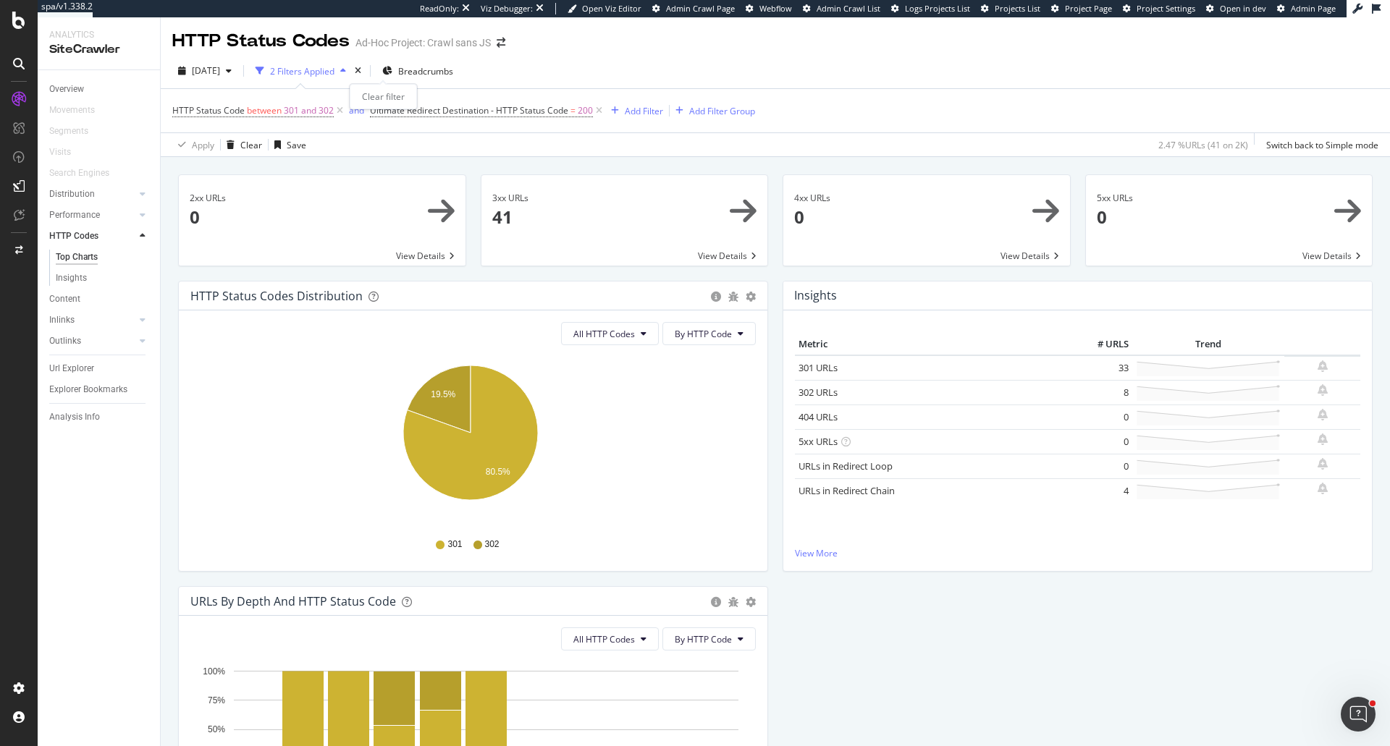
click at [364, 64] on div "times" at bounding box center [358, 71] width 12 height 14
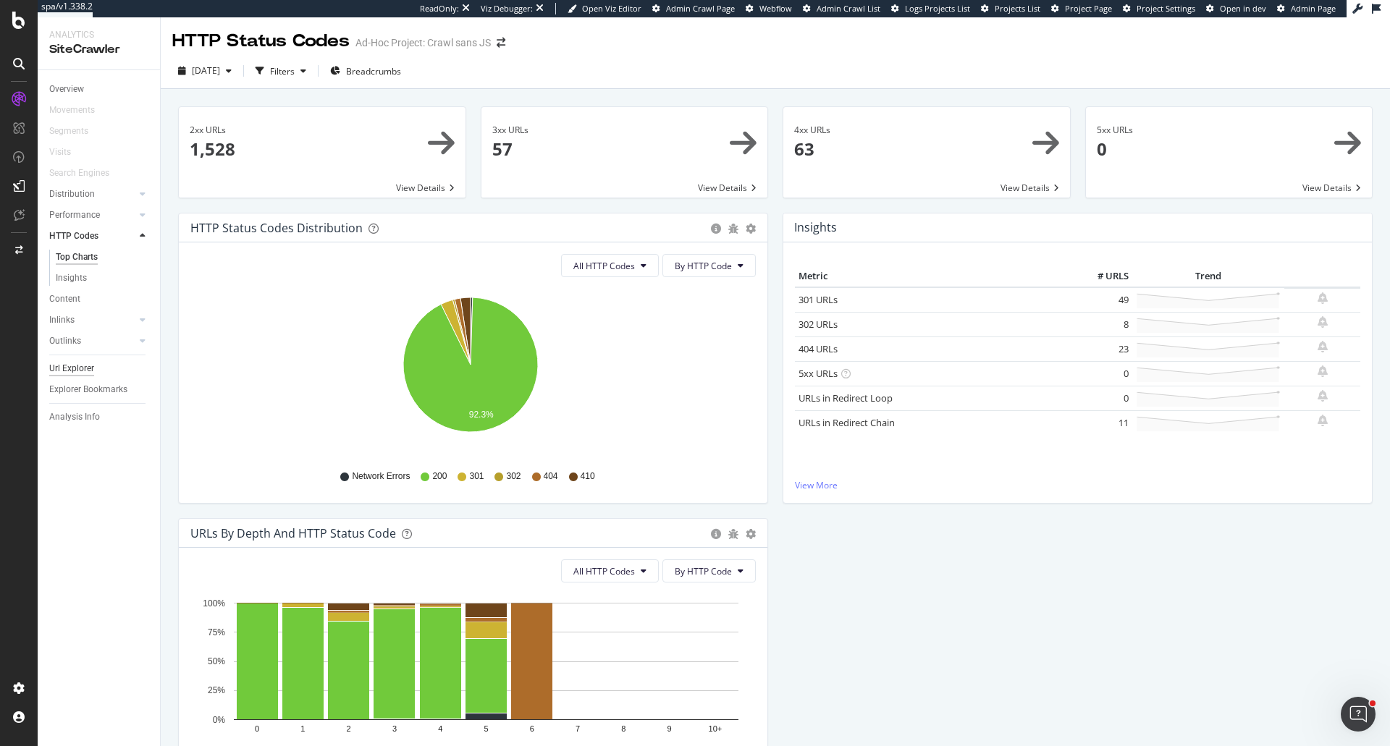
click at [72, 371] on div "Url Explorer" at bounding box center [71, 368] width 45 height 15
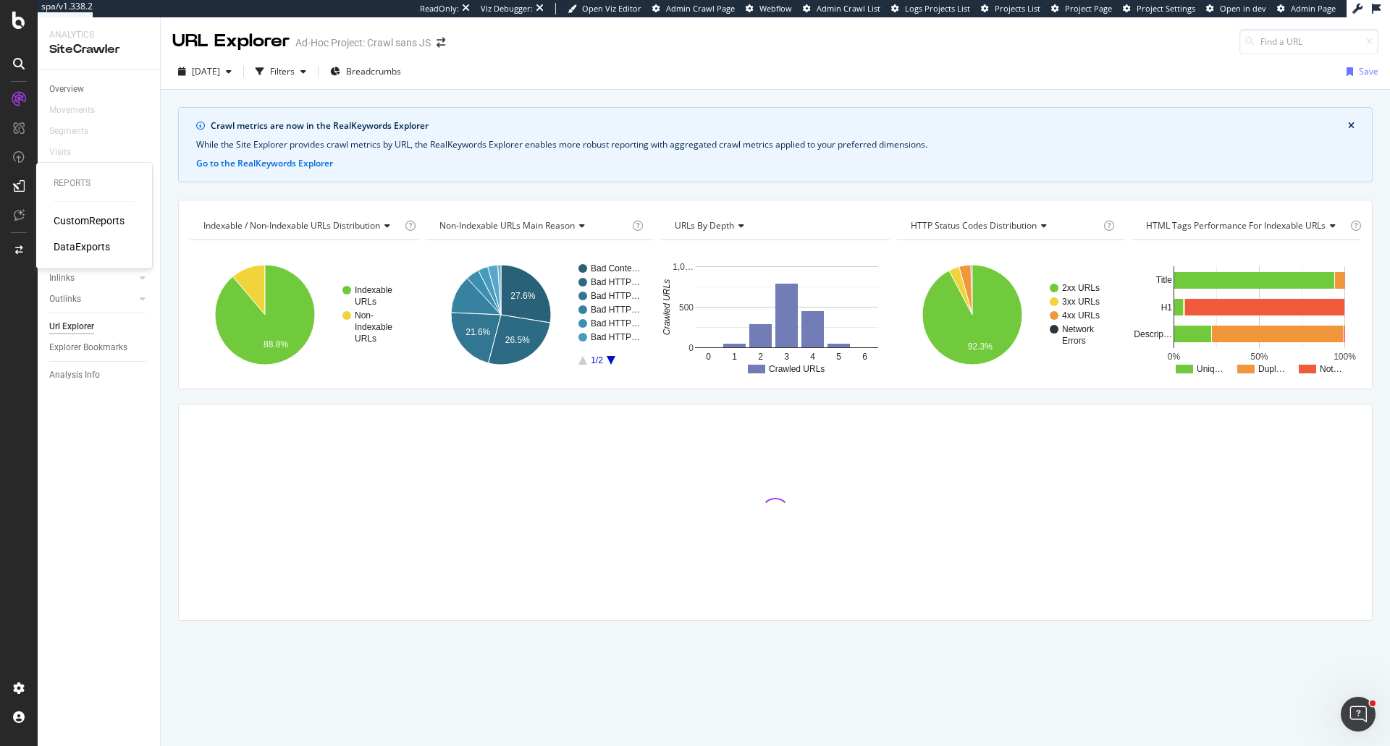
click at [64, 244] on div "DataExports" at bounding box center [82, 247] width 56 height 14
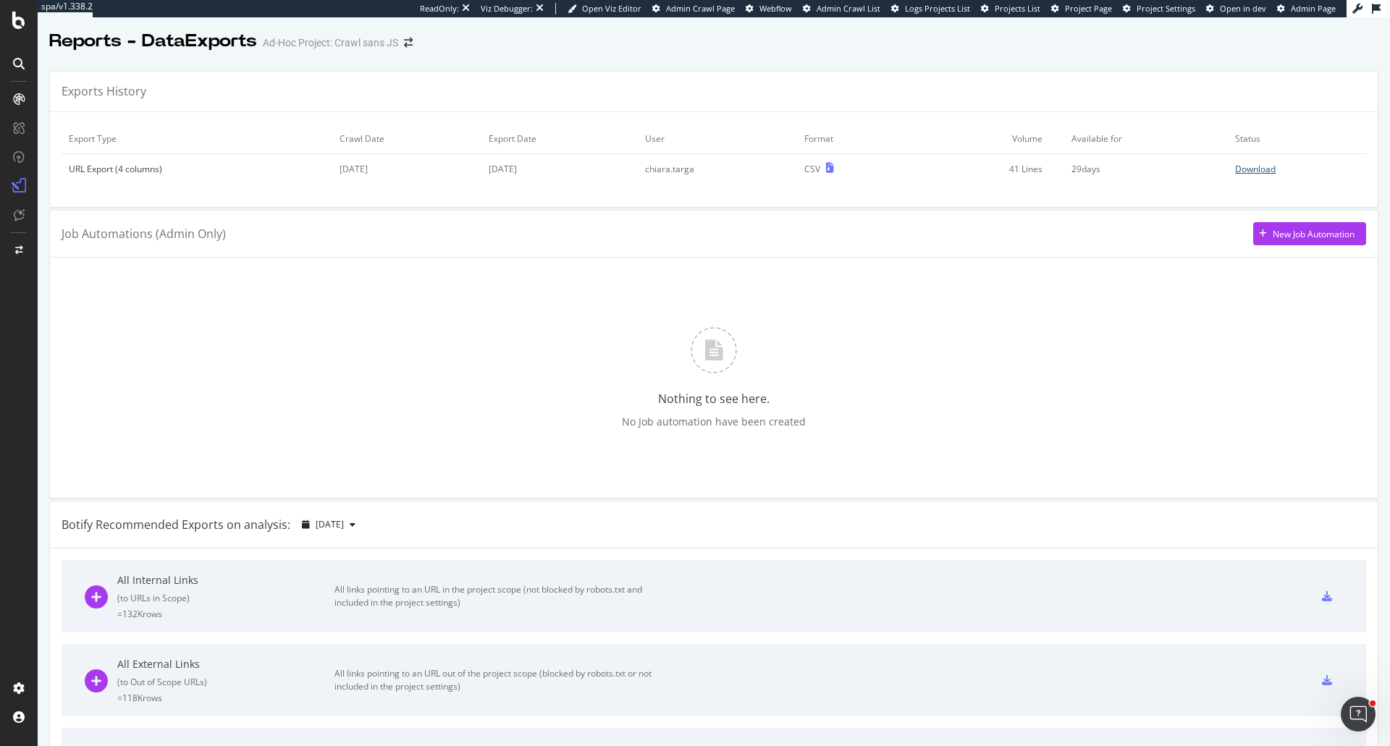
click at [1253, 174] on div "Download" at bounding box center [1255, 169] width 41 height 12
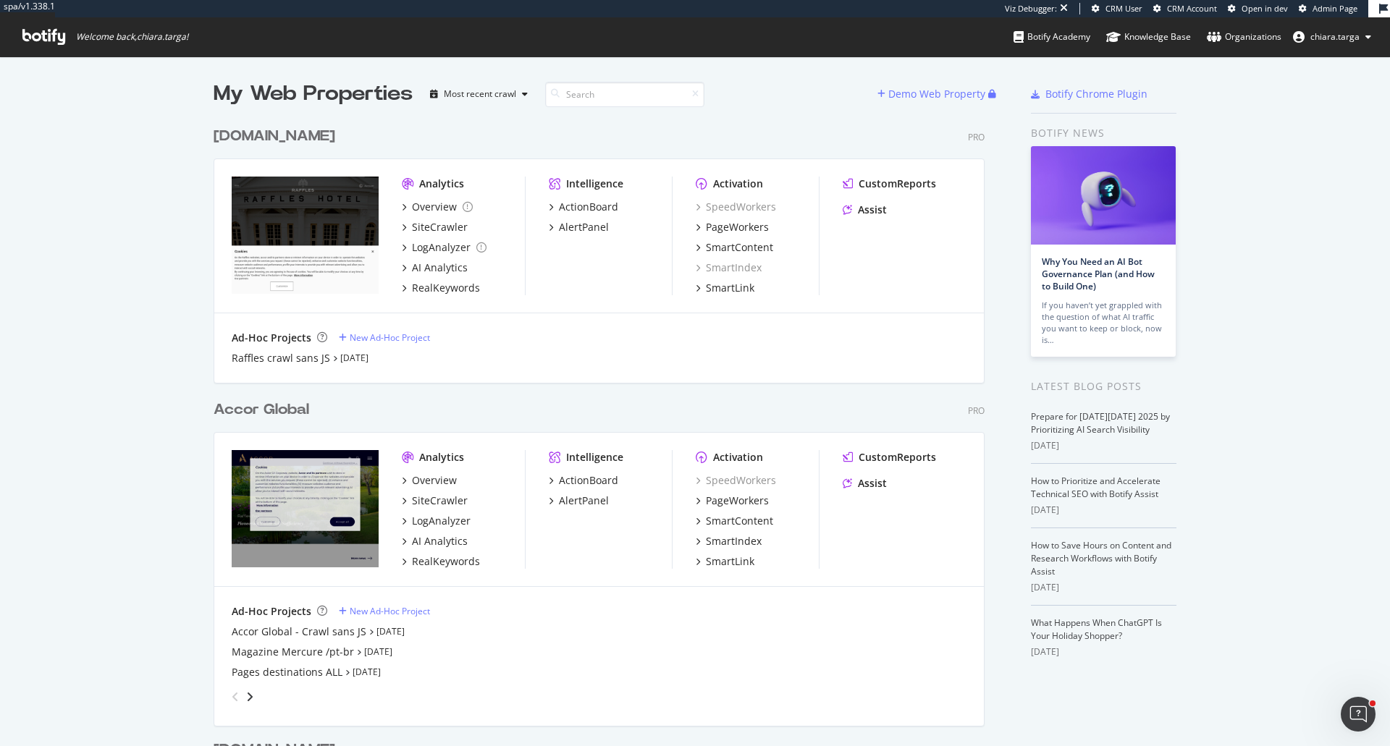
scroll to position [736, 1368]
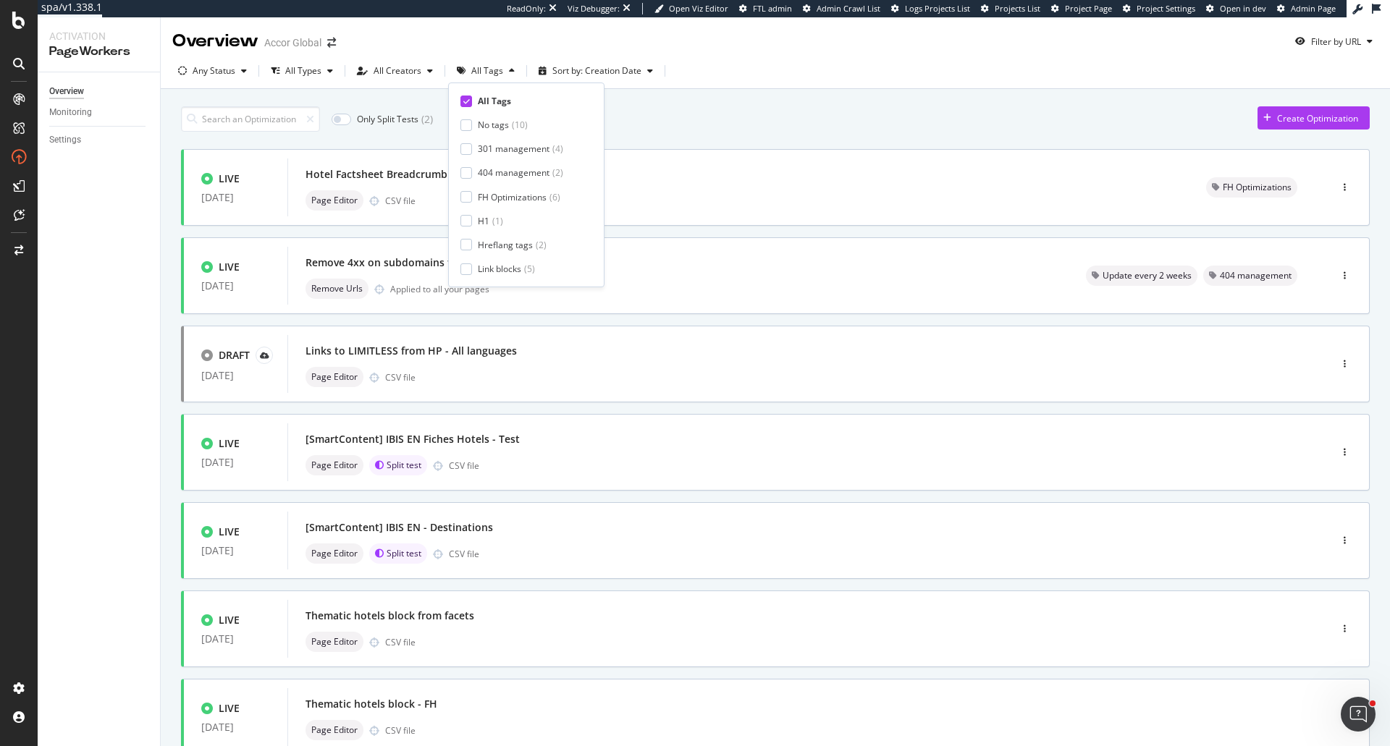
scroll to position [48, 0]
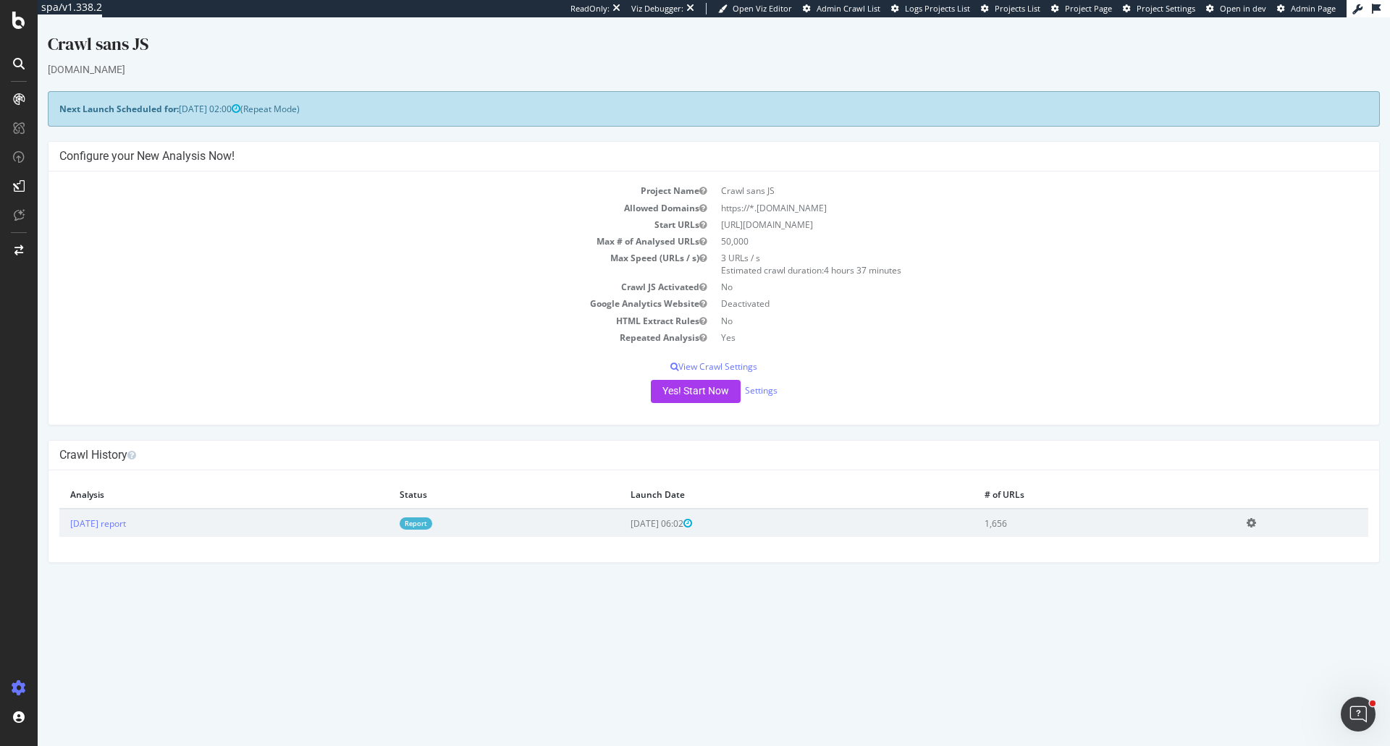
click at [432, 527] on link "Report" at bounding box center [416, 524] width 33 height 12
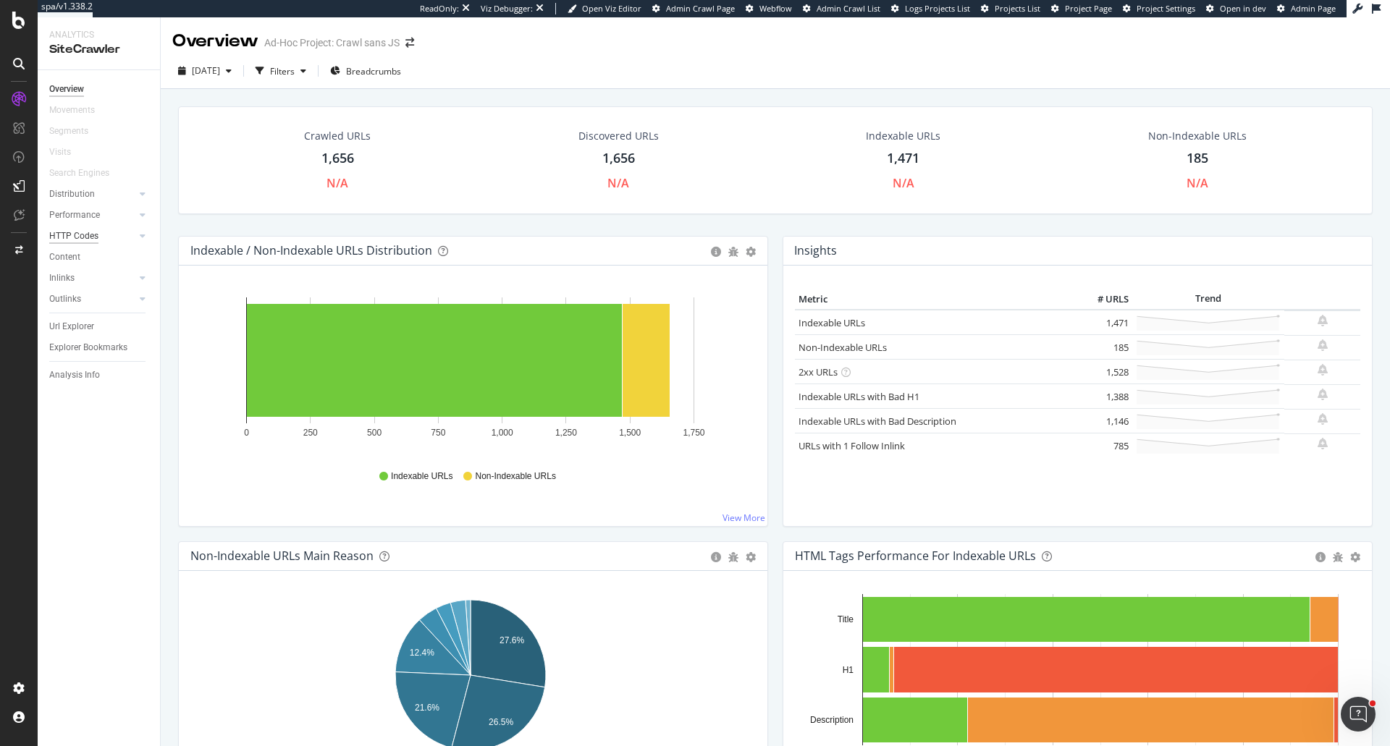
click at [77, 235] on div "HTTP Codes" at bounding box center [73, 236] width 49 height 15
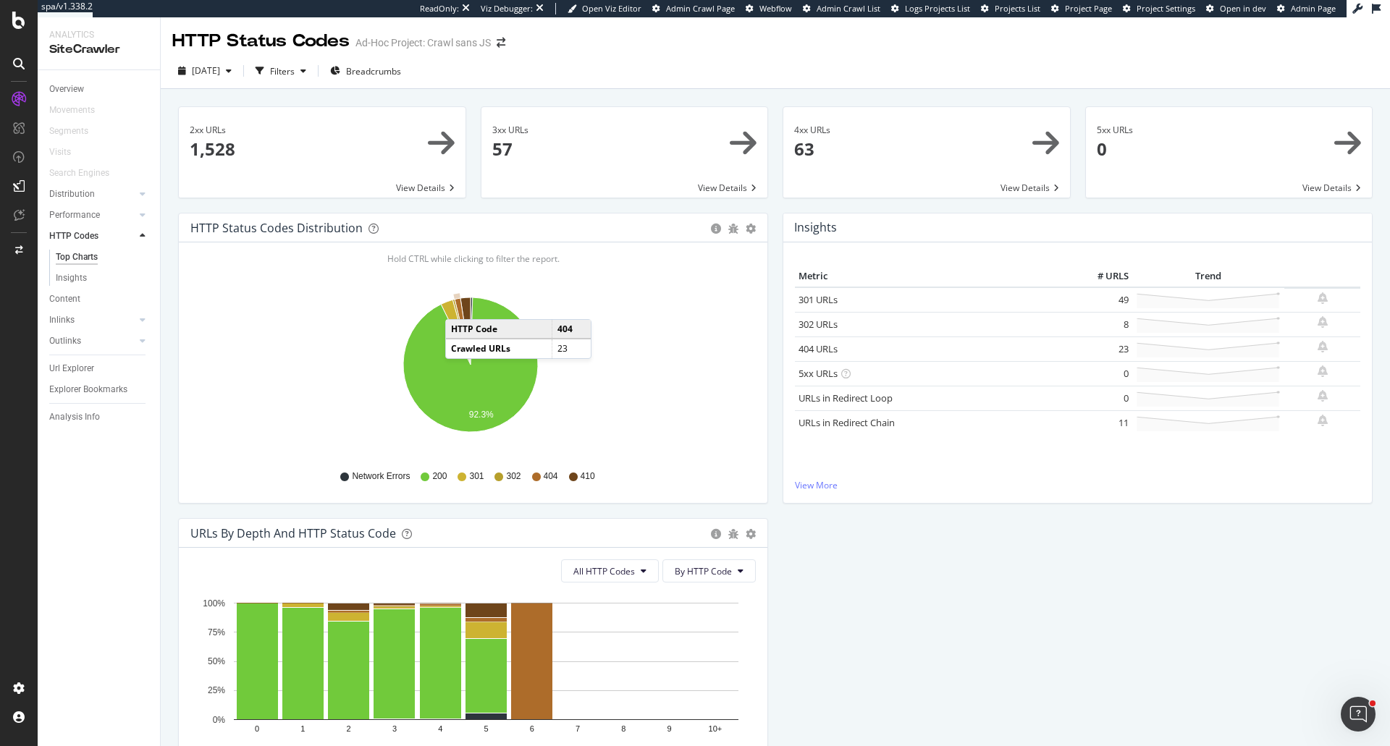
click at [460, 305] on icon "A chart." at bounding box center [463, 331] width 16 height 67
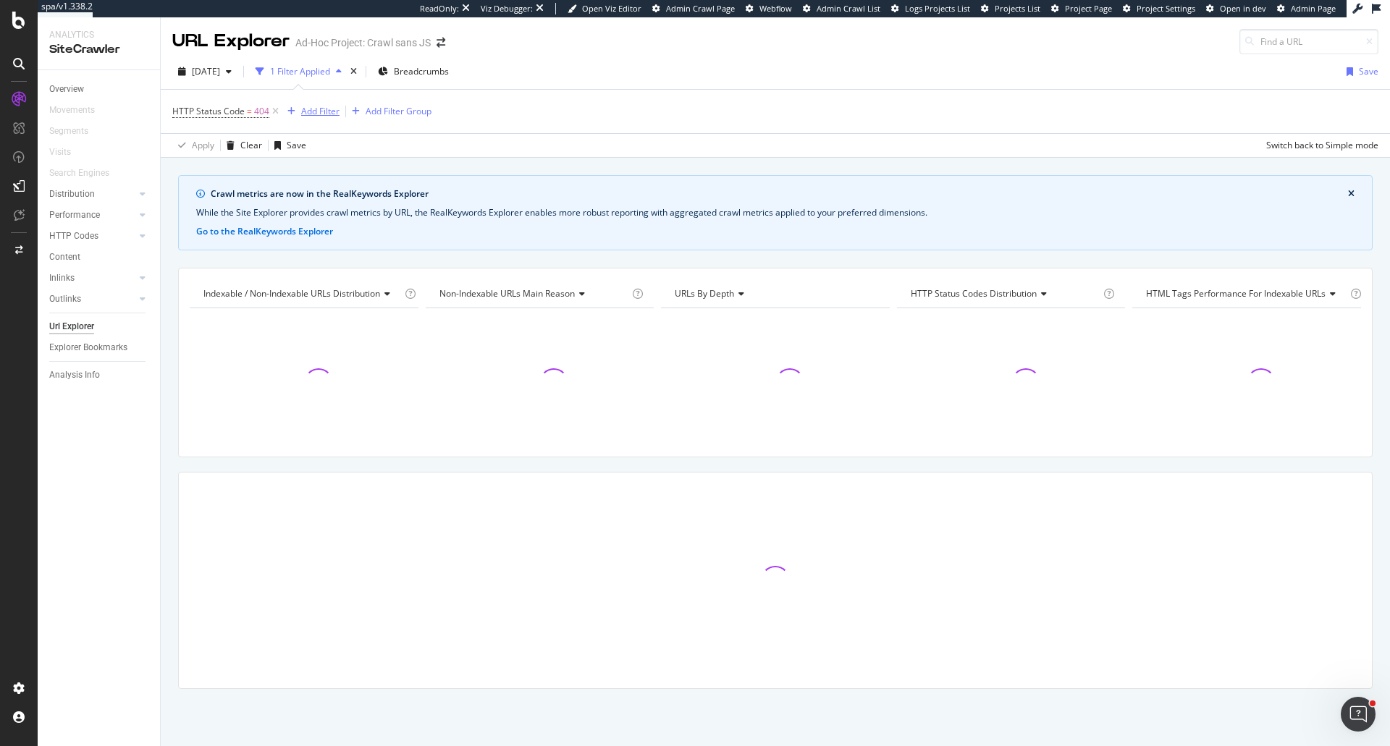
click at [329, 109] on div "Add Filter" at bounding box center [320, 111] width 38 height 12
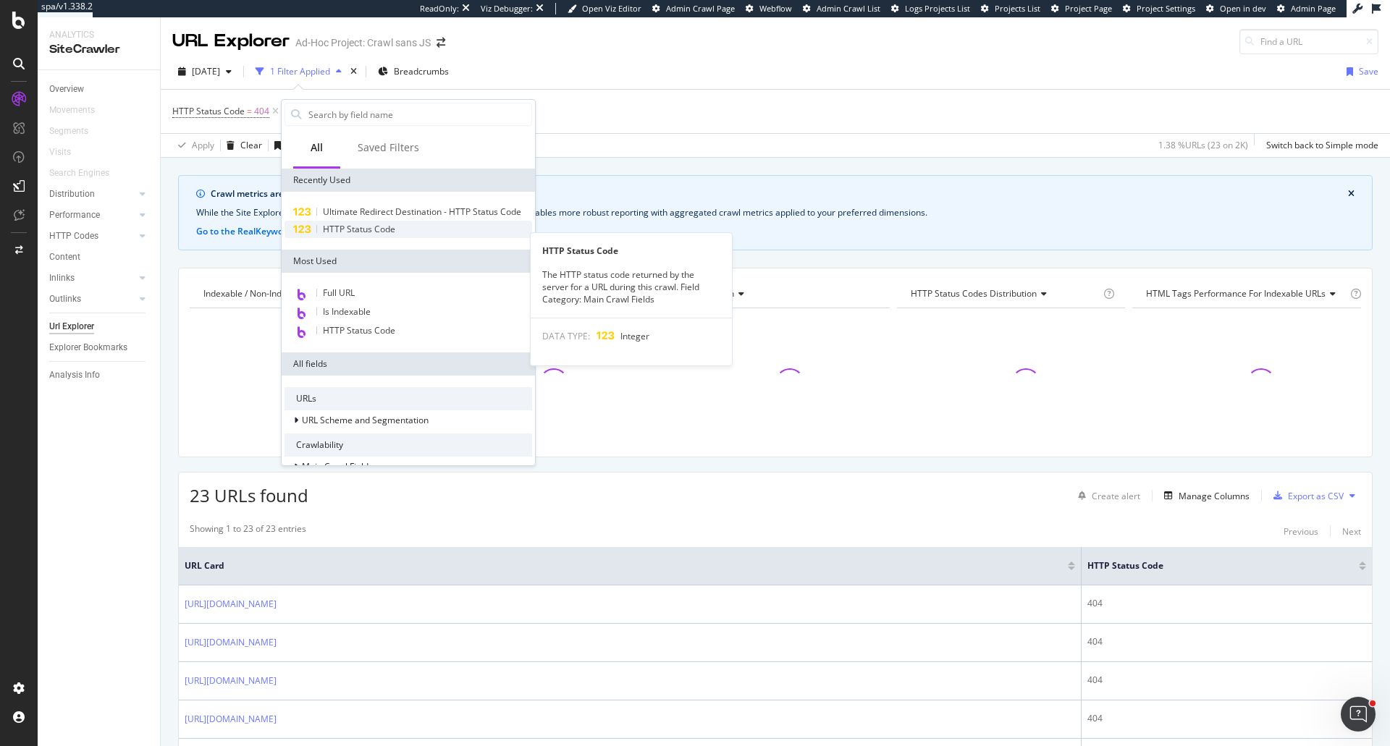
click at [373, 235] on span "HTTP Status Code" at bounding box center [359, 229] width 72 height 12
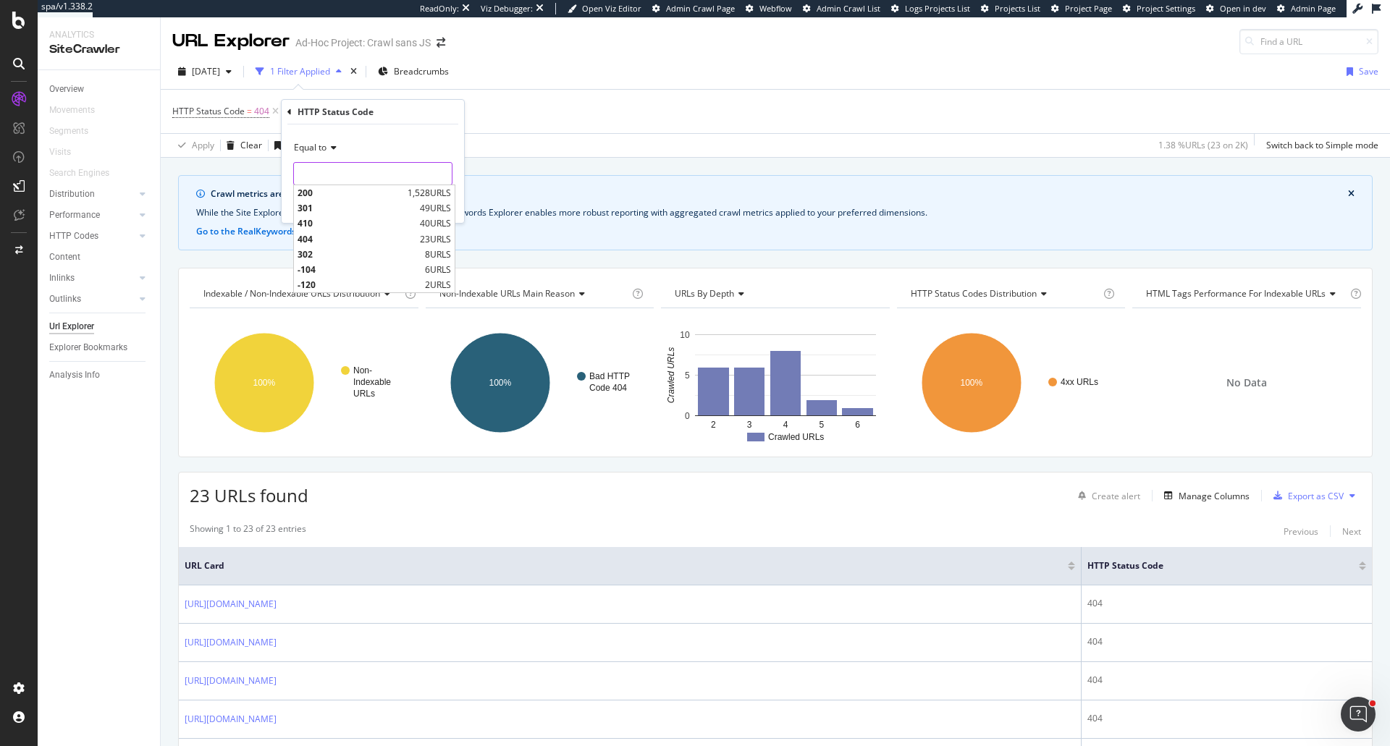
click at [320, 178] on input "number" at bounding box center [372, 173] width 159 height 23
click at [317, 222] on span "410" at bounding box center [357, 223] width 119 height 12
type input "410"
click at [454, 208] on div "Equal to 410 410 Cancel Add filter Apply" at bounding box center [373, 174] width 182 height 98
click at [442, 208] on div "Apply" at bounding box center [441, 204] width 22 height 12
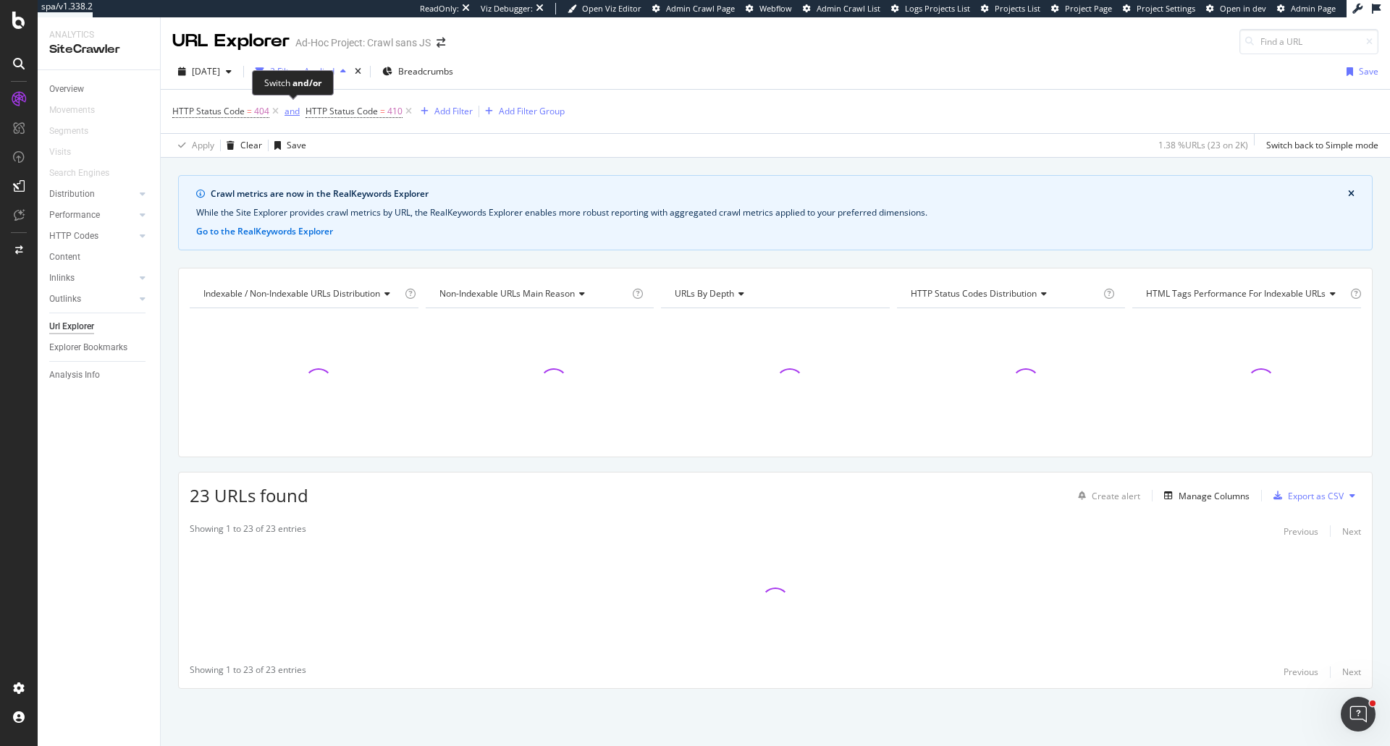
click at [292, 114] on div "and" at bounding box center [292, 111] width 15 height 12
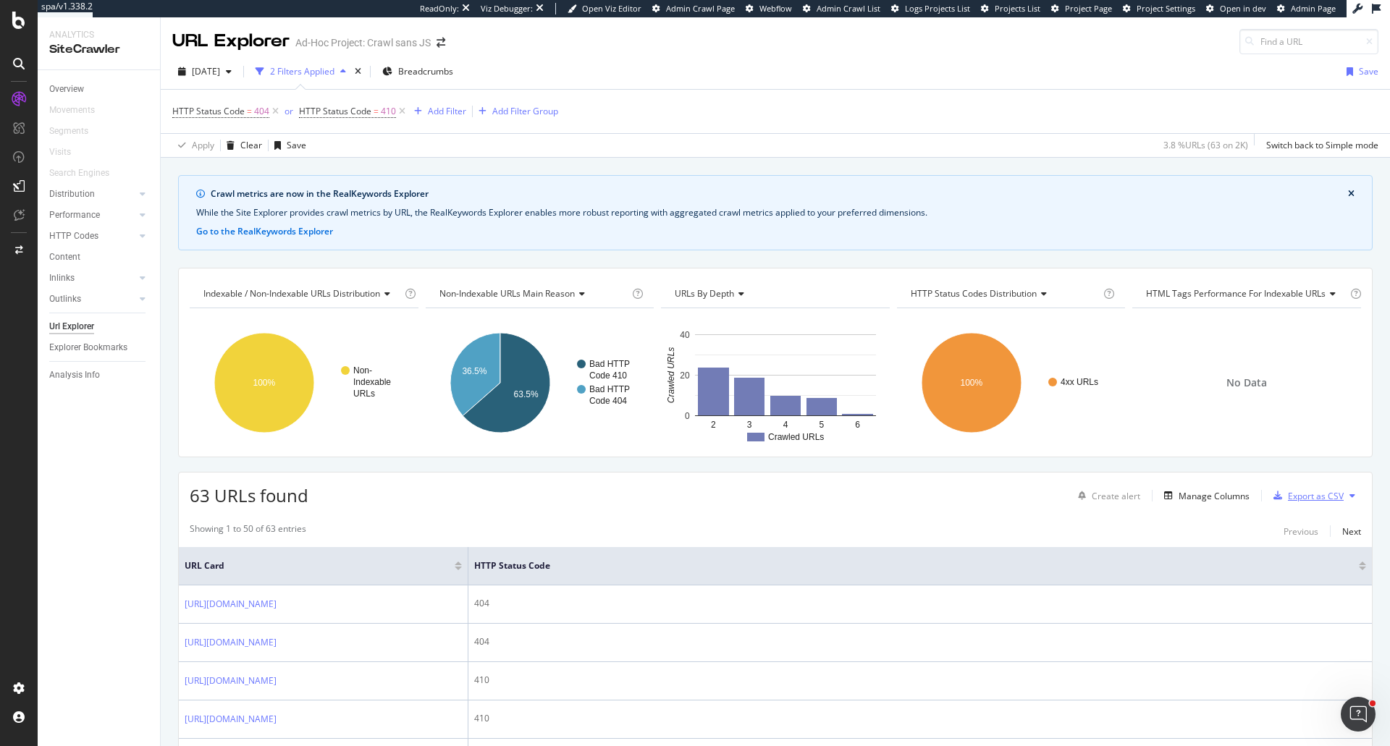
click at [1316, 501] on div "Export as CSV" at bounding box center [1316, 496] width 56 height 12
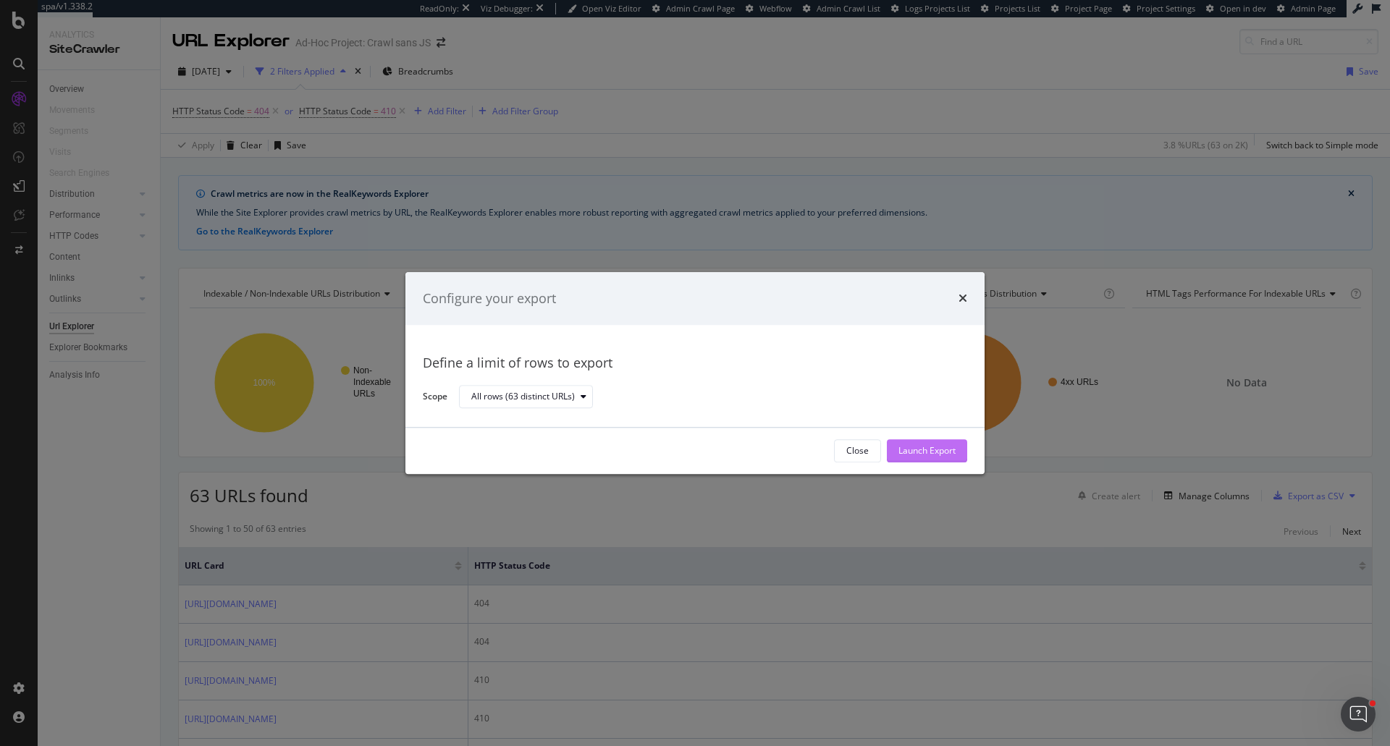
click at [937, 454] on div "Launch Export" at bounding box center [926, 451] width 57 height 12
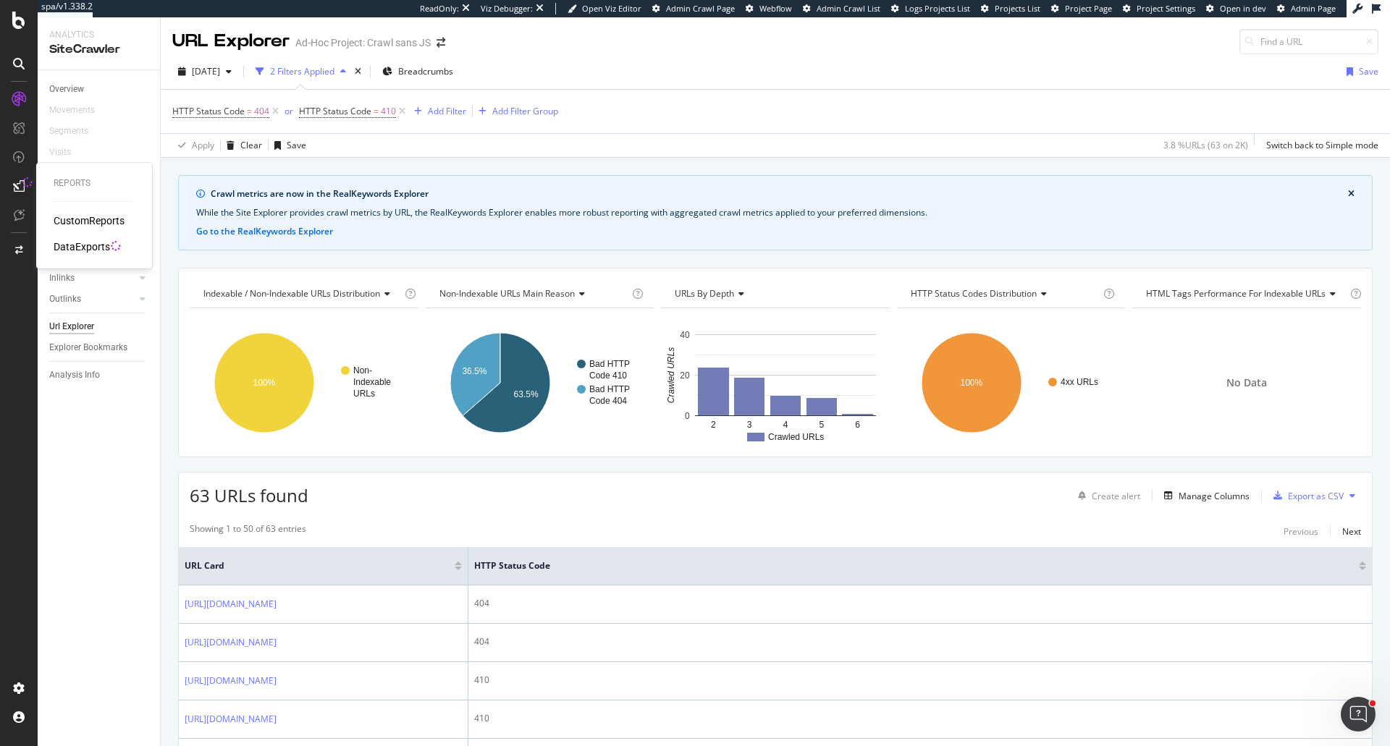
click at [82, 249] on div "DataExports" at bounding box center [82, 247] width 56 height 14
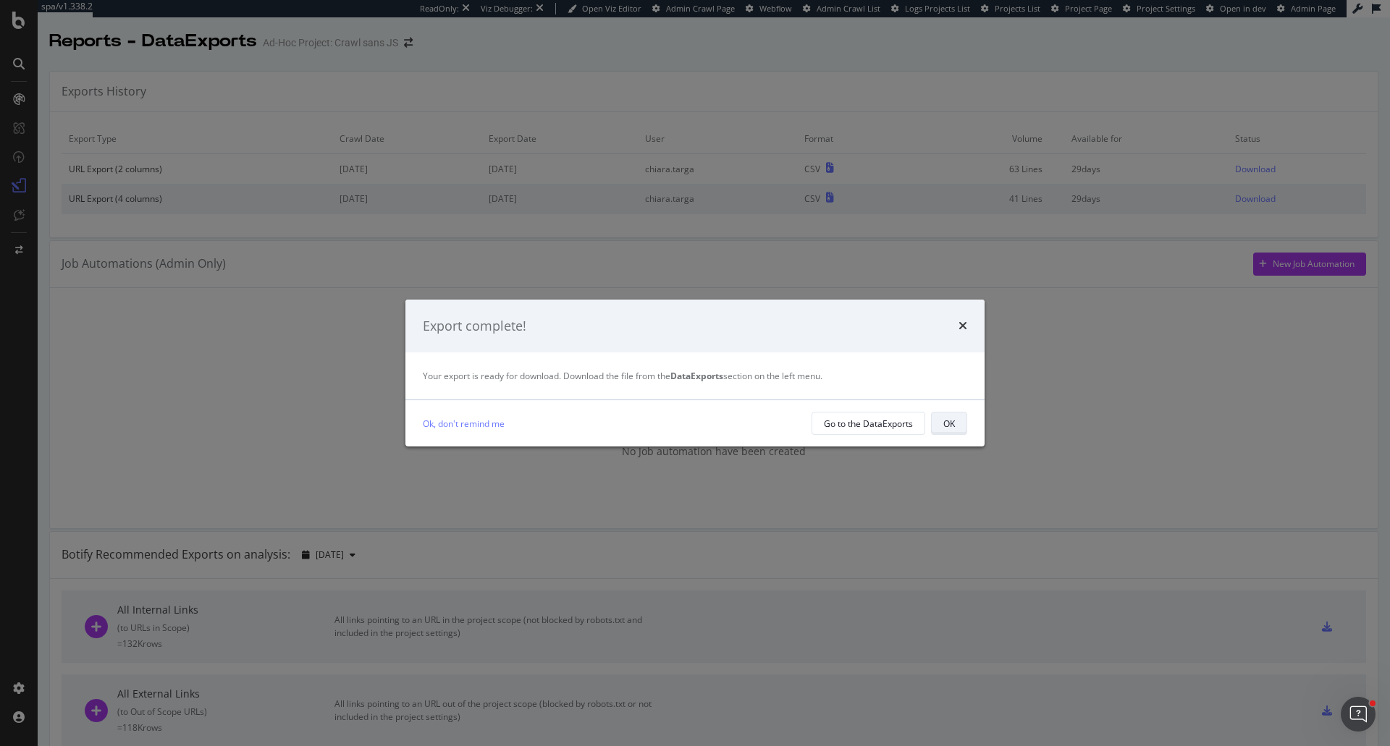
click at [948, 429] on div "OK" at bounding box center [949, 424] width 12 height 12
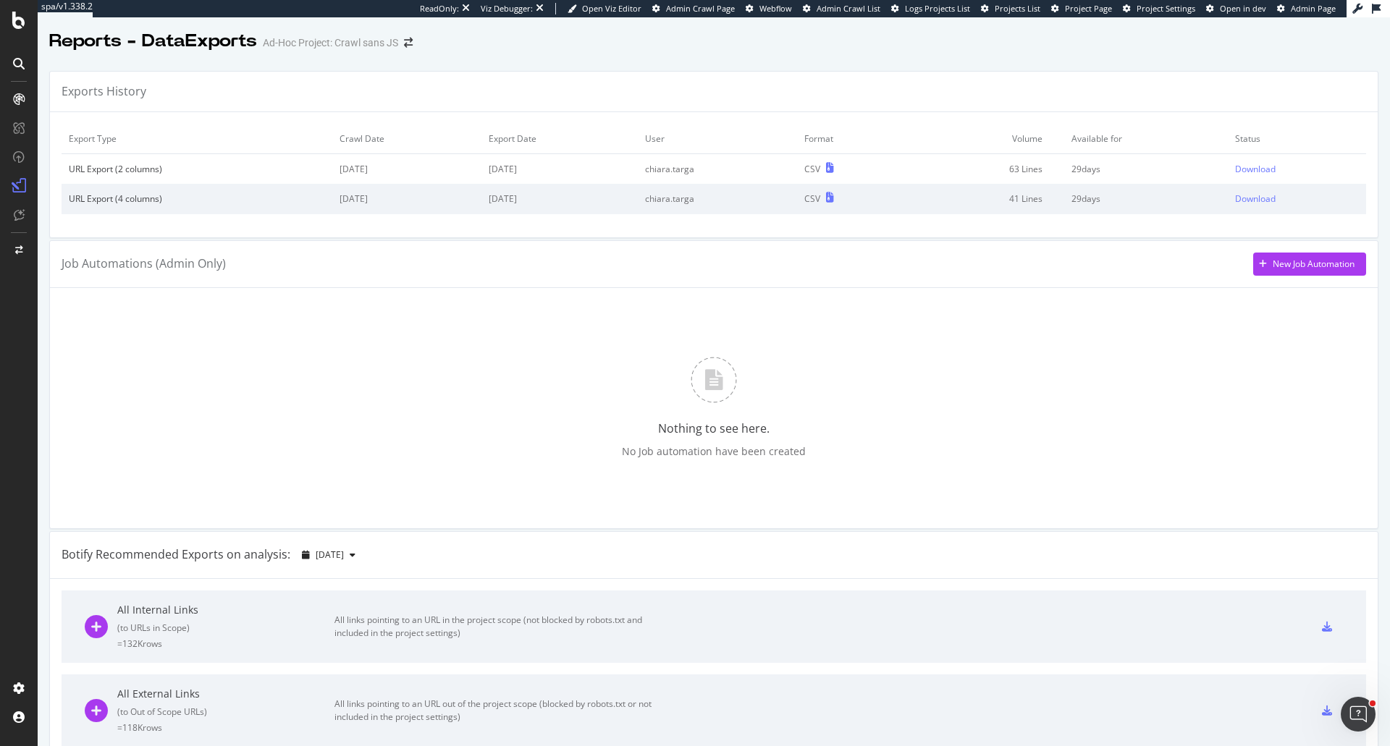
click at [1239, 176] on td "Download" at bounding box center [1297, 169] width 138 height 30
click at [1240, 171] on div "Download" at bounding box center [1255, 169] width 41 height 12
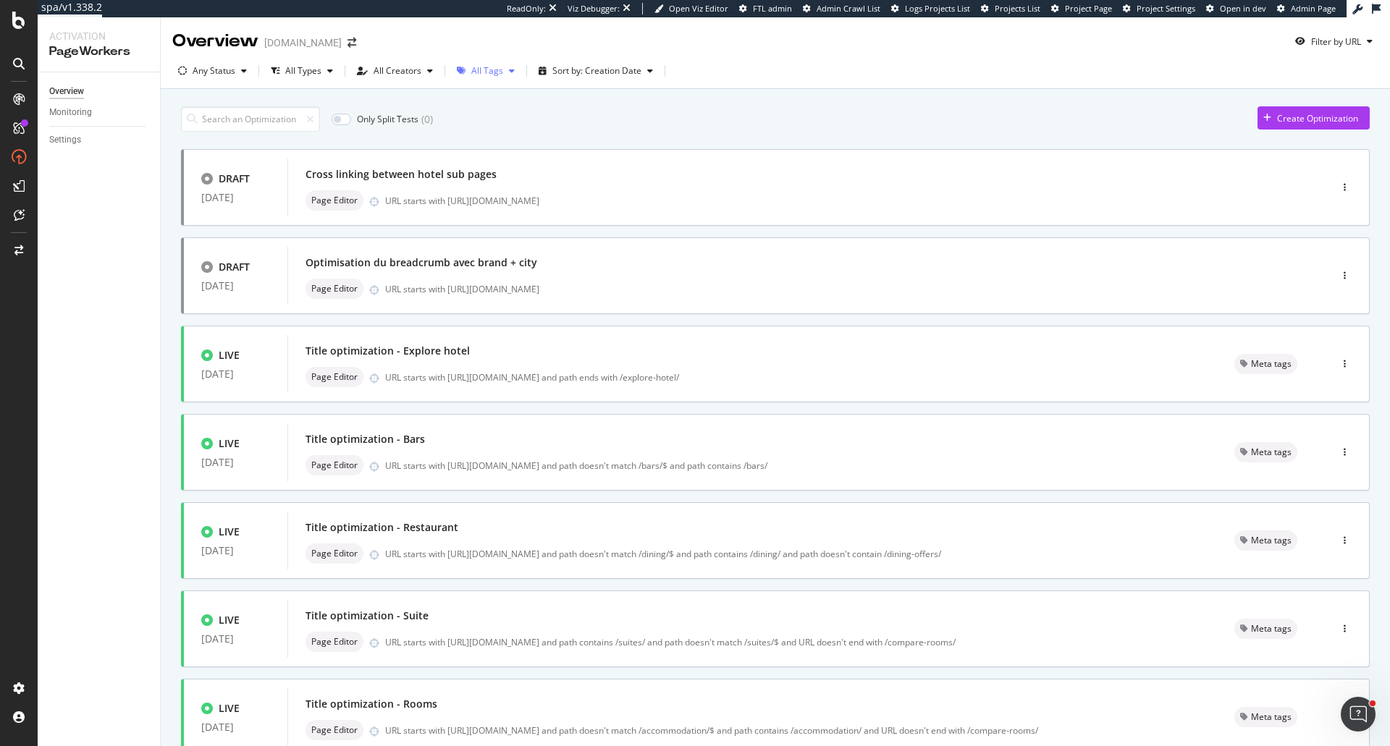
click at [498, 68] on div "All Tags" at bounding box center [487, 71] width 32 height 9
click at [492, 146] on div "301 management" at bounding box center [514, 149] width 72 height 12
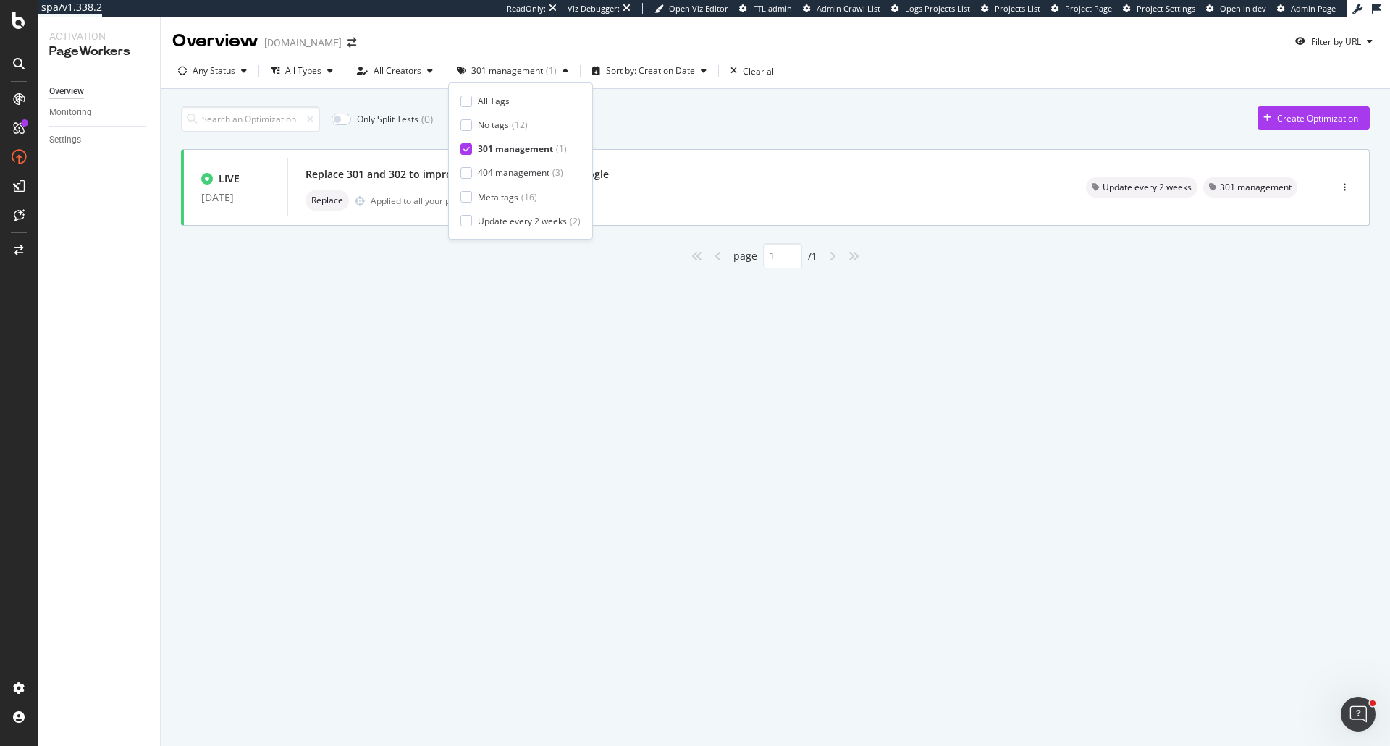
click at [492, 166] on div "All Tags No tags ( 12 ) 301 management ( 1 ) 404 management ( 3 ) Meta tags ( 1…" at bounding box center [520, 161] width 120 height 132
click at [501, 171] on div "404 management" at bounding box center [514, 173] width 72 height 12
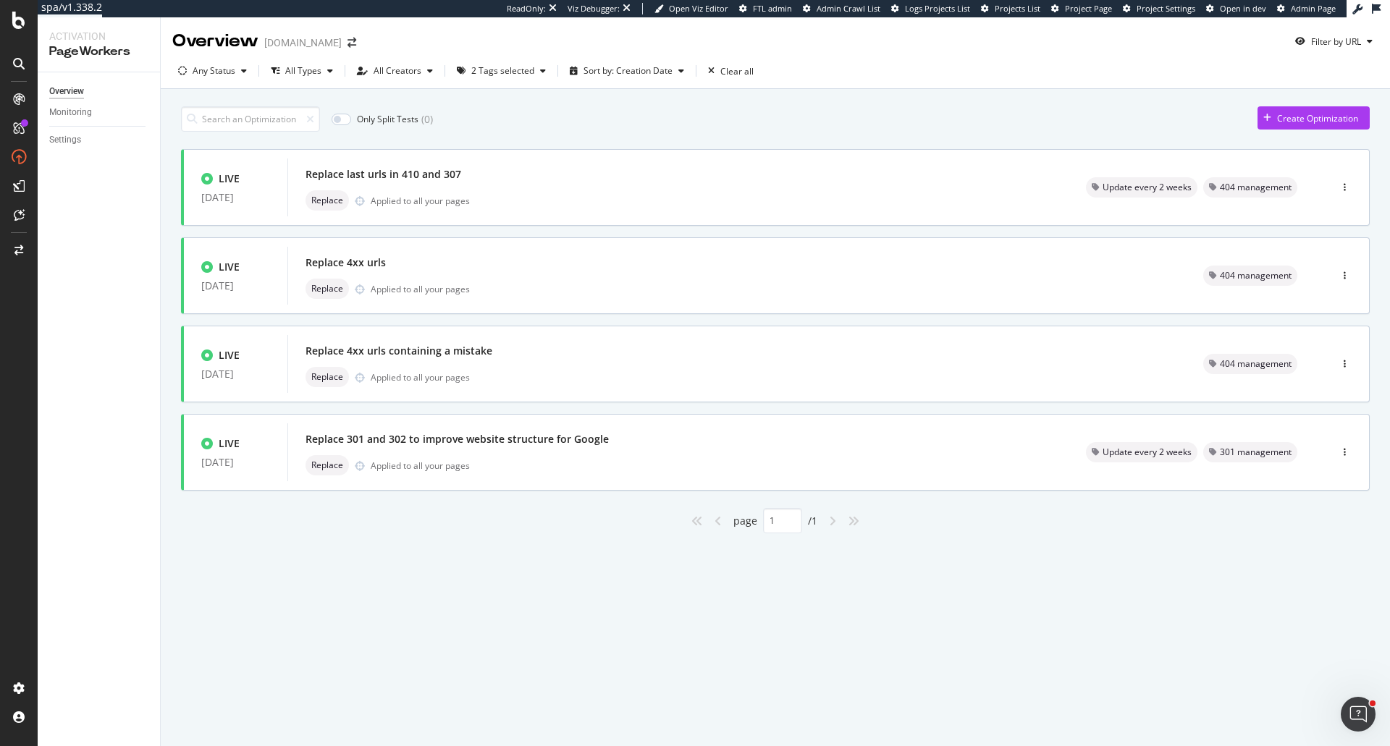
click at [1049, 574] on div "Only Split Tests ( 0 ) Create Optimization LIVE [DATE] Replace last urls in 410…" at bounding box center [775, 336] width 1229 height 495
click at [1001, 468] on div "Replace Applied to all your pages" at bounding box center [679, 465] width 746 height 20
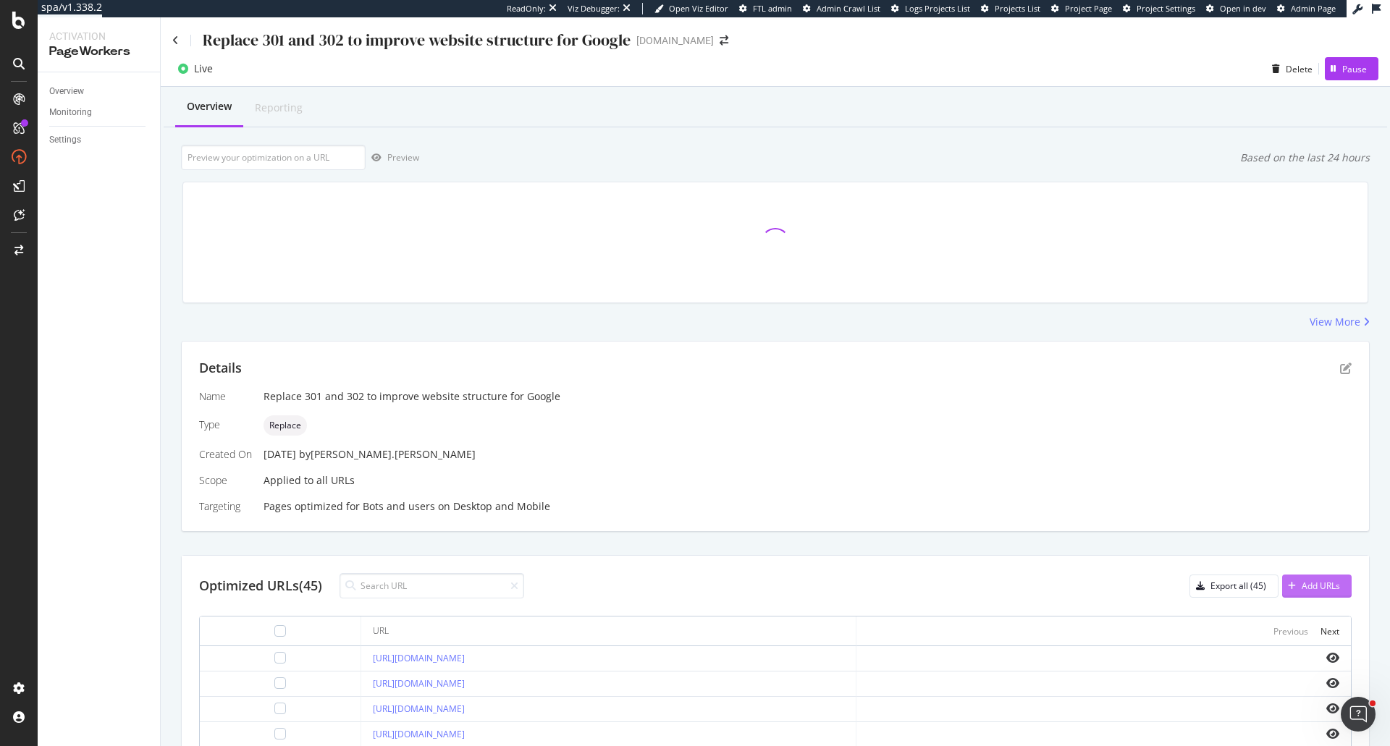
click at [1302, 581] on div "Add URLs" at bounding box center [1321, 586] width 38 height 12
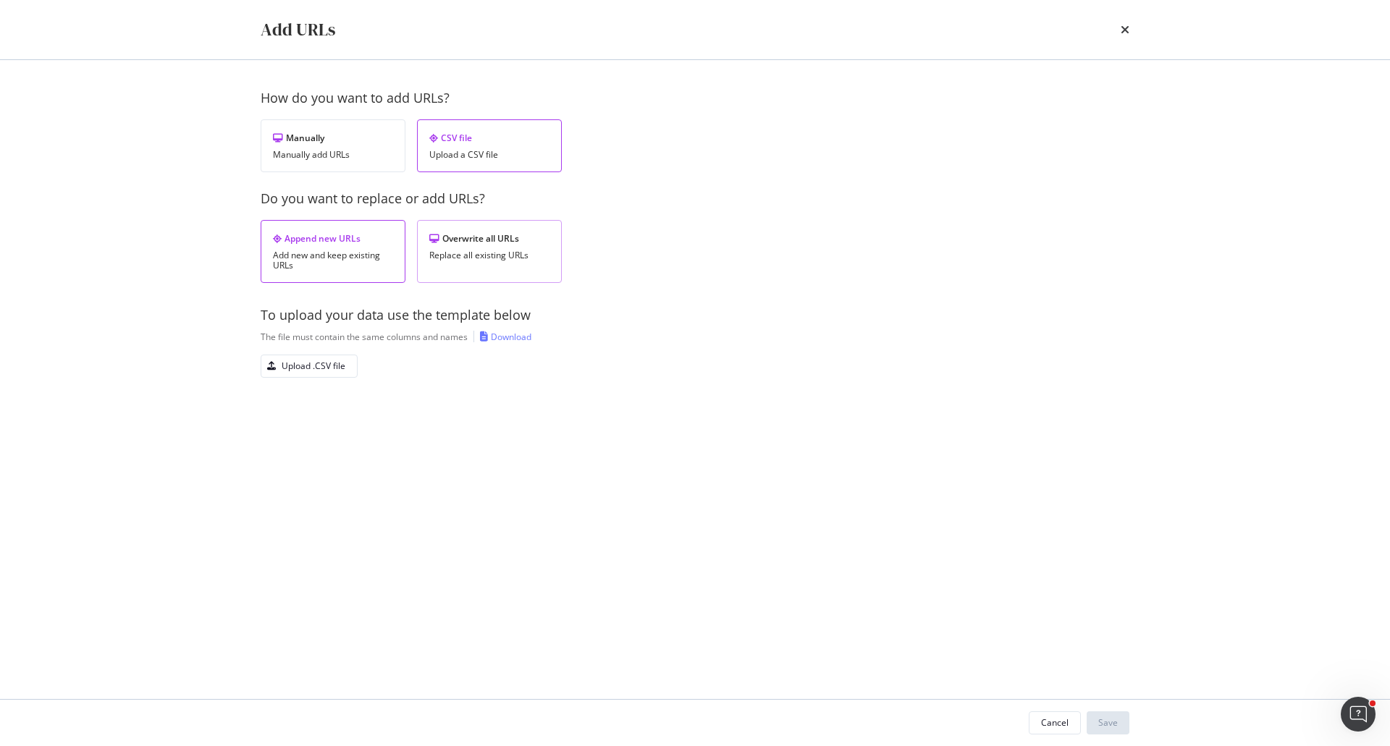
click at [477, 261] on div "Replace all existing URLs" at bounding box center [489, 256] width 120 height 10
click at [513, 331] on div "Download" at bounding box center [511, 337] width 41 height 12
click at [334, 374] on div "Upload .CSV file" at bounding box center [303, 366] width 84 height 20
click at [1090, 728] on button "Save" at bounding box center [1108, 723] width 43 height 23
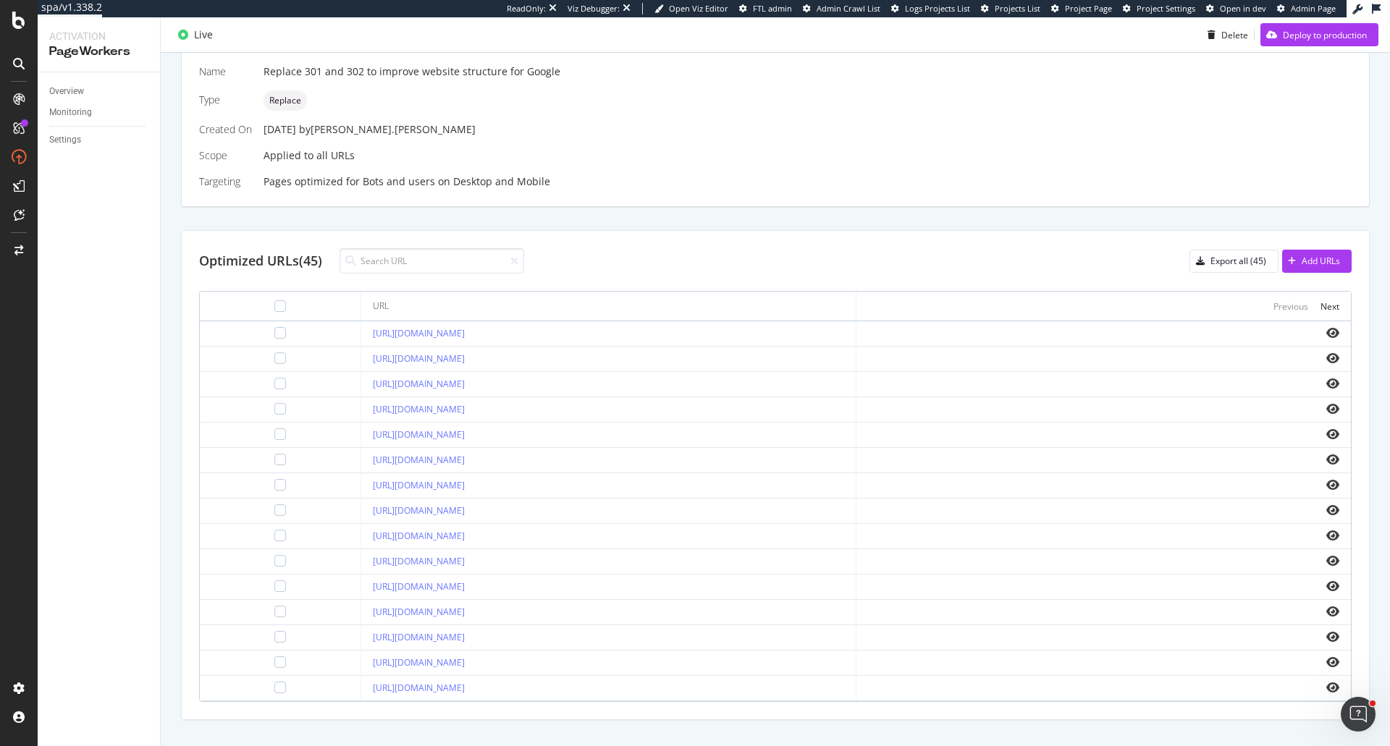
scroll to position [434, 0]
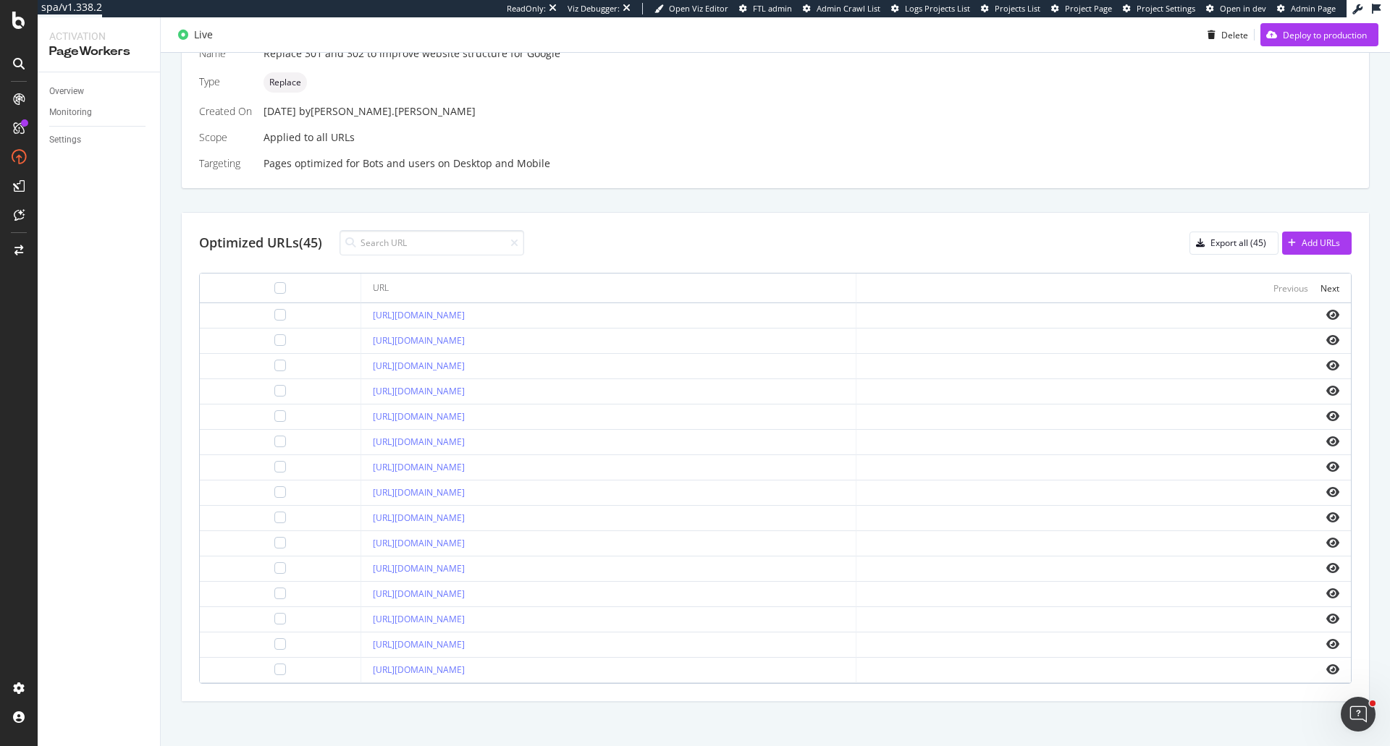
drag, startPoint x: 494, startPoint y: 318, endPoint x: 290, endPoint y: 308, distance: 204.4
click at [361, 308] on td "https://www.swissotel.com/contact-us/" at bounding box center [608, 315] width 494 height 25
copy link "https://www.swissotel.com/contact-us/"
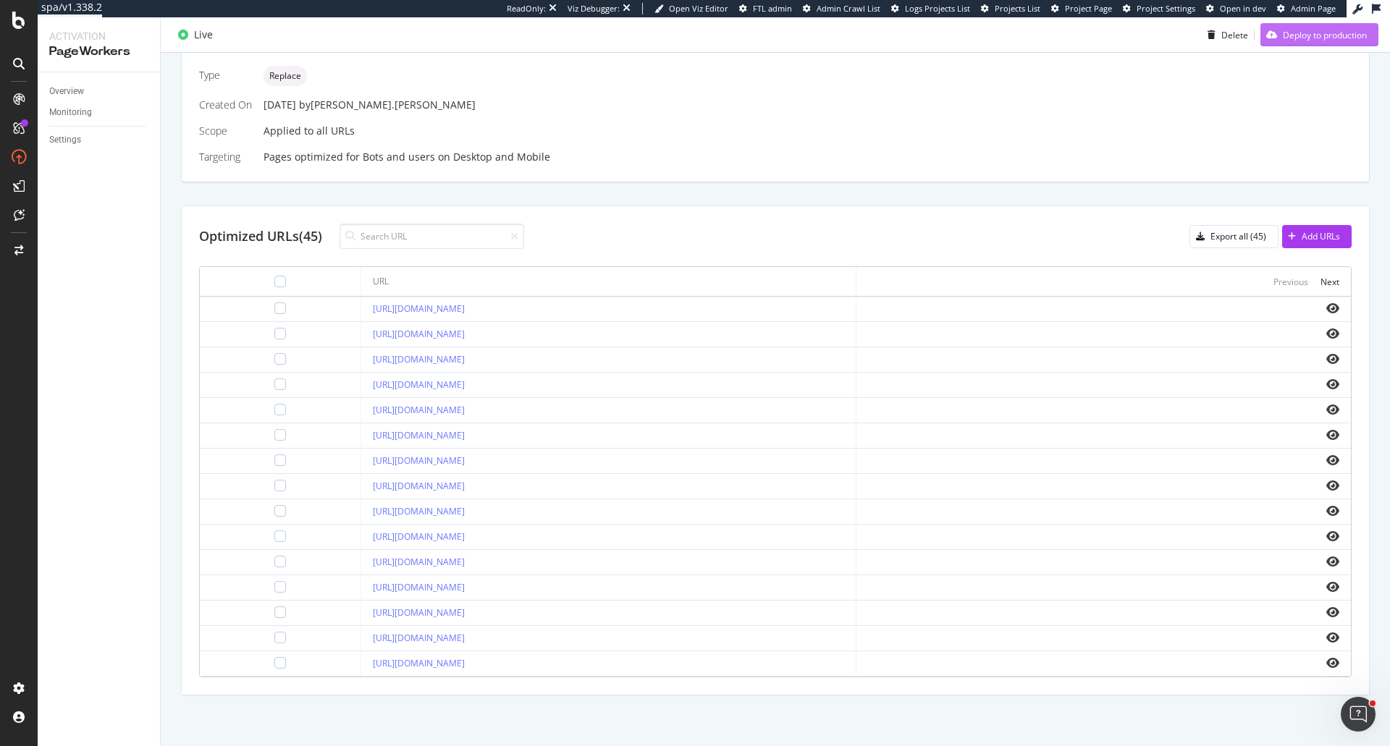
click at [1291, 38] on div "Deploy to production" at bounding box center [1325, 34] width 84 height 12
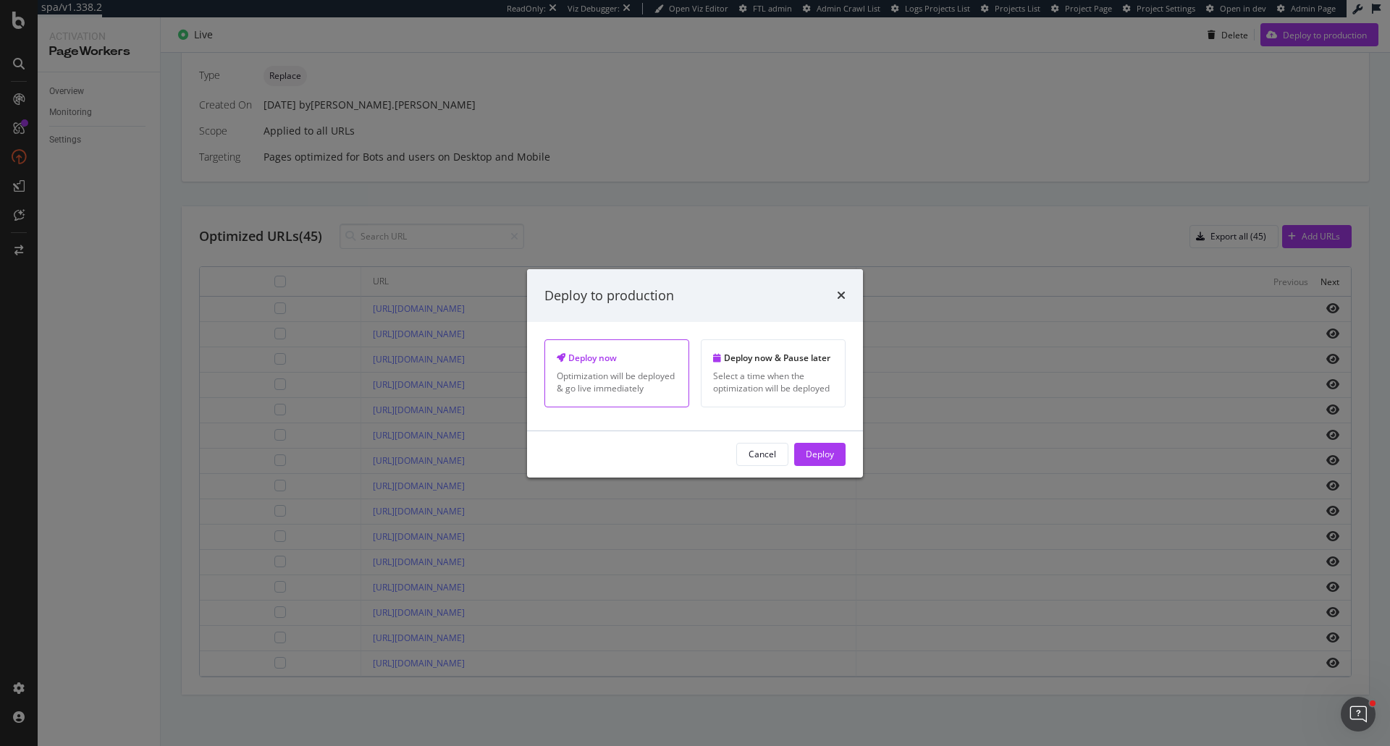
click at [830, 439] on div "Cancel Deploy" at bounding box center [695, 455] width 336 height 46
click at [829, 448] on div "Deploy" at bounding box center [820, 454] width 28 height 12
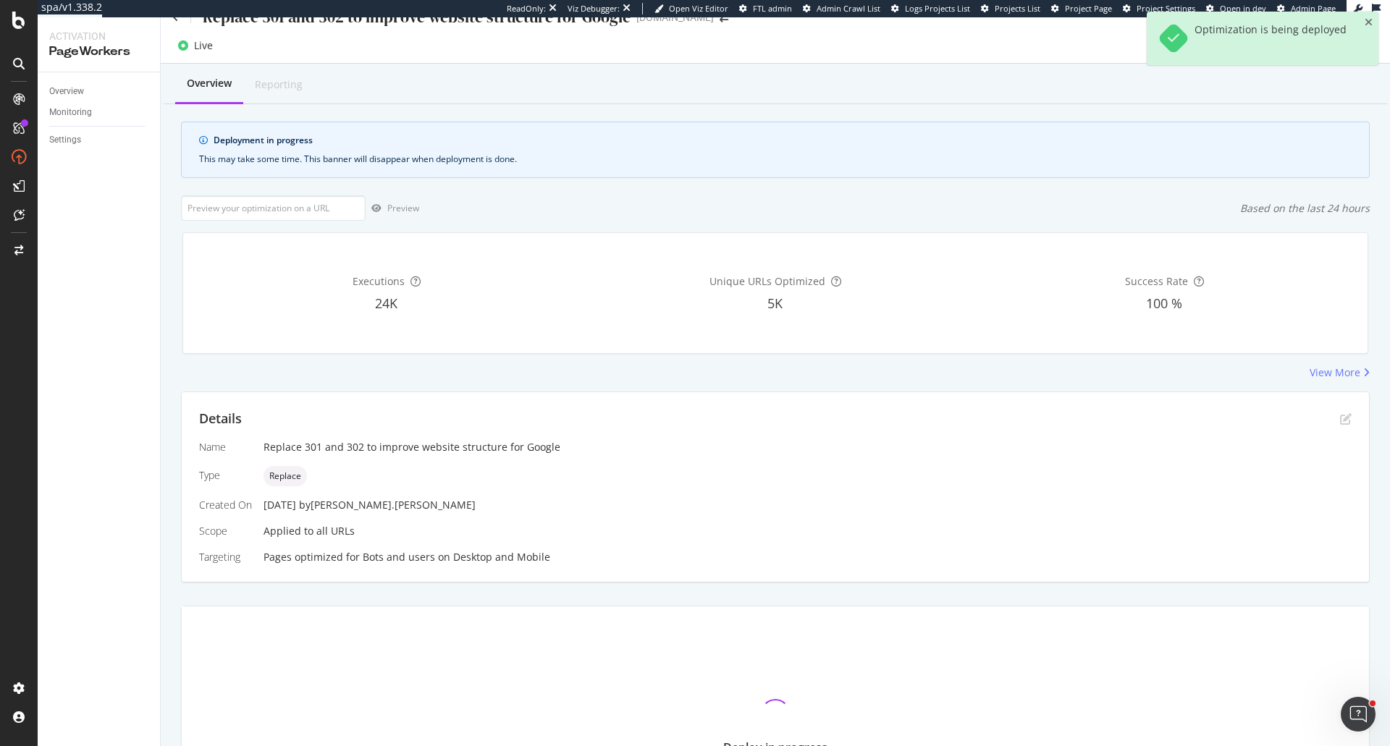
scroll to position [0, 0]
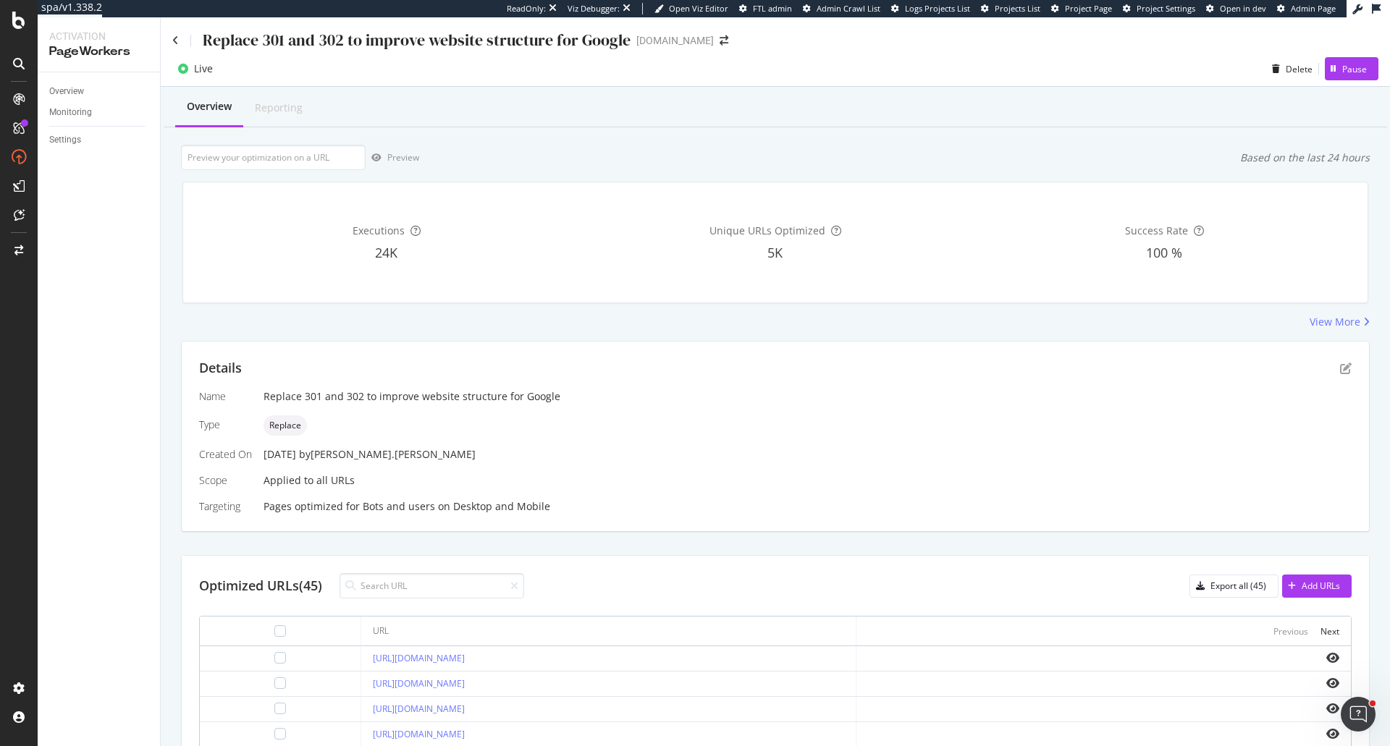
click at [1341, 369] on div "Details Name Replace 301 and 302 to improve website structure for Google Type R…" at bounding box center [775, 437] width 1187 height 190
click at [1340, 371] on icon "pen-to-square" at bounding box center [1346, 369] width 12 height 12
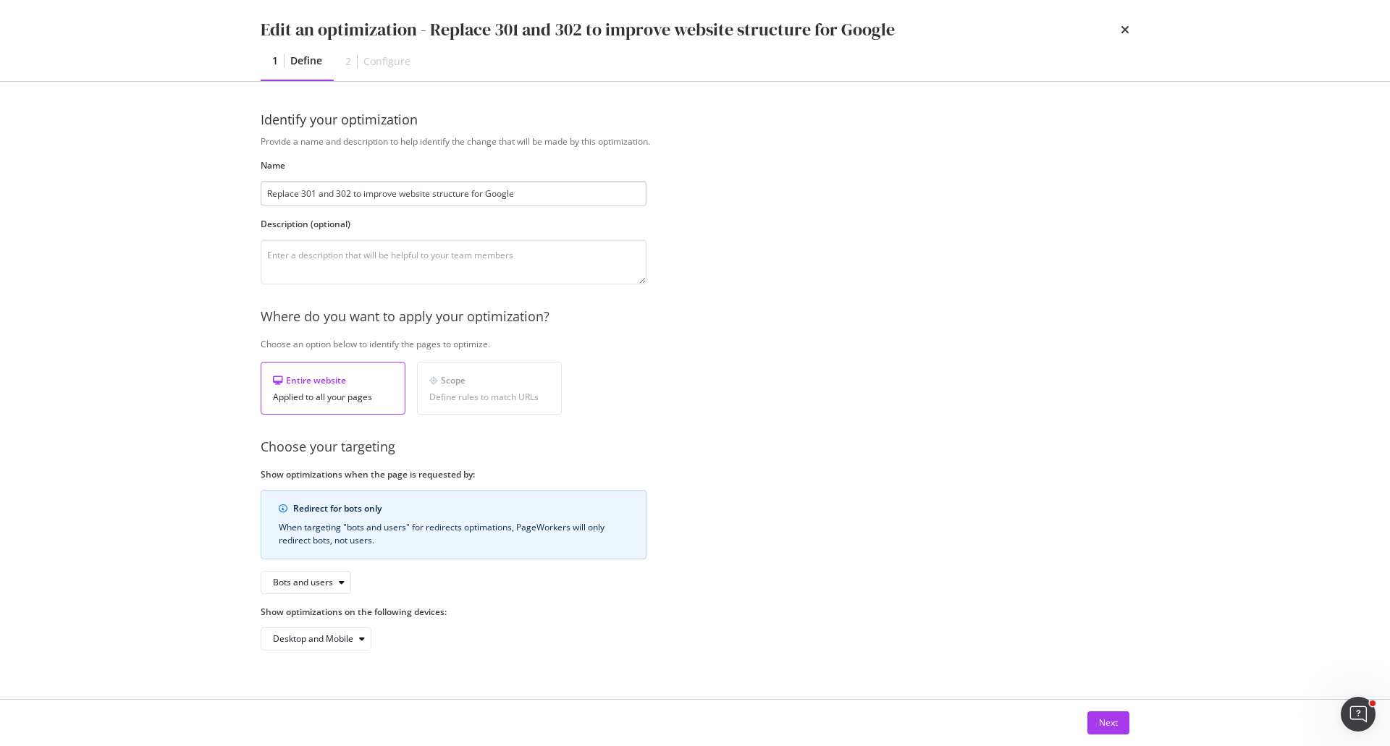
click at [353, 193] on input "Replace 301 and 302 to improve website structure for Google" at bounding box center [454, 193] width 386 height 25
drag, startPoint x: 549, startPoint y: 194, endPoint x: 211, endPoint y: 188, distance: 337.4
click at [211, 188] on div "Edit an optimization - Replace 301 and 302 to improve website structure for Goo…" at bounding box center [695, 373] width 1390 height 746
click at [315, 254] on textarea "modal" at bounding box center [454, 262] width 386 height 45
paste textarea "Replace 301 and 302 to improve website structure for Google"
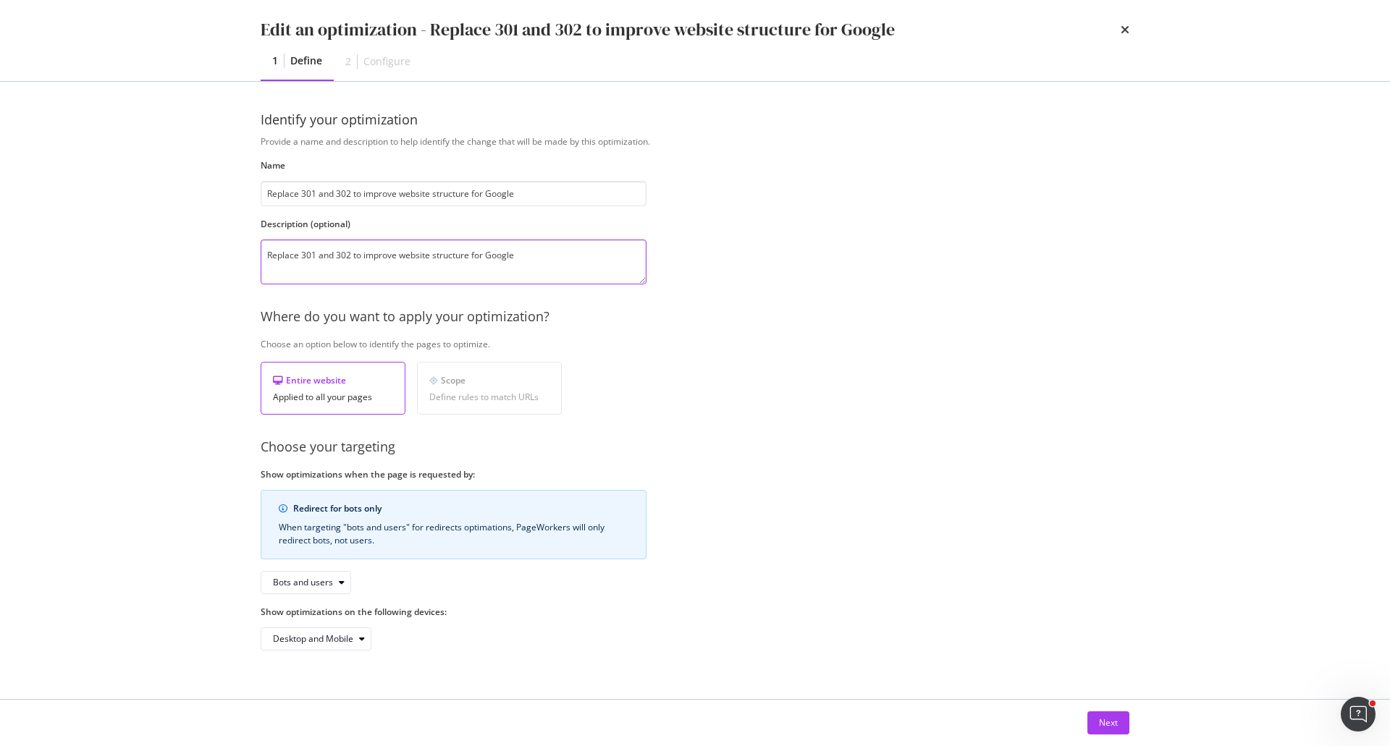
click at [300, 258] on textarea "Replace 301 and 302 to improve website structure for Google" at bounding box center [454, 262] width 386 height 45
drag, startPoint x: 383, startPoint y: 259, endPoint x: 573, endPoint y: 257, distance: 189.7
click at [573, 257] on textarea "Replace links to 301 and 302 to improve website structure for Google" at bounding box center [454, 262] width 386 height 45
type textarea "Replace links to 301 and 302 from CSV file To be updated every 2 weeks"
click at [1106, 716] on div "Next" at bounding box center [1108, 723] width 19 height 22
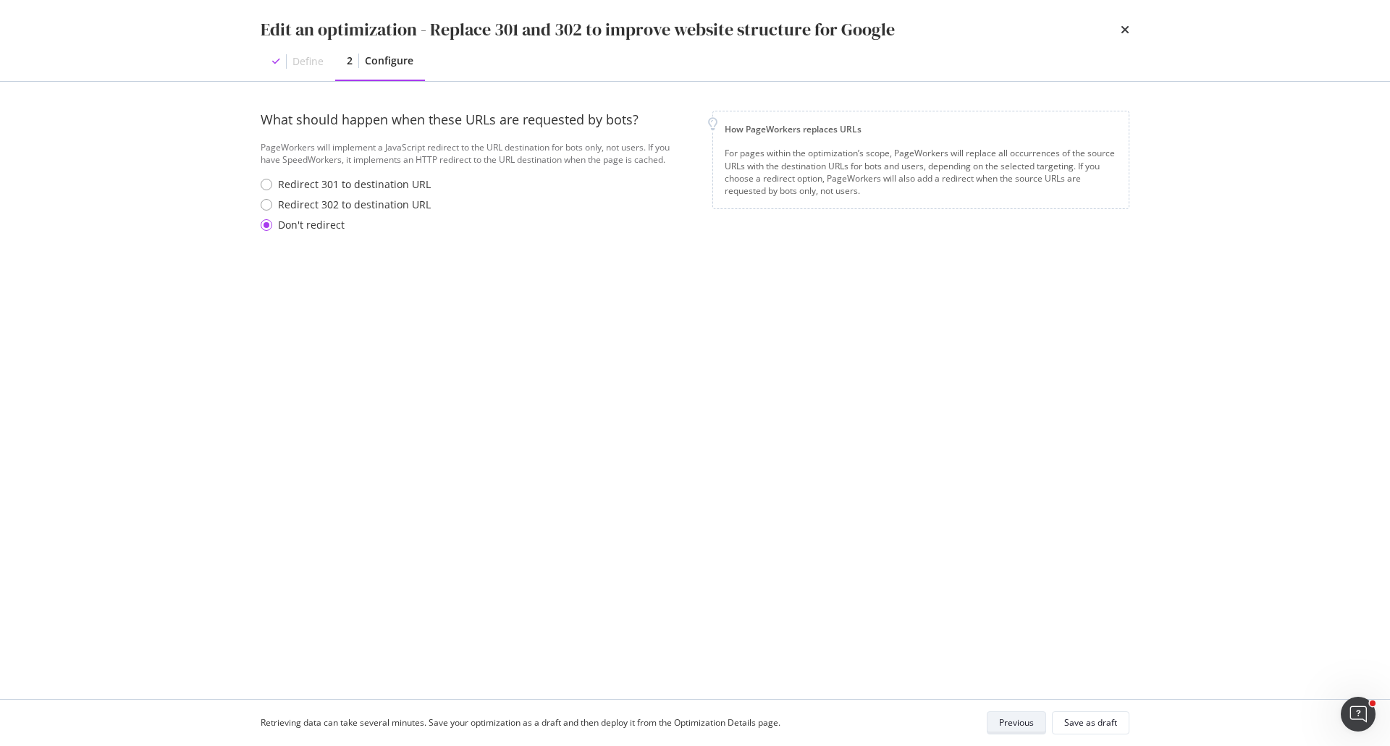
click at [1106, 716] on div "Save as draft" at bounding box center [1090, 723] width 53 height 20
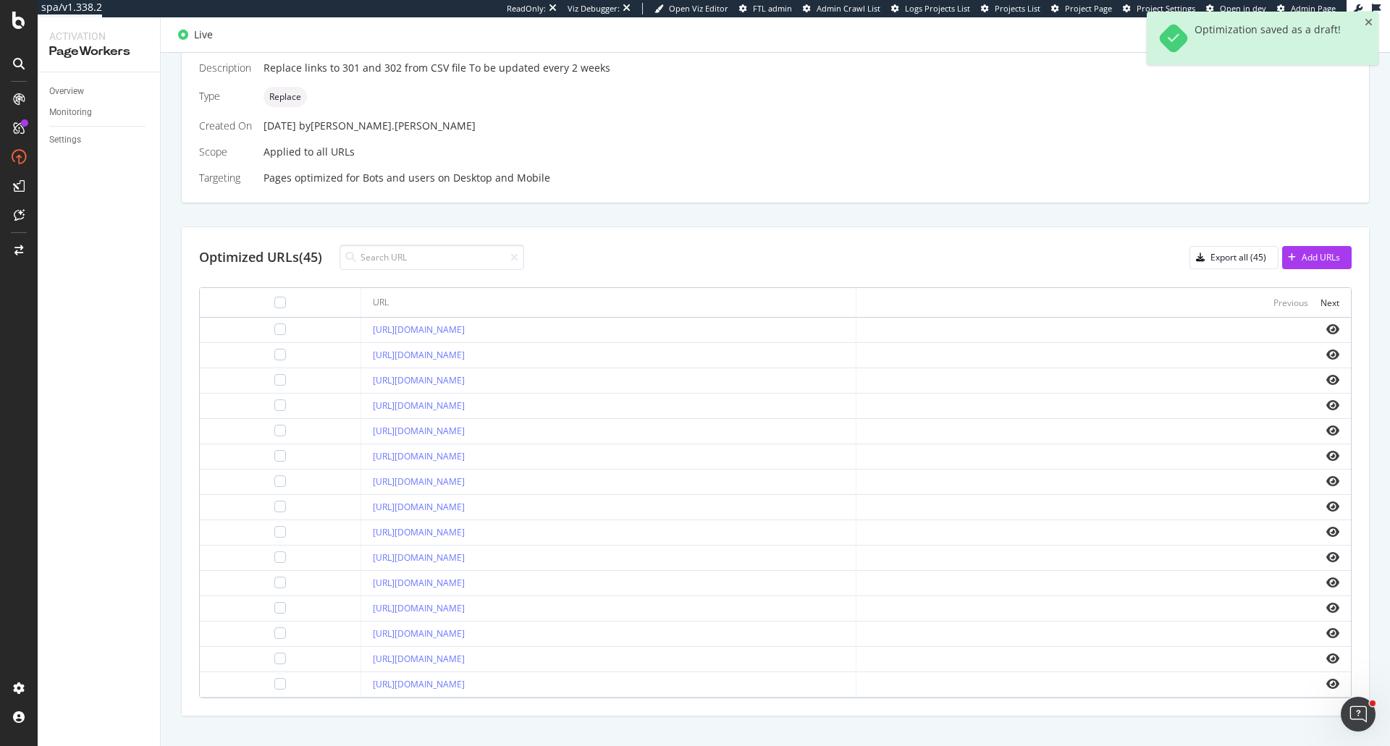
scroll to position [362, 0]
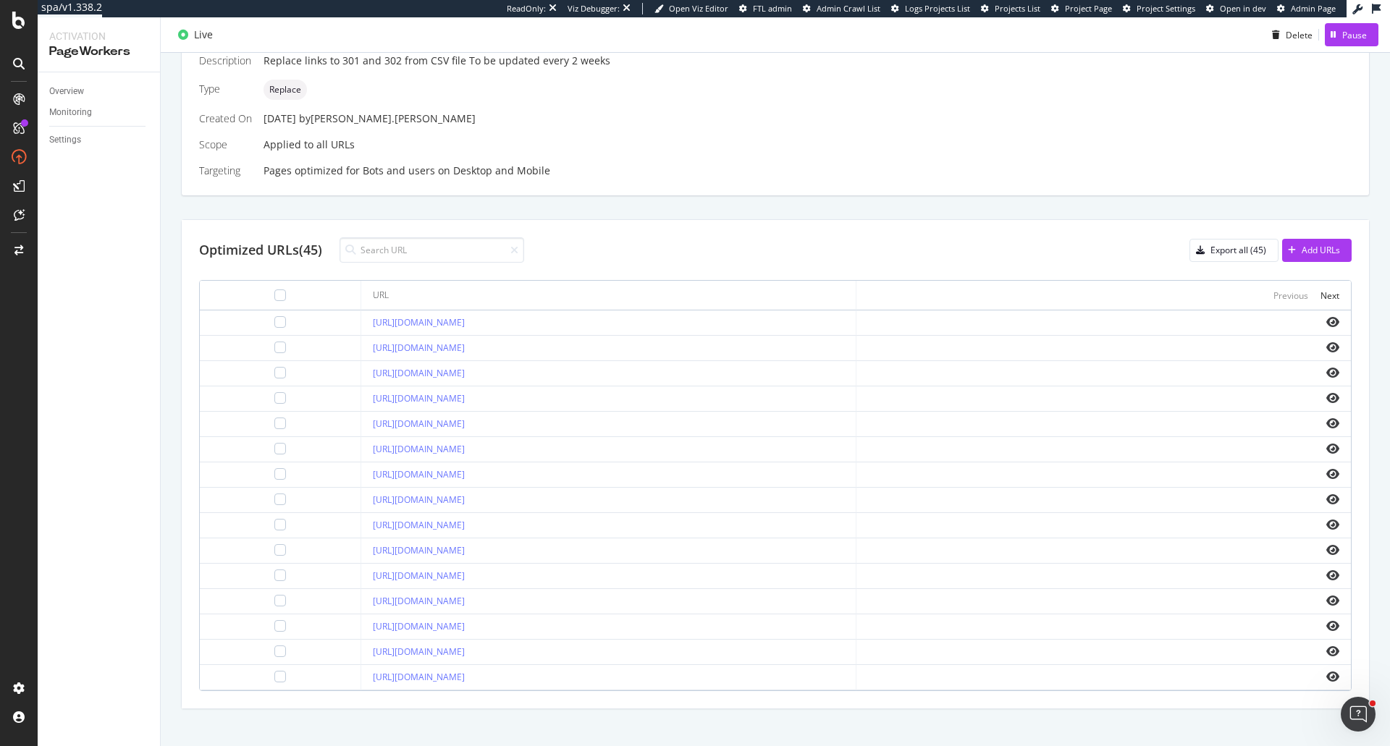
drag, startPoint x: 608, startPoint y: 628, endPoint x: 274, endPoint y: 624, distance: 333.8
click at [274, 624] on tr "https://www.swissotel.com/hotels/chicago/meeting-events/weddings/" at bounding box center [775, 627] width 1151 height 25
copy tr "https://www.swissotel.com/hotels/chicago/meeting-events/weddings/"
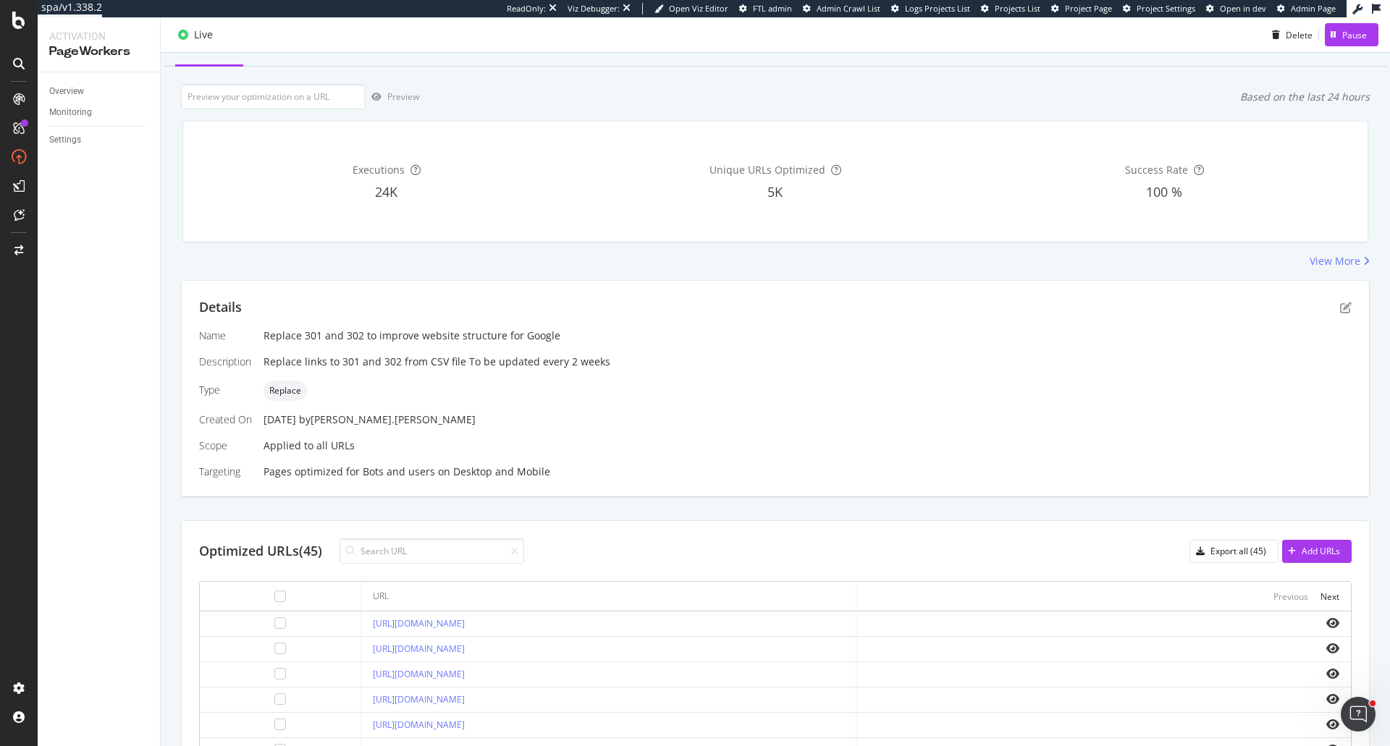
scroll to position [0, 0]
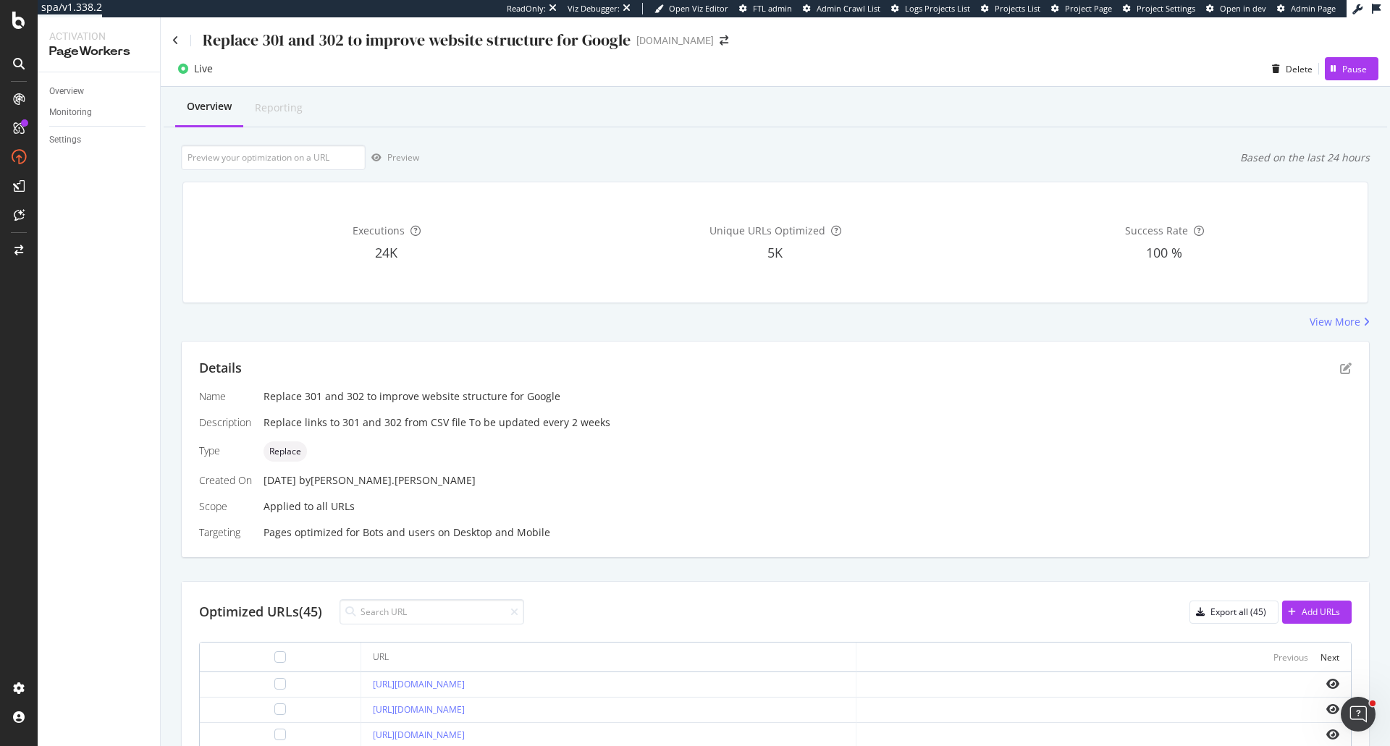
click at [179, 48] on div "Replace 301 and 302 to improve website structure for Google" at bounding box center [401, 40] width 458 height 22
click at [179, 45] on div "Replace 301 and 302 to improve website structure for Google" at bounding box center [401, 40] width 458 height 22
click at [179, 41] on div "Replace 301 and 302 to improve website structure for Google" at bounding box center [401, 40] width 458 height 22
click at [175, 41] on icon at bounding box center [175, 40] width 7 height 10
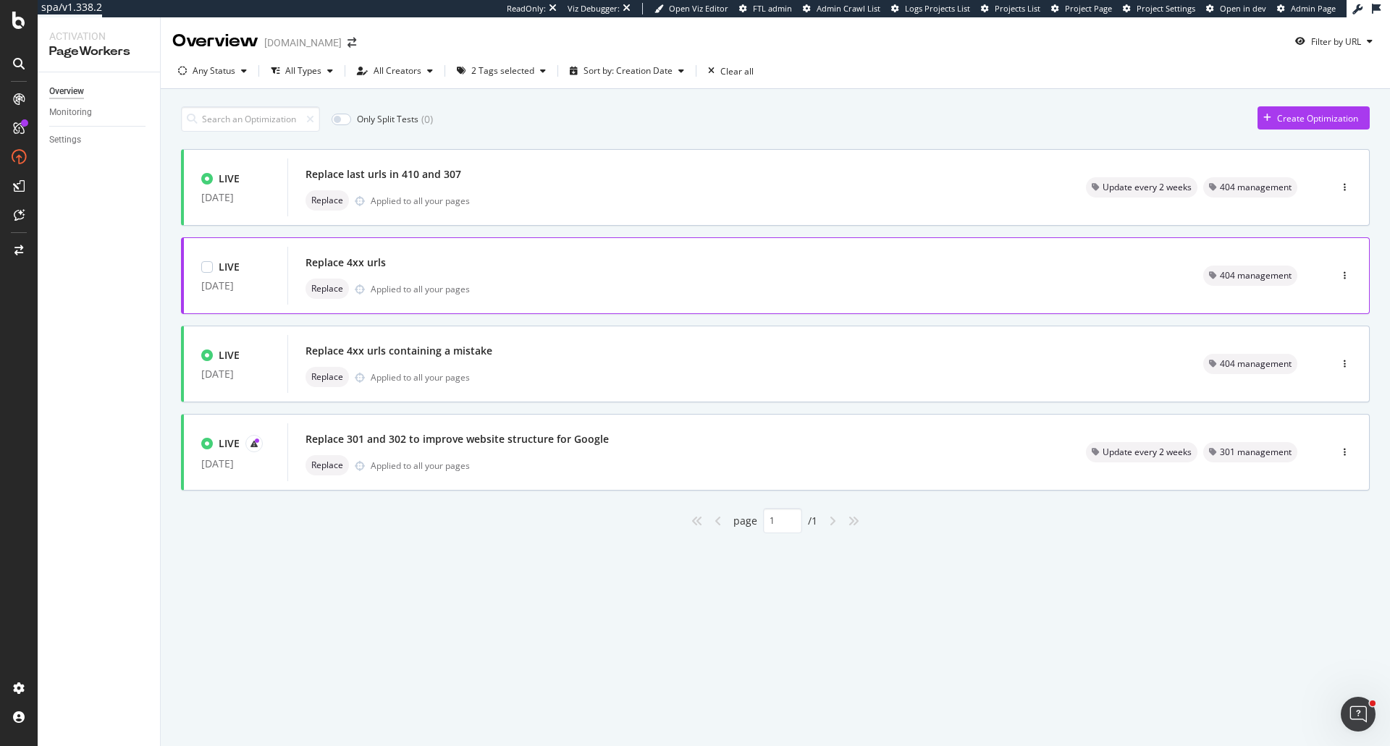
click at [623, 269] on div "Replace 4xx urls" at bounding box center [737, 263] width 863 height 20
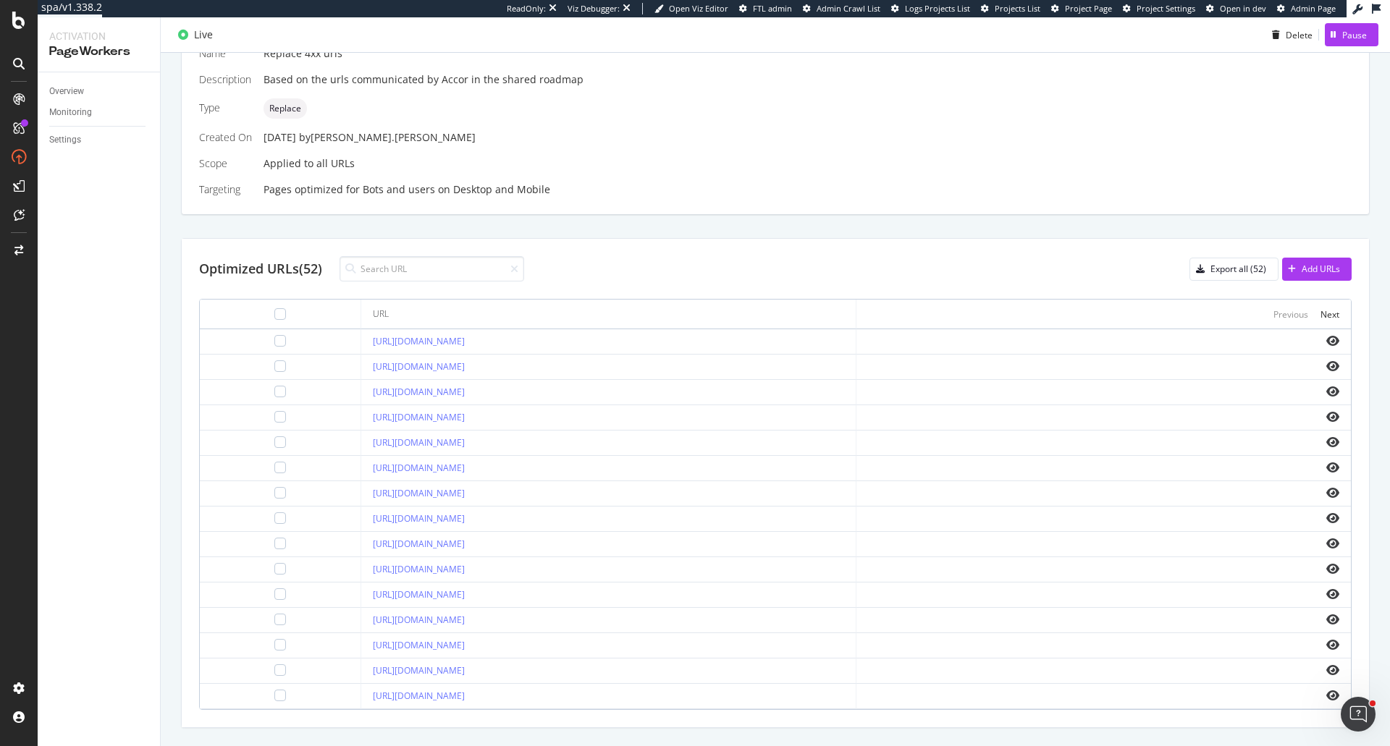
scroll to position [362, 0]
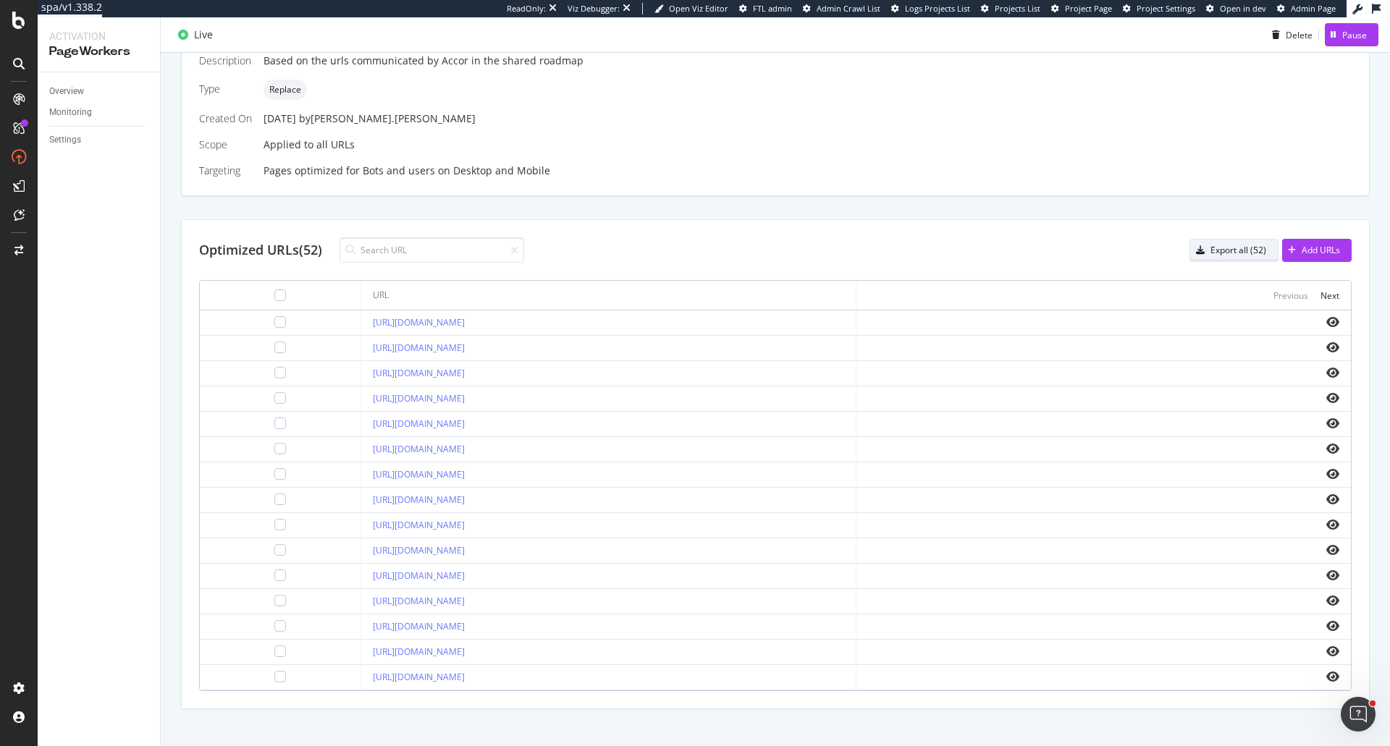
click at [1196, 246] on icon "button" at bounding box center [1200, 250] width 9 height 9
click at [438, 242] on input at bounding box center [432, 249] width 185 height 25
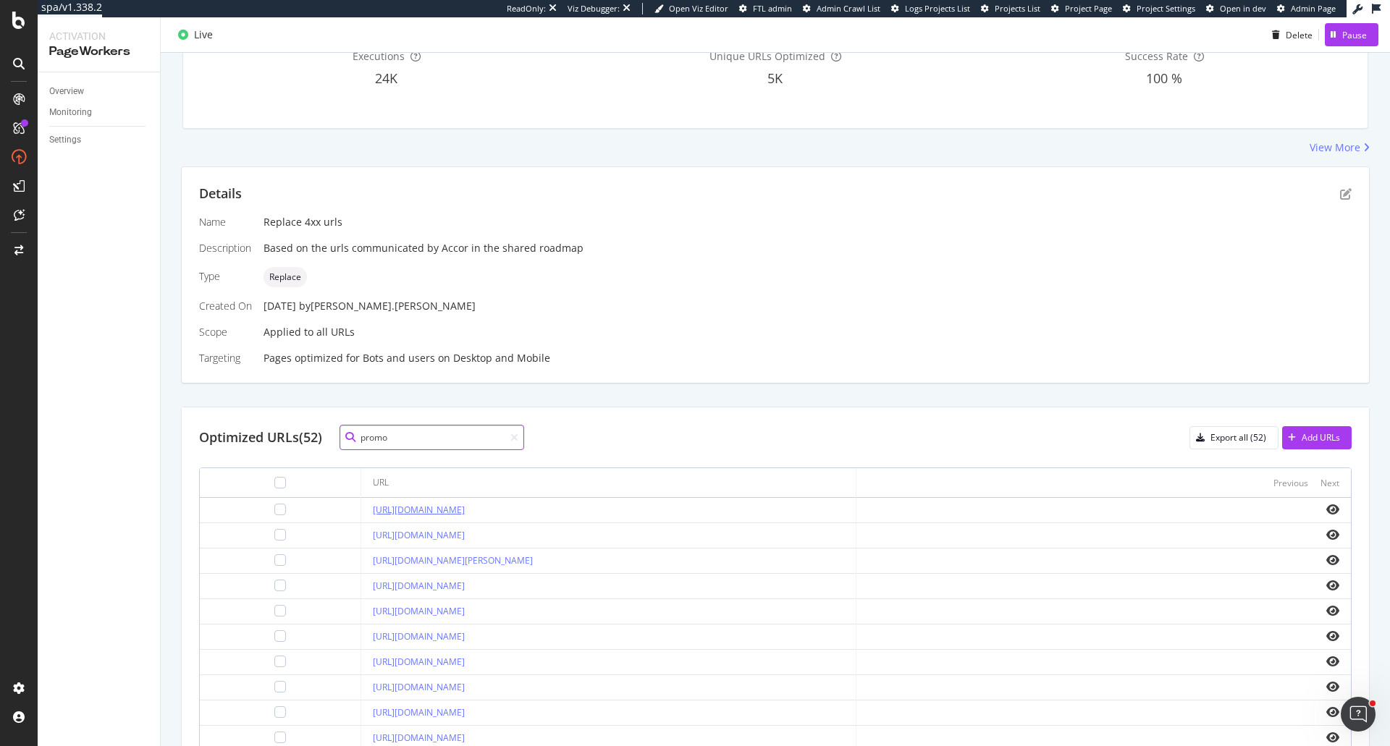
scroll to position [300, 0]
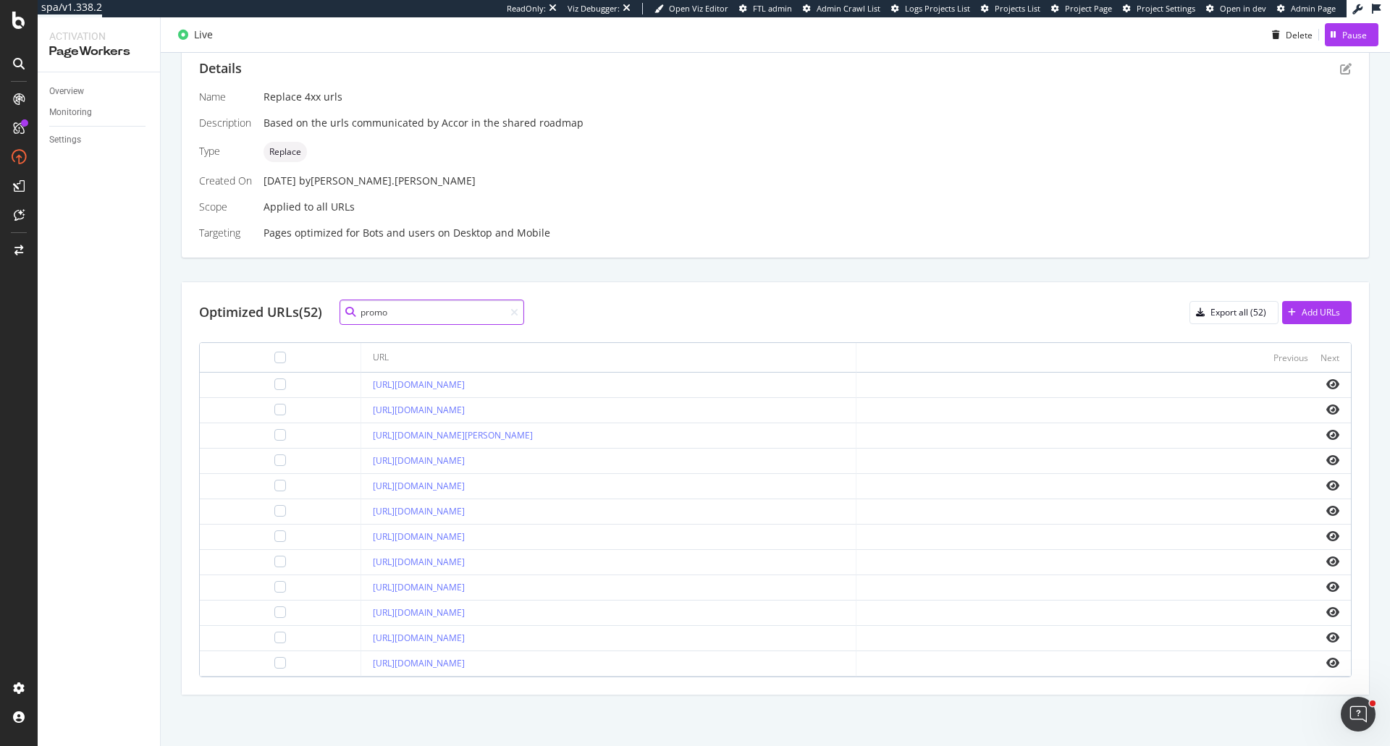
type input "promo"
click at [274, 408] on div at bounding box center [280, 410] width 12 height 12
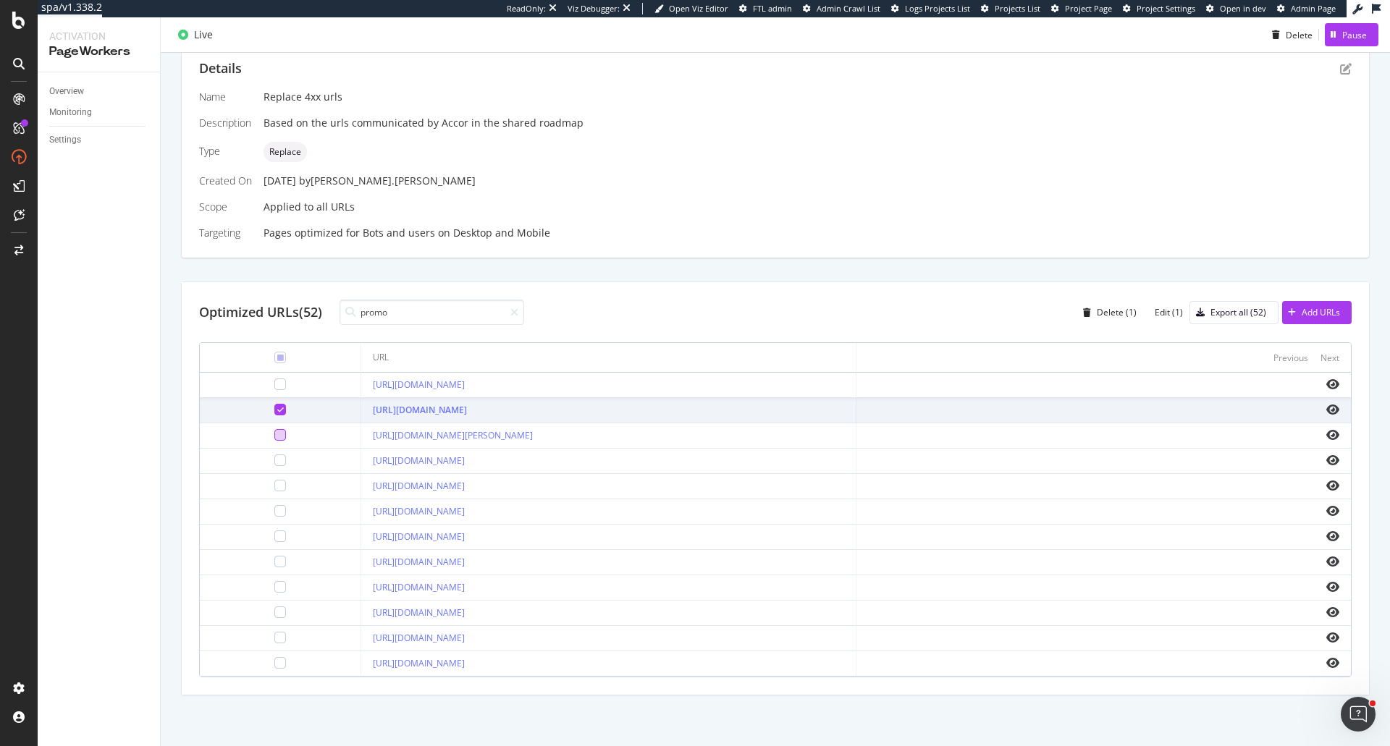
click at [274, 431] on div at bounding box center [280, 435] width 12 height 12
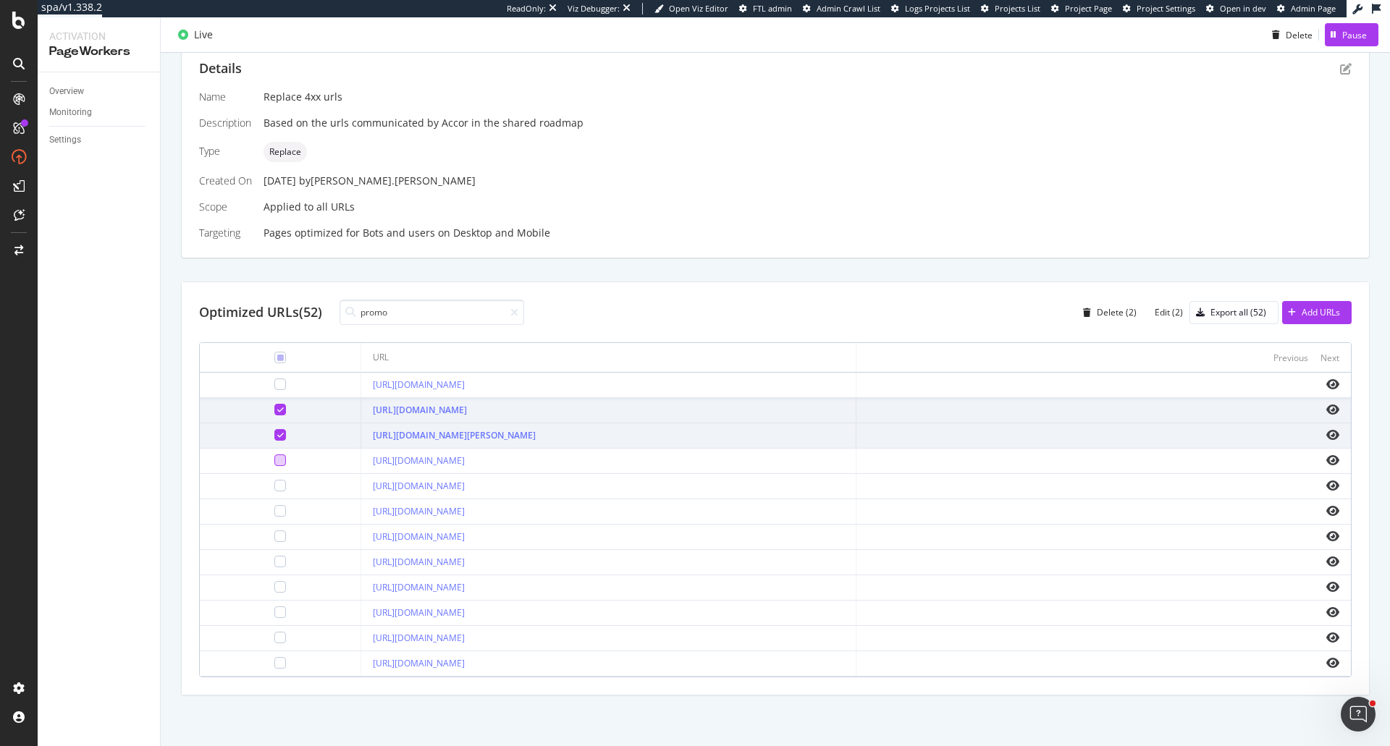
click at [274, 466] on div at bounding box center [280, 461] width 12 height 12
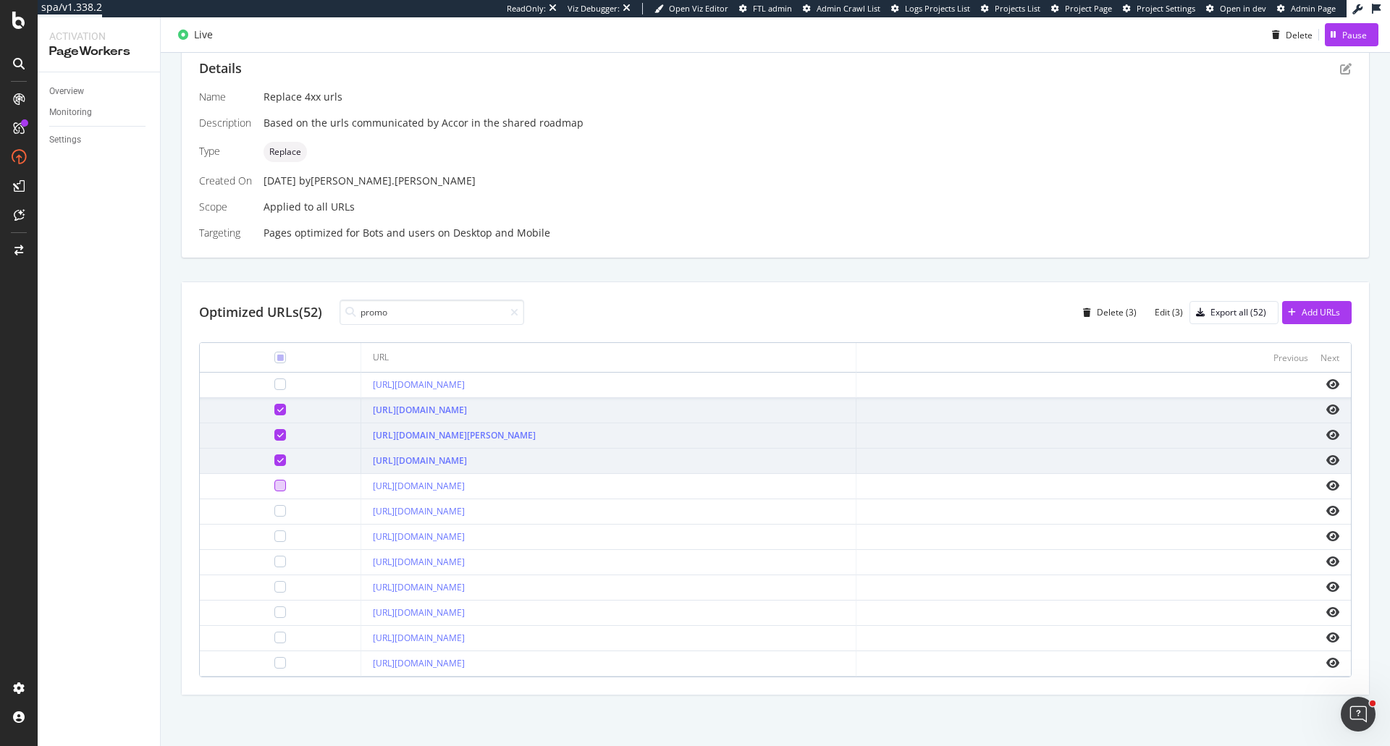
click at [274, 489] on div at bounding box center [280, 486] width 12 height 12
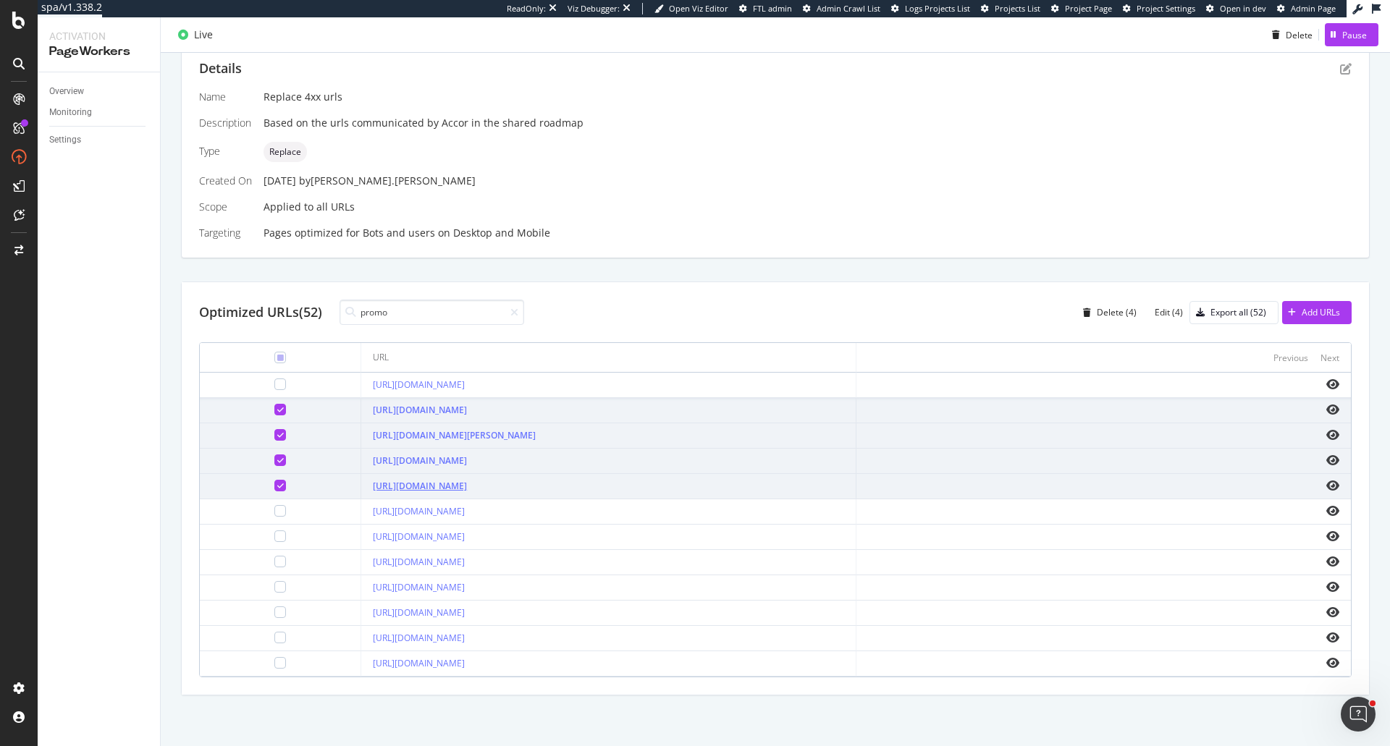
drag, startPoint x: 593, startPoint y: 492, endPoint x: 327, endPoint y: 489, distance: 265.7
click at [373, 489] on div "https://www.swissotel.com/promo/signup/?prop=SKB" at bounding box center [608, 486] width 471 height 13
copy link "https://www.swissotel.com/promo/signup/?prop=SKB"
click at [274, 515] on div at bounding box center [280, 511] width 12 height 12
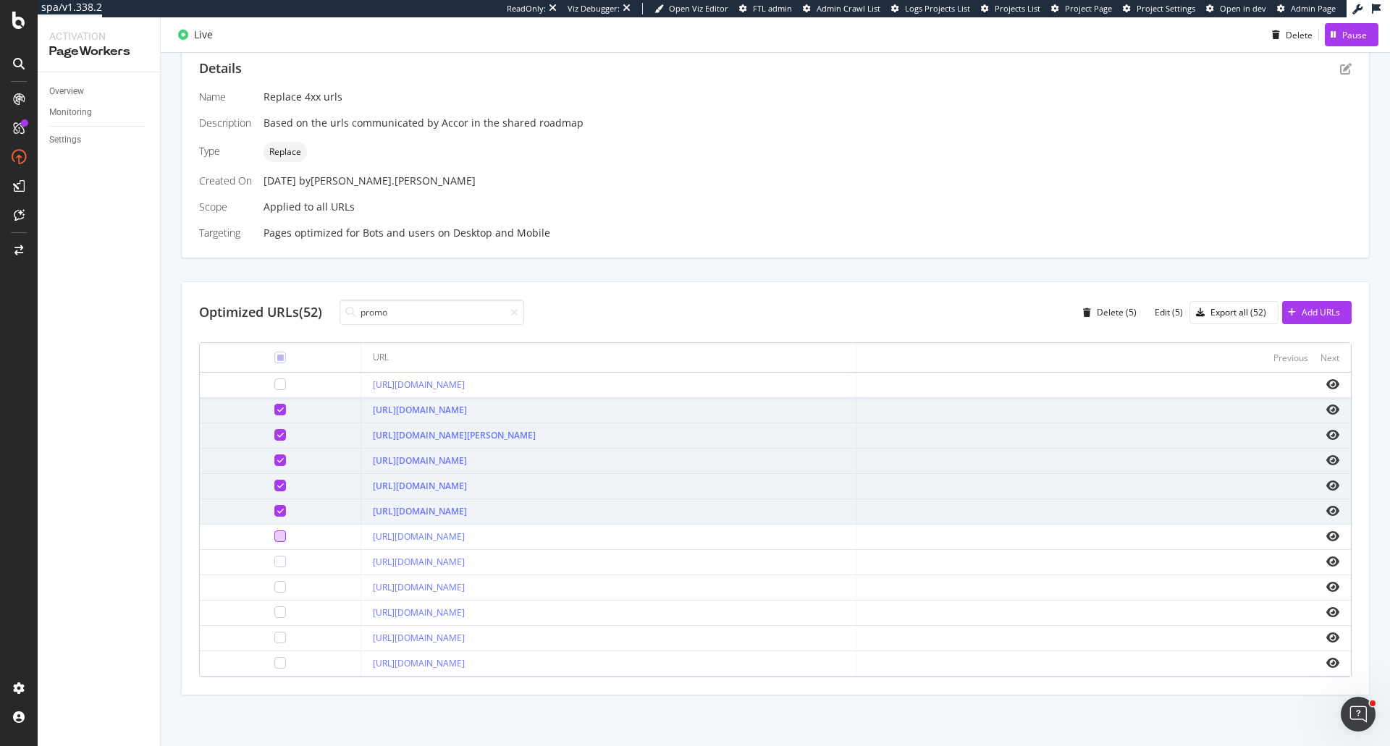
click at [274, 534] on div at bounding box center [280, 537] width 12 height 12
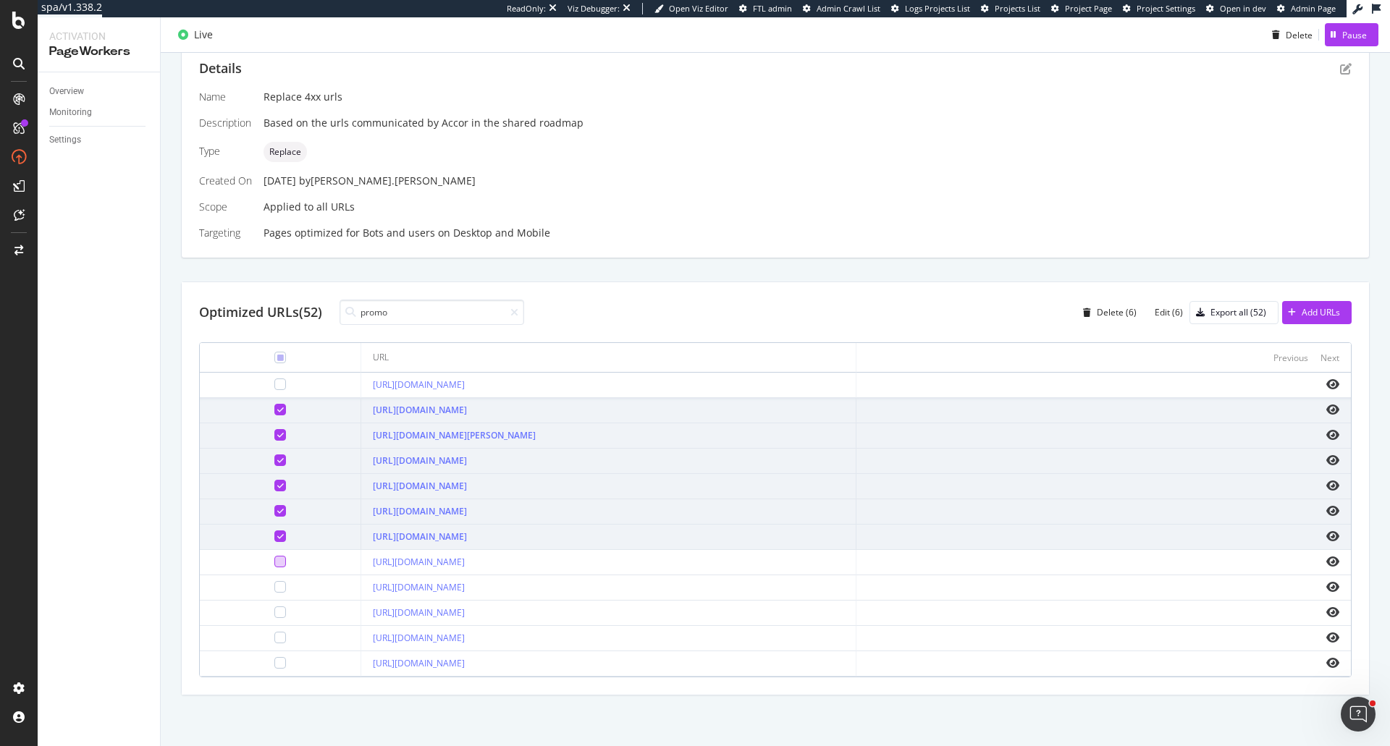
click at [274, 558] on div at bounding box center [280, 562] width 12 height 12
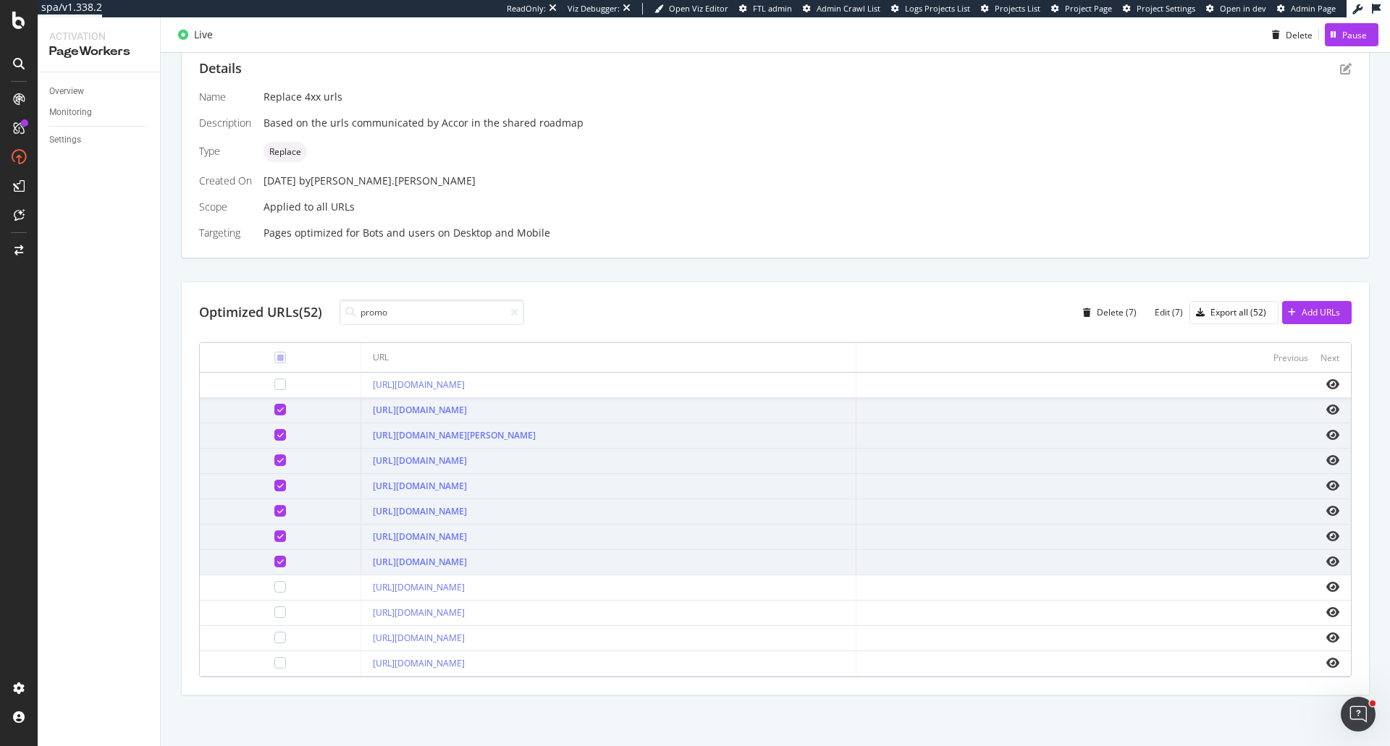
click at [258, 597] on td at bounding box center [280, 588] width 161 height 25
click at [274, 607] on div at bounding box center [280, 613] width 12 height 12
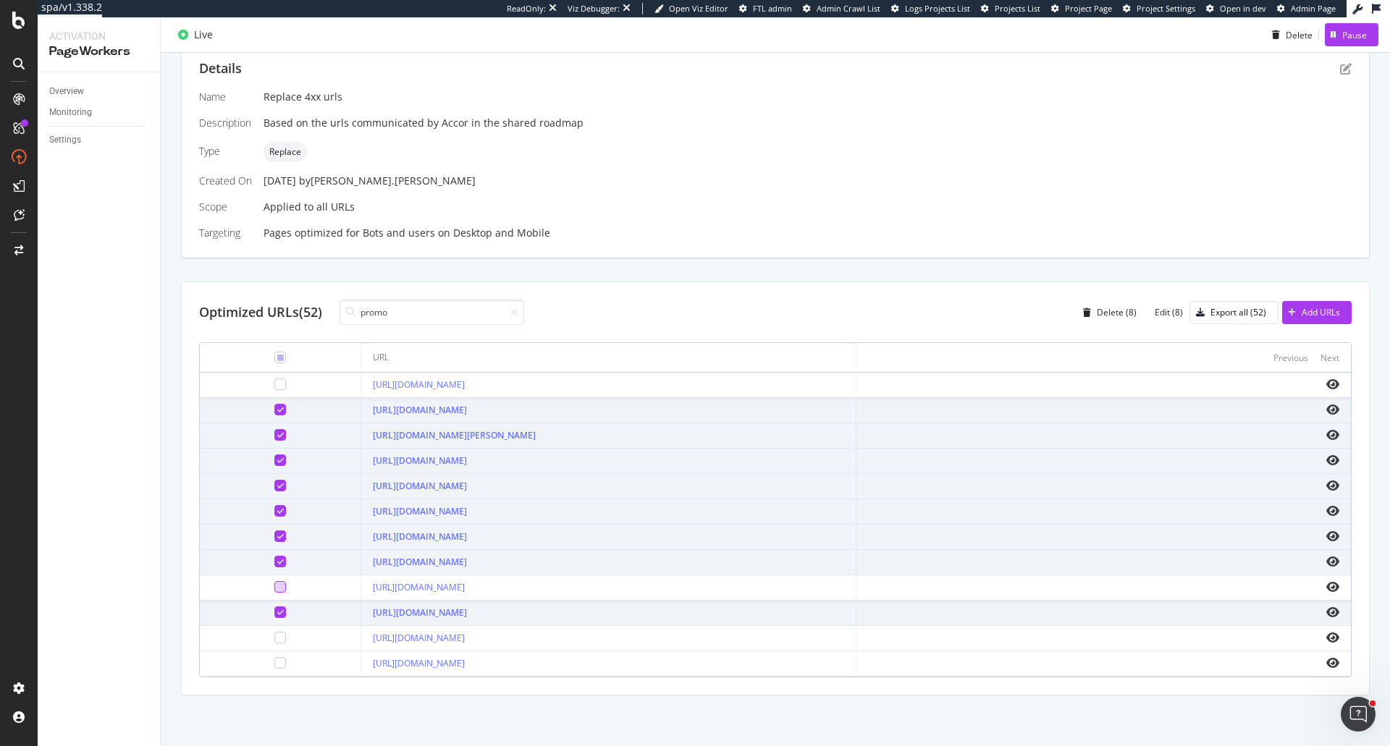
click at [274, 593] on div at bounding box center [280, 587] width 12 height 12
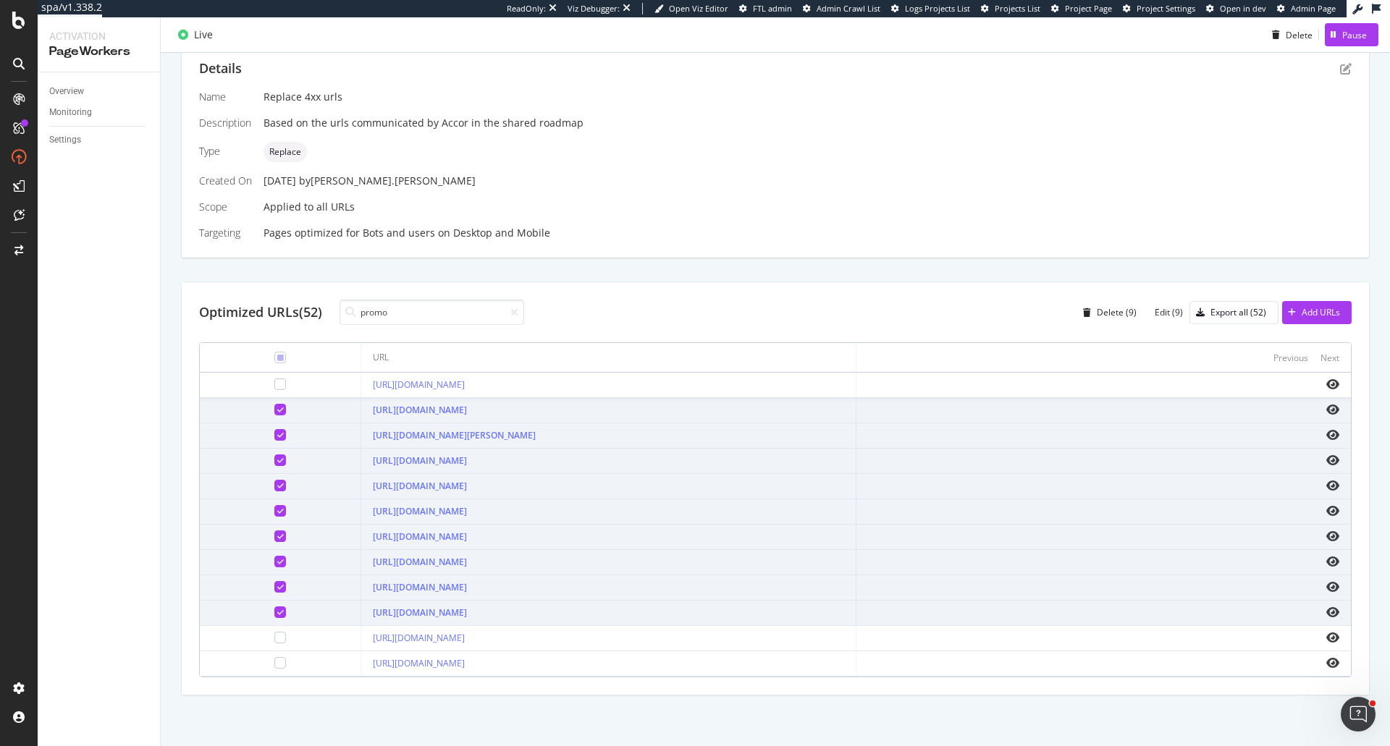
click at [263, 636] on div at bounding box center [280, 638] width 138 height 12
click at [274, 661] on div at bounding box center [280, 663] width 12 height 12
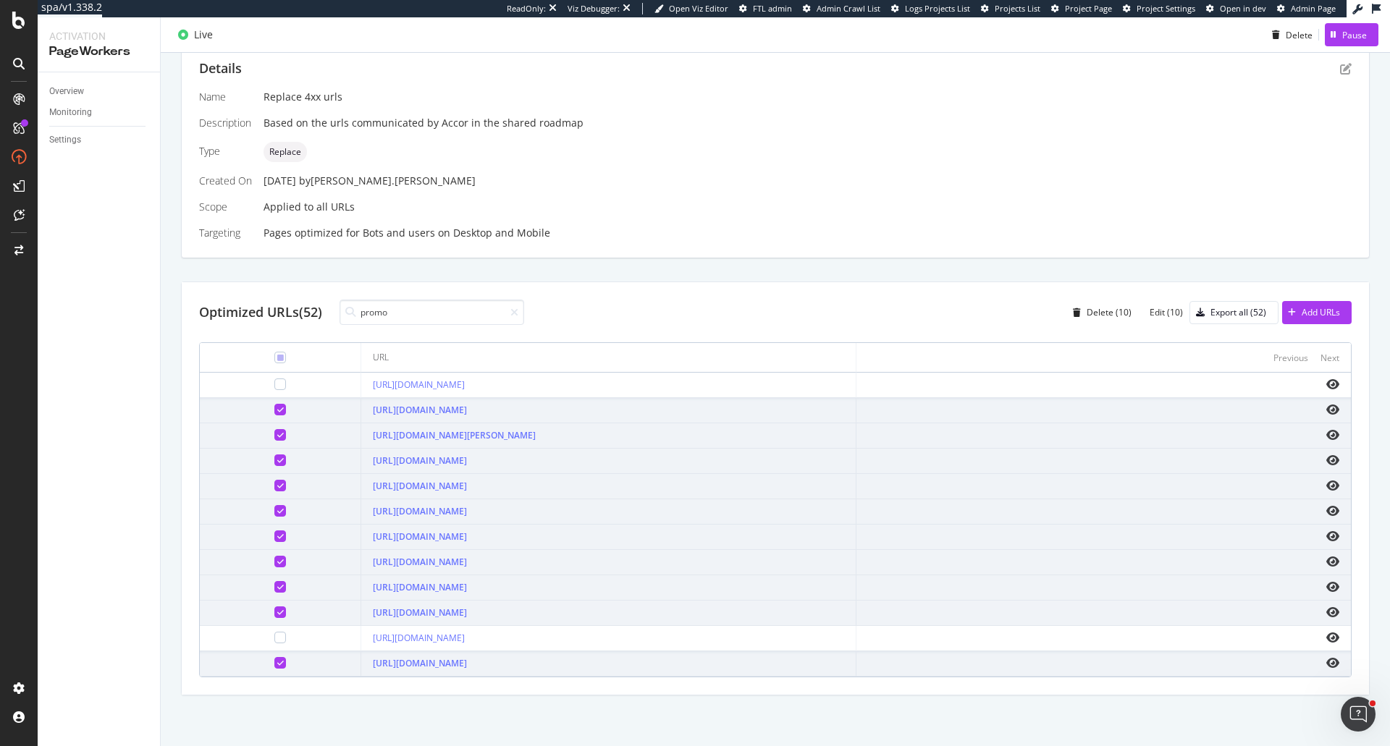
click at [253, 629] on td at bounding box center [280, 638] width 161 height 25
click at [257, 631] on td at bounding box center [280, 638] width 161 height 25
click at [274, 634] on div at bounding box center [280, 638] width 12 height 12
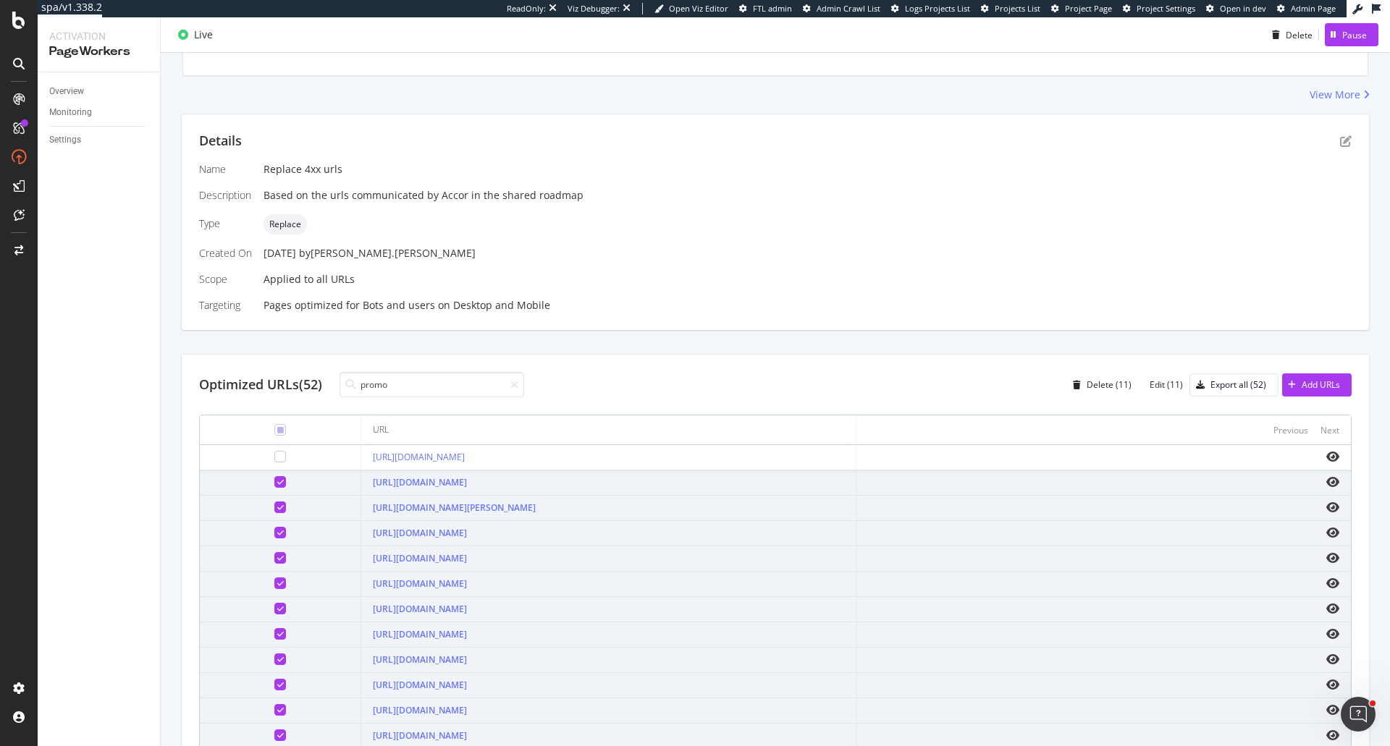
scroll to position [0, 0]
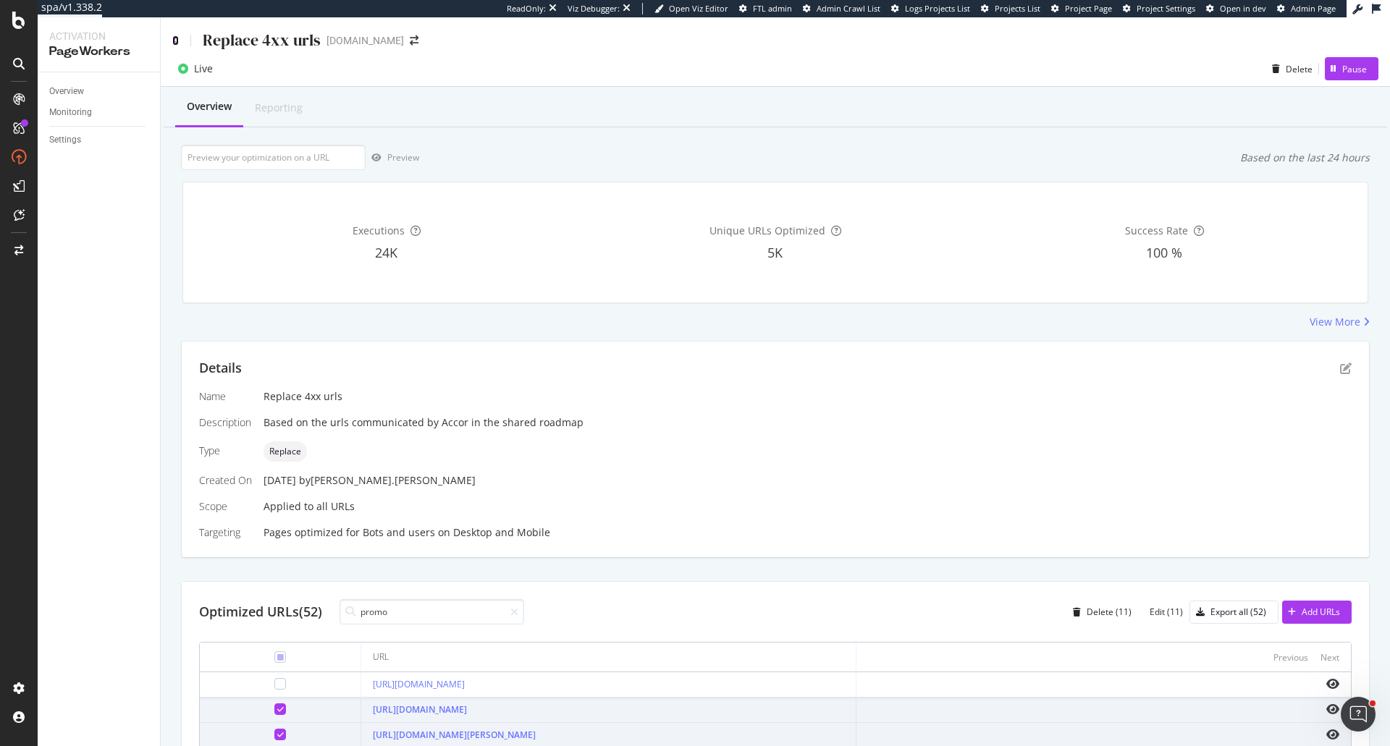
click at [174, 43] on icon at bounding box center [175, 40] width 7 height 10
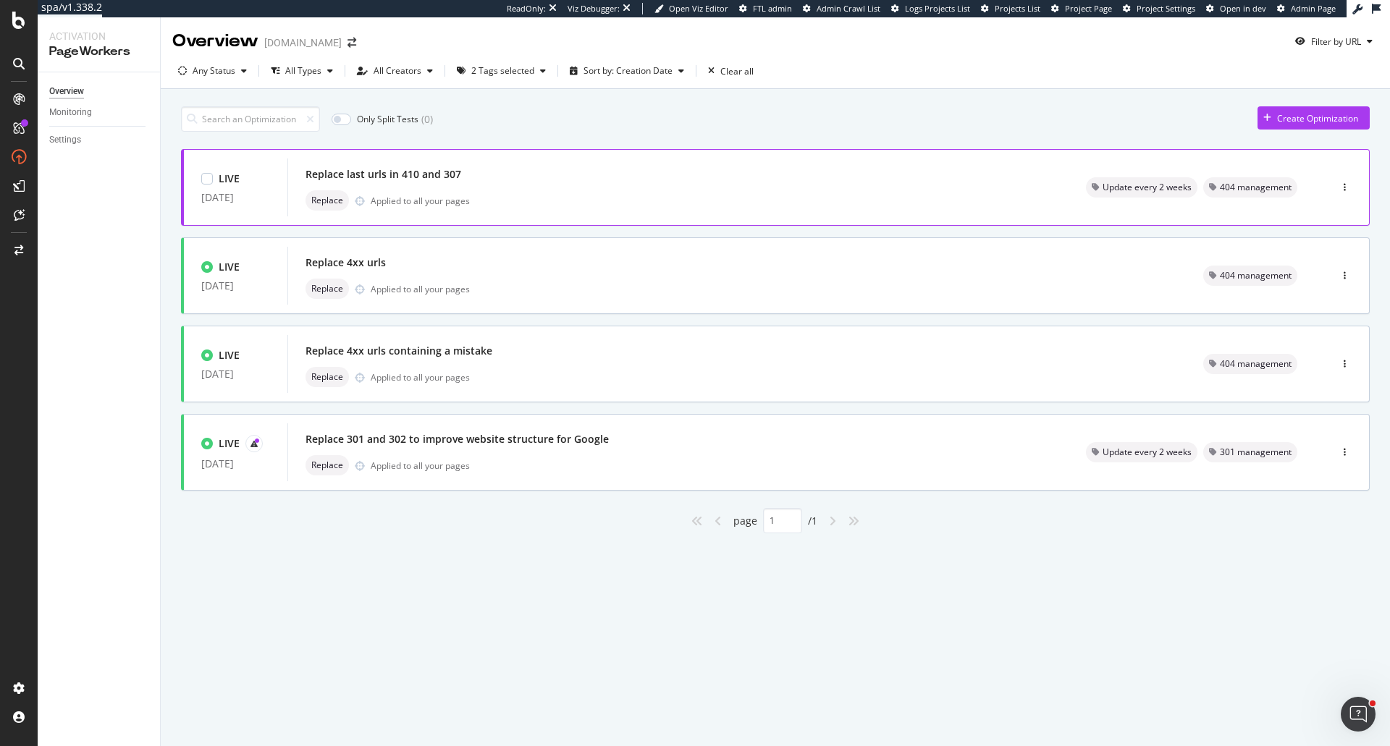
click at [576, 185] on div "Replace last urls in 410 and 307" at bounding box center [679, 174] width 746 height 20
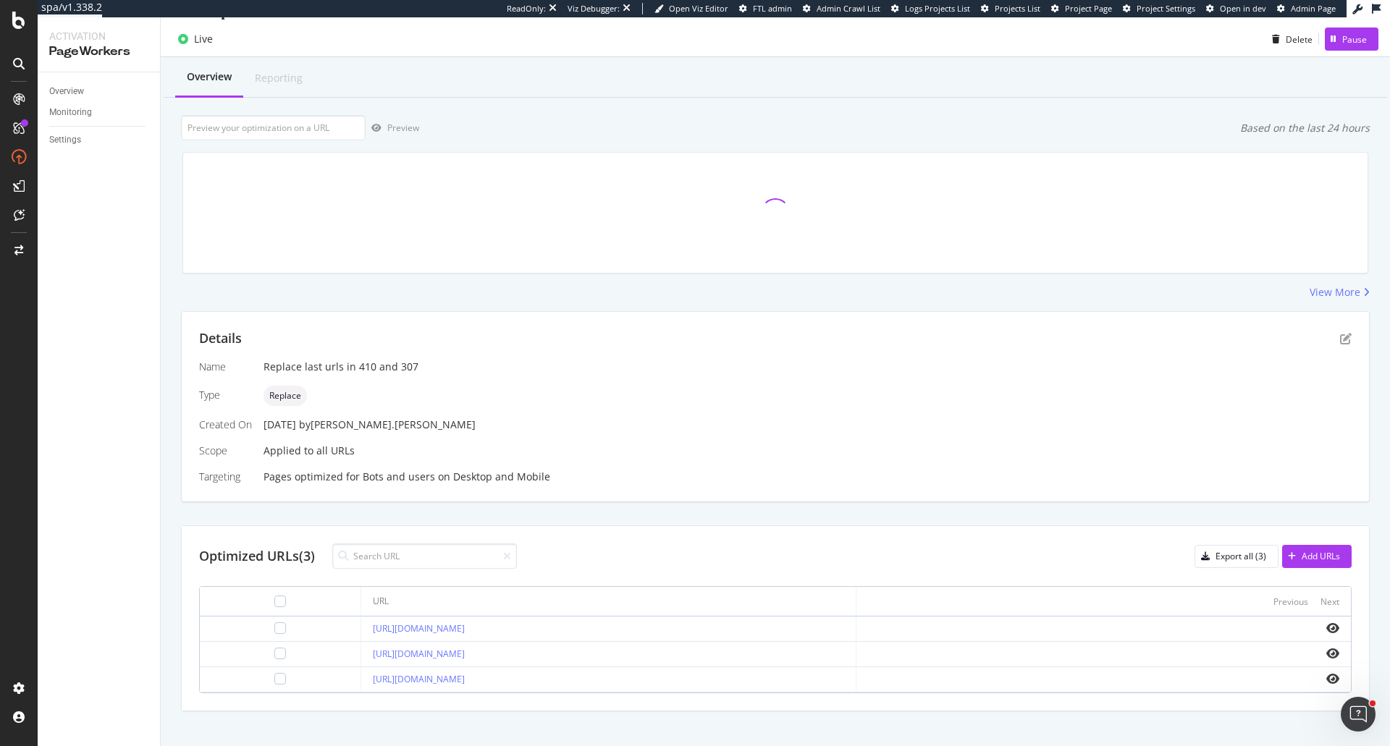
scroll to position [46, 0]
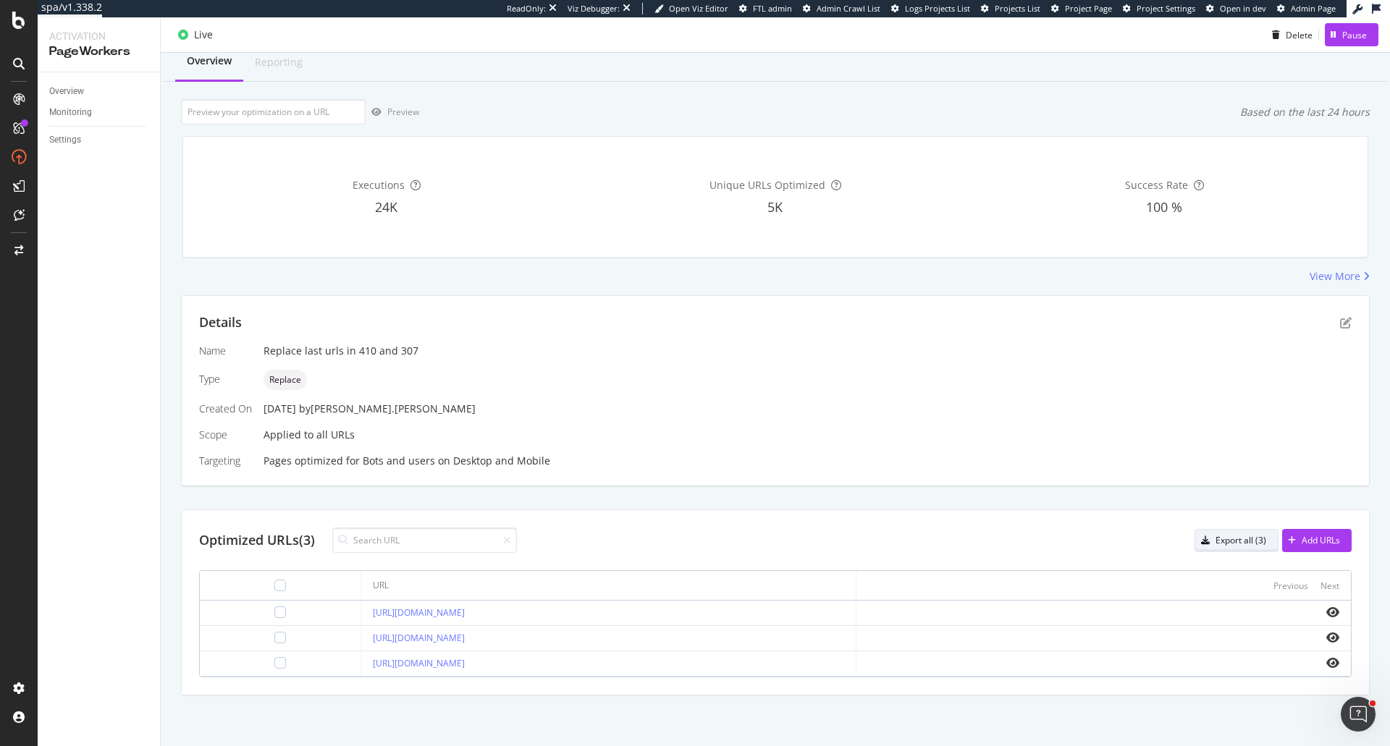
click at [1247, 531] on div "Export all (3)" at bounding box center [1230, 541] width 71 height 20
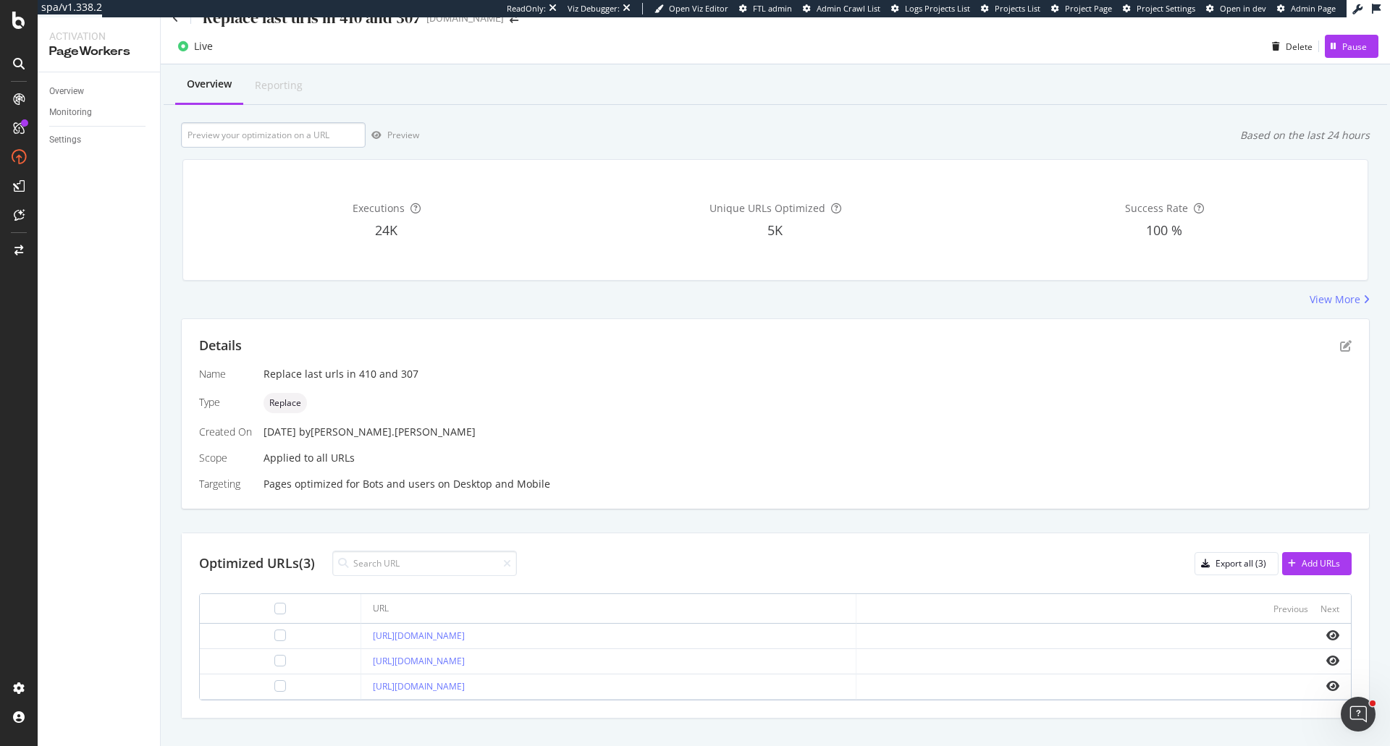
scroll to position [0, 0]
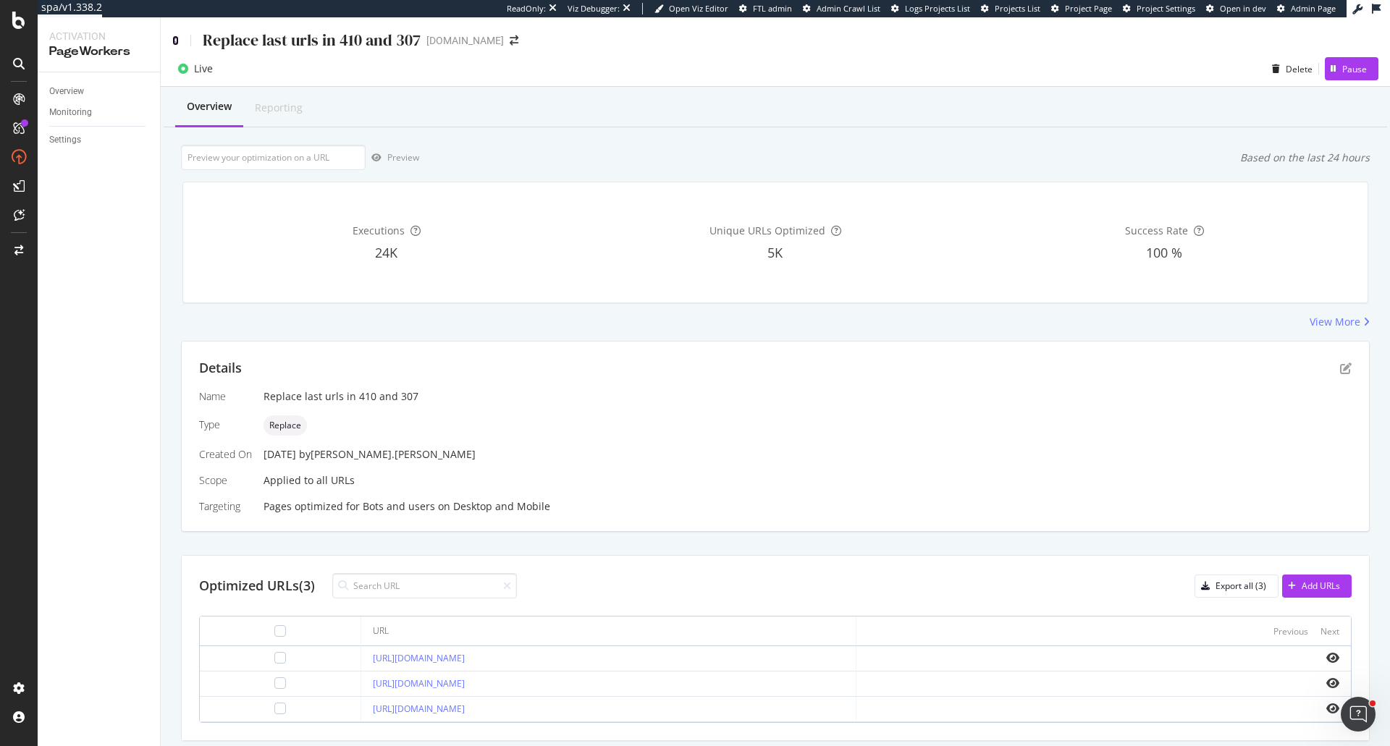
click at [175, 41] on icon at bounding box center [175, 40] width 7 height 10
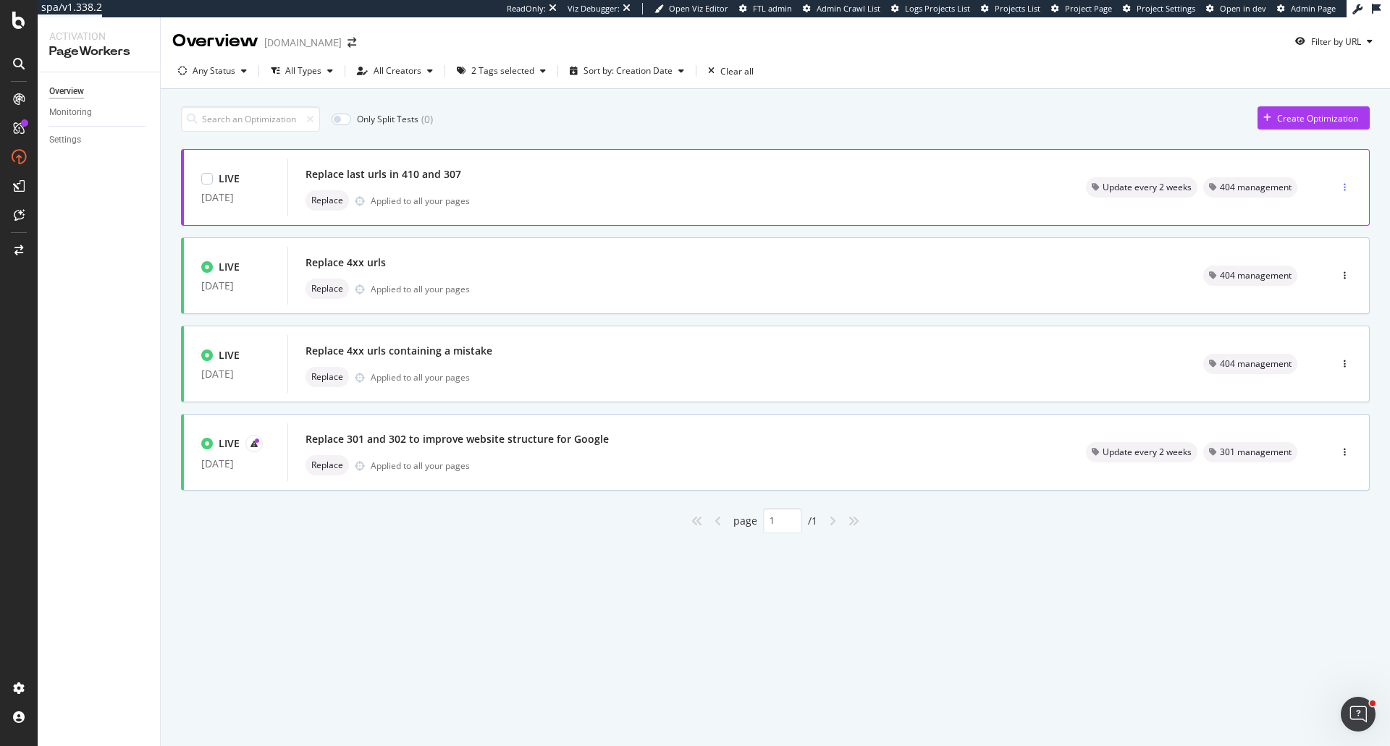
click at [1339, 187] on div "button" at bounding box center [1345, 187] width 14 height 9
click at [1318, 258] on div "Tags" at bounding box center [1326, 262] width 20 height 12
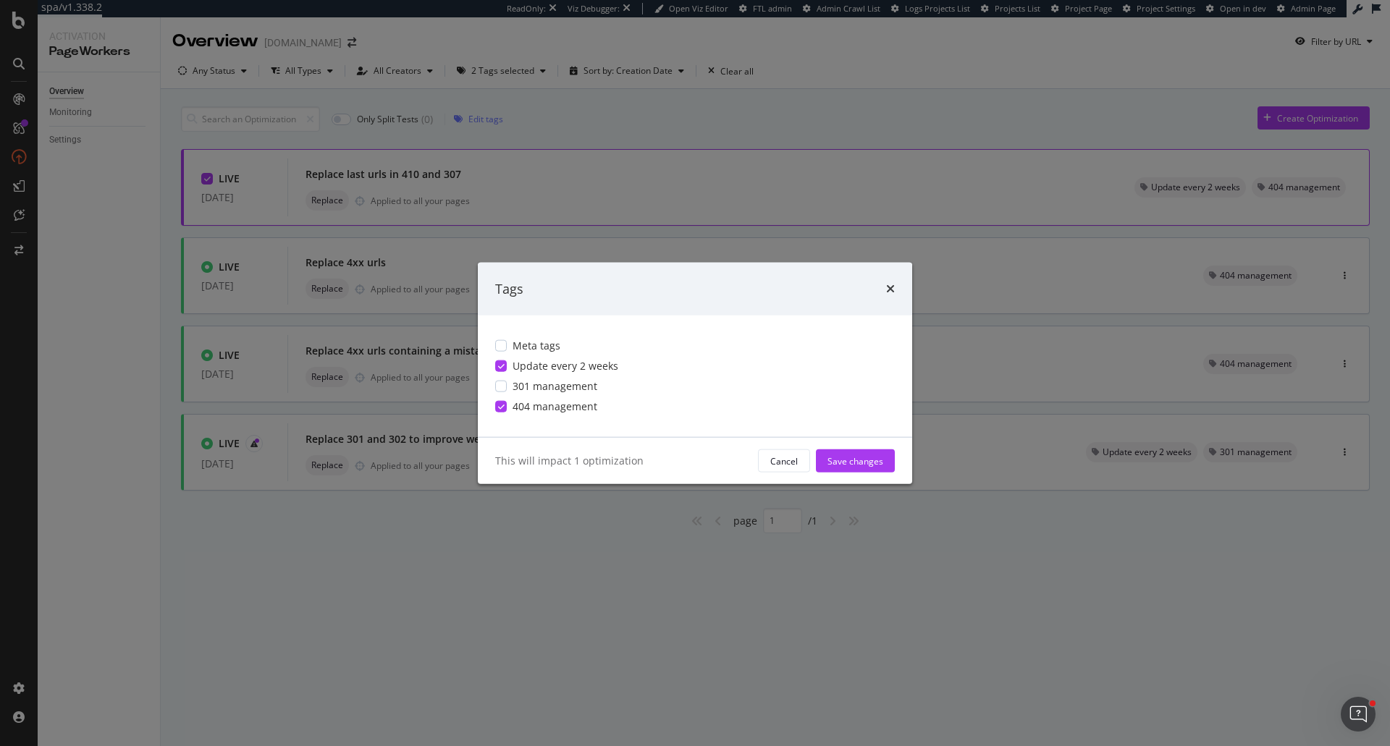
click at [505, 366] on div "modal" at bounding box center [501, 367] width 12 height 12
click at [856, 455] on div "Save changes" at bounding box center [856, 461] width 56 height 12
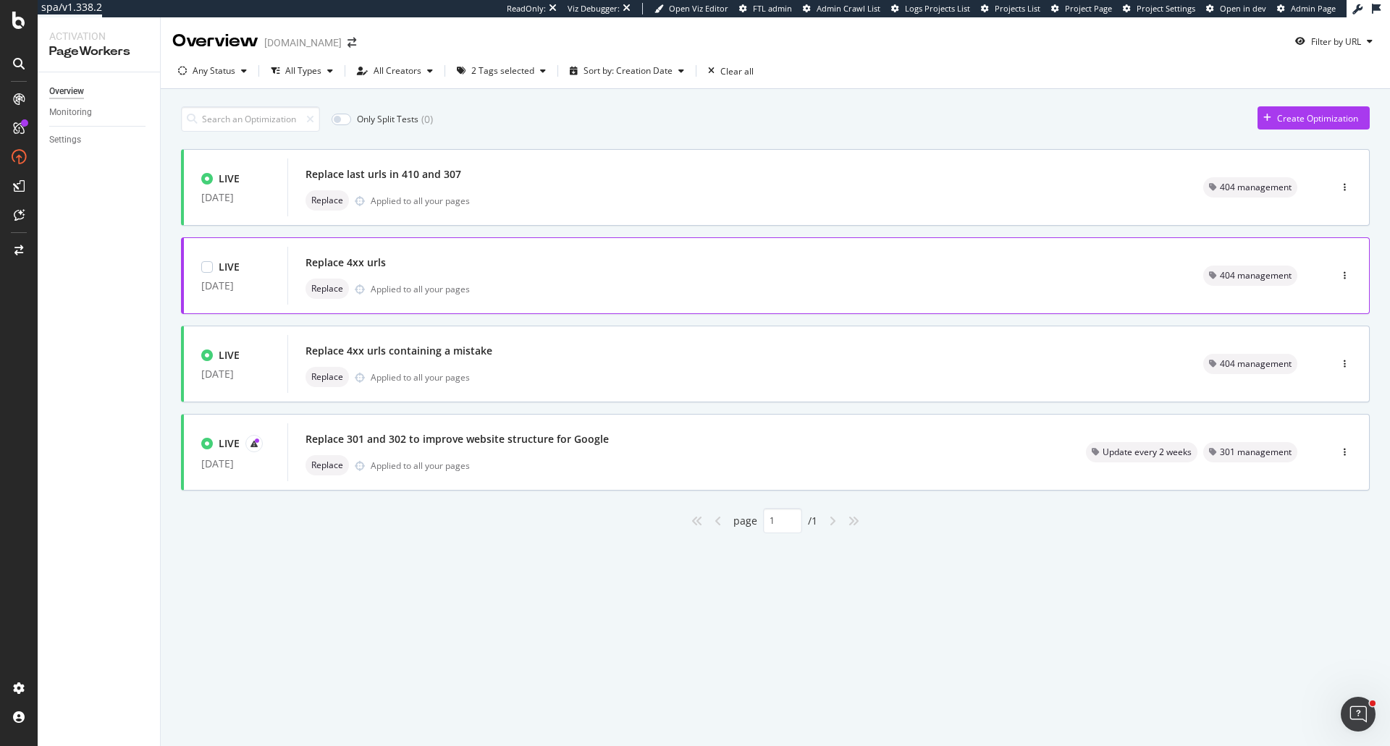
click at [458, 276] on div "Replace 4xx urls Replace Applied to all your pages" at bounding box center [737, 276] width 863 height 46
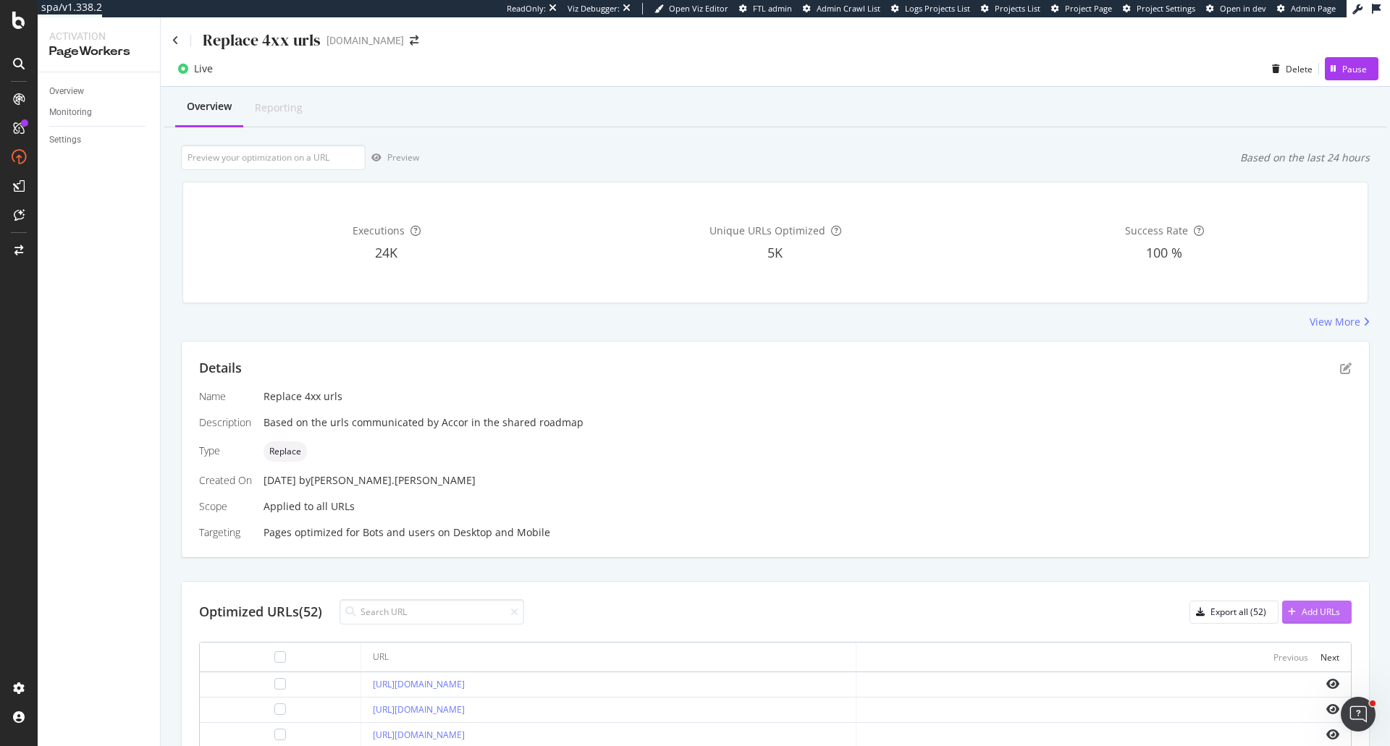
click at [1318, 613] on div "Add URLs" at bounding box center [1321, 612] width 38 height 12
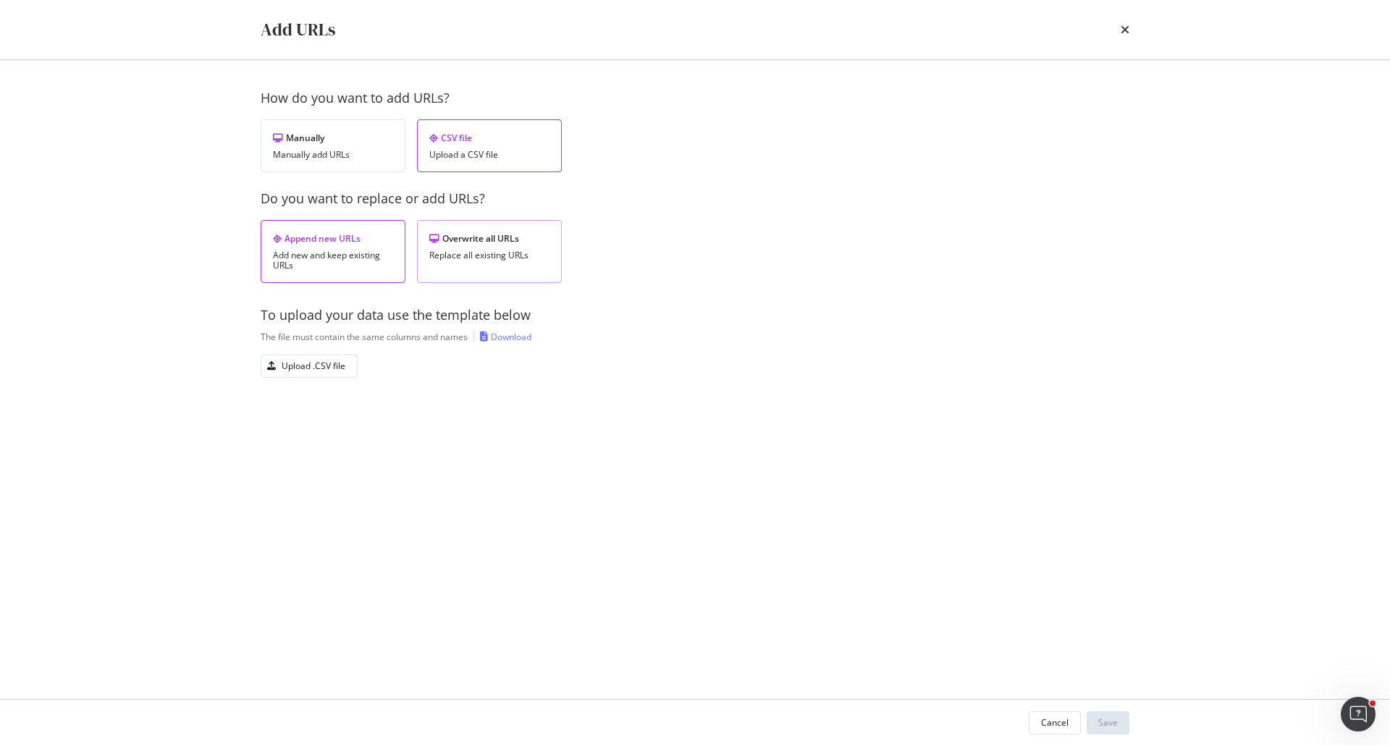
click at [504, 255] on div "Replace all existing URLs" at bounding box center [489, 256] width 120 height 10
click at [337, 366] on div "Upload .CSV file" at bounding box center [314, 366] width 64 height 12
click at [1100, 730] on div "Save" at bounding box center [1108, 723] width 20 height 22
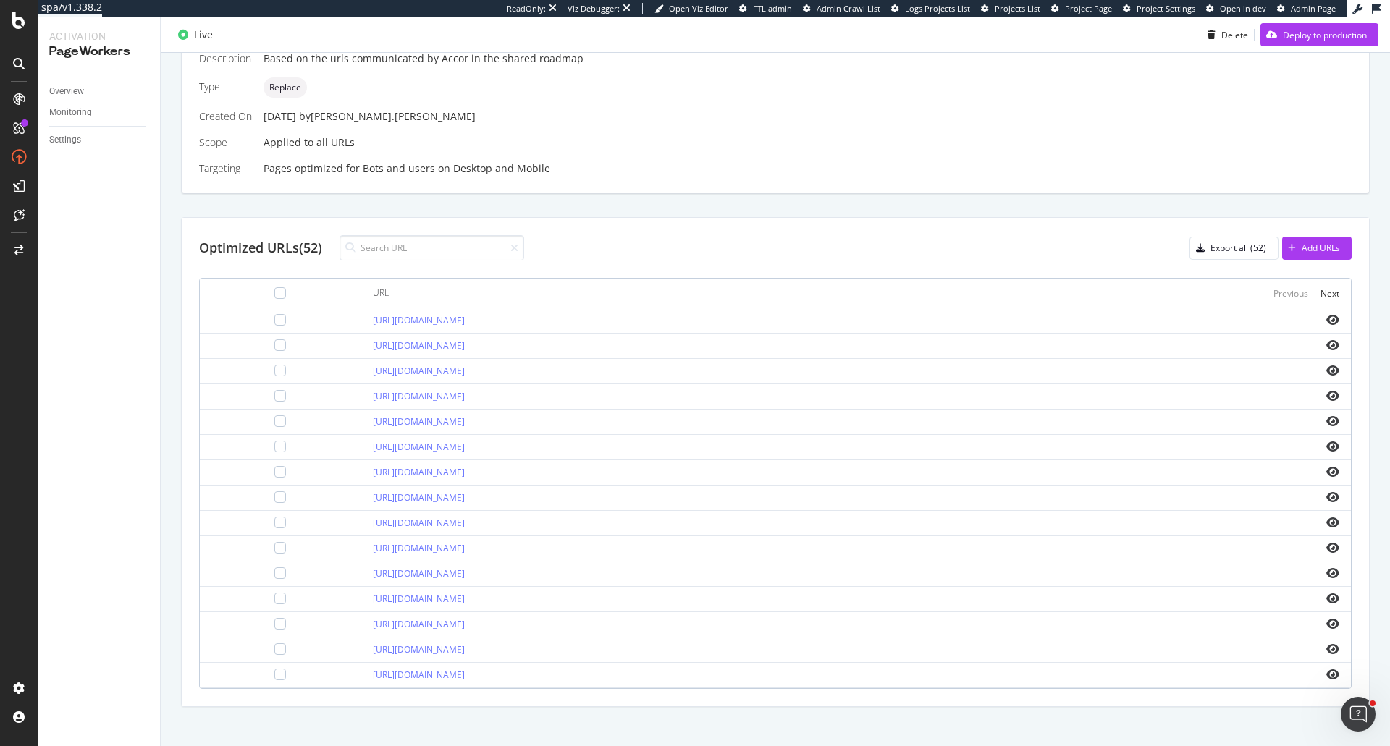
scroll to position [467, 0]
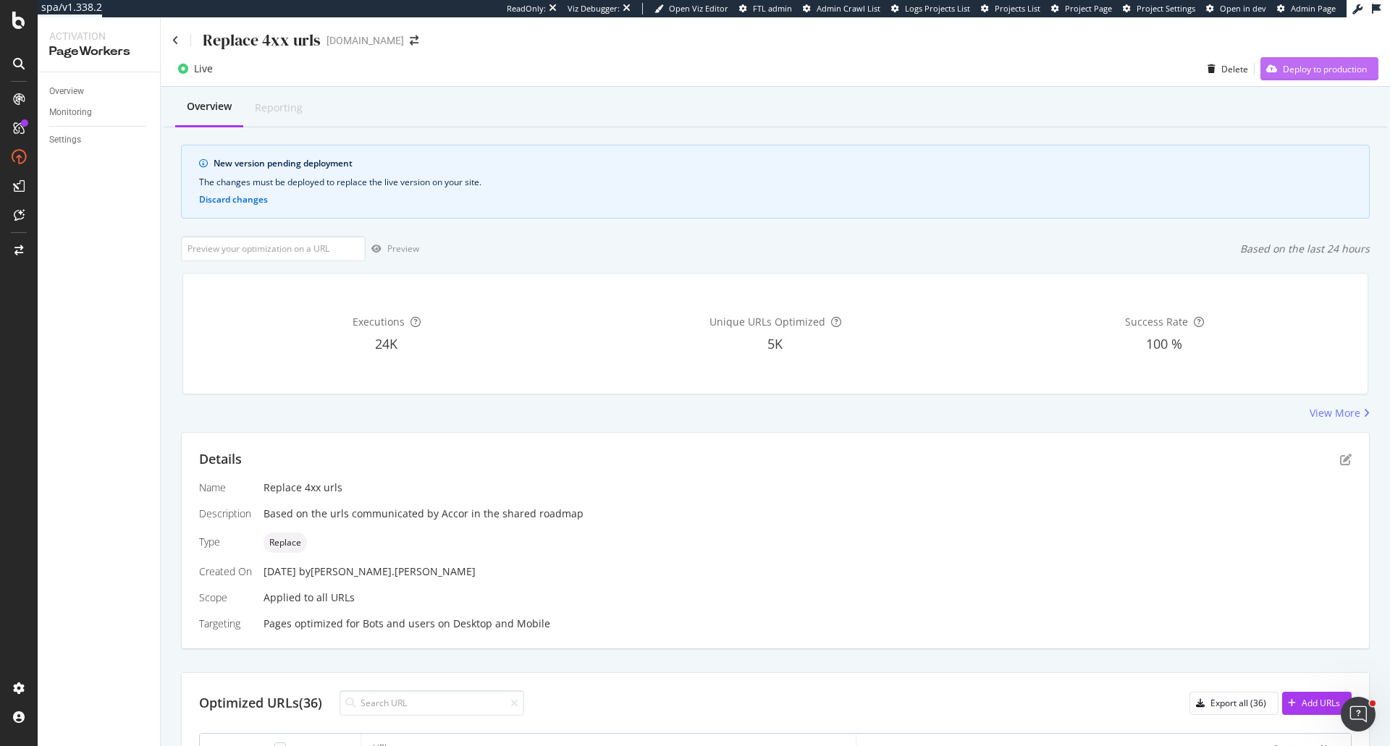
click at [1287, 80] on button "Deploy to production" at bounding box center [1319, 68] width 118 height 23
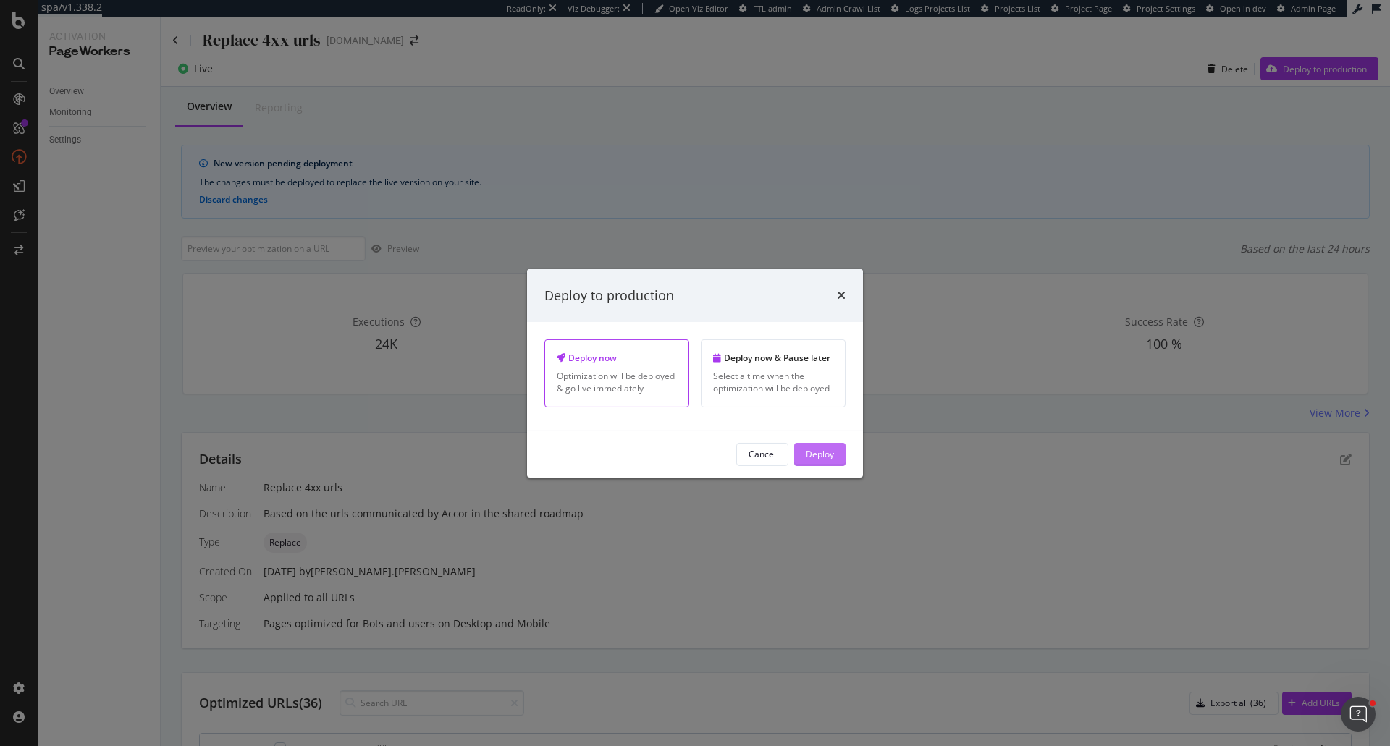
click at [795, 455] on button "Deploy" at bounding box center [819, 454] width 51 height 23
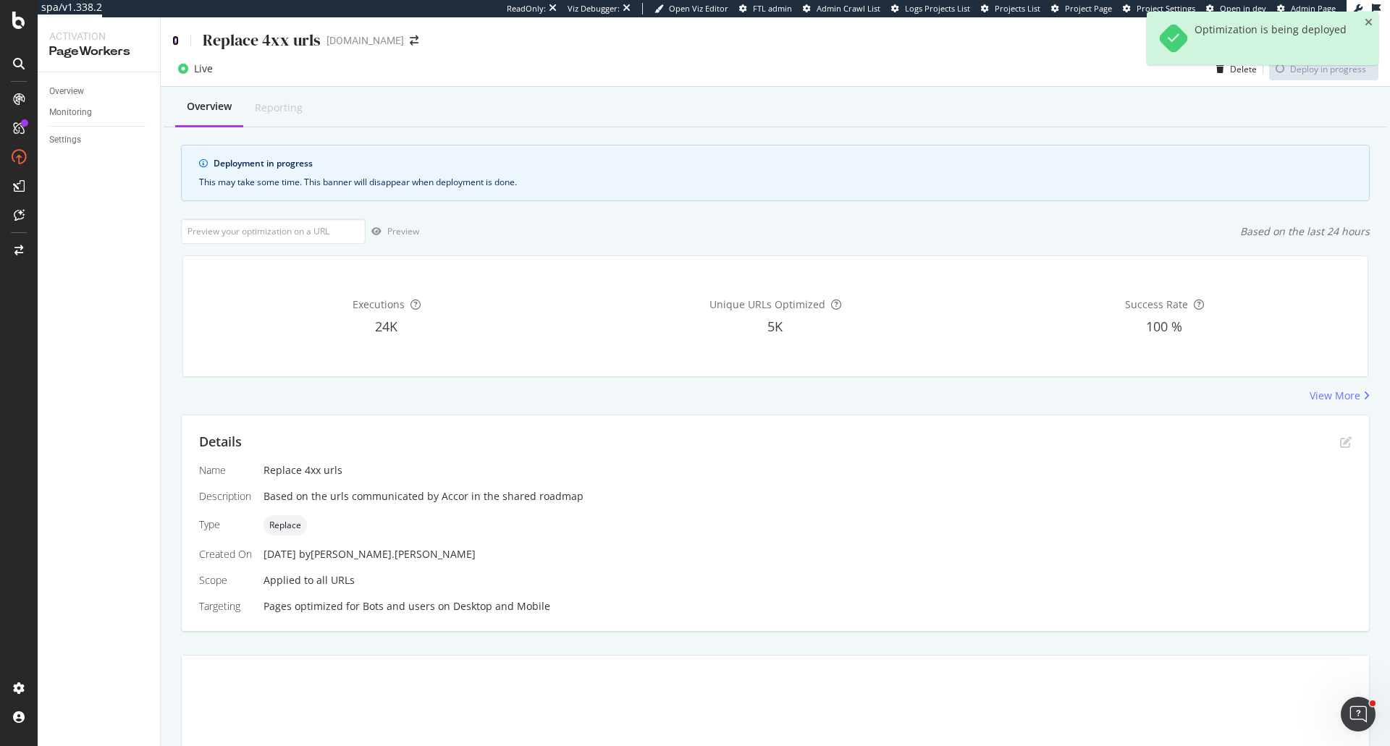
click at [177, 41] on icon at bounding box center [175, 40] width 7 height 10
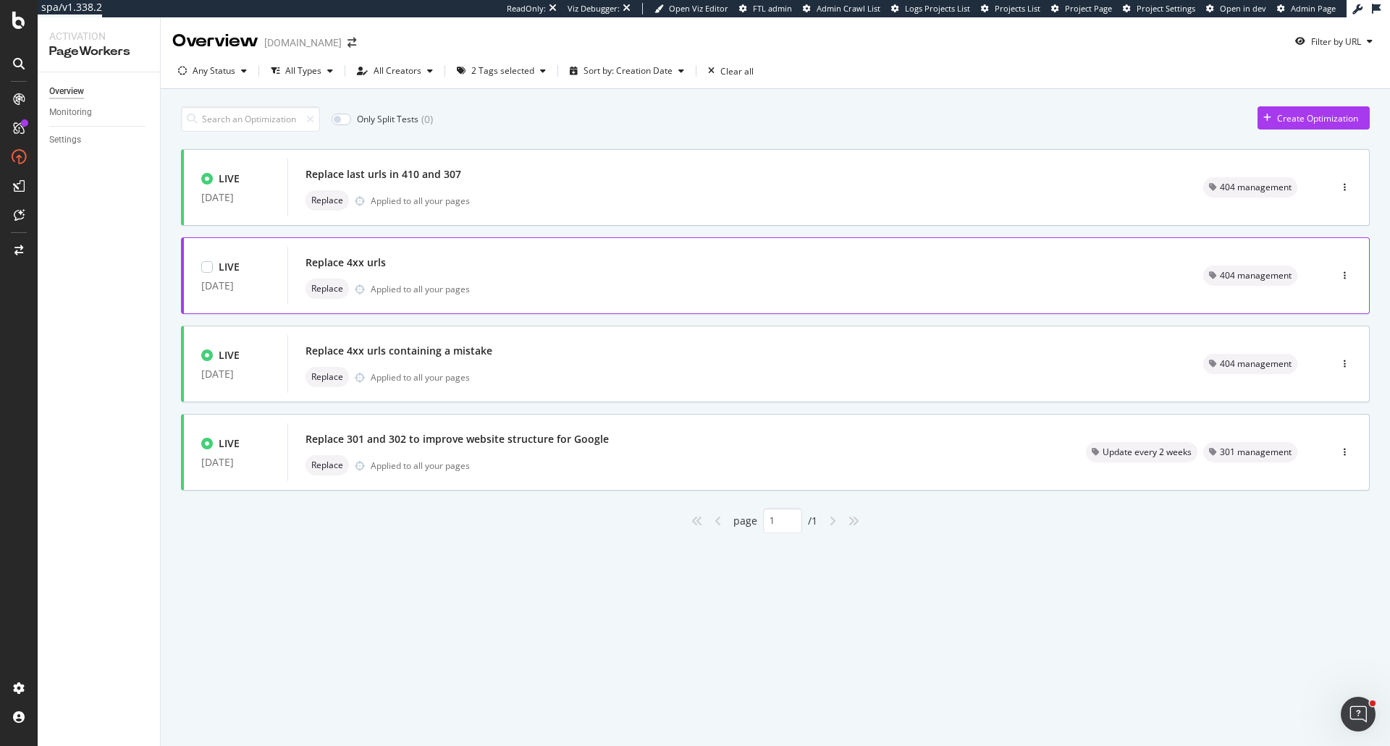
click at [763, 298] on div "Replace Applied to all your pages" at bounding box center [737, 289] width 863 height 20
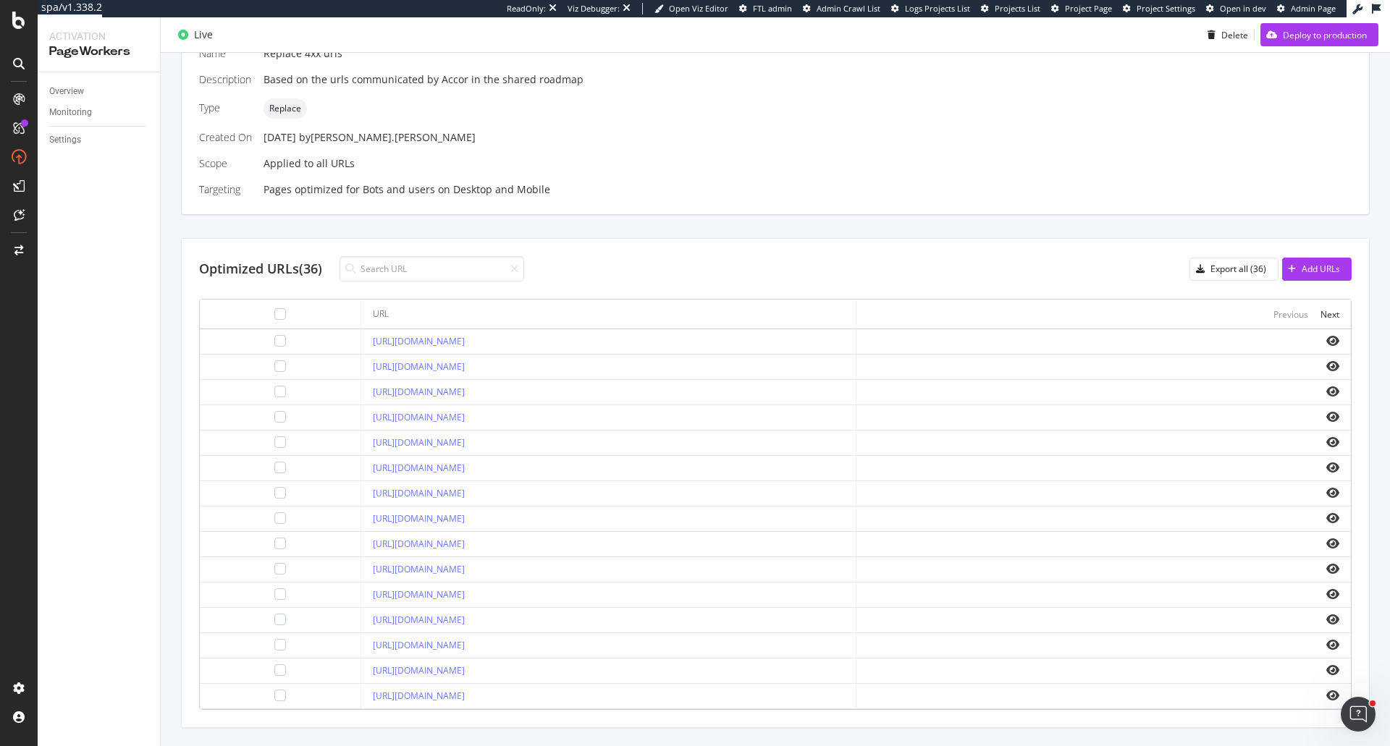
scroll to position [467, 0]
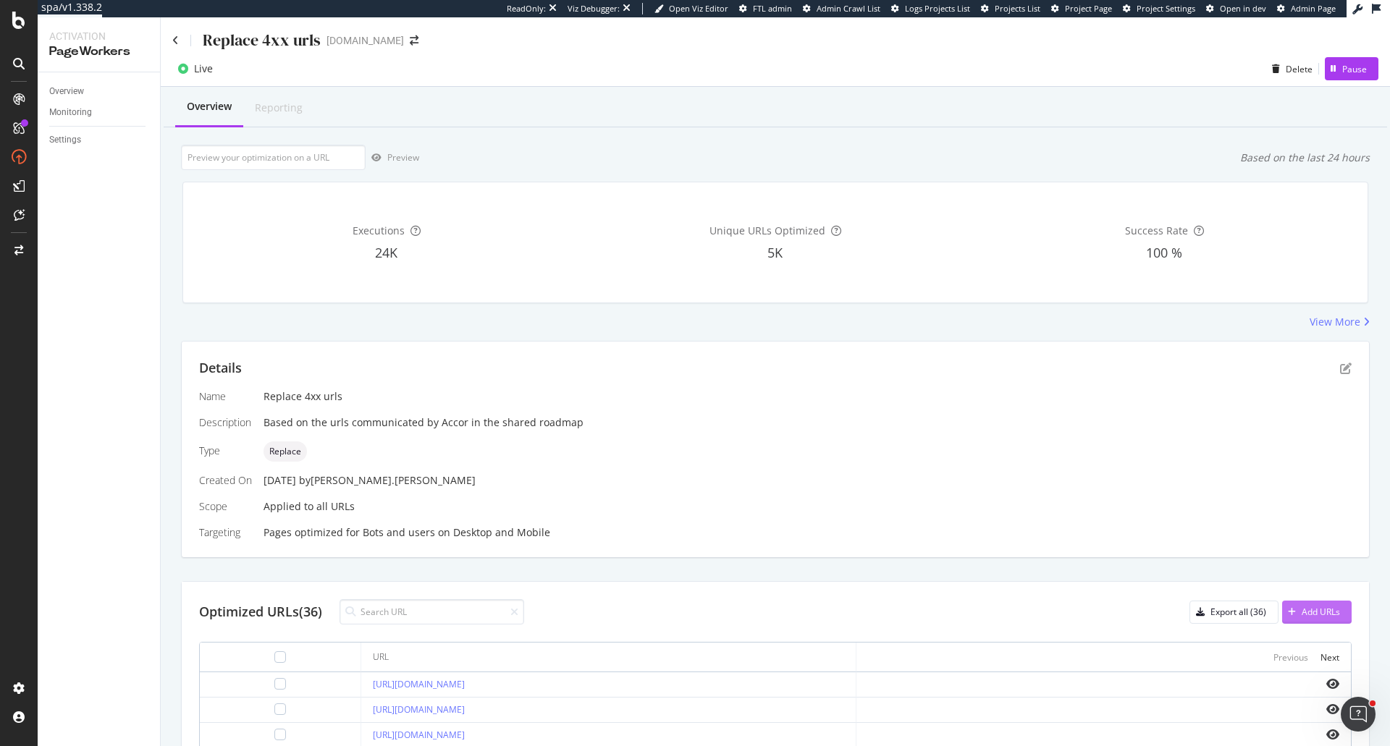
click at [1319, 623] on div "Add URLs" at bounding box center [1311, 613] width 58 height 22
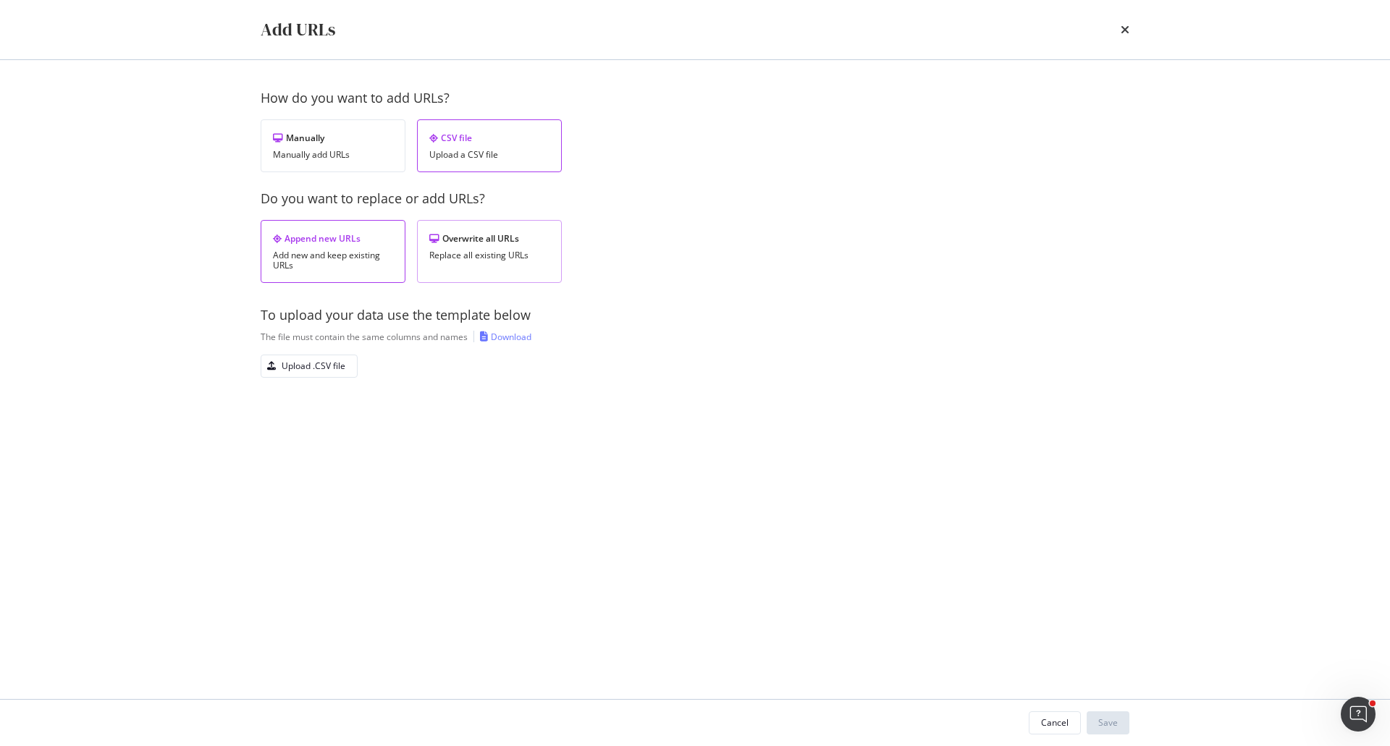
click at [484, 264] on div "Overwrite all URLs Replace all existing URLs" at bounding box center [489, 251] width 145 height 63
click at [331, 375] on div "Upload .CSV file" at bounding box center [303, 366] width 84 height 20
click at [1105, 724] on div "Save" at bounding box center [1108, 723] width 20 height 12
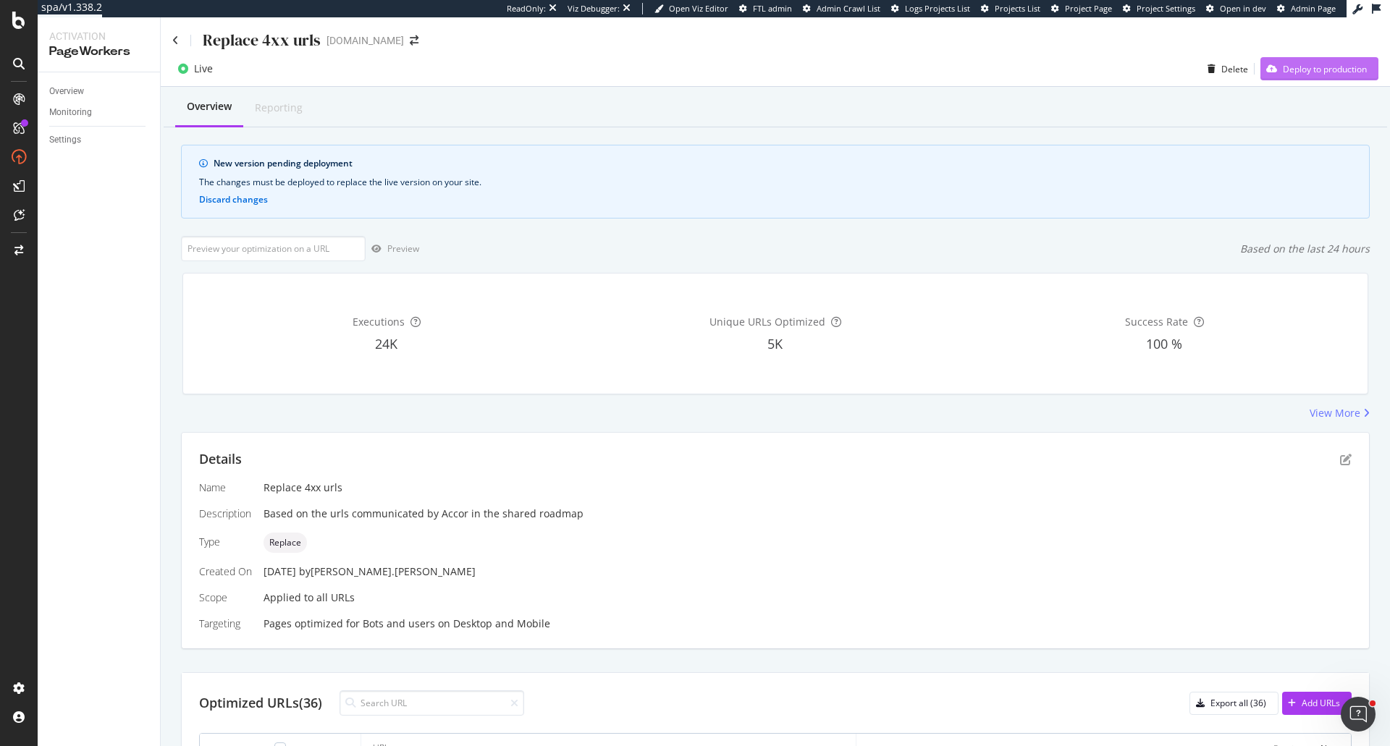
click at [1295, 70] on div "Deploy to production" at bounding box center [1325, 69] width 84 height 12
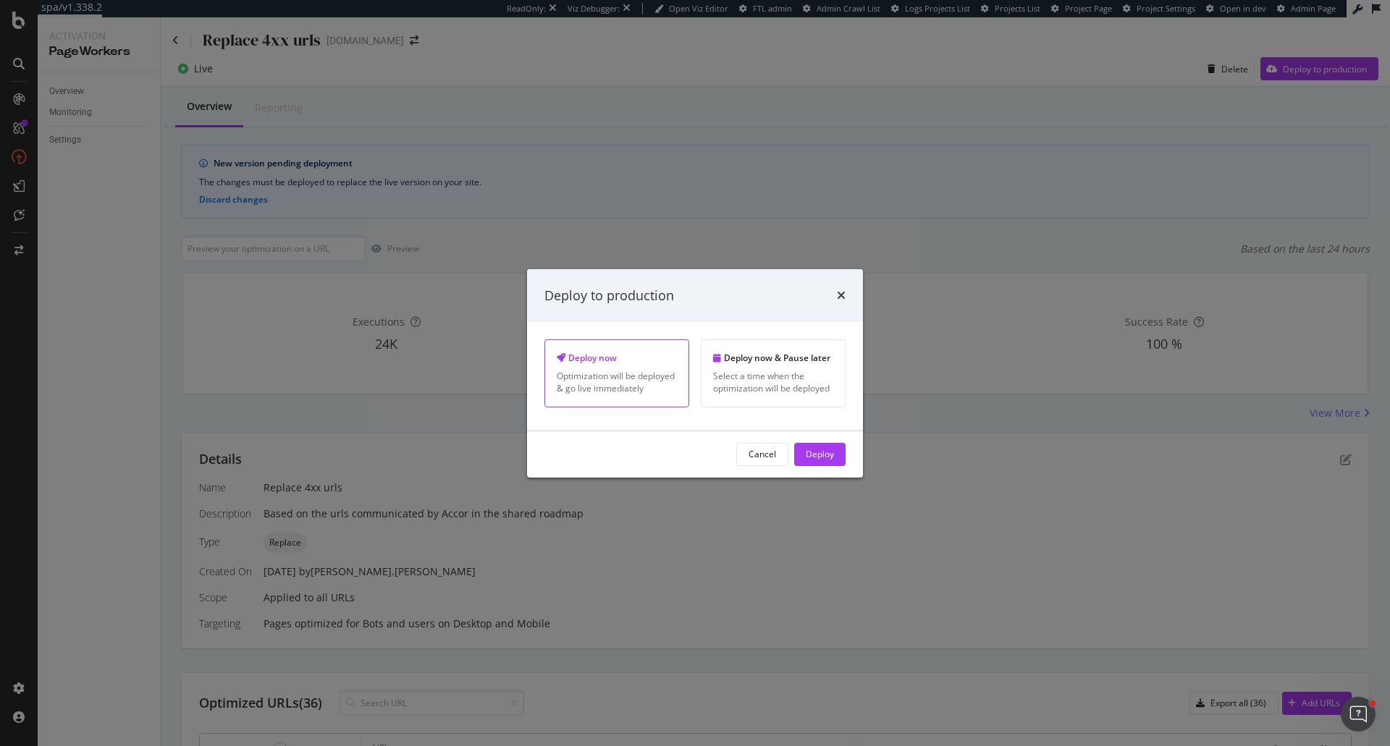
click at [822, 454] on div "Deploy" at bounding box center [820, 454] width 28 height 12
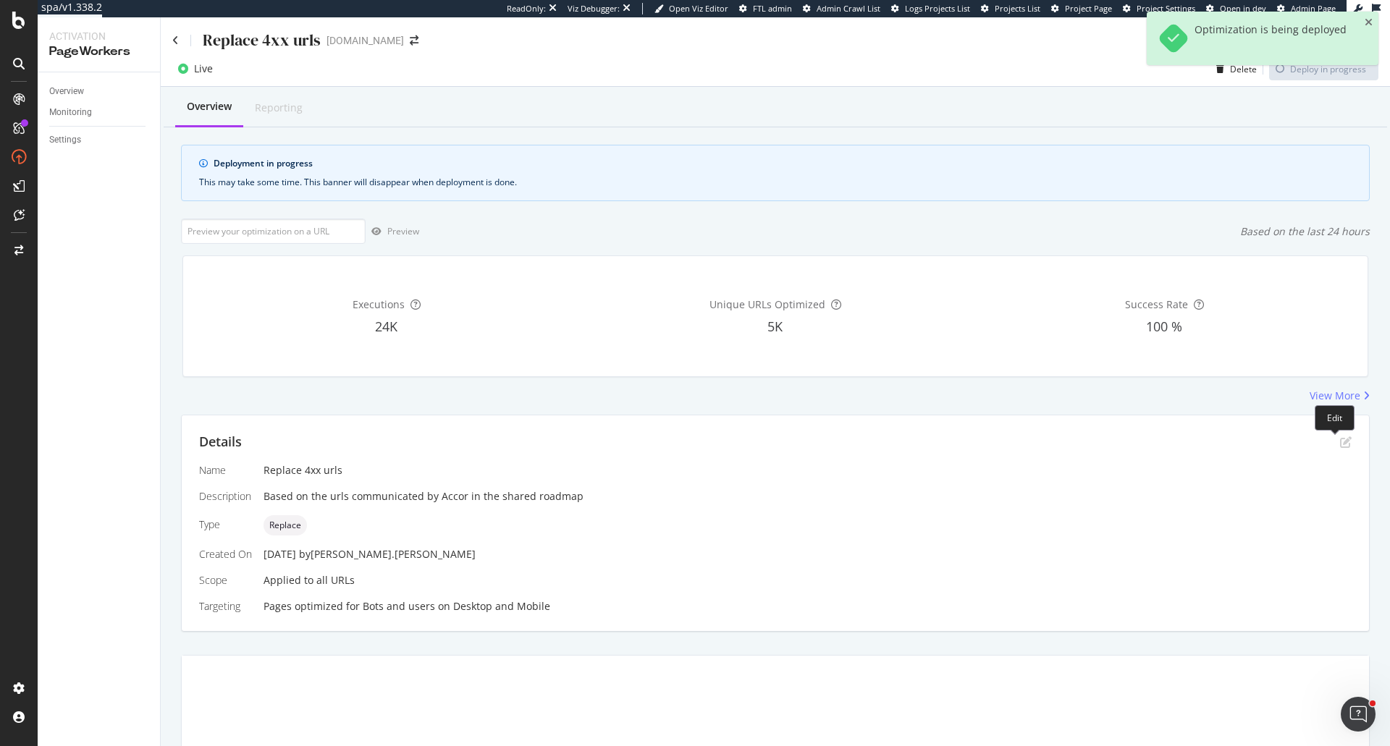
click at [1340, 445] on icon "pen-to-square" at bounding box center [1346, 443] width 12 height 12
click at [1340, 442] on icon "pen-to-square" at bounding box center [1346, 443] width 12 height 12
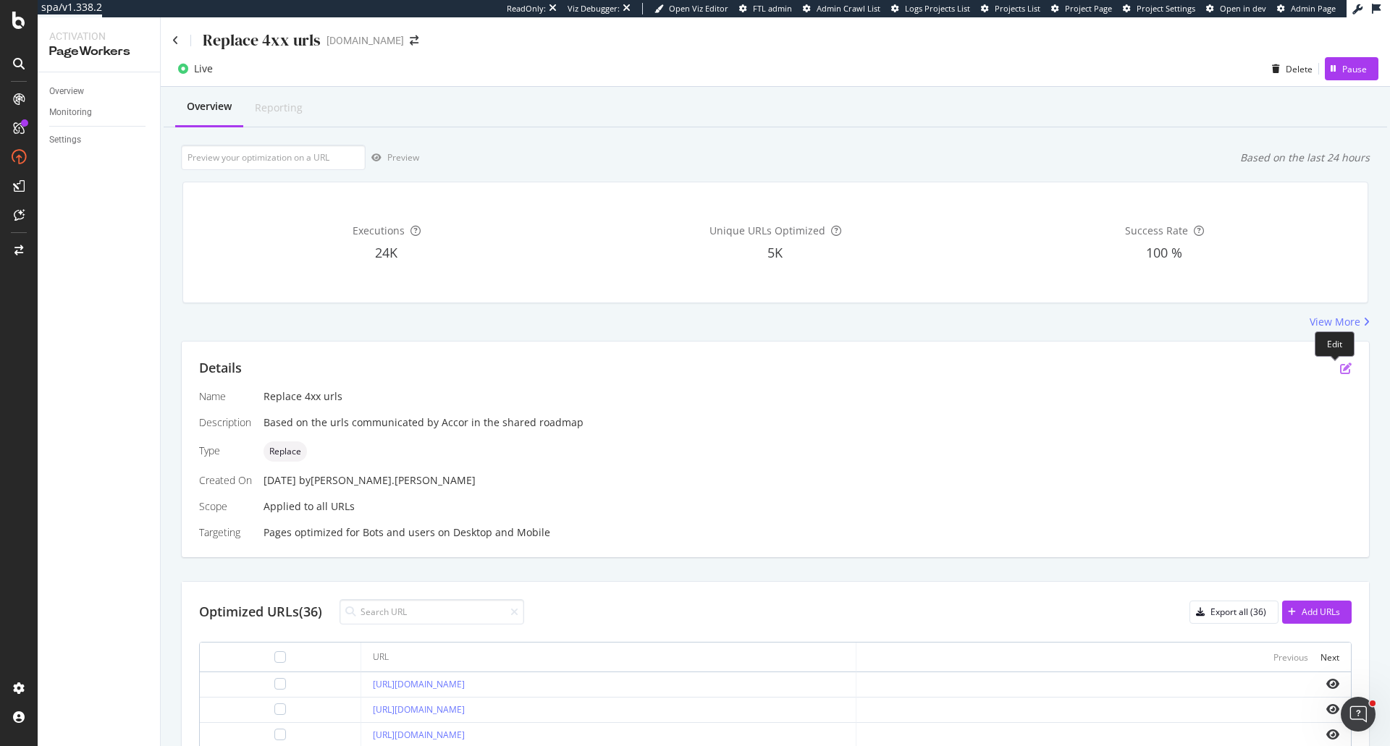
click at [1340, 366] on icon "pen-to-square" at bounding box center [1346, 369] width 12 height 12
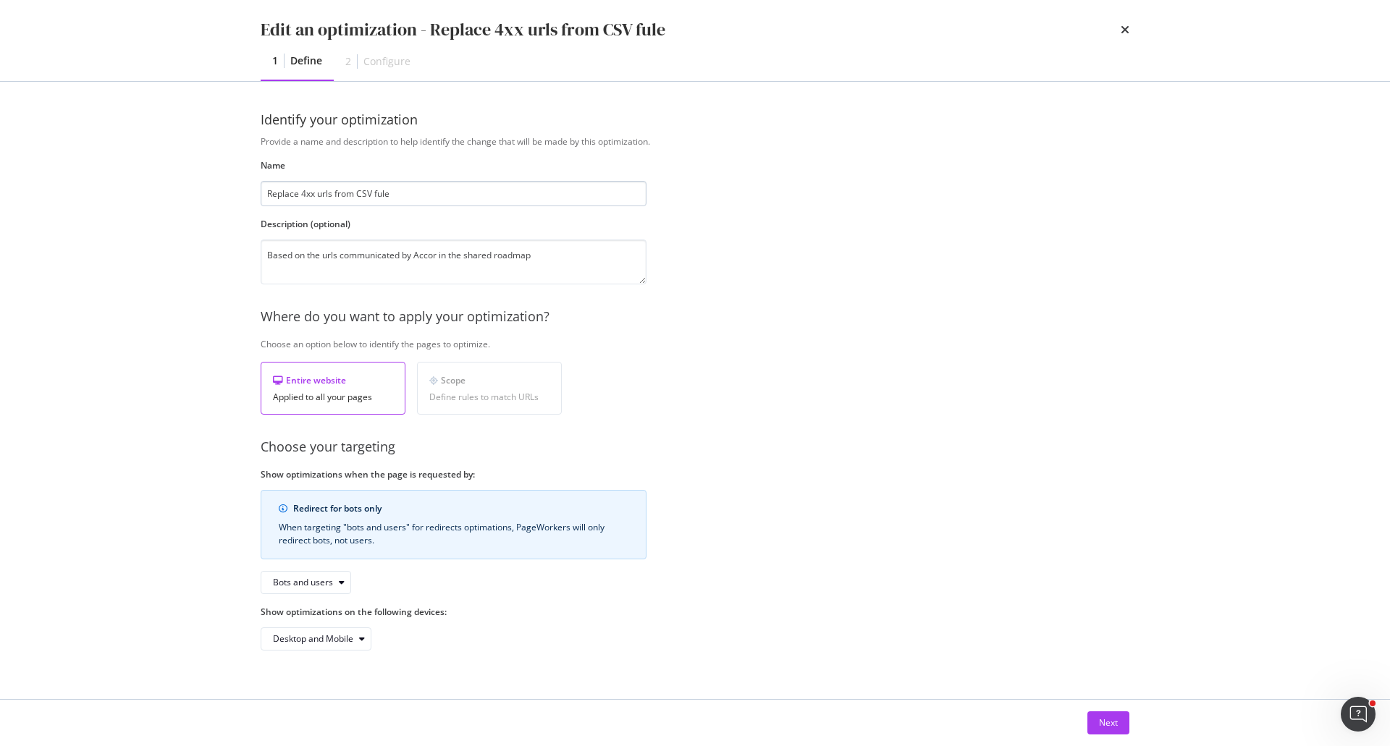
click at [377, 195] on input "Replace 4xx urls from CSV fule" at bounding box center [454, 193] width 386 height 25
type input "Replace 4xx urls from CSV file"
drag, startPoint x: 586, startPoint y: 262, endPoint x: 230, endPoint y: 261, distance: 355.5
click at [230, 261] on div "Edit an optimization - Replace 4xx urls from CSV file 1 Define 2 Configure Iden…" at bounding box center [695, 373] width 1390 height 746
click at [342, 261] on textarea "Replace links to 4xx URLs" at bounding box center [454, 262] width 386 height 45
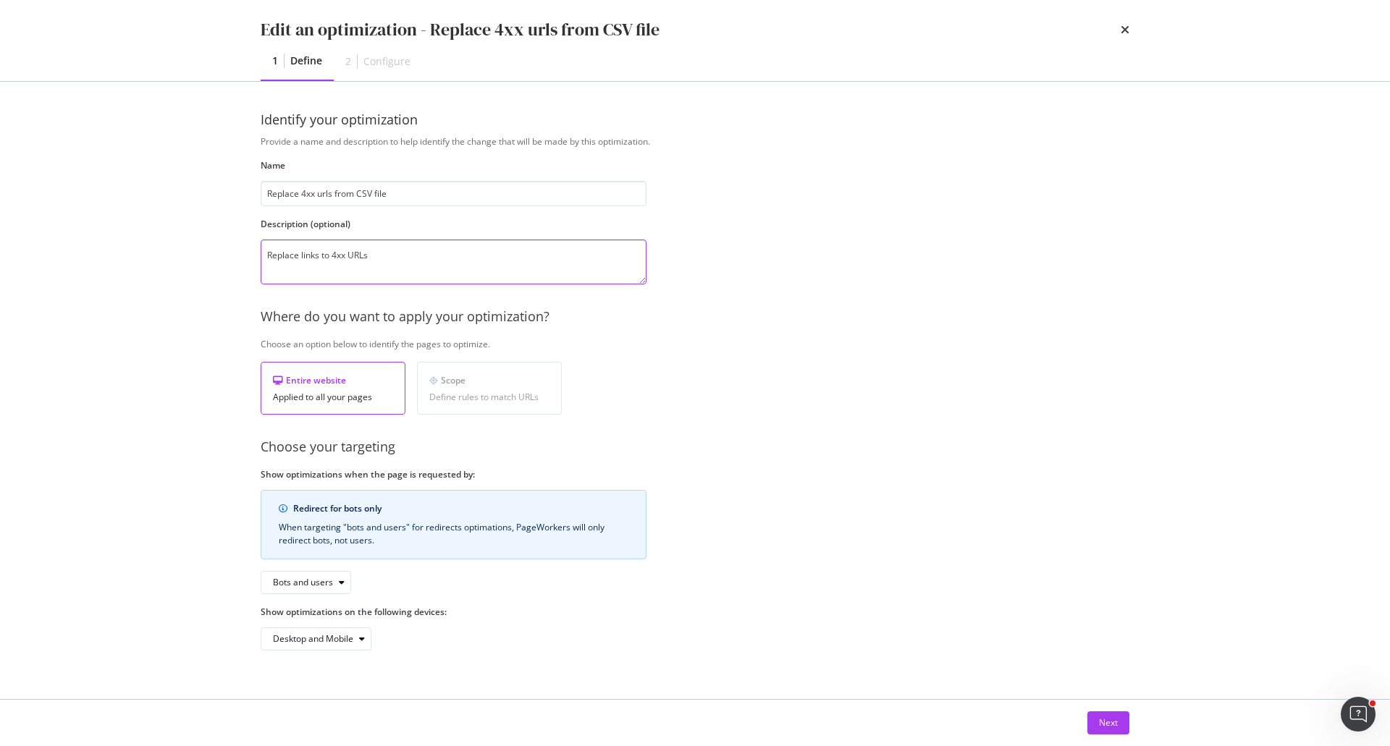
click at [342, 261] on textarea "Replace links to 4xx URLs" at bounding box center [454, 262] width 386 height 45
click at [481, 255] on textarea "Replace links to 404 & 410 URLs" at bounding box center [454, 262] width 386 height 45
type textarea "Replace links to 404 & 410 URLs from CSV file To be updated every 2 weeks"
click at [1095, 721] on button "Next" at bounding box center [1108, 723] width 42 height 23
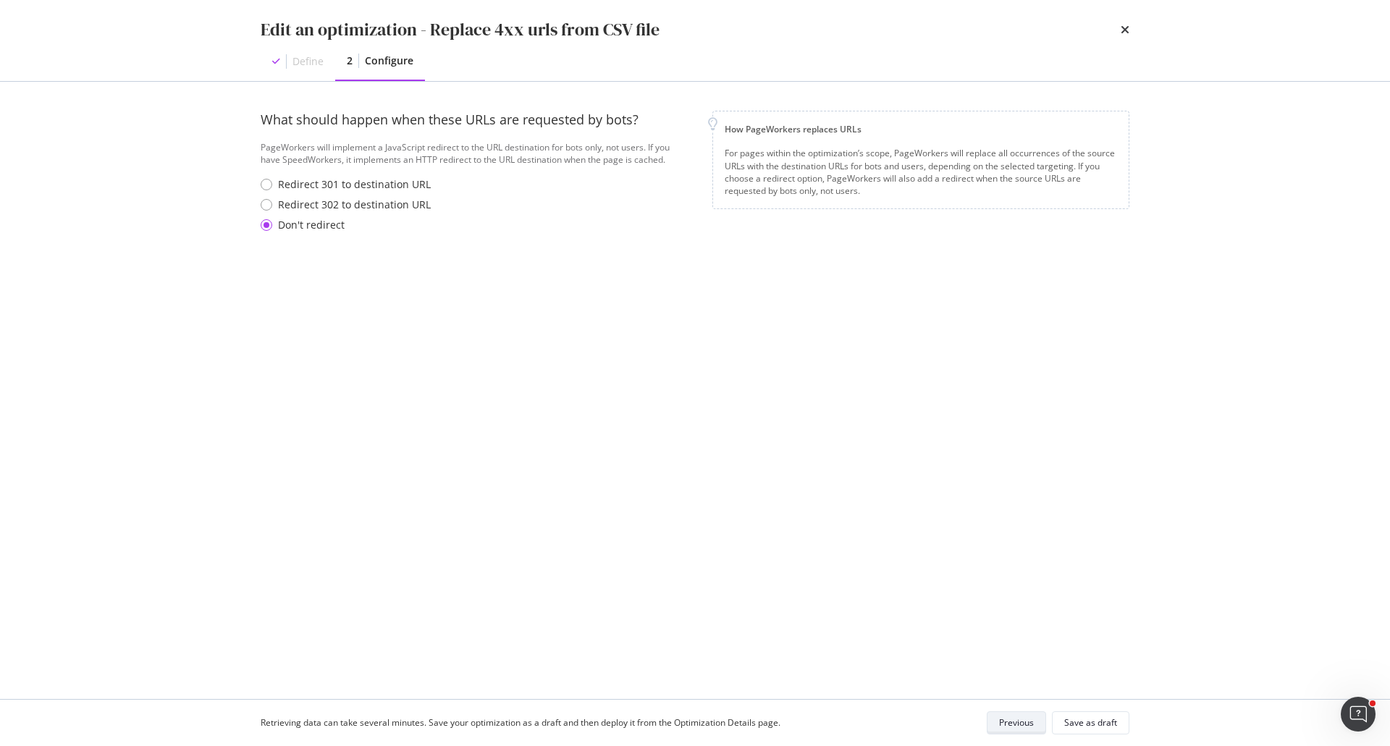
click at [1095, 721] on div "Save as draft" at bounding box center [1090, 723] width 53 height 12
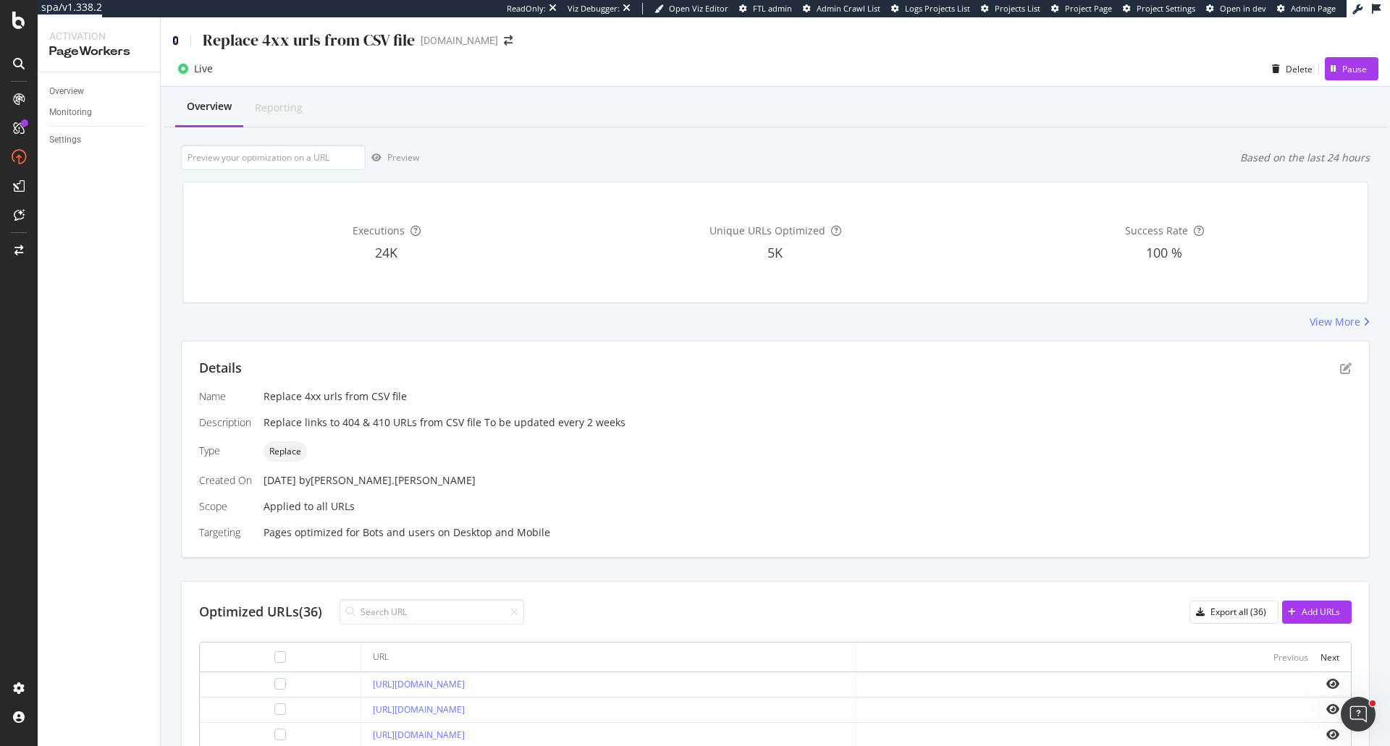
click at [174, 38] on icon at bounding box center [175, 40] width 7 height 10
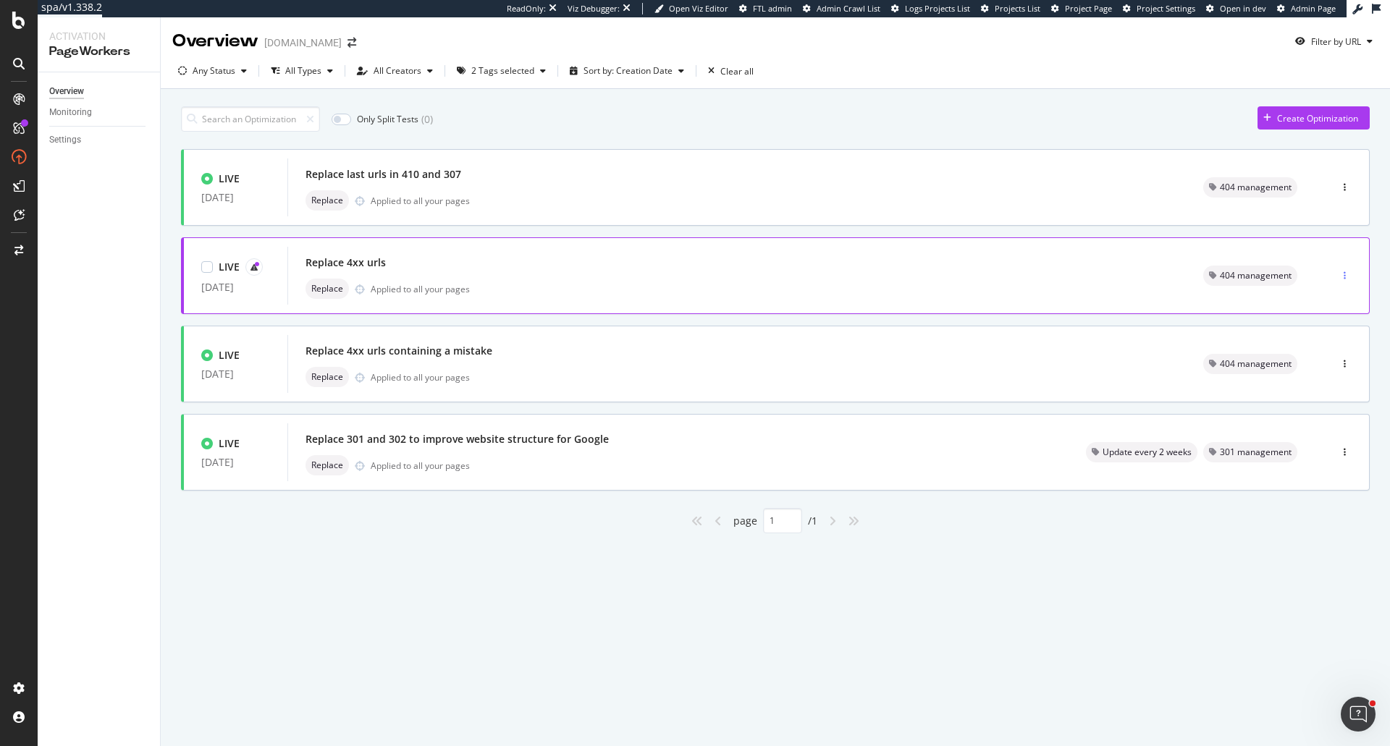
click at [1347, 273] on div "button" at bounding box center [1345, 276] width 14 height 9
click at [1342, 362] on div "Edit Pause Tags Delete" at bounding box center [1320, 339] width 73 height 102
click at [1337, 353] on div "Tags" at bounding box center [1320, 351] width 67 height 18
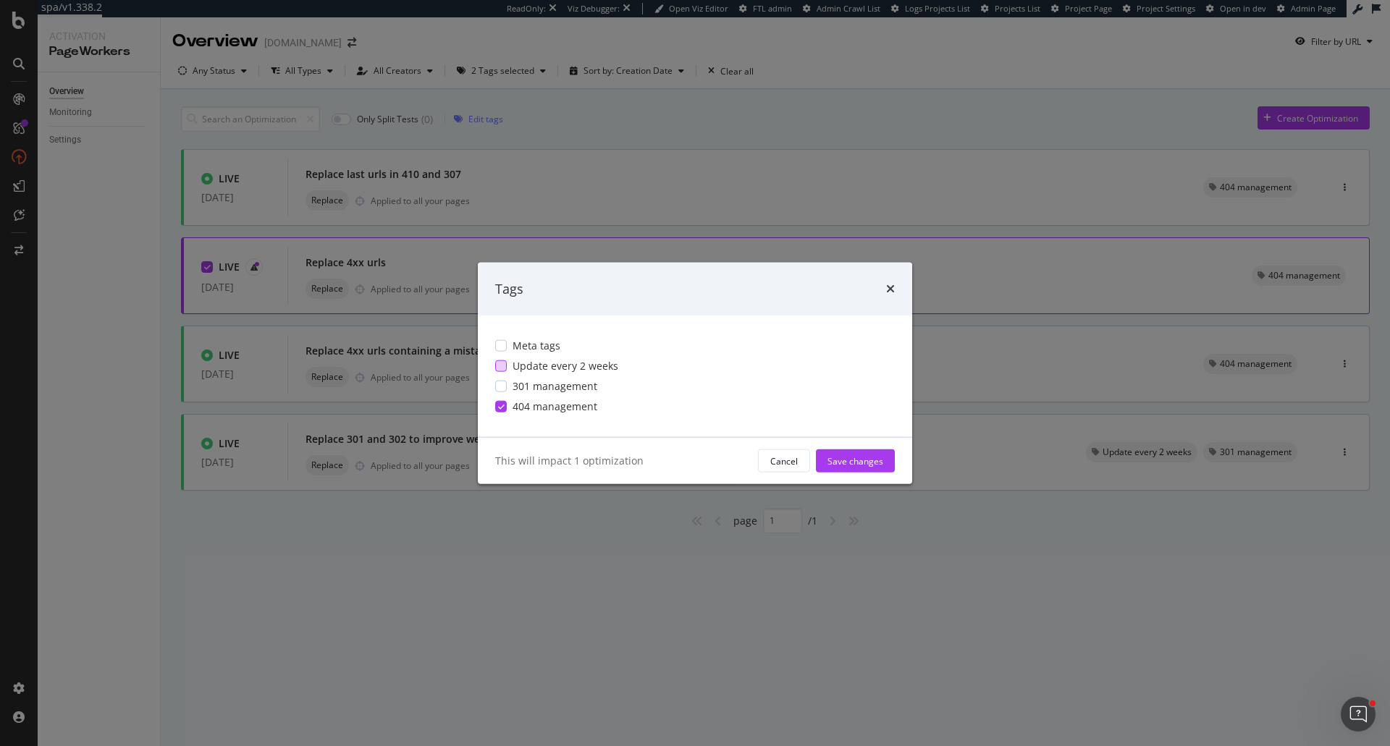
click at [571, 365] on span "Update every 2 weeks" at bounding box center [566, 366] width 106 height 14
click at [855, 463] on div "Save changes" at bounding box center [856, 461] width 56 height 12
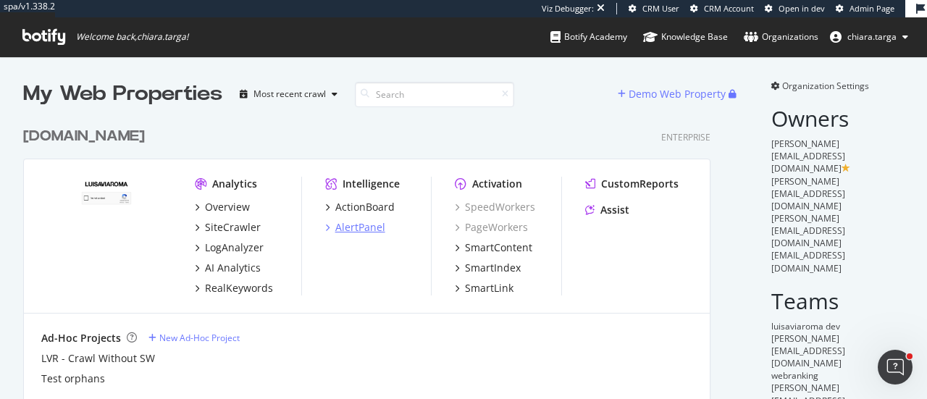
click at [365, 230] on div "AlertPanel" at bounding box center [360, 227] width 50 height 14
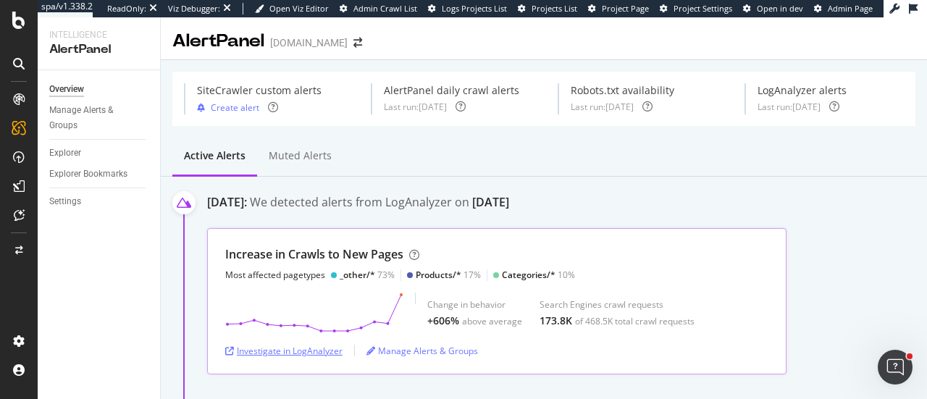
click at [319, 348] on div "Investigate in LogAnalyzer" at bounding box center [283, 351] width 117 height 12
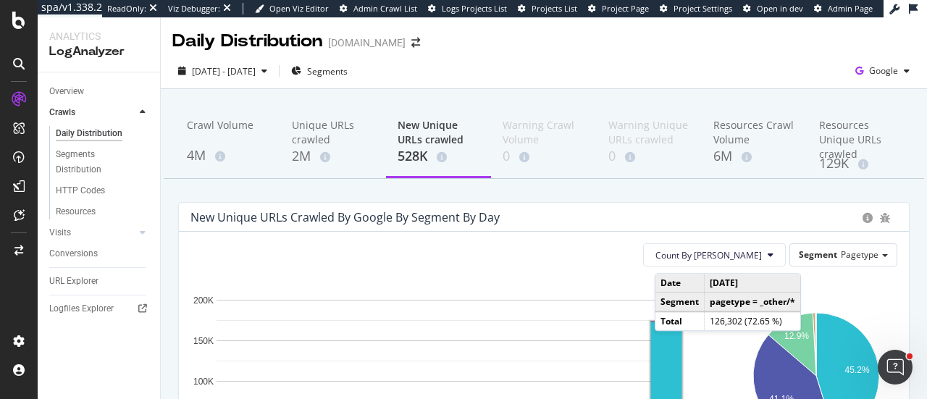
click at [669, 345] on rect "A chart." at bounding box center [666, 372] width 31 height 102
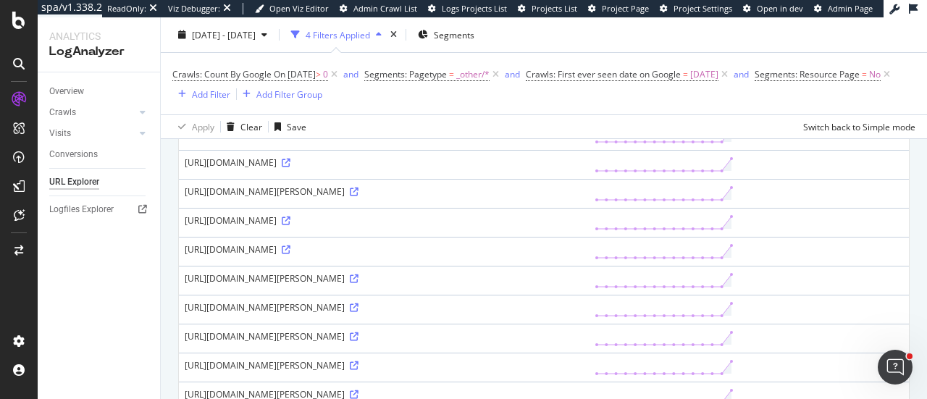
scroll to position [833, 0]
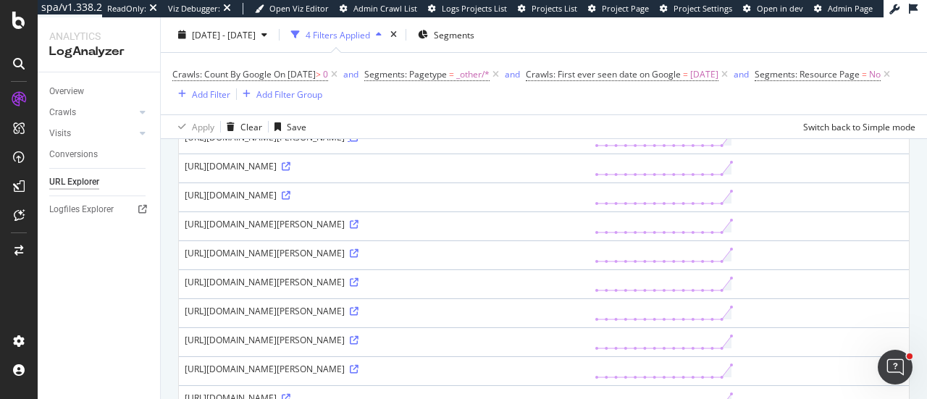
click at [316, 143] on div "[URL][DOMAIN_NAME][PERSON_NAME]" at bounding box center [384, 137] width 398 height 12
click at [350, 142] on icon at bounding box center [354, 137] width 9 height 9
click at [472, 28] on div "Segments" at bounding box center [446, 35] width 56 height 22
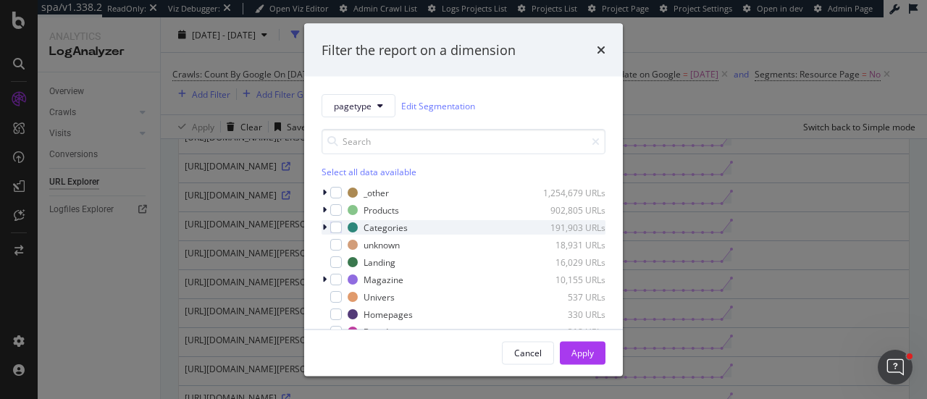
click at [325, 227] on icon "modal" at bounding box center [324, 227] width 4 height 9
